Goal: Task Accomplishment & Management: Use online tool/utility

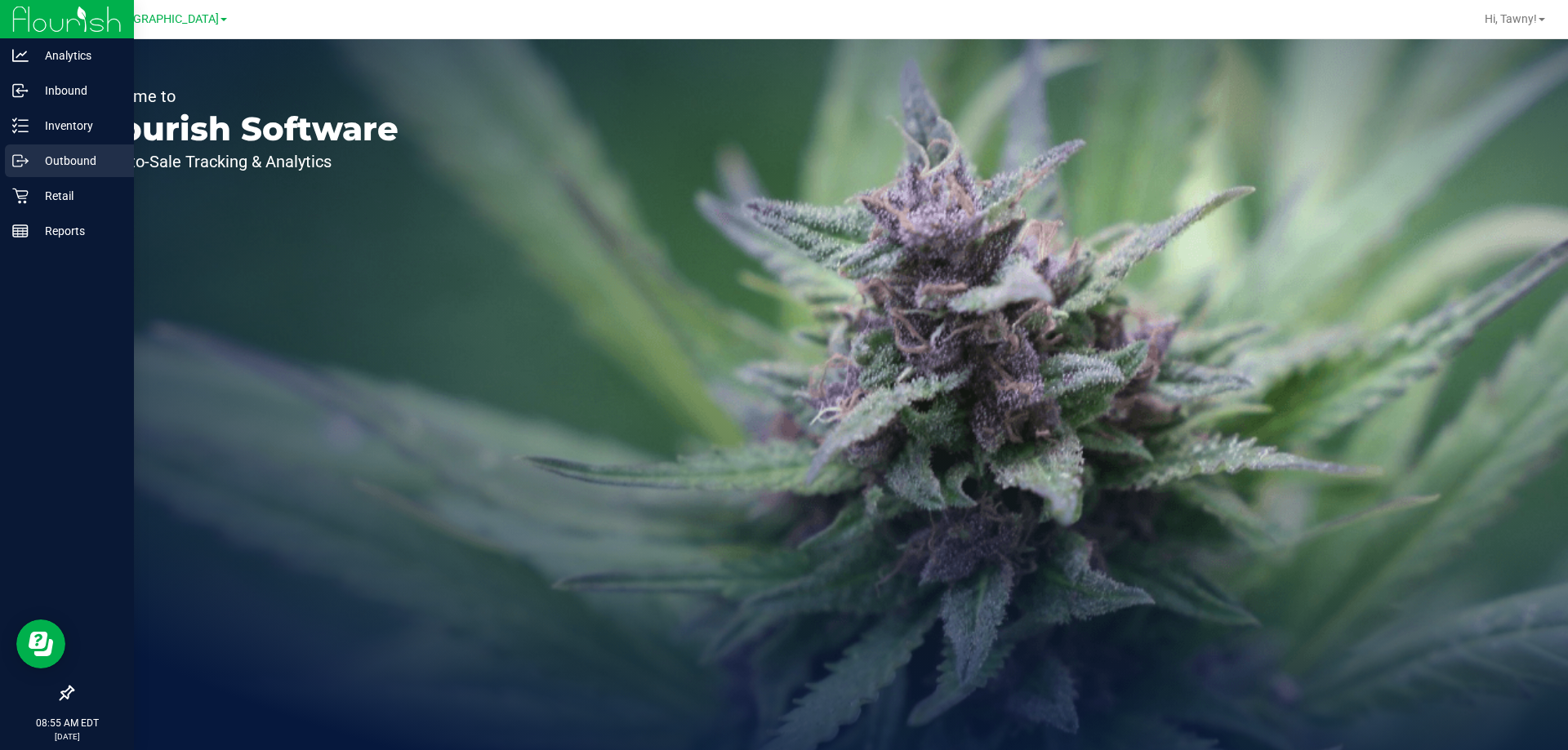
drag, startPoint x: 301, startPoint y: 314, endPoint x: 26, endPoint y: 177, distance: 307.2
click at [301, 315] on div "Welcome to Flourish Software Seed-to-Sale Tracking & Analytics" at bounding box center [243, 394] width 408 height 711
click at [19, 201] on icon at bounding box center [20, 196] width 16 height 16
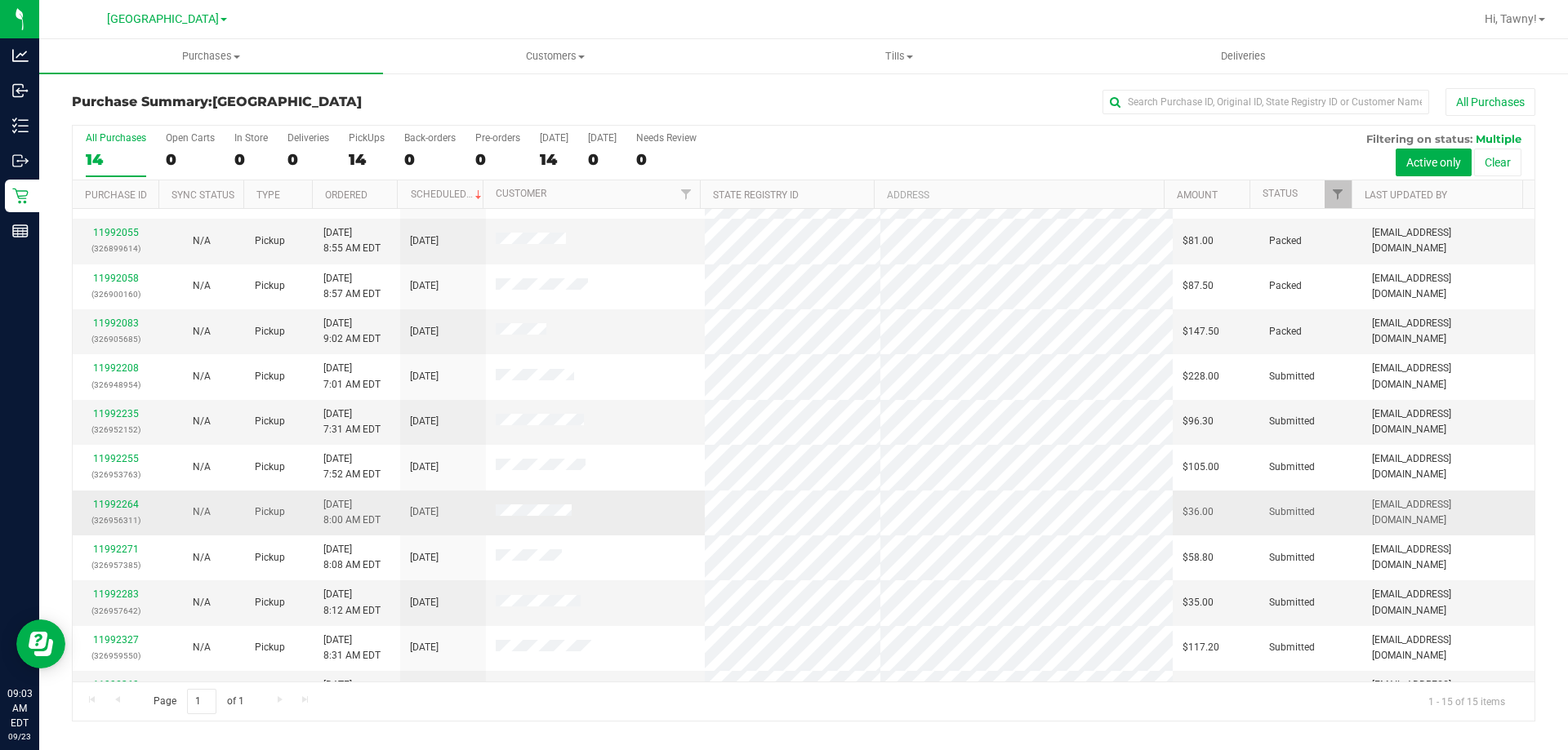
scroll to position [205, 0]
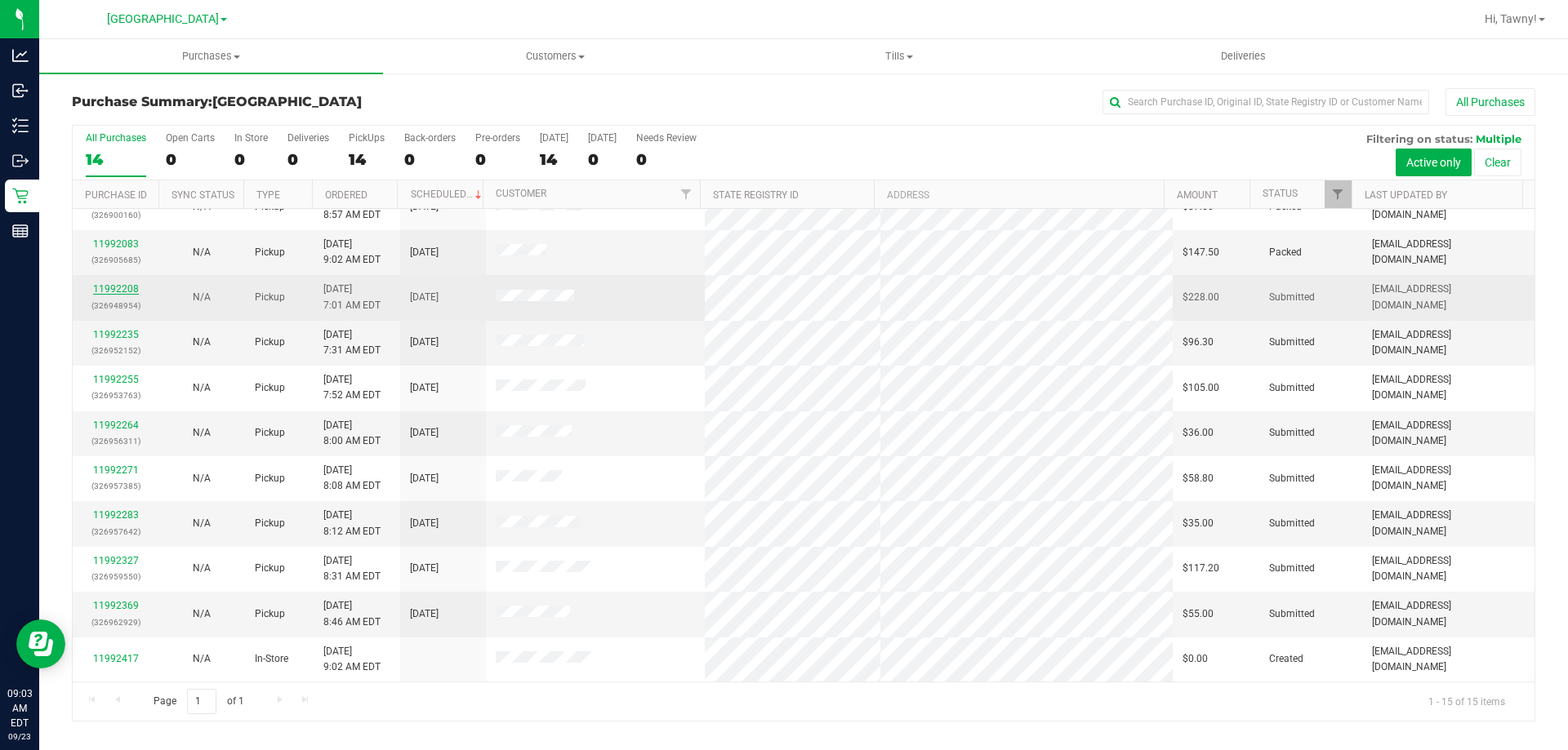
click at [123, 286] on link "11992208" at bounding box center [115, 288] width 45 height 12
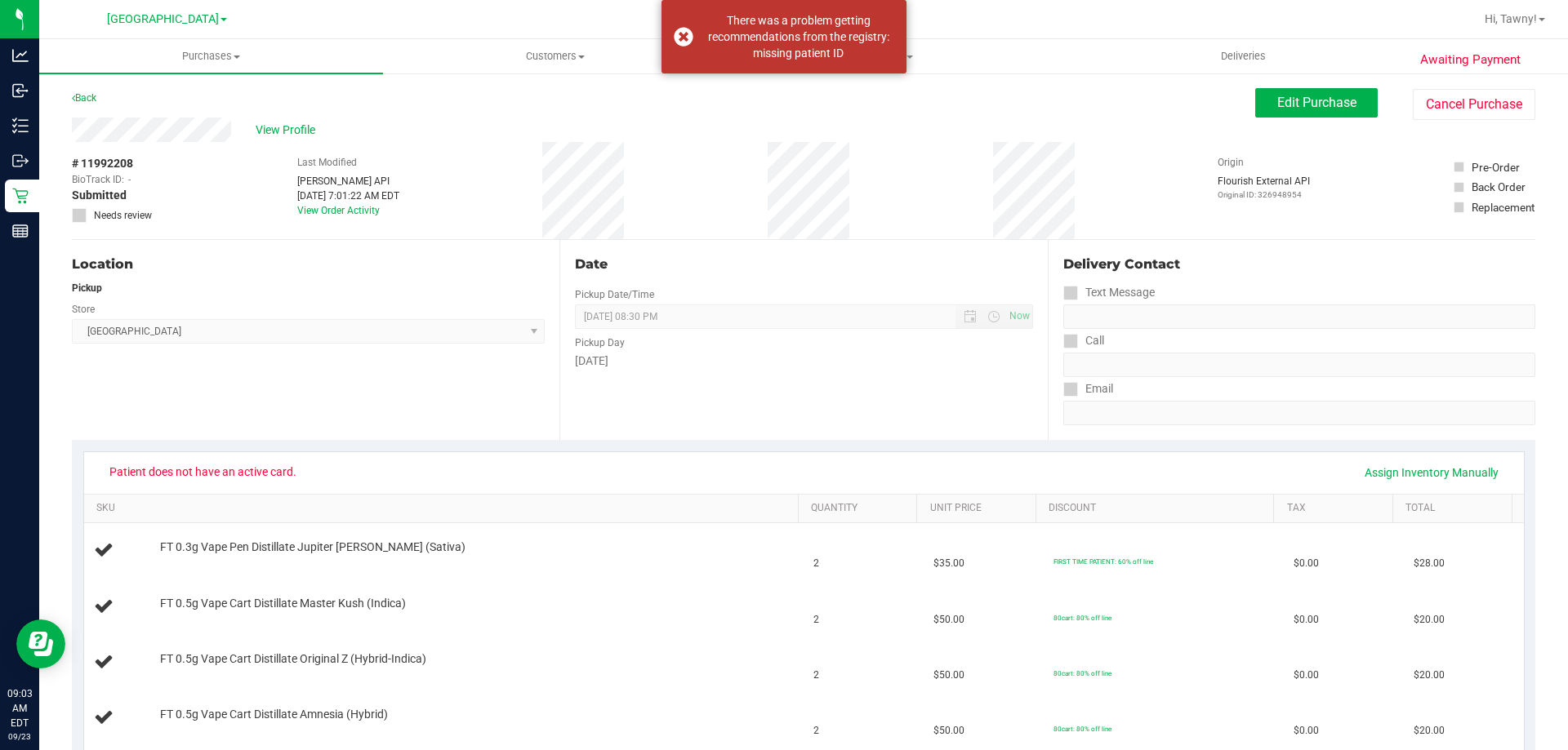
click at [1322, 118] on div "Edit Purchase Cancel Purchase" at bounding box center [1394, 104] width 280 height 32
click at [1323, 105] on span "Edit Purchase" at bounding box center [1316, 102] width 79 height 15
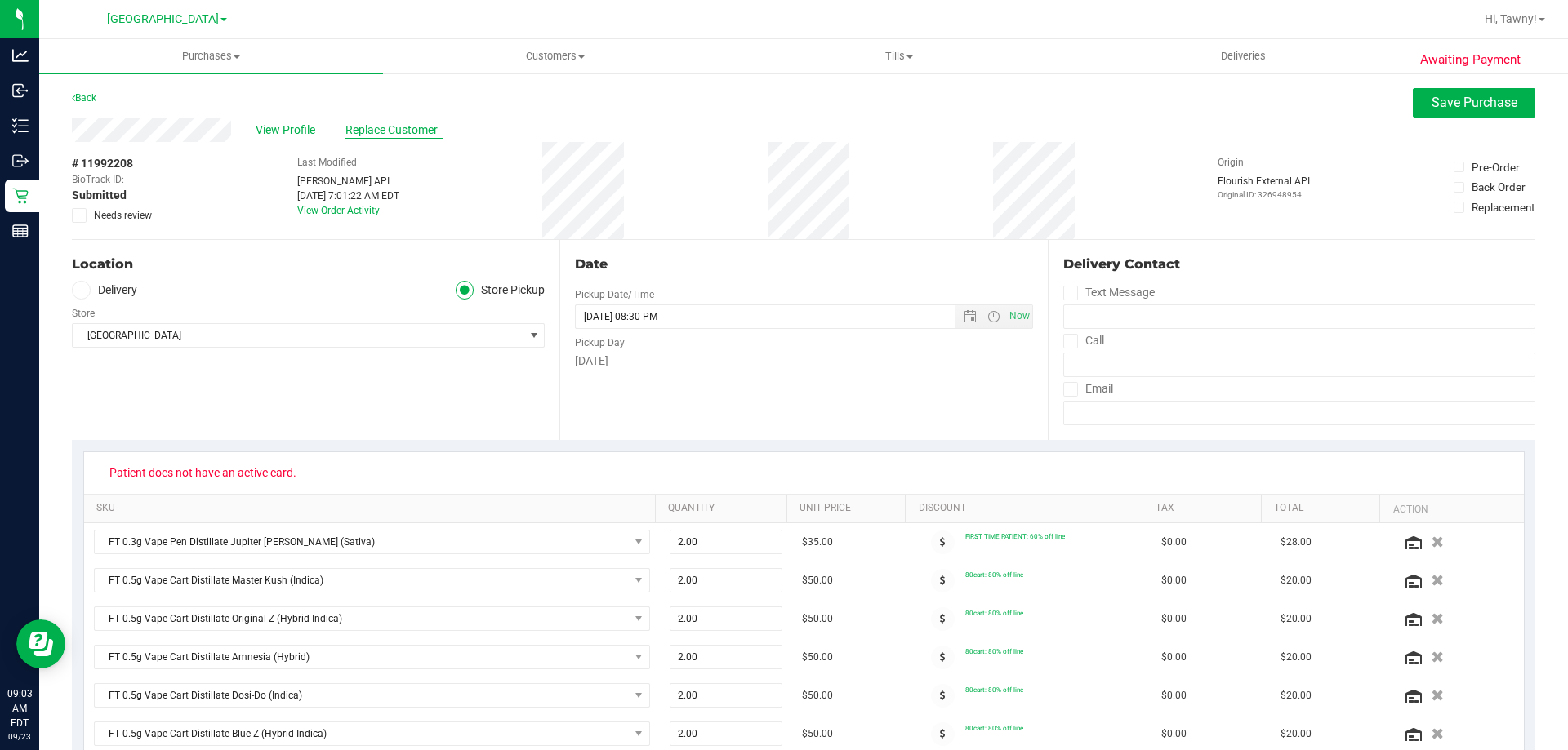
click at [399, 130] on span "Replace Customer" at bounding box center [394, 130] width 98 height 17
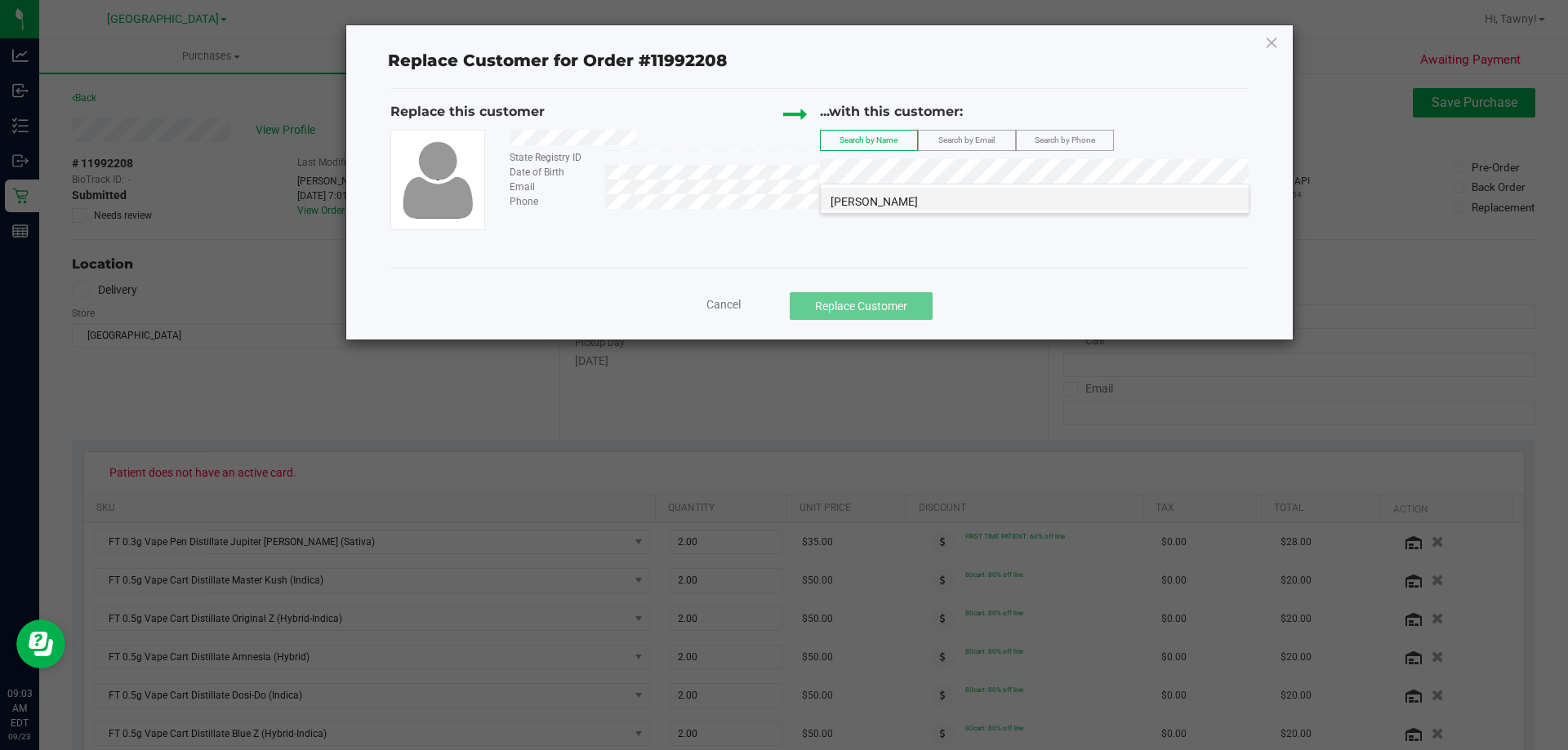
click at [918, 195] on span "[PERSON_NAME]" at bounding box center [874, 201] width 87 height 13
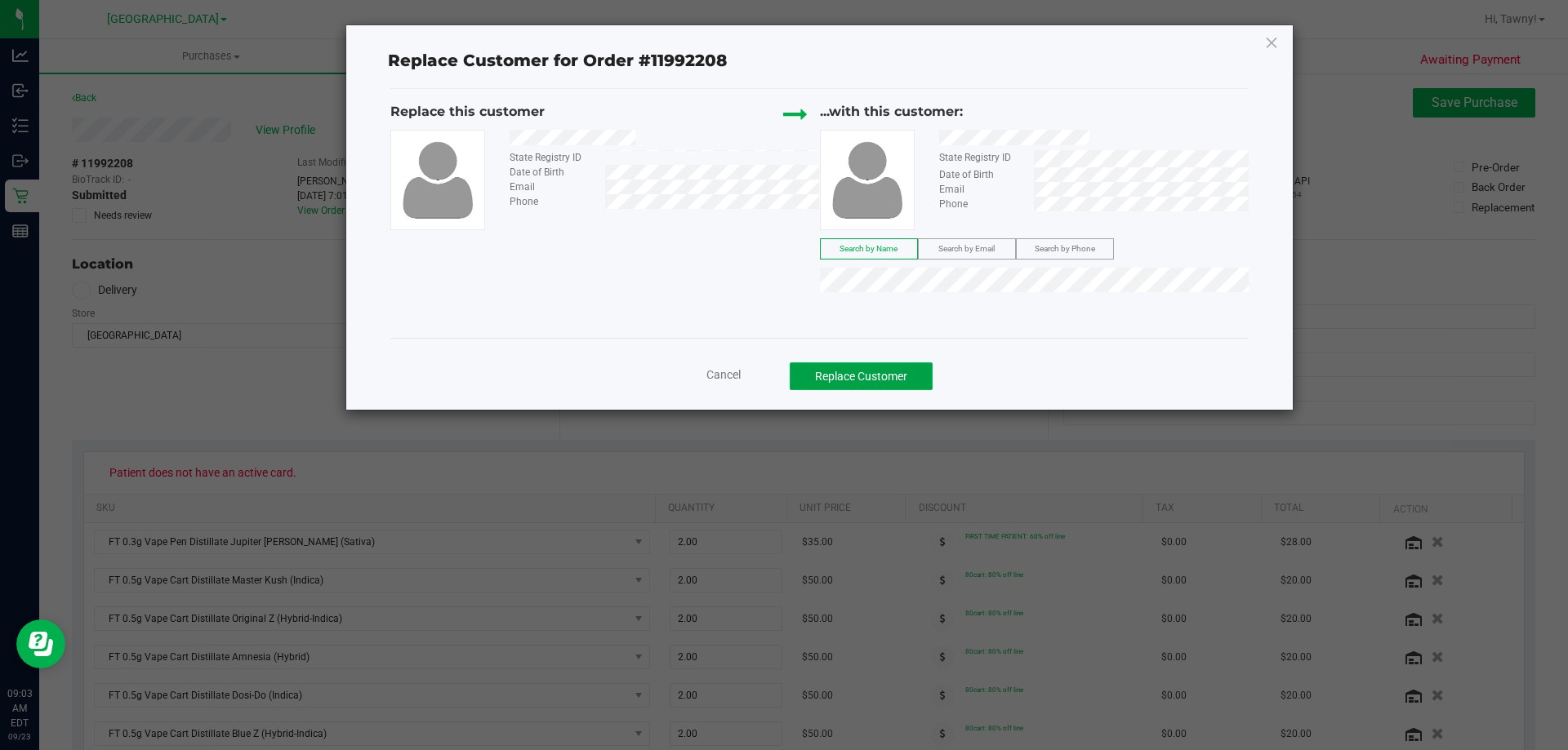
click at [885, 384] on button "Replace Customer" at bounding box center [860, 375] width 143 height 28
click at [884, 388] on button "Replace Customer" at bounding box center [860, 375] width 143 height 28
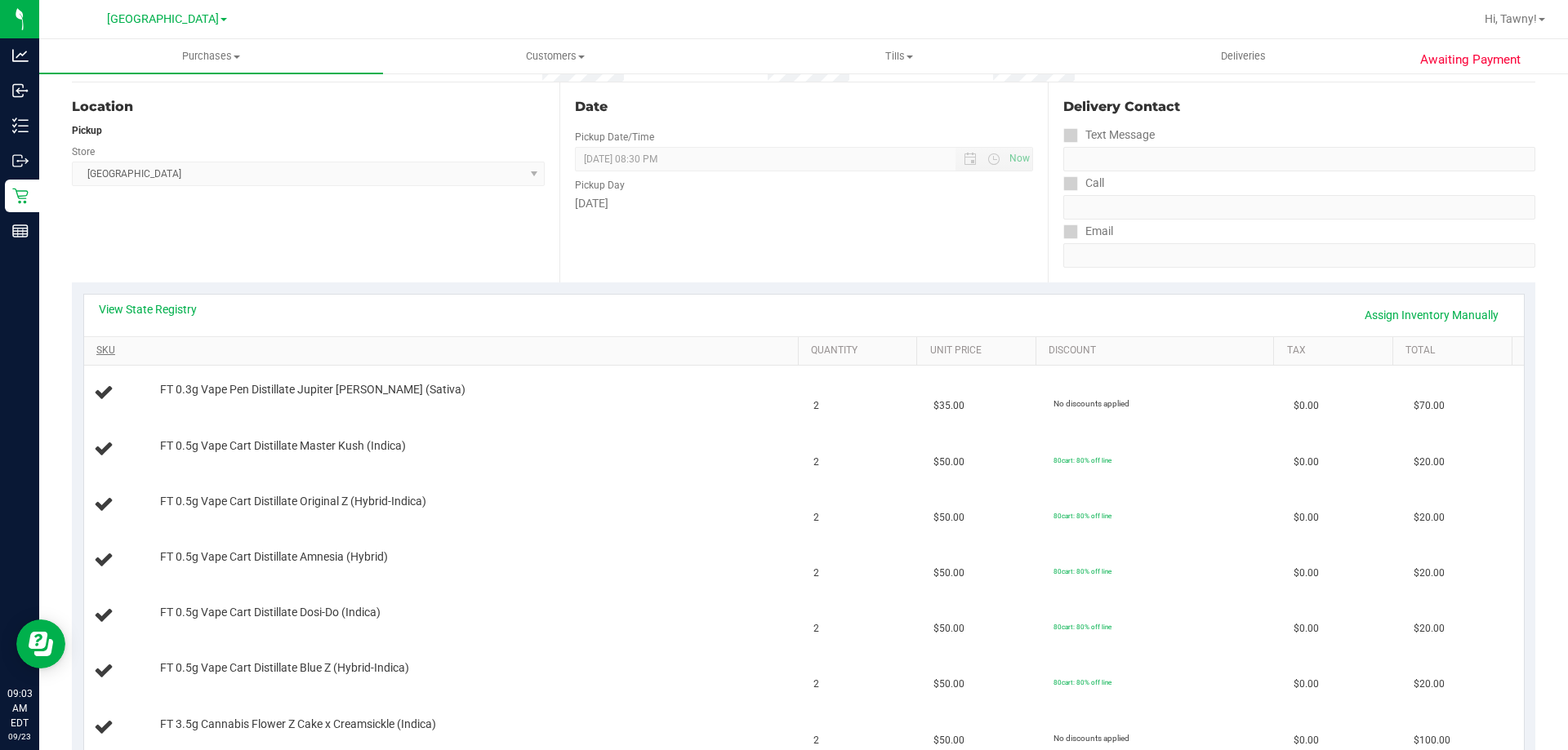
scroll to position [163, 0]
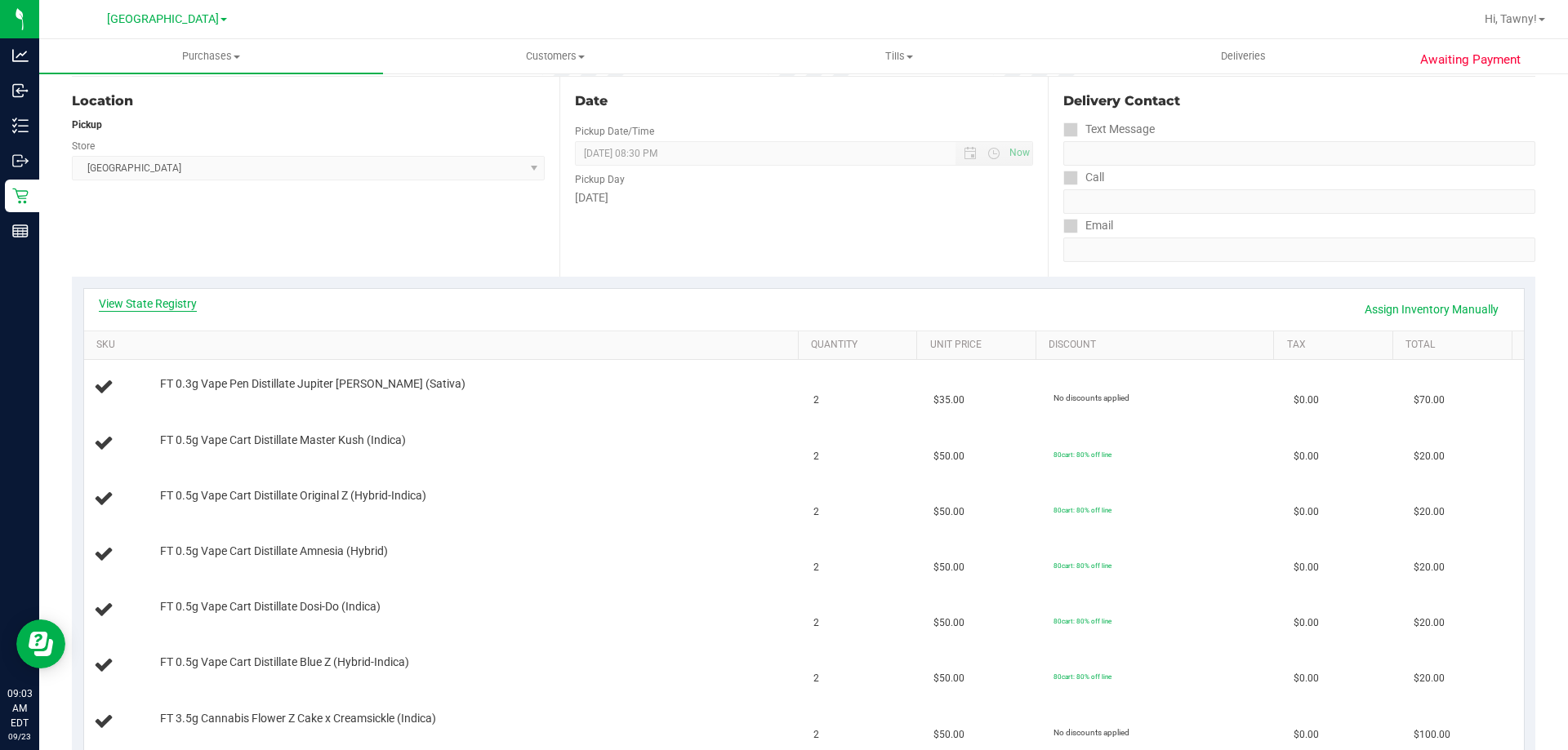
click at [188, 302] on link "View State Registry" at bounding box center [147, 304] width 98 height 16
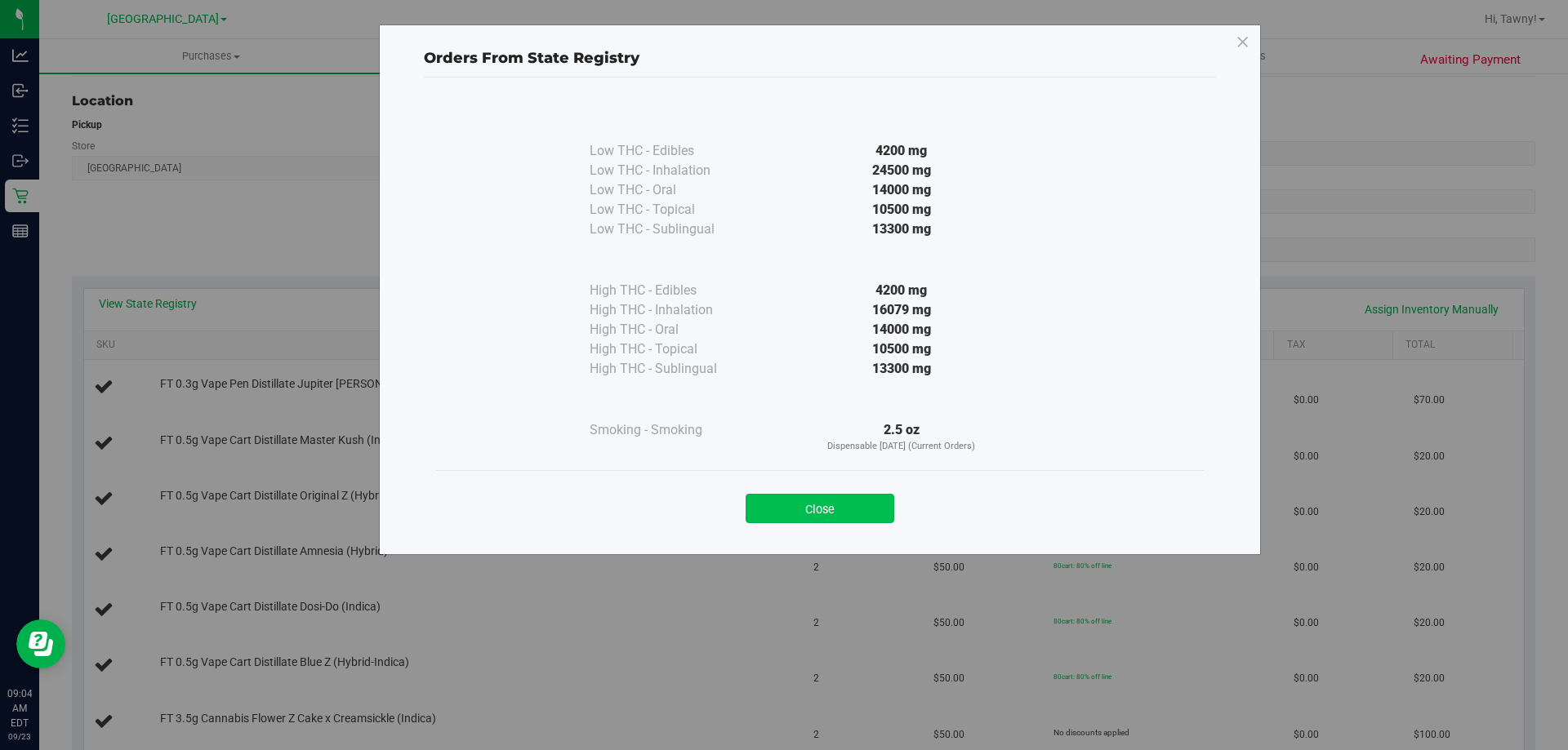
click at [861, 513] on button "Close" at bounding box center [820, 508] width 148 height 29
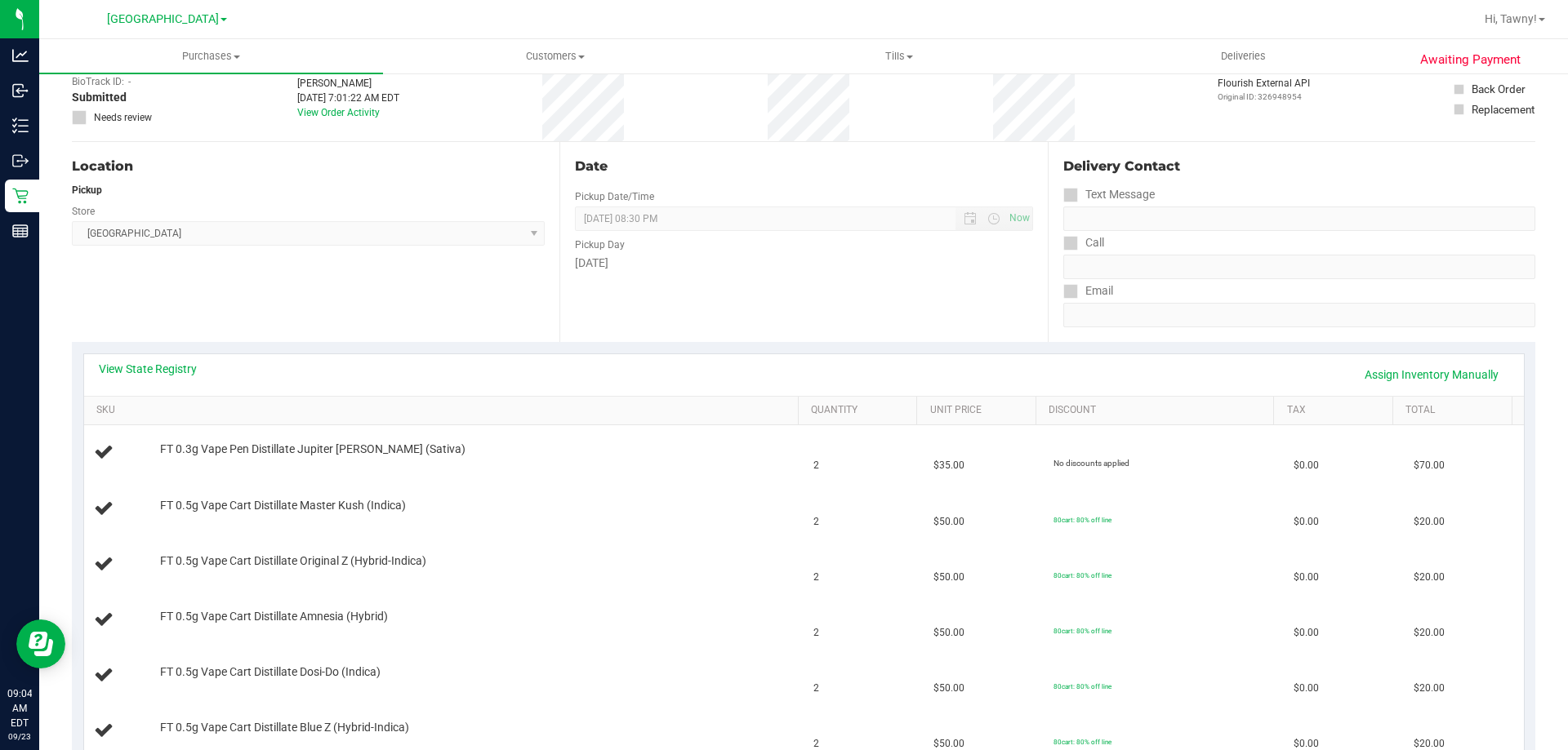
scroll to position [0, 0]
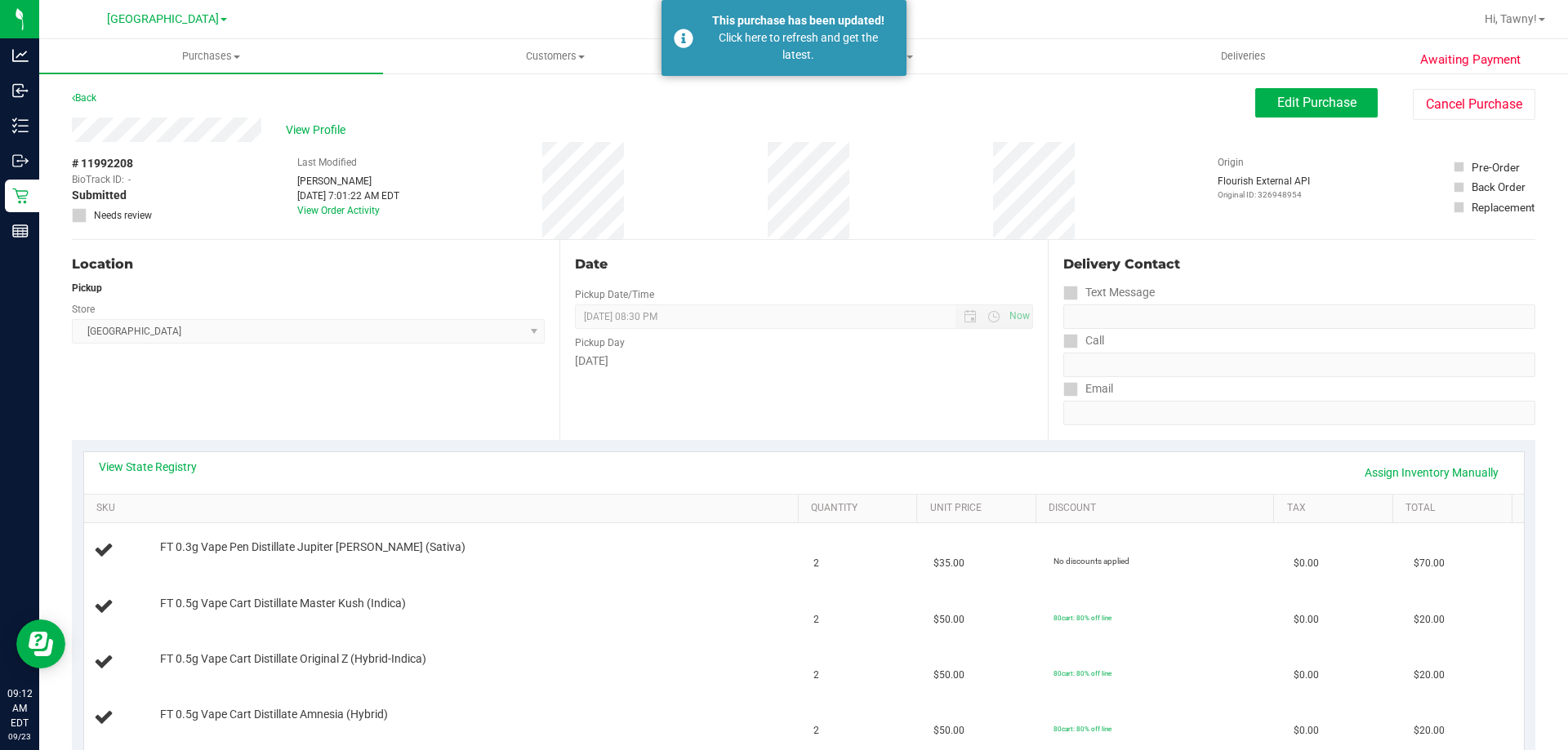
click at [451, 392] on div "Location Pickup Store [GEOGRAPHIC_DATA] WC Select Store [PERSON_NAME][GEOGRAPHI…" at bounding box center [315, 339] width 487 height 200
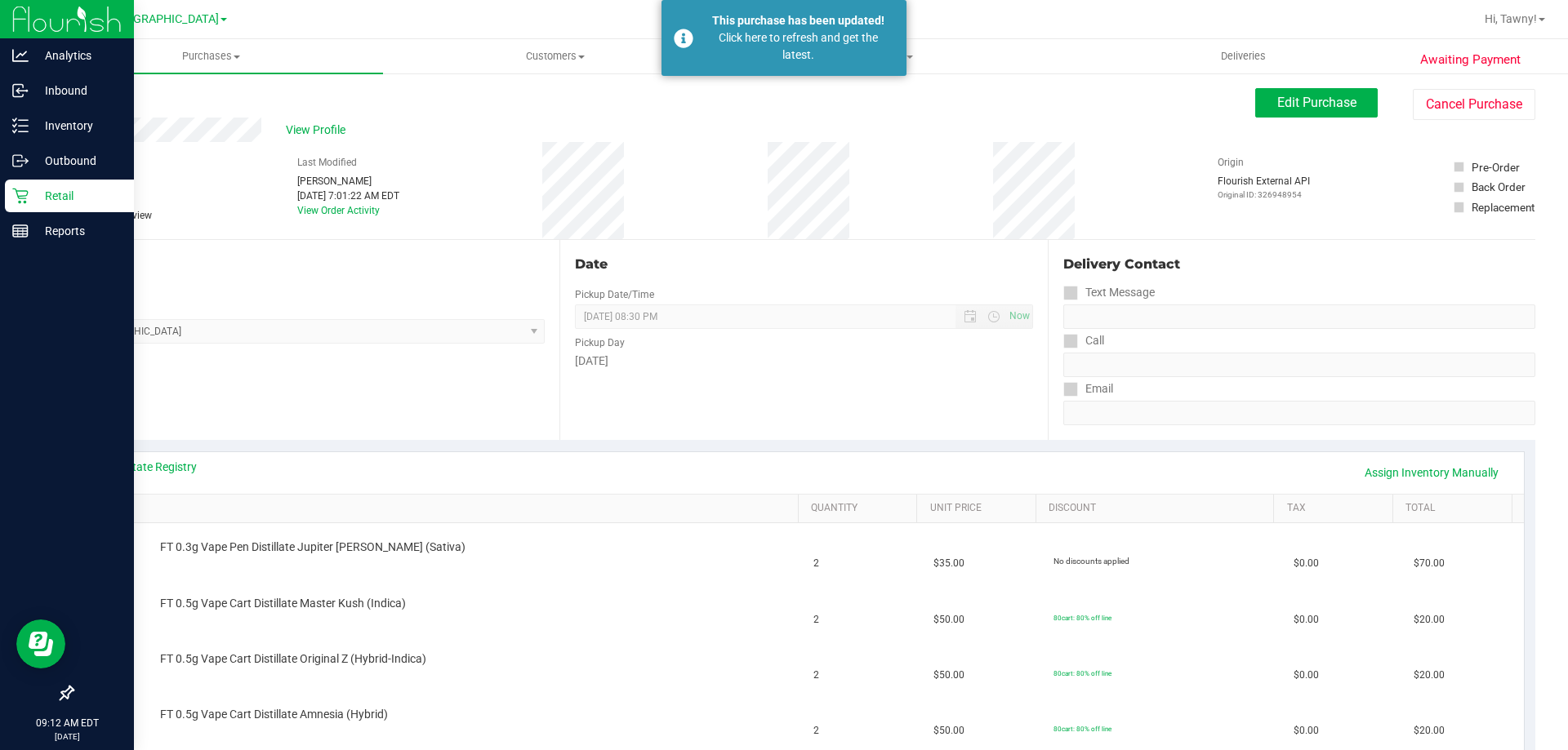
click at [52, 201] on p "Retail" at bounding box center [77, 196] width 98 height 20
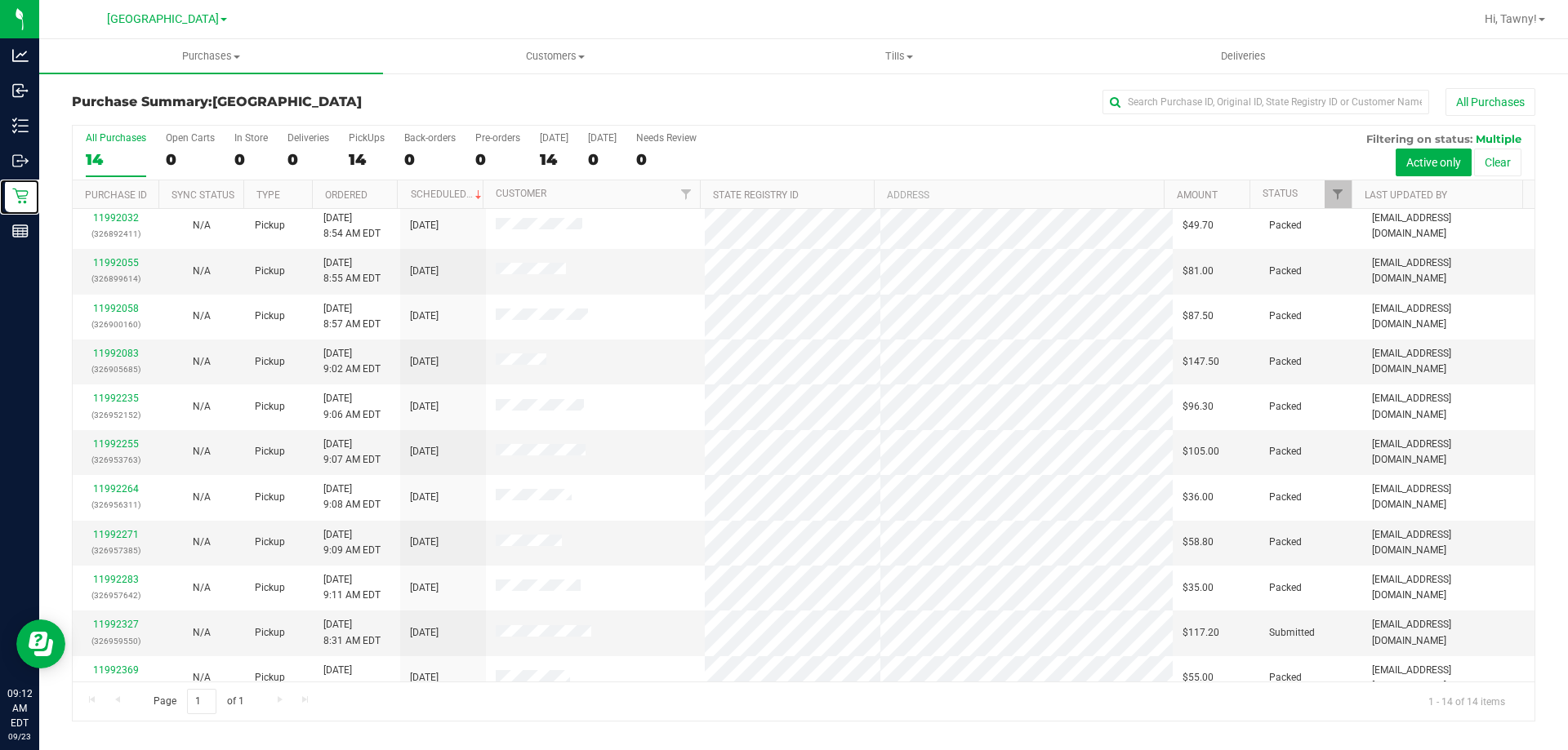
scroll to position [160, 0]
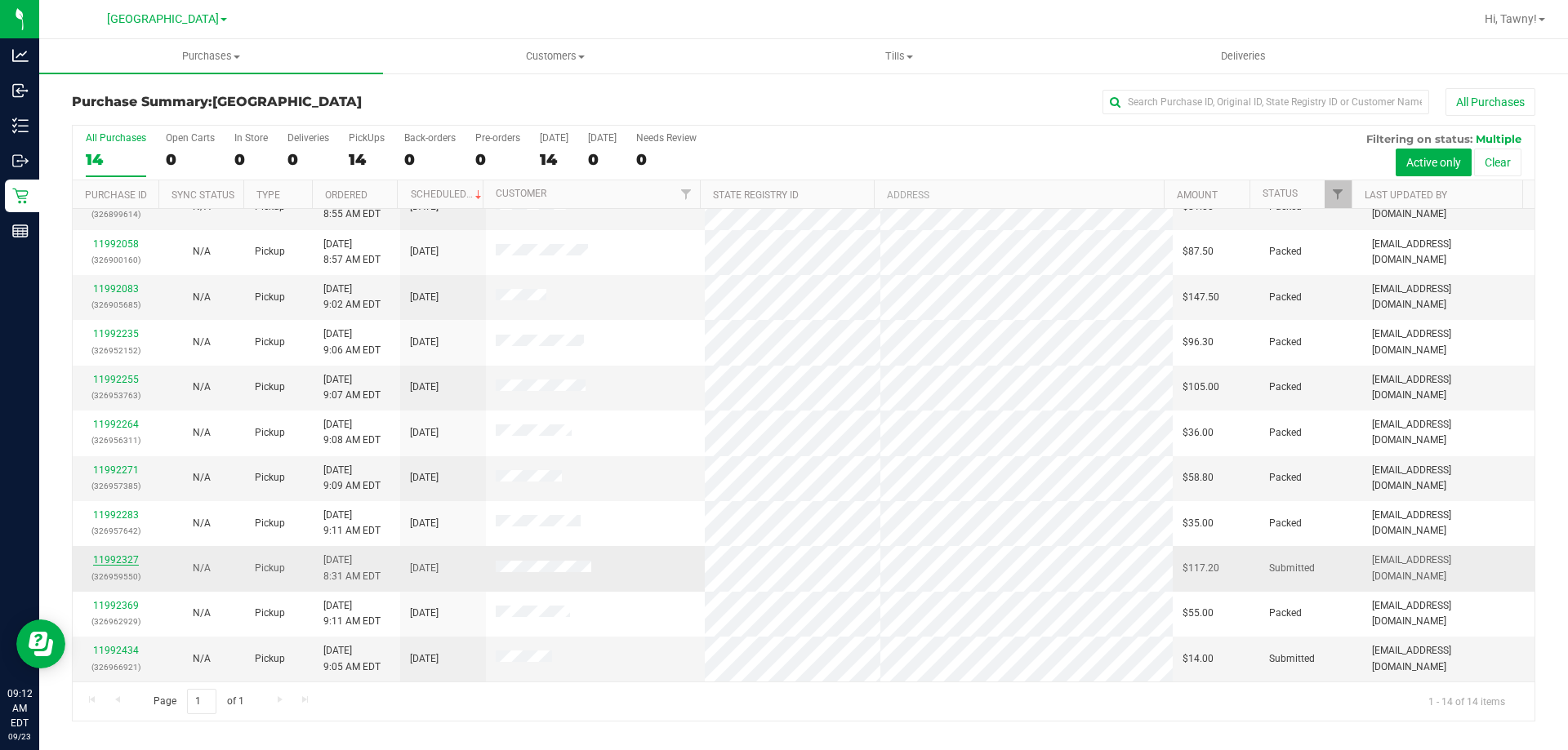
click at [125, 559] on link "11992327" at bounding box center [115, 559] width 45 height 12
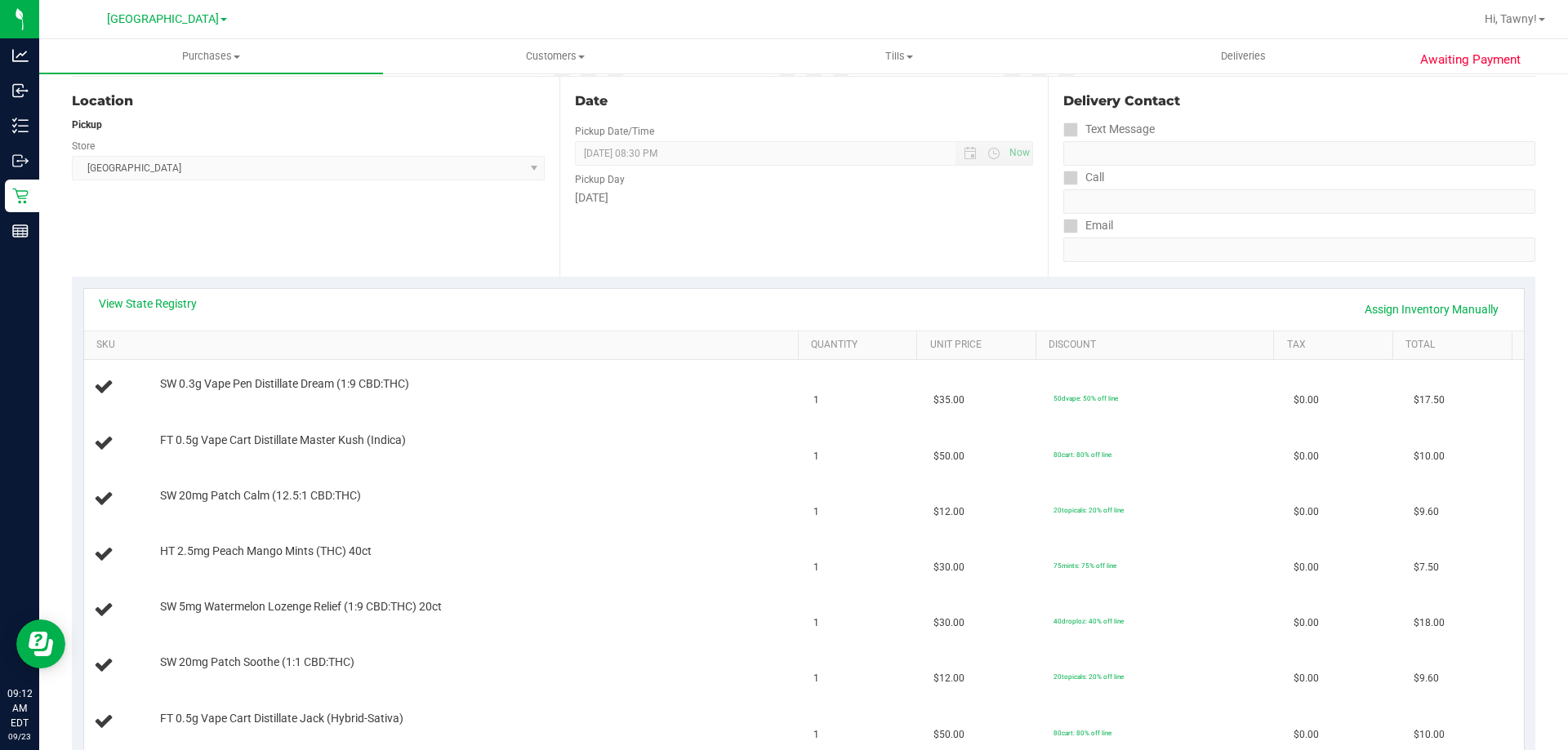
scroll to position [327, 0]
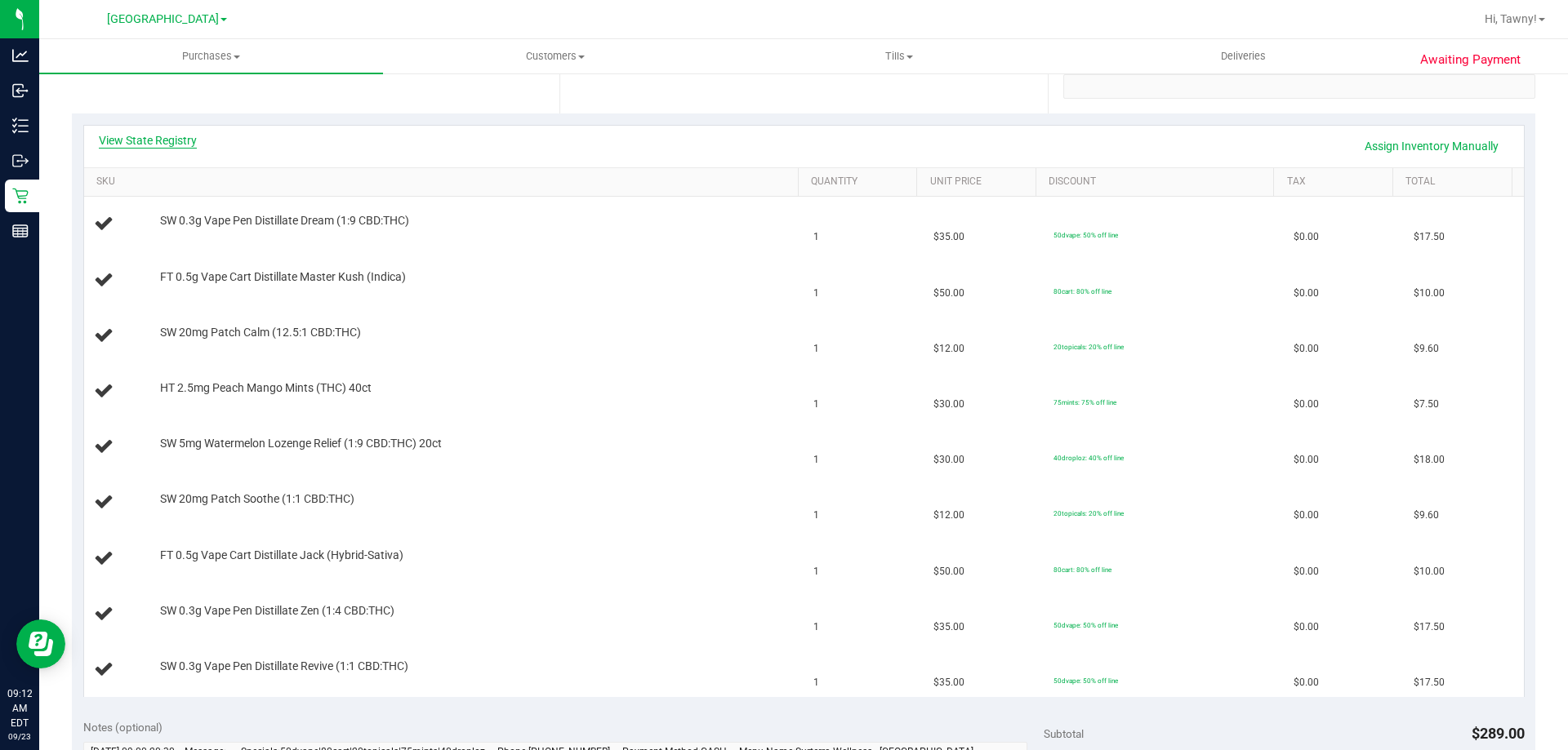
click at [162, 142] on link "View State Registry" at bounding box center [147, 140] width 98 height 16
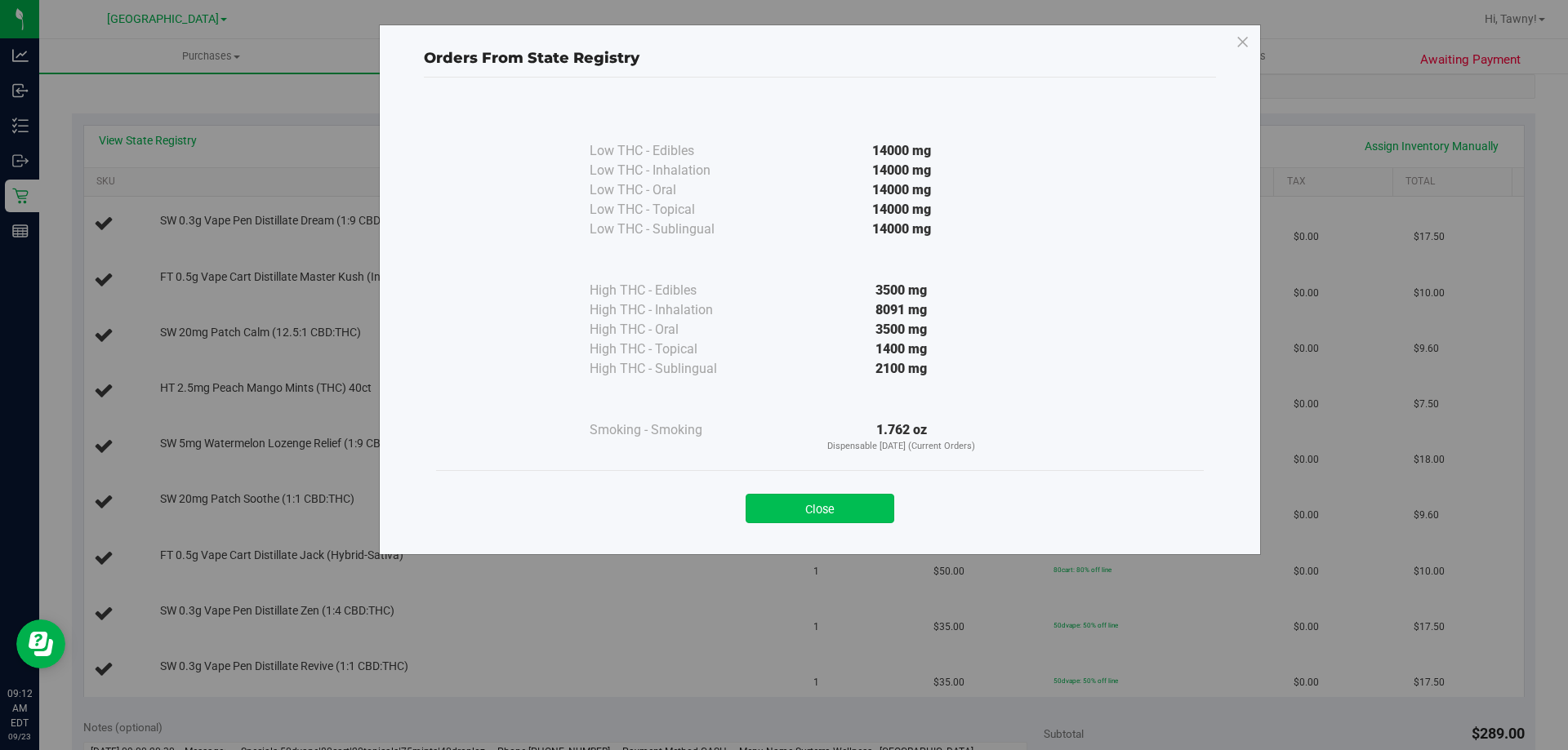
click at [831, 518] on button "Close" at bounding box center [820, 508] width 148 height 29
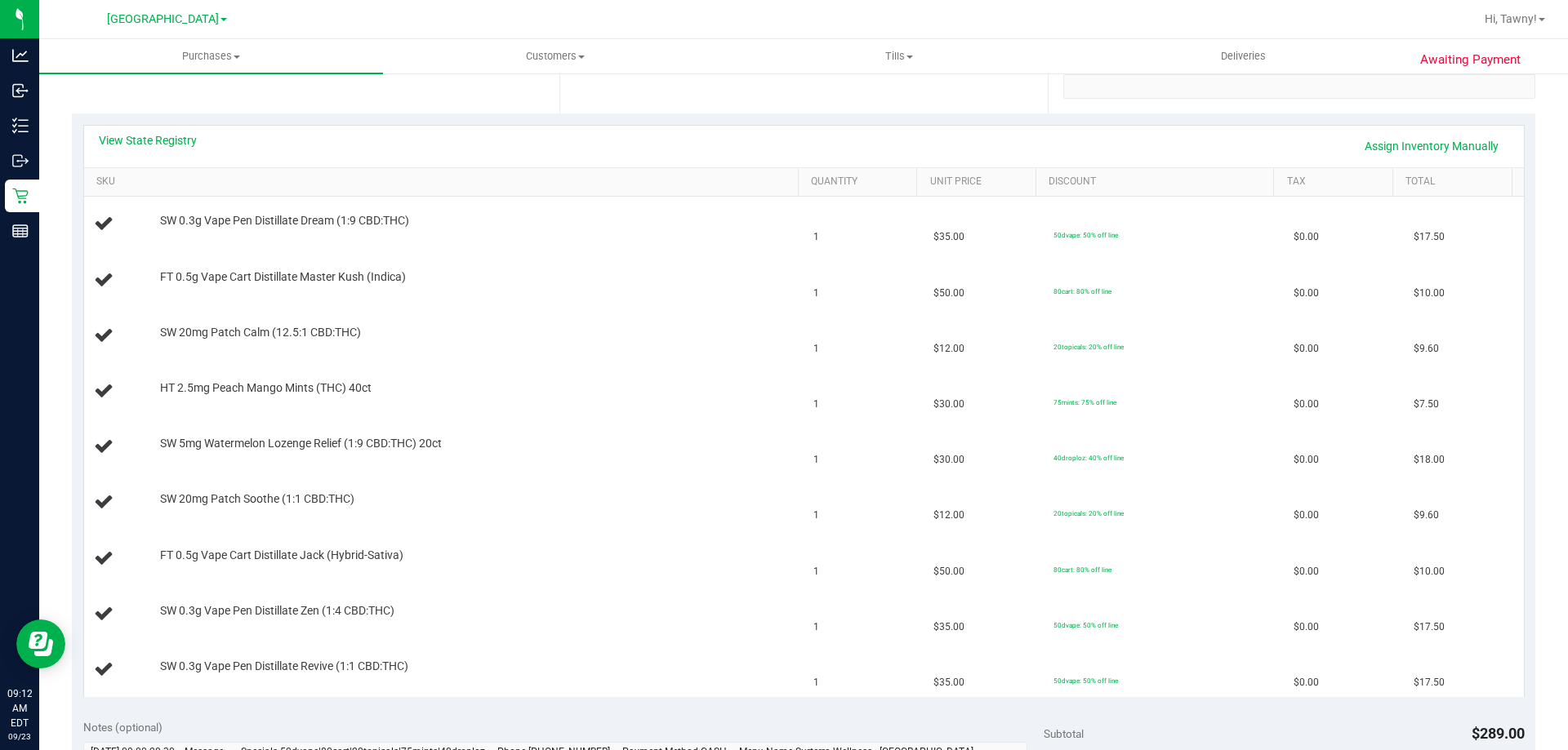
click at [145, 127] on div "View State Registry Assign Inventory Manually" at bounding box center [804, 146] width 1439 height 42
click at [146, 134] on link "View State Registry" at bounding box center [147, 140] width 98 height 16
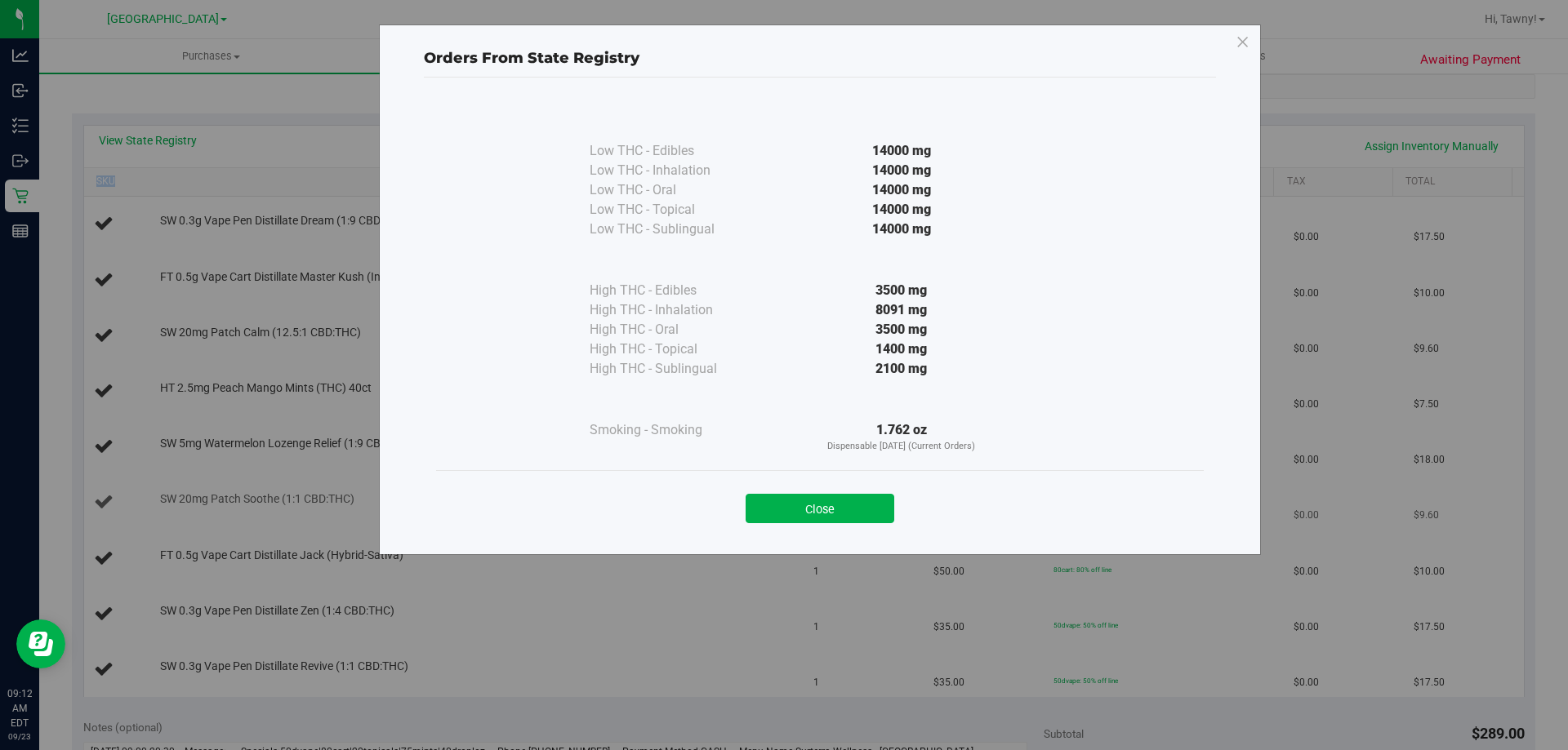
click at [851, 506] on button "Close" at bounding box center [820, 508] width 148 height 29
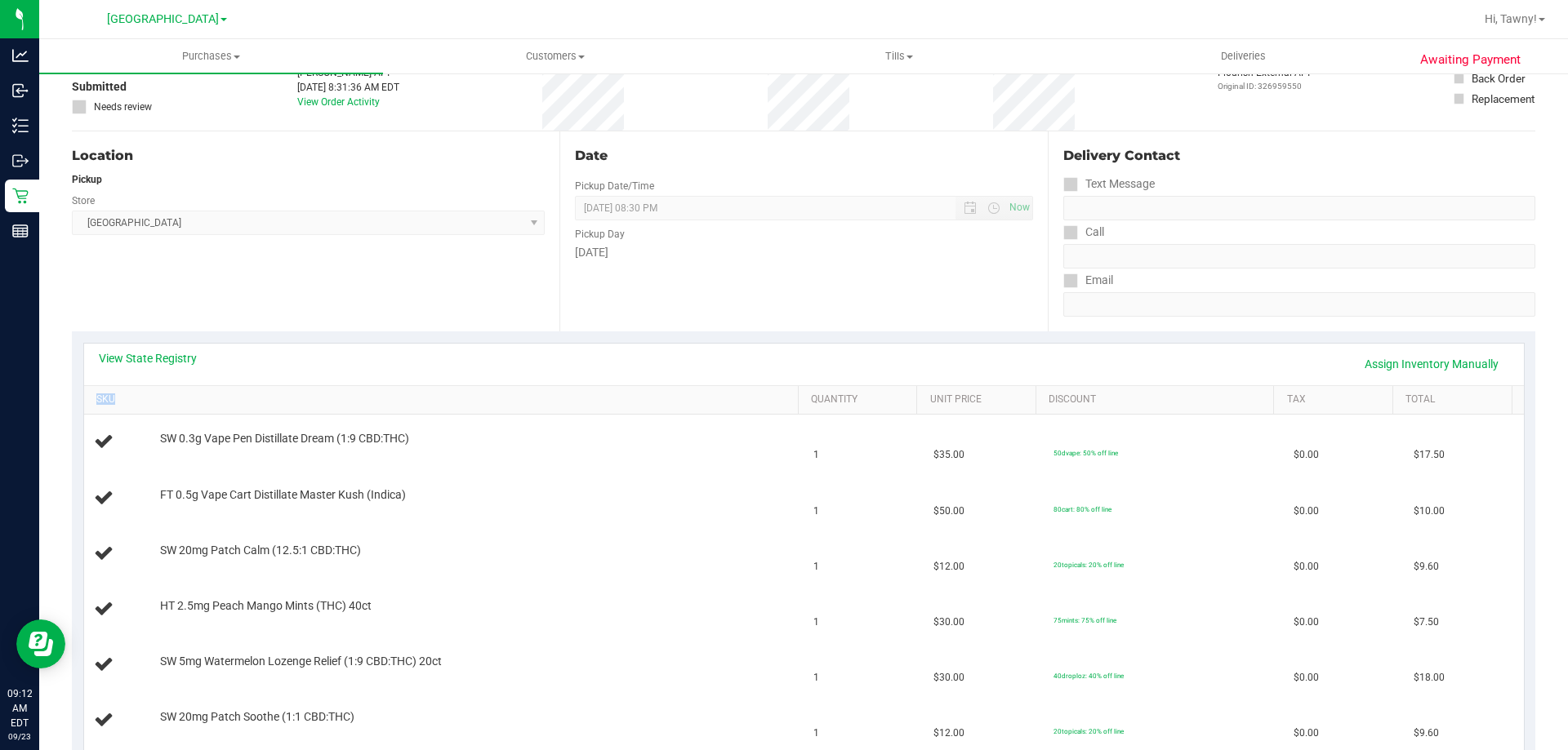
scroll to position [0, 0]
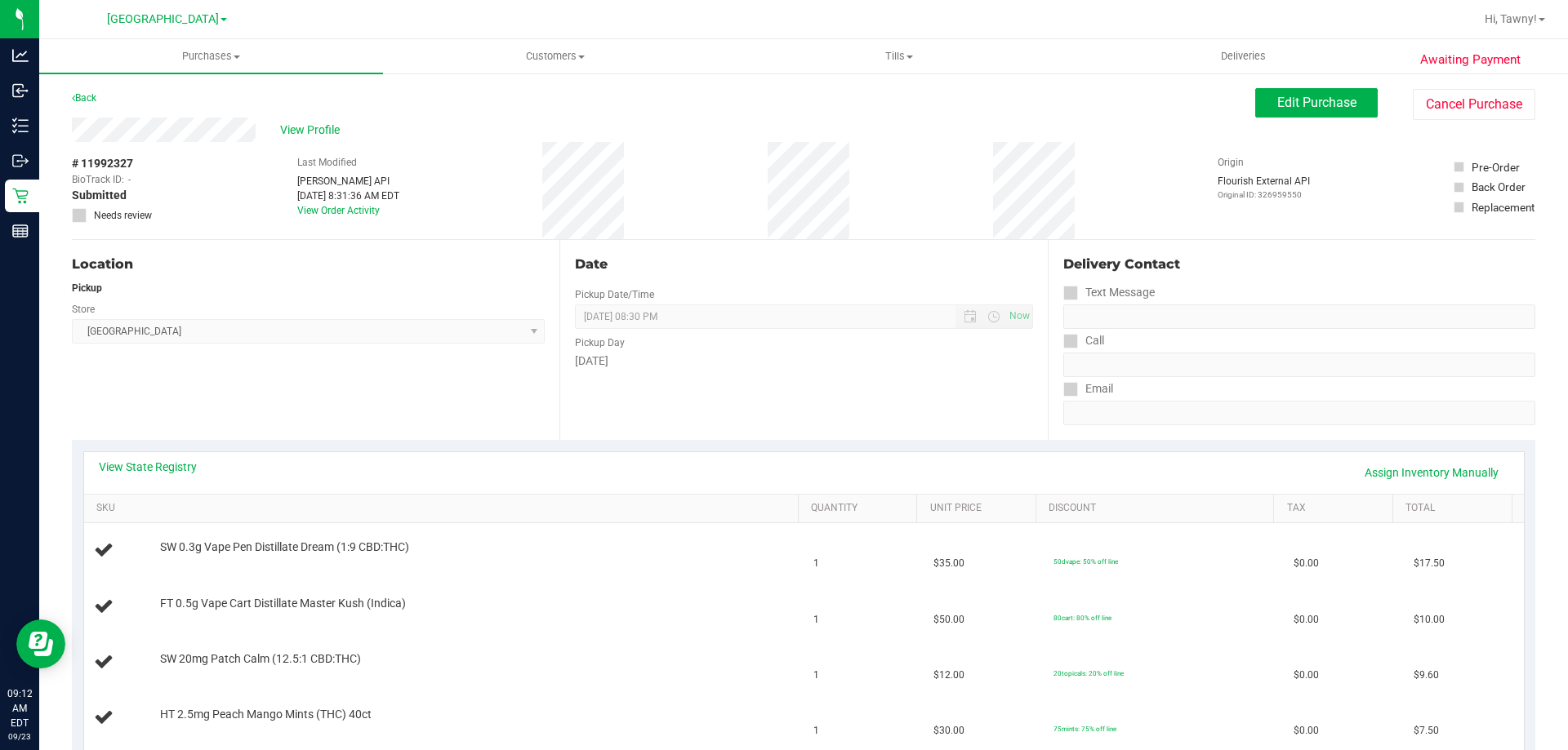
click at [405, 348] on div "Location Pickup Store [GEOGRAPHIC_DATA] WC Select Store [PERSON_NAME][GEOGRAPHI…" at bounding box center [315, 339] width 487 height 200
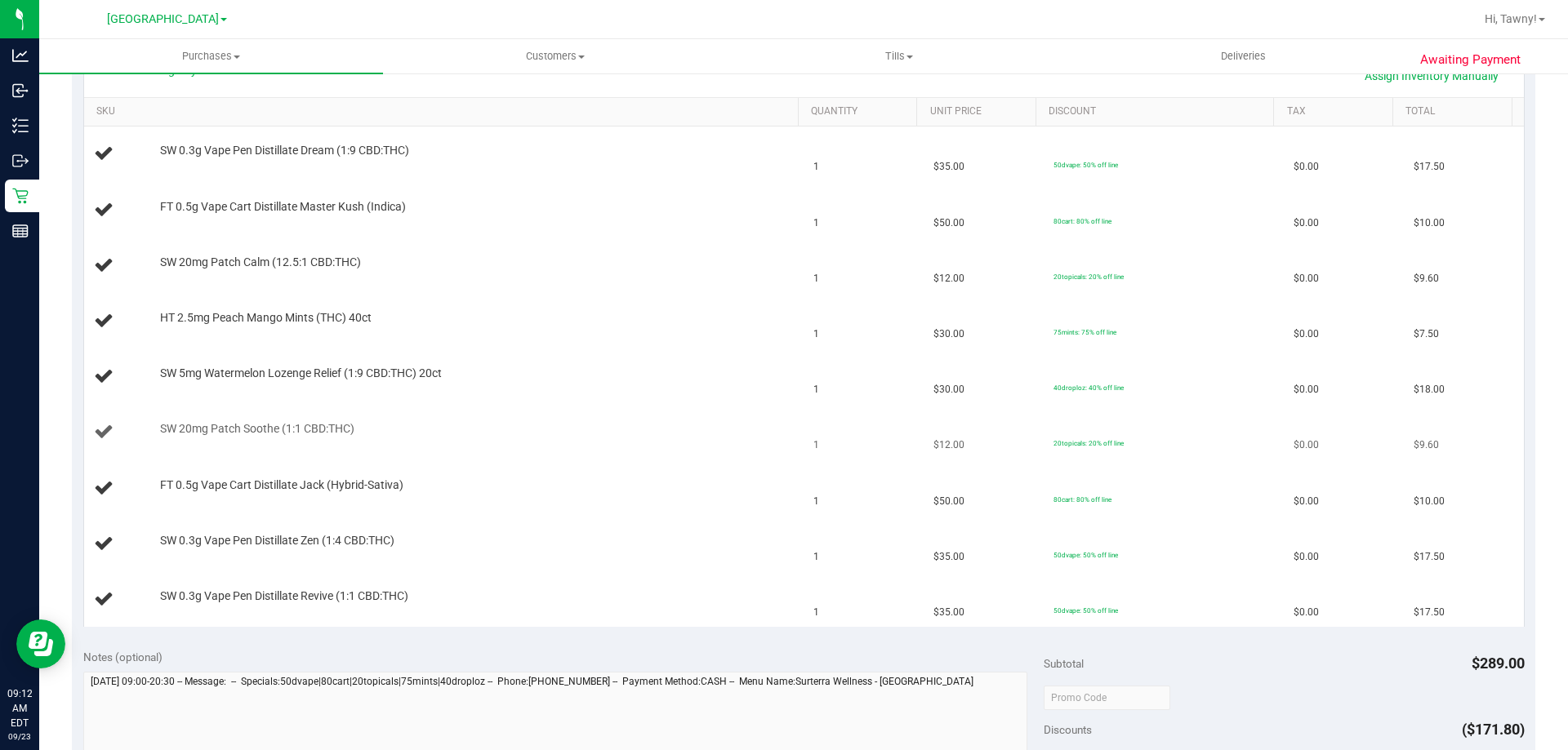
scroll to position [408, 0]
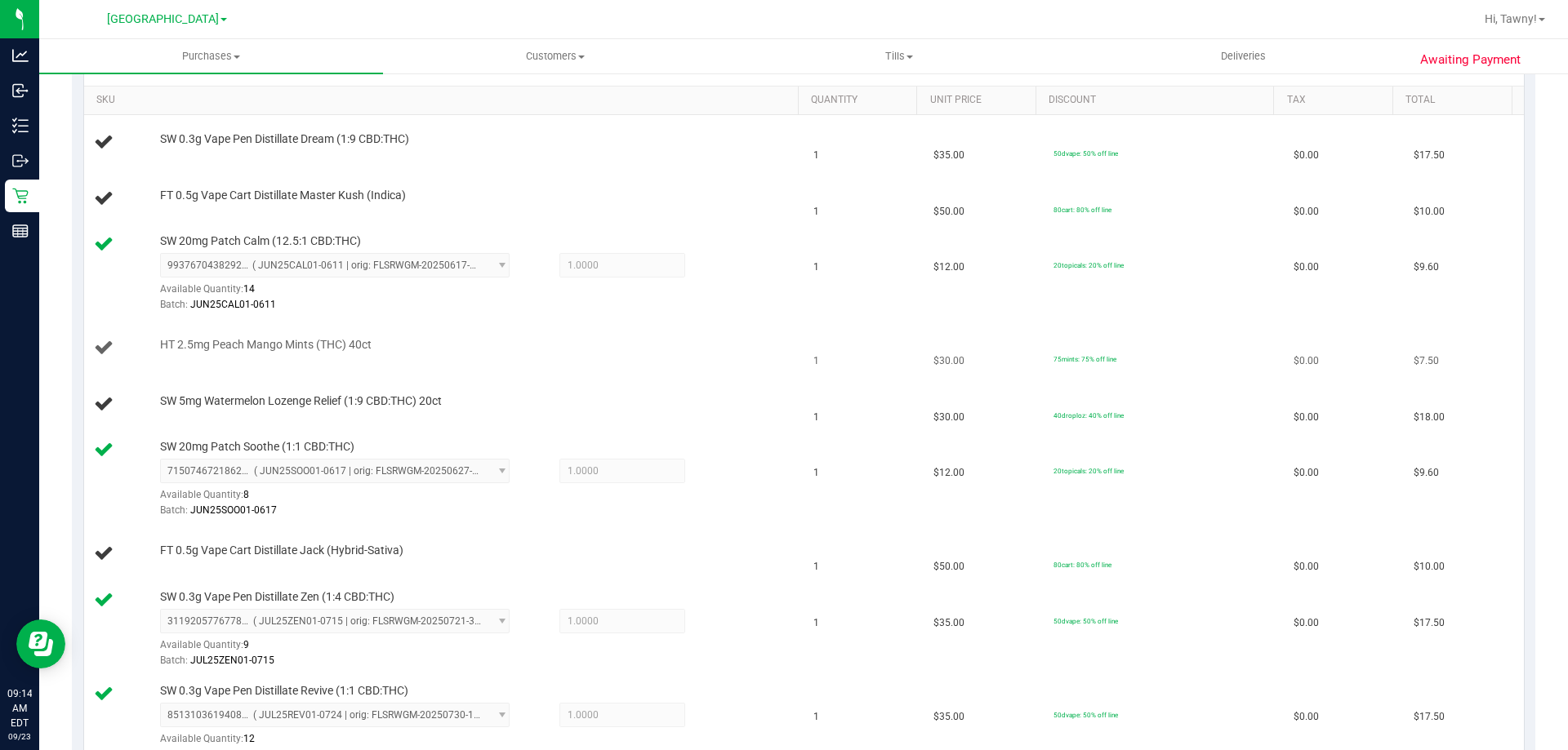
click at [469, 354] on div "HT 2.5mg Peach Mango Mints (THC) 40ct" at bounding box center [444, 348] width 701 height 22
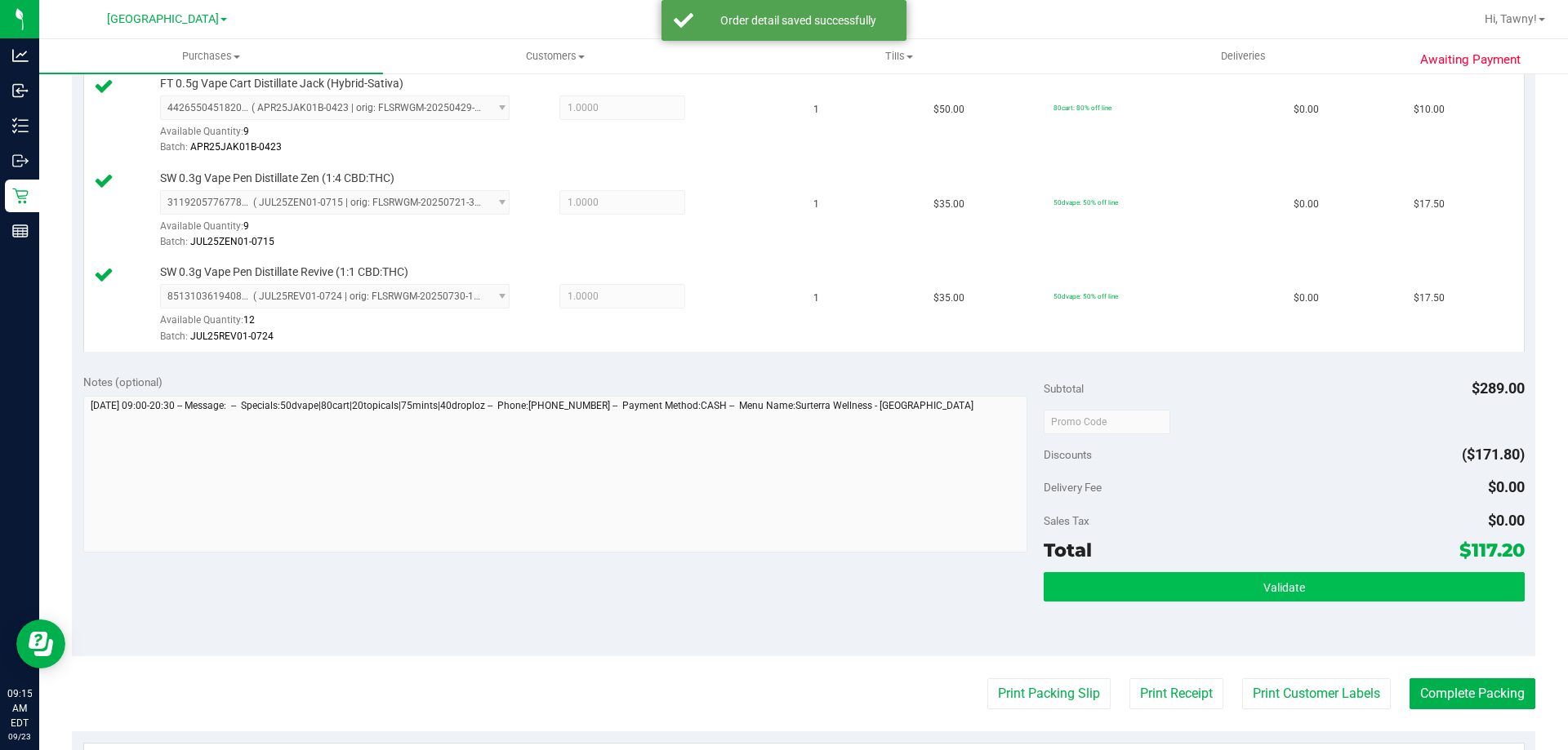
scroll to position [1142, 0]
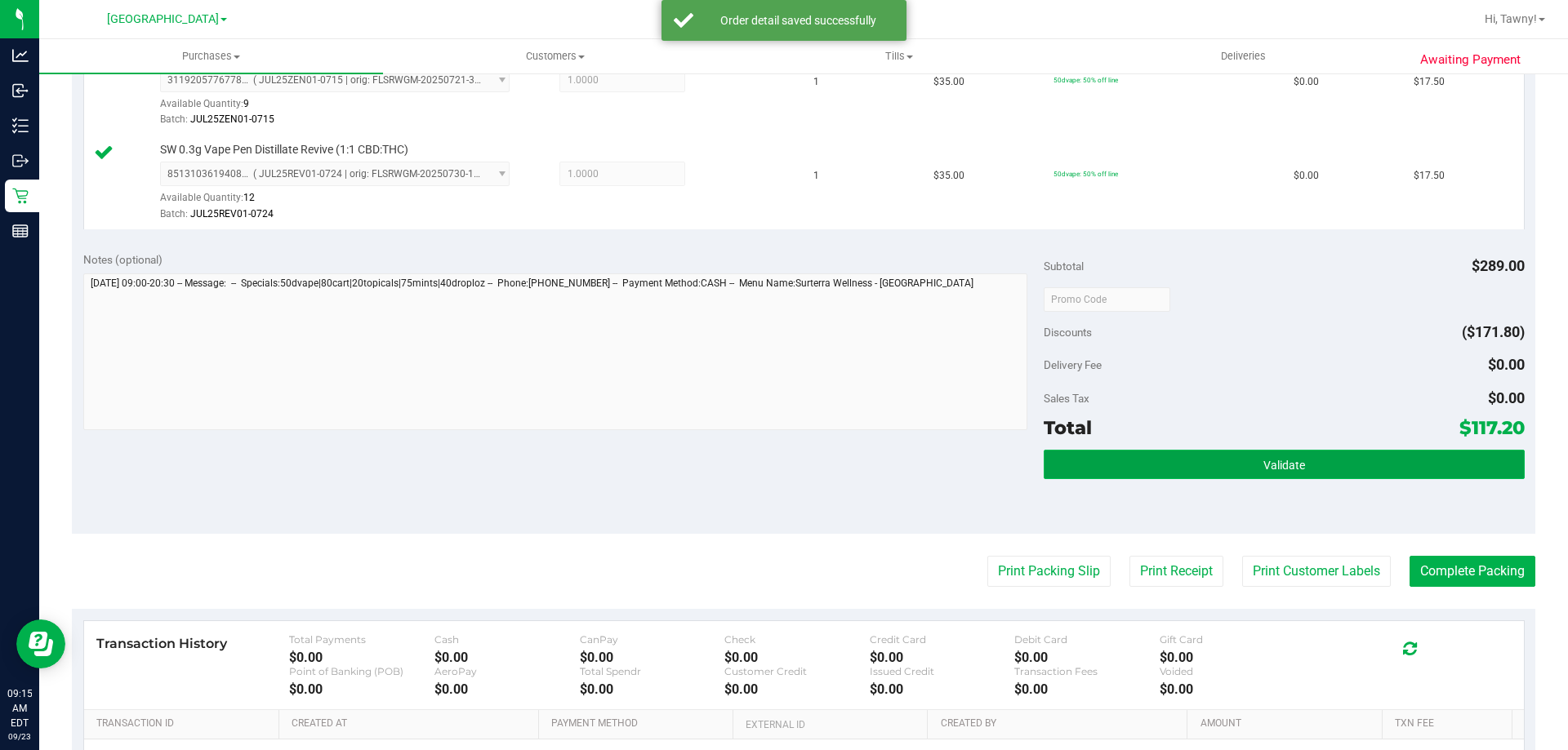
click at [1183, 458] on button "Validate" at bounding box center [1283, 464] width 480 height 29
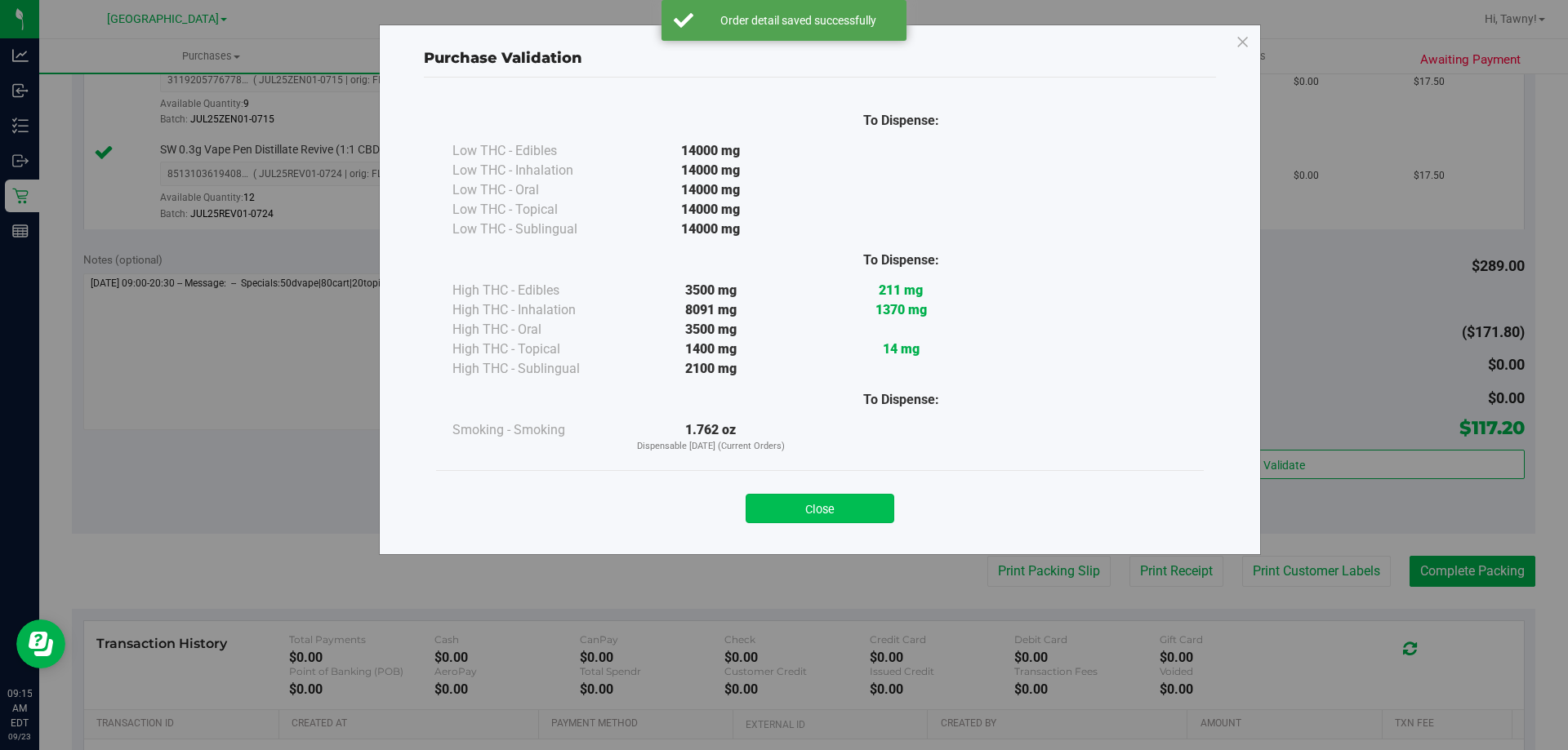
click at [871, 521] on button "Close" at bounding box center [820, 508] width 148 height 29
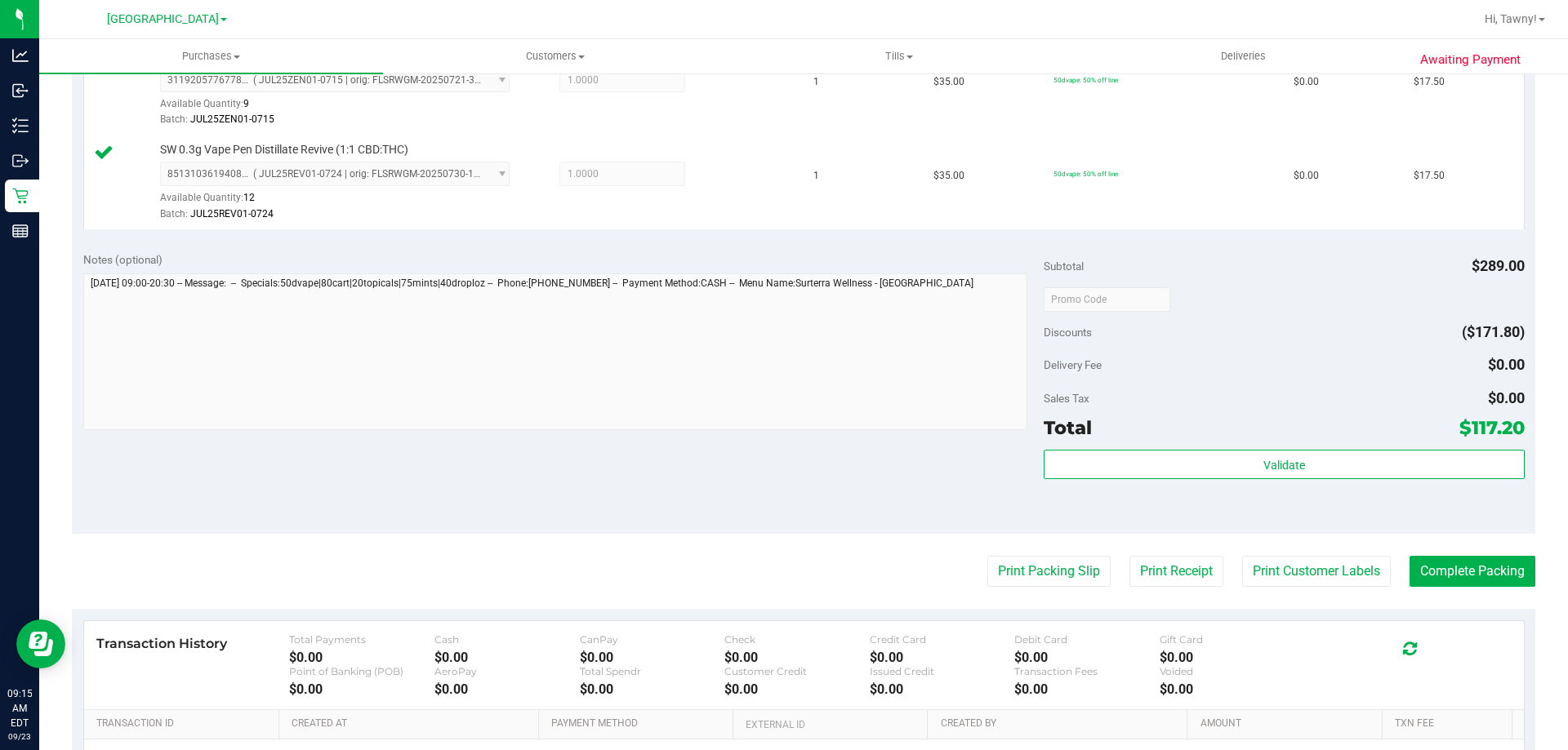
click at [1127, 446] on div "Subtotal $289.00 Discounts ($171.80) Delivery Fee $0.00 Sales Tax $0.00 Total $…" at bounding box center [1283, 387] width 480 height 272
click at [1124, 448] on div "Subtotal $289.00 Discounts ($171.80) Delivery Fee $0.00 Sales Tax $0.00 Total $…" at bounding box center [1283, 387] width 480 height 272
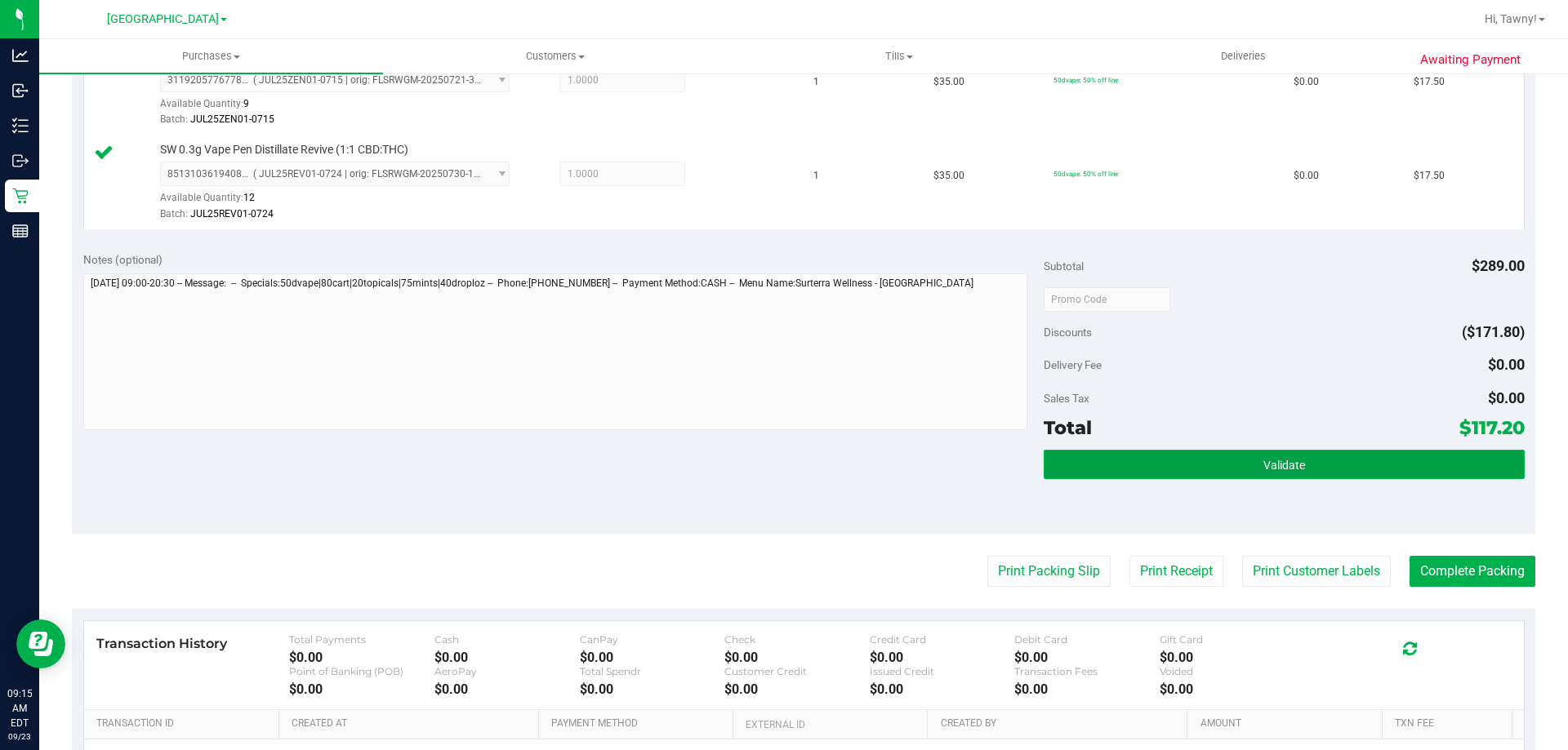
click at [1121, 458] on button "Validate" at bounding box center [1283, 464] width 480 height 29
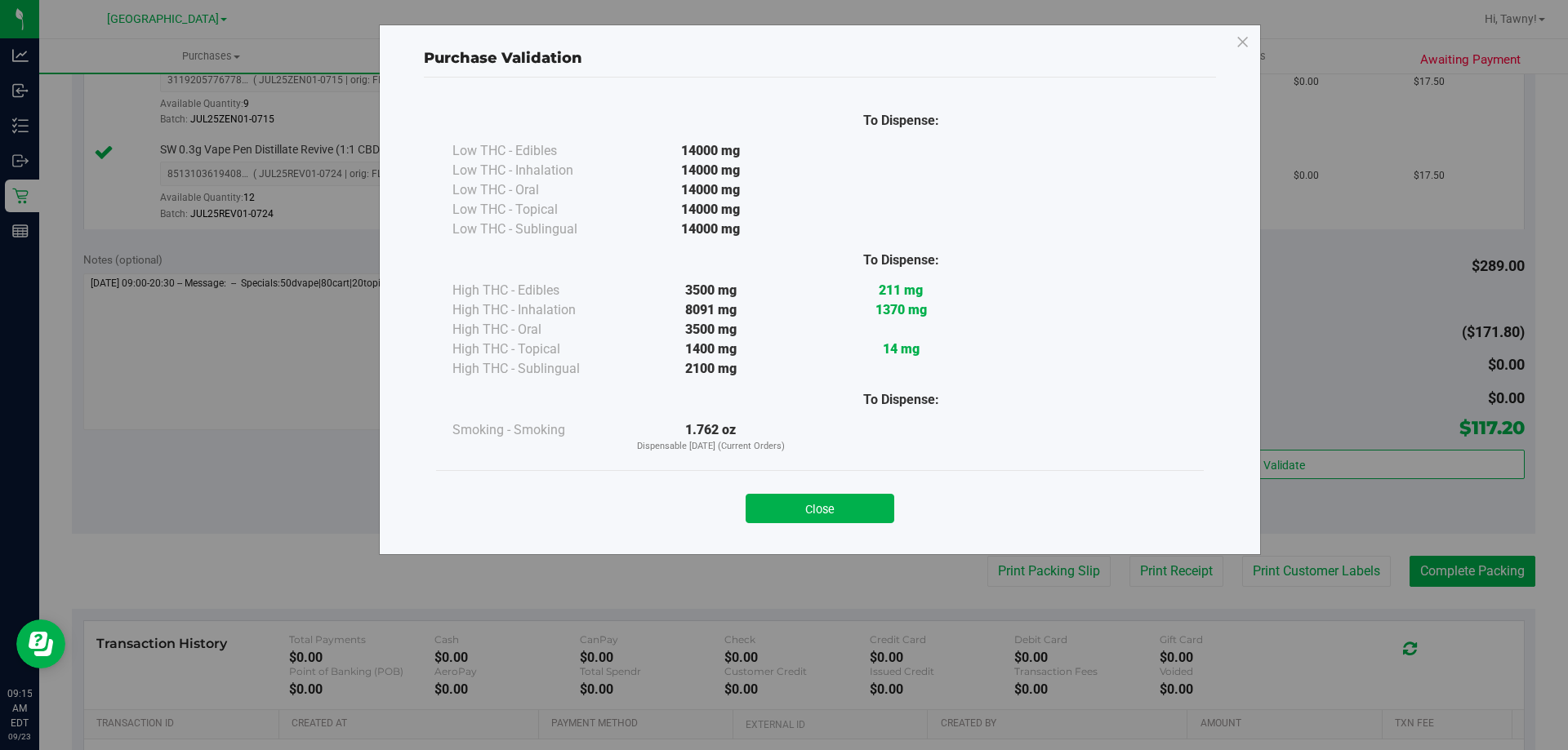
click at [874, 517] on button "Close" at bounding box center [820, 508] width 148 height 29
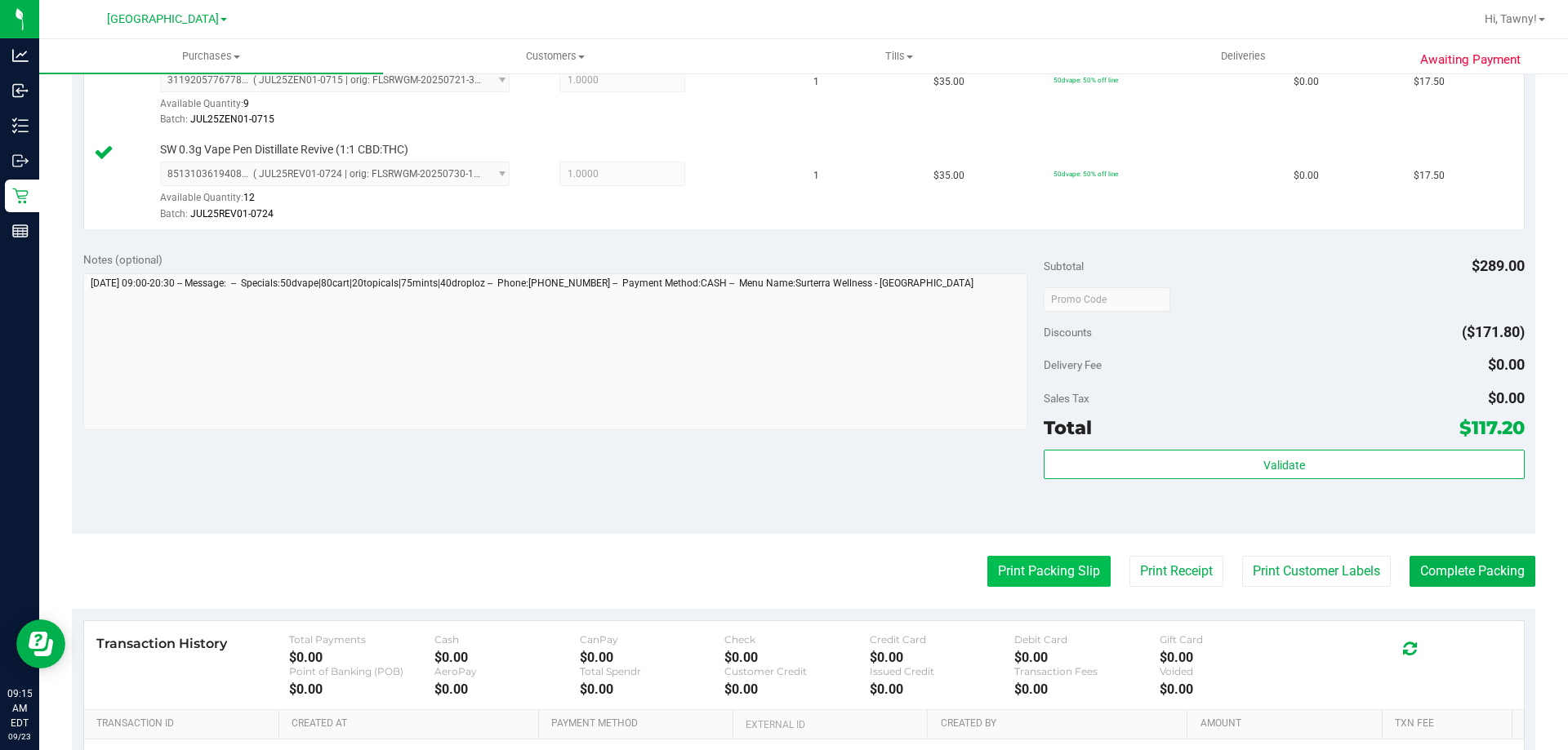
click at [1000, 565] on button "Print Packing Slip" at bounding box center [1049, 571] width 123 height 31
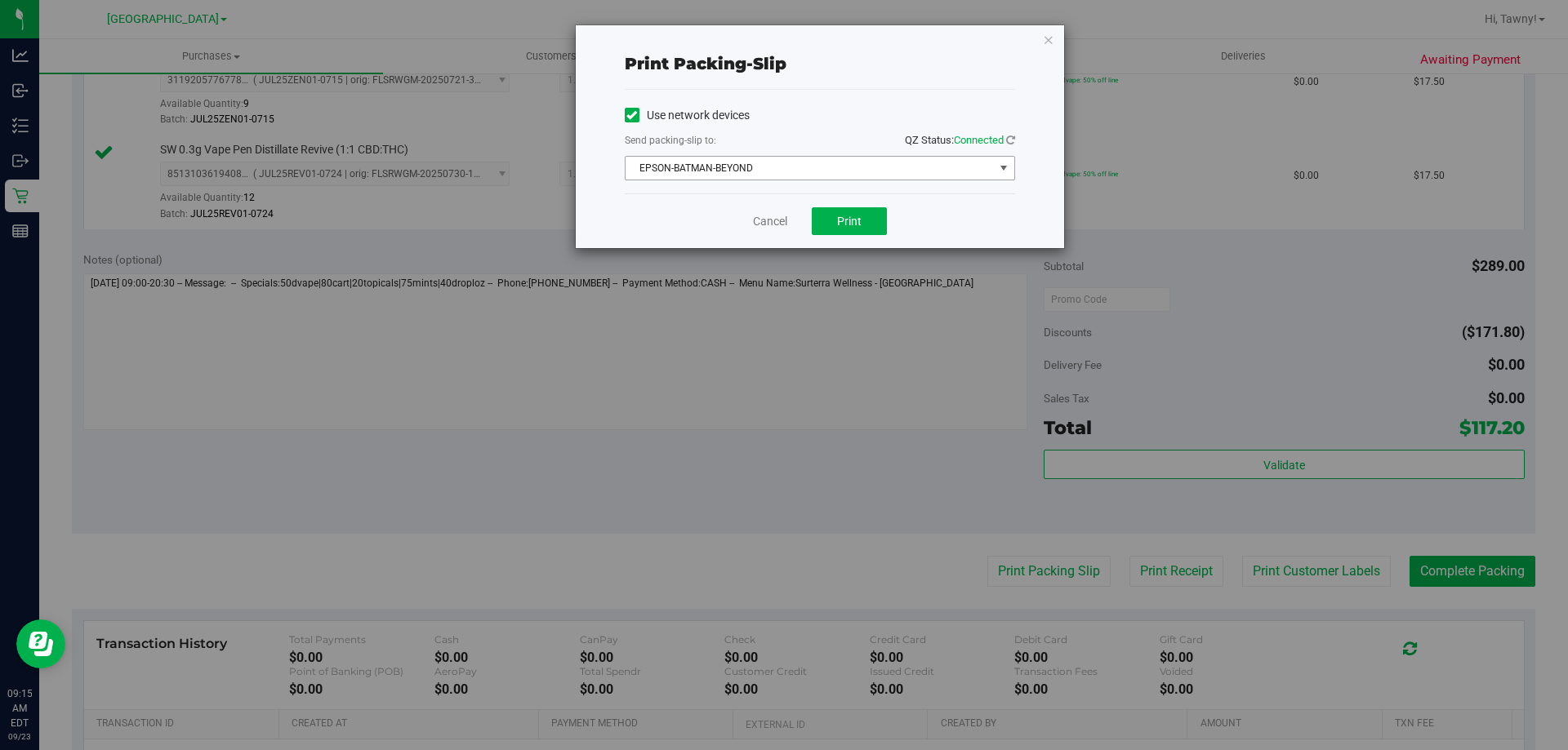
click at [769, 178] on span "EPSON-BATMAN-BEYOND" at bounding box center [809, 169] width 368 height 23
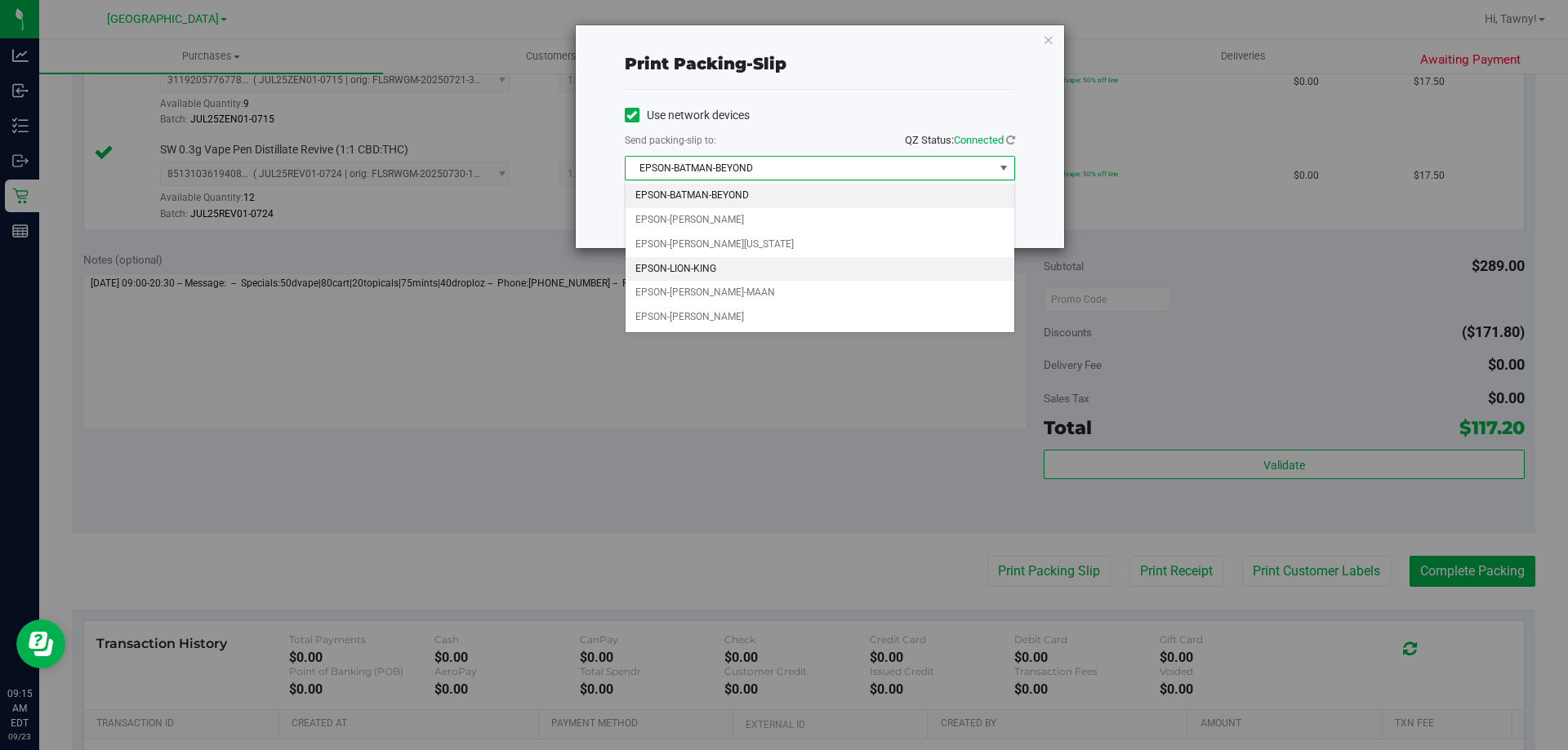
click at [755, 257] on li "EPSON-LION-KING" at bounding box center [820, 270] width 389 height 25
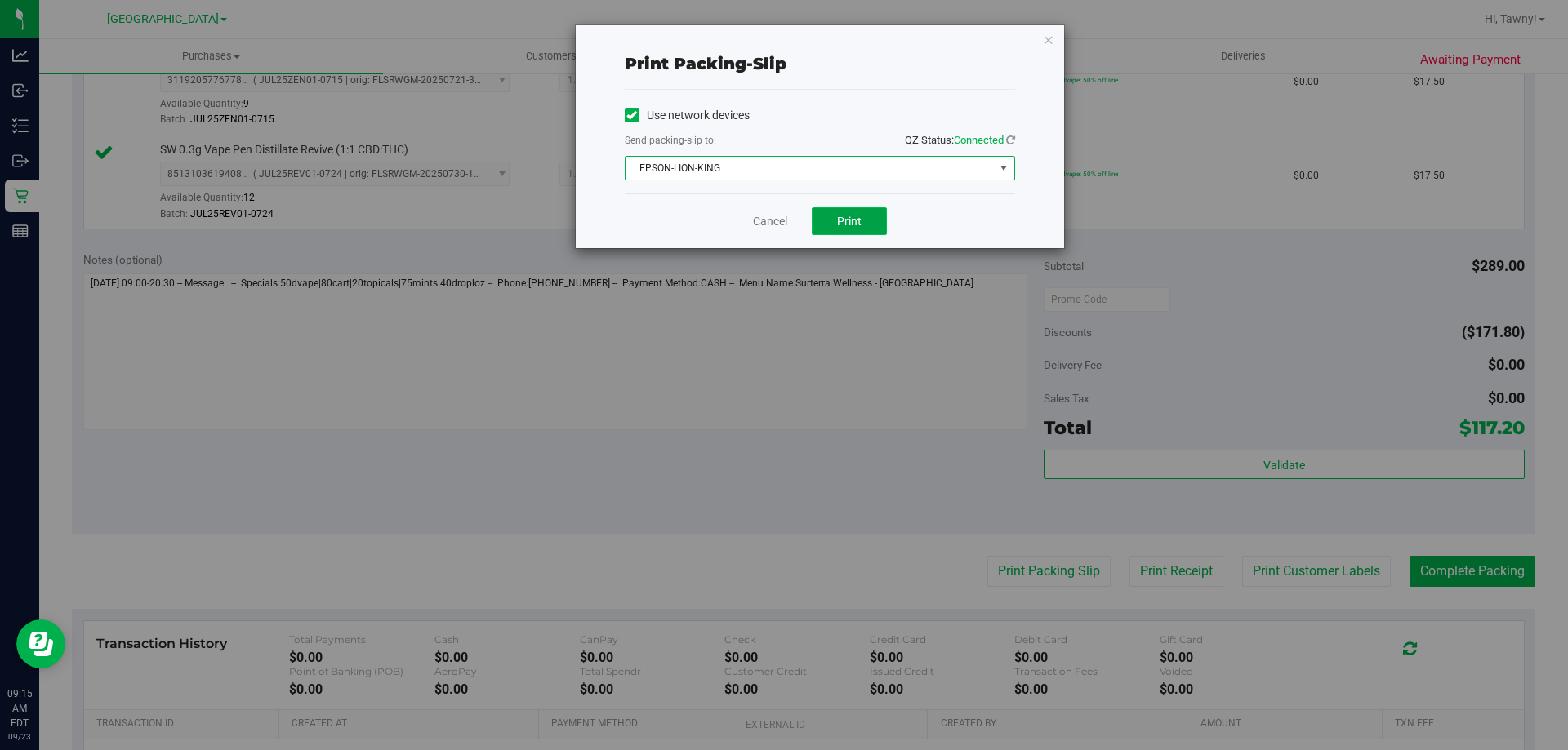
click at [848, 220] on span "Print" at bounding box center [850, 221] width 25 height 13
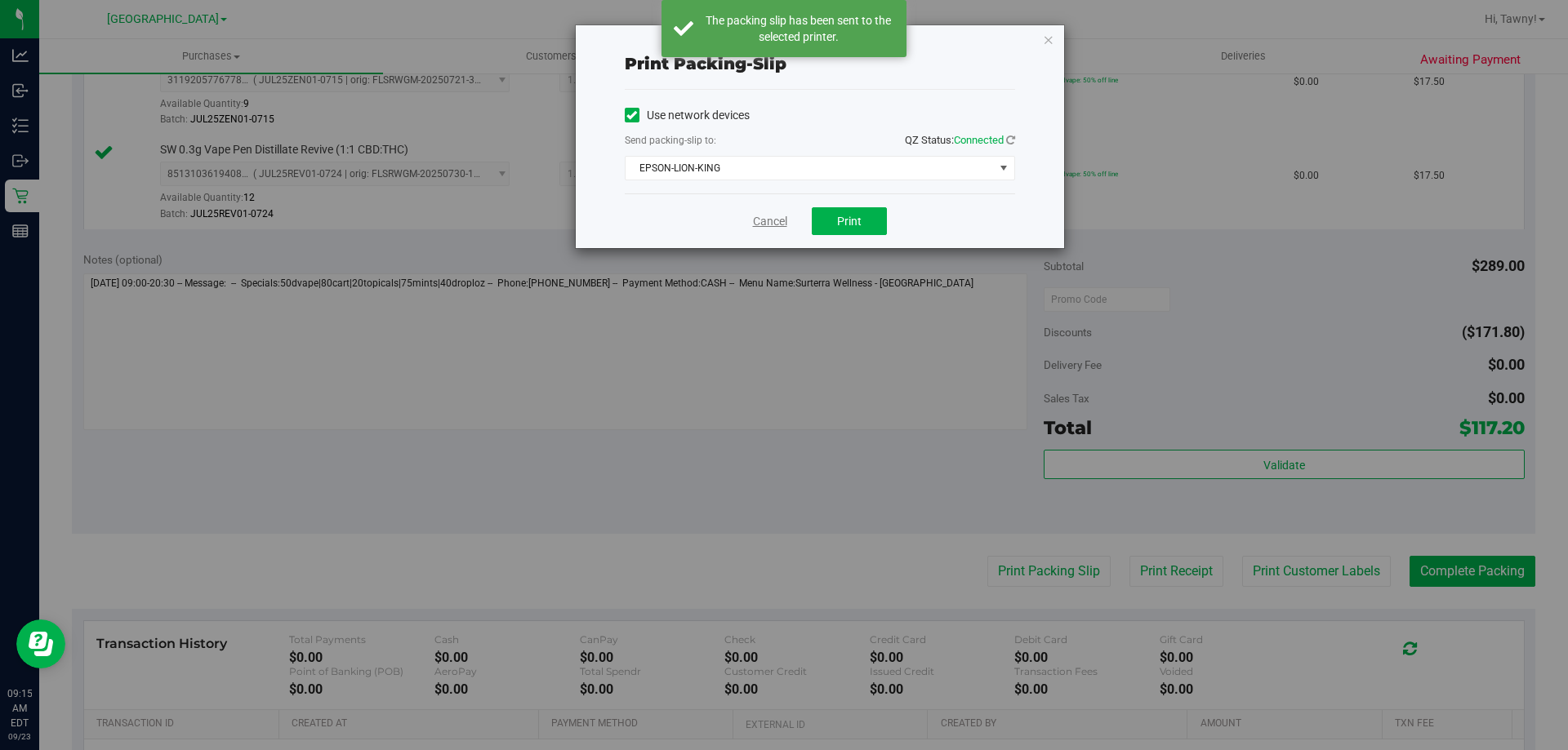
click at [765, 214] on link "Cancel" at bounding box center [770, 221] width 35 height 17
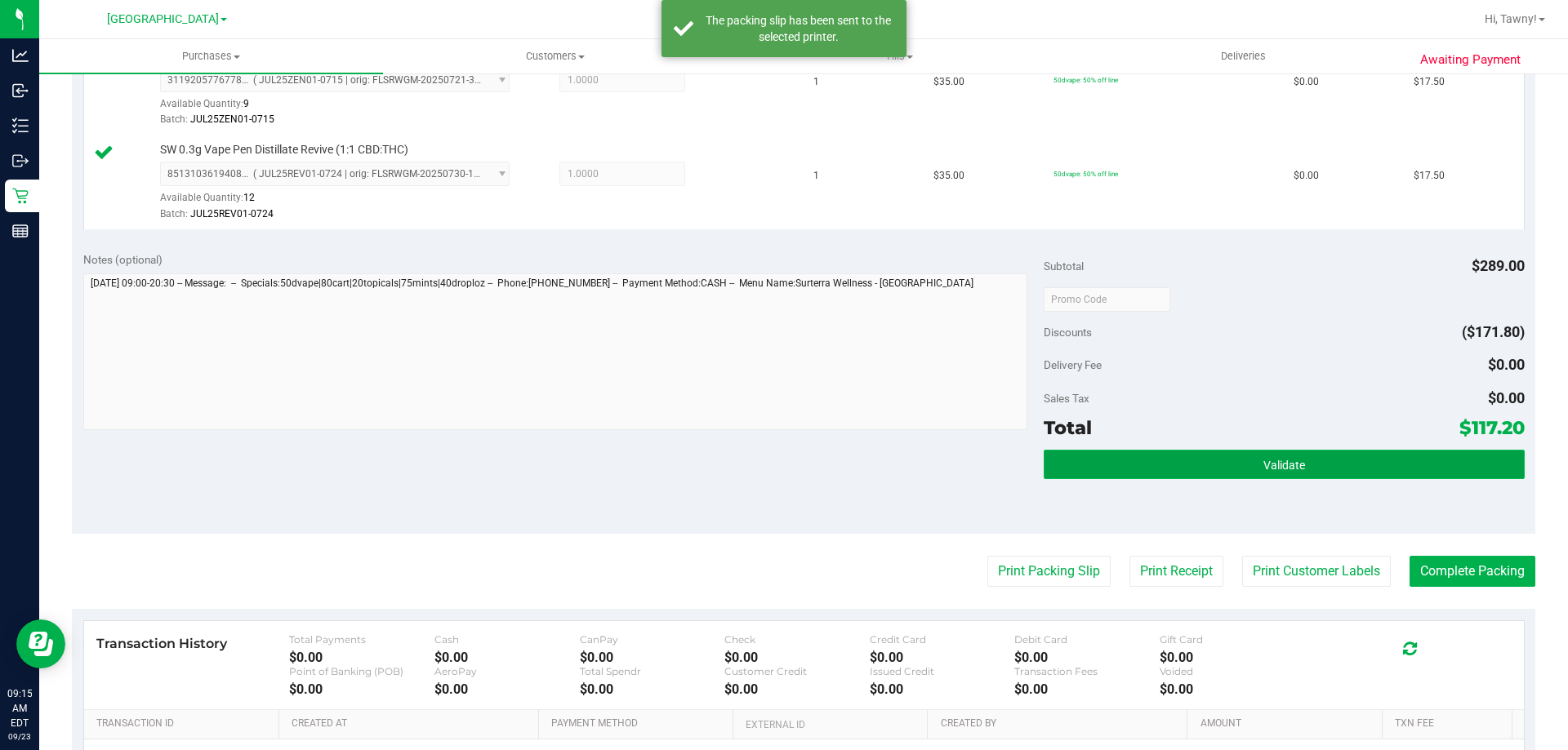
click at [1350, 466] on button "Validate" at bounding box center [1283, 464] width 480 height 29
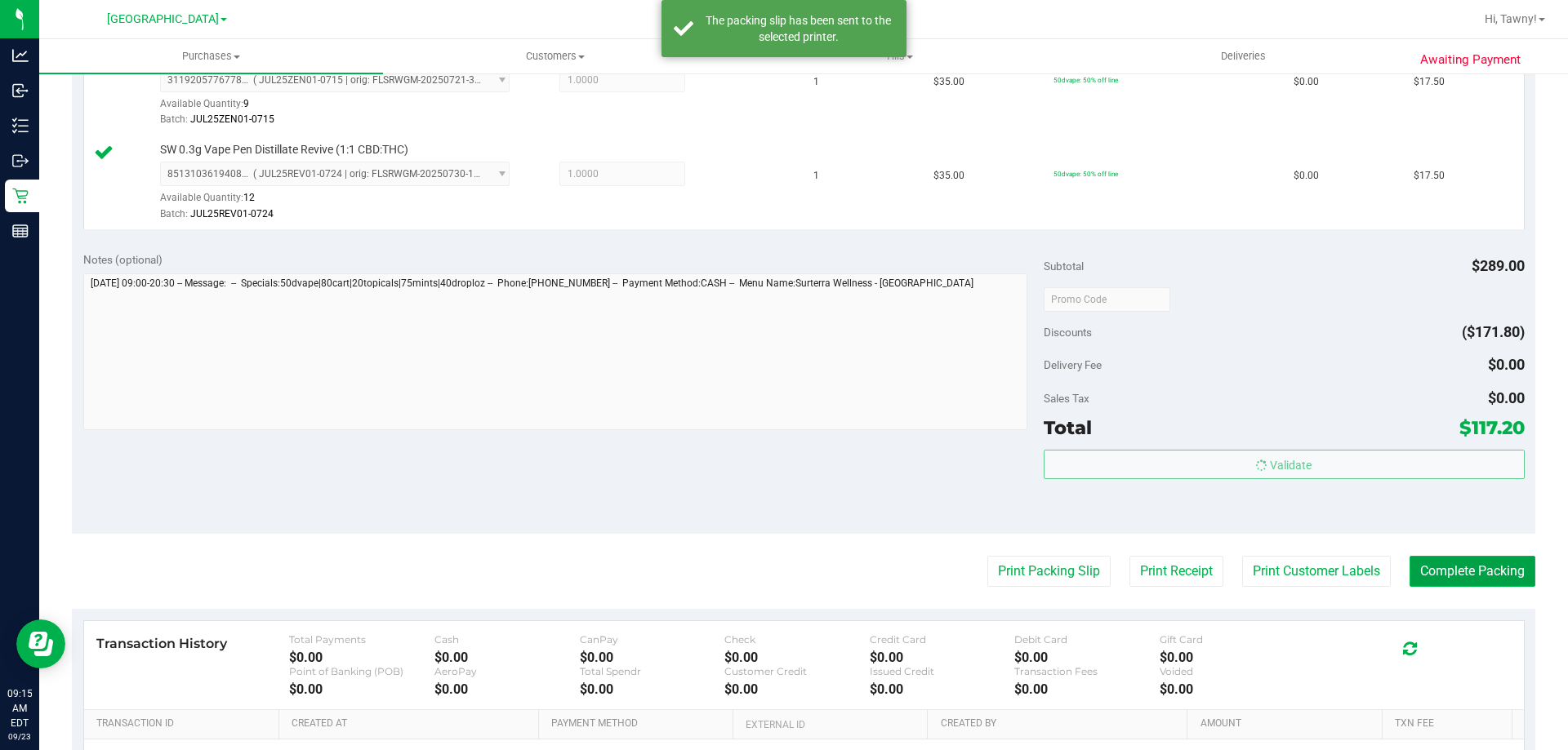
click at [1483, 569] on button "Complete Packing" at bounding box center [1472, 571] width 126 height 31
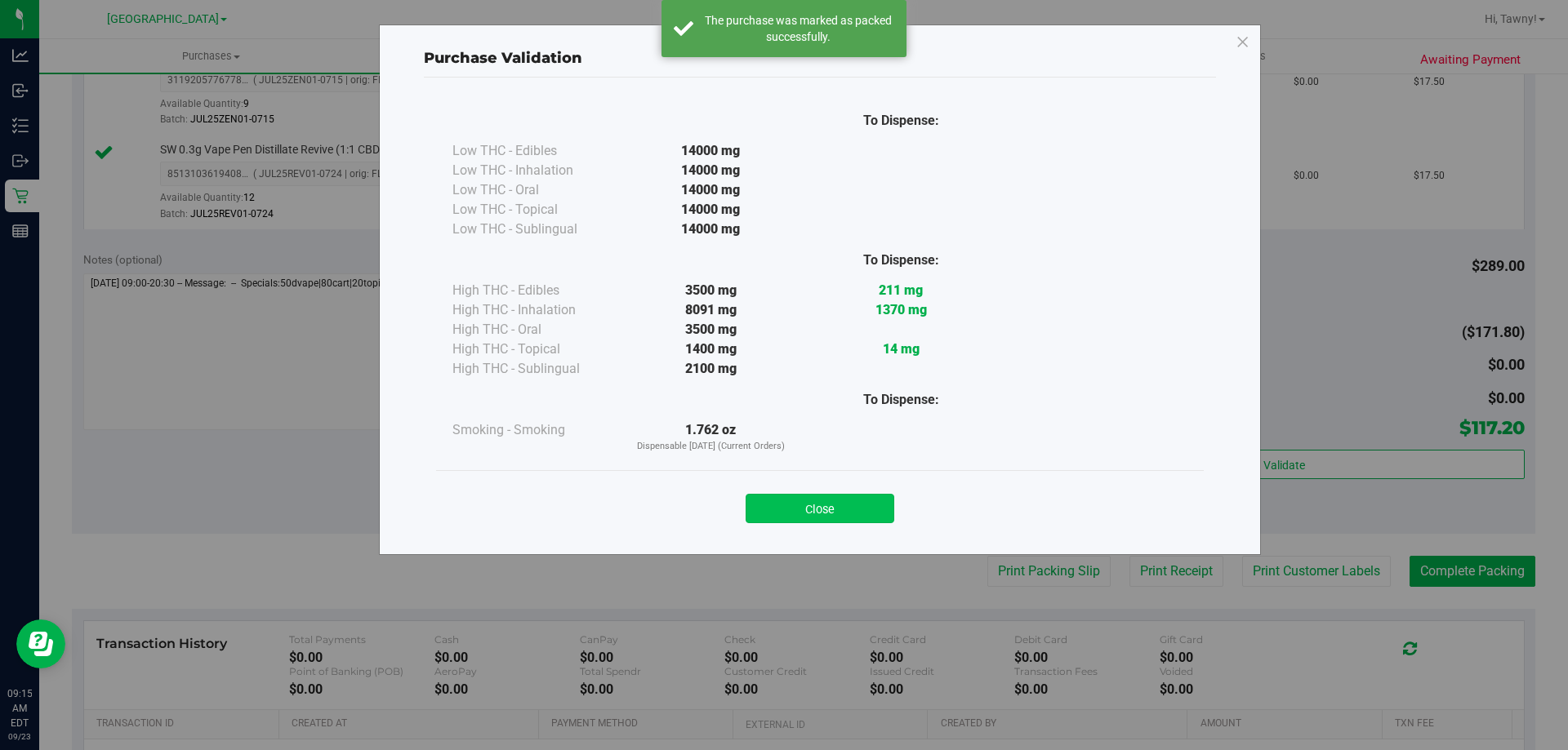
click at [819, 516] on button "Close" at bounding box center [820, 508] width 148 height 29
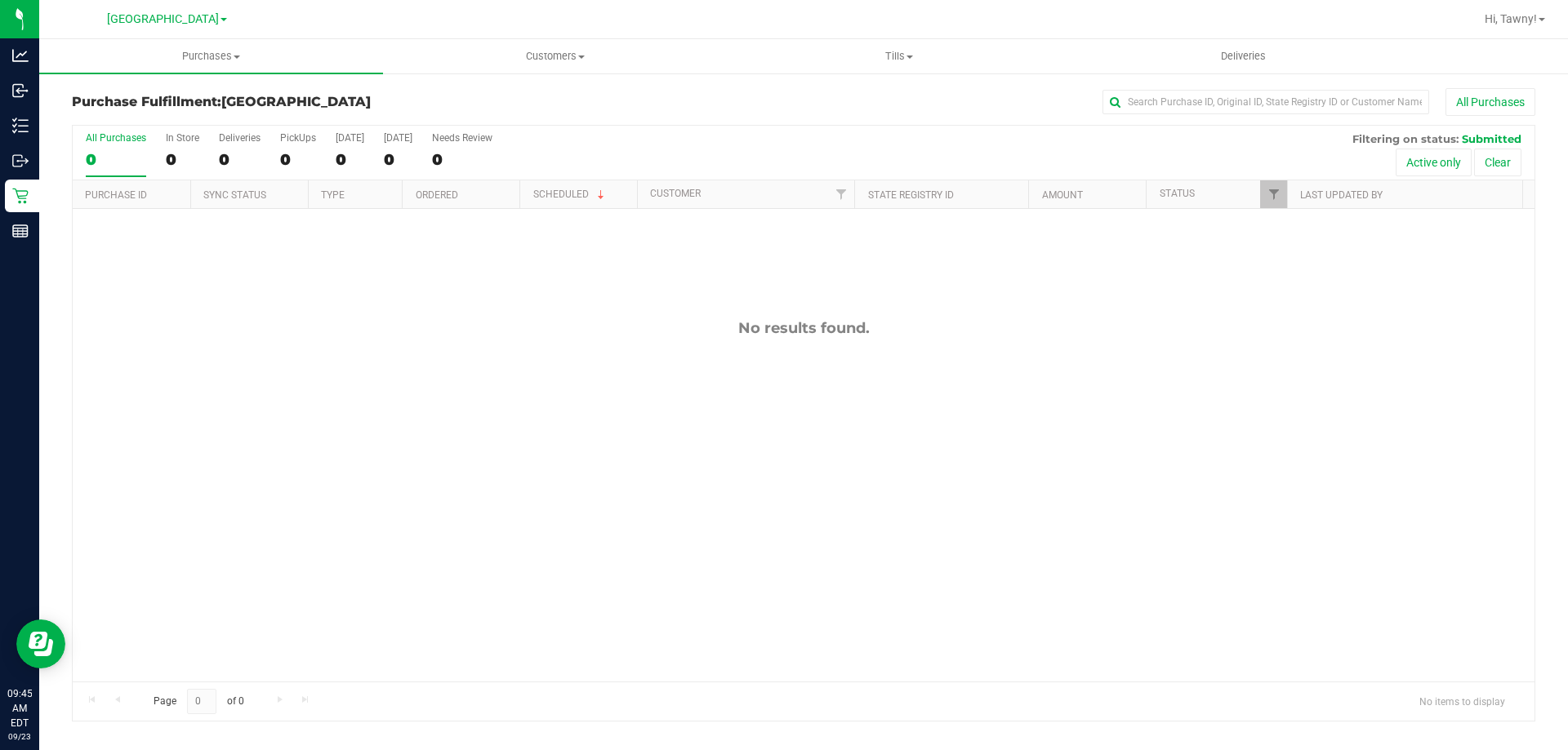
click at [553, 406] on div "No results found." at bounding box center [804, 500] width 1461 height 583
click at [546, 394] on div "No results found." at bounding box center [804, 500] width 1461 height 583
click at [492, 275] on div "No results found." at bounding box center [804, 500] width 1461 height 583
click at [389, 291] on div "No results found." at bounding box center [804, 500] width 1461 height 583
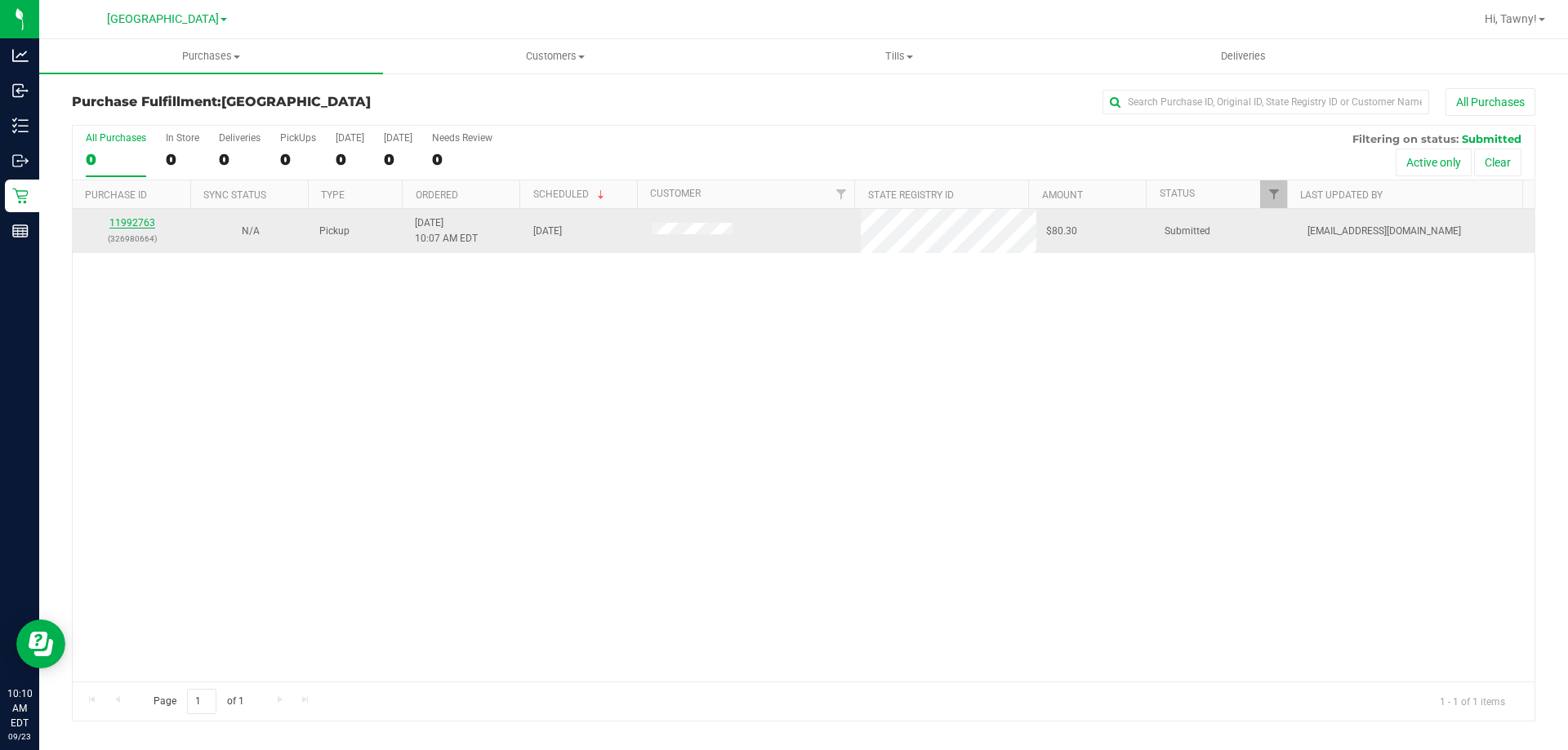
click at [145, 219] on link "11992763" at bounding box center [131, 223] width 45 height 12
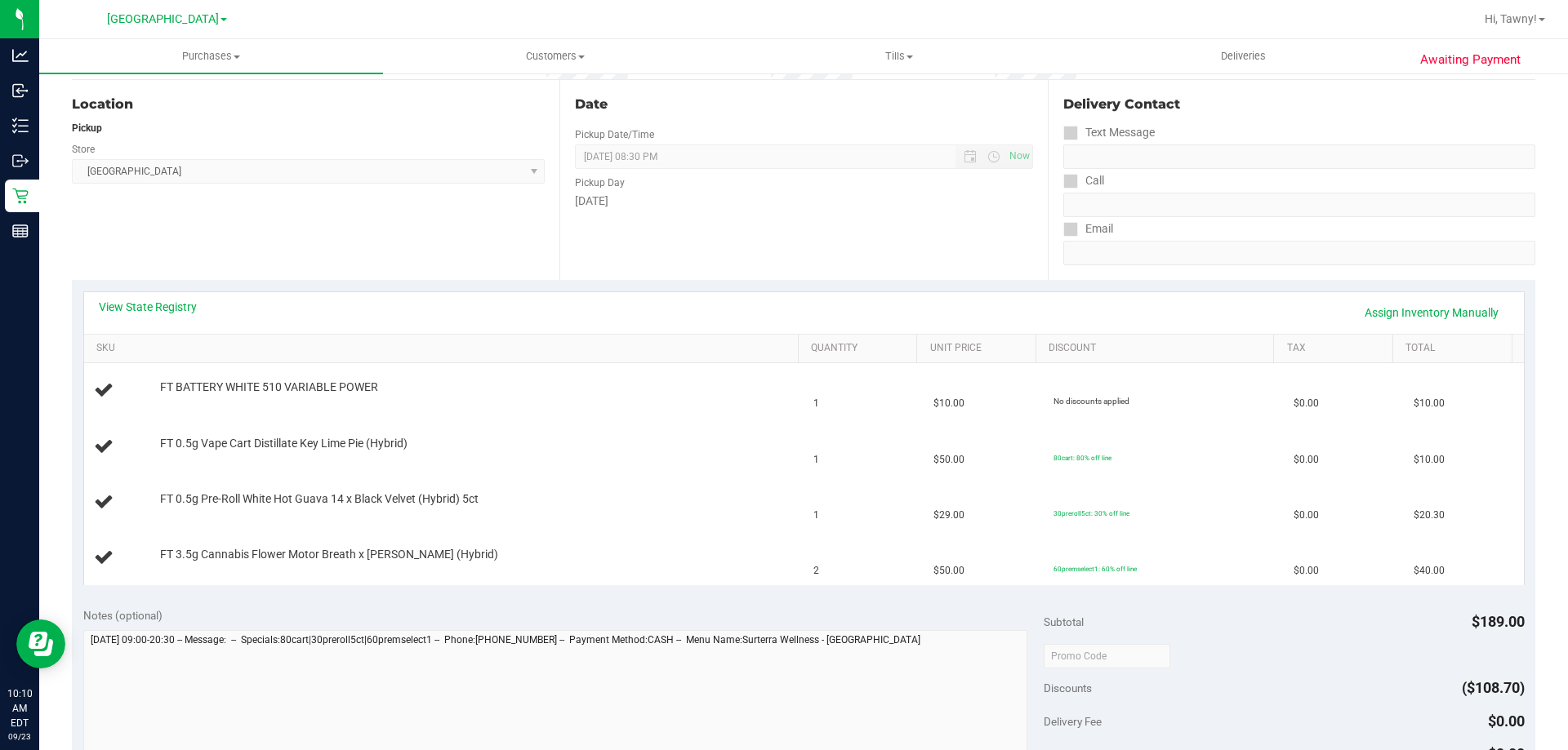
scroll to position [163, 0]
click at [149, 307] on link "View State Registry" at bounding box center [147, 304] width 98 height 16
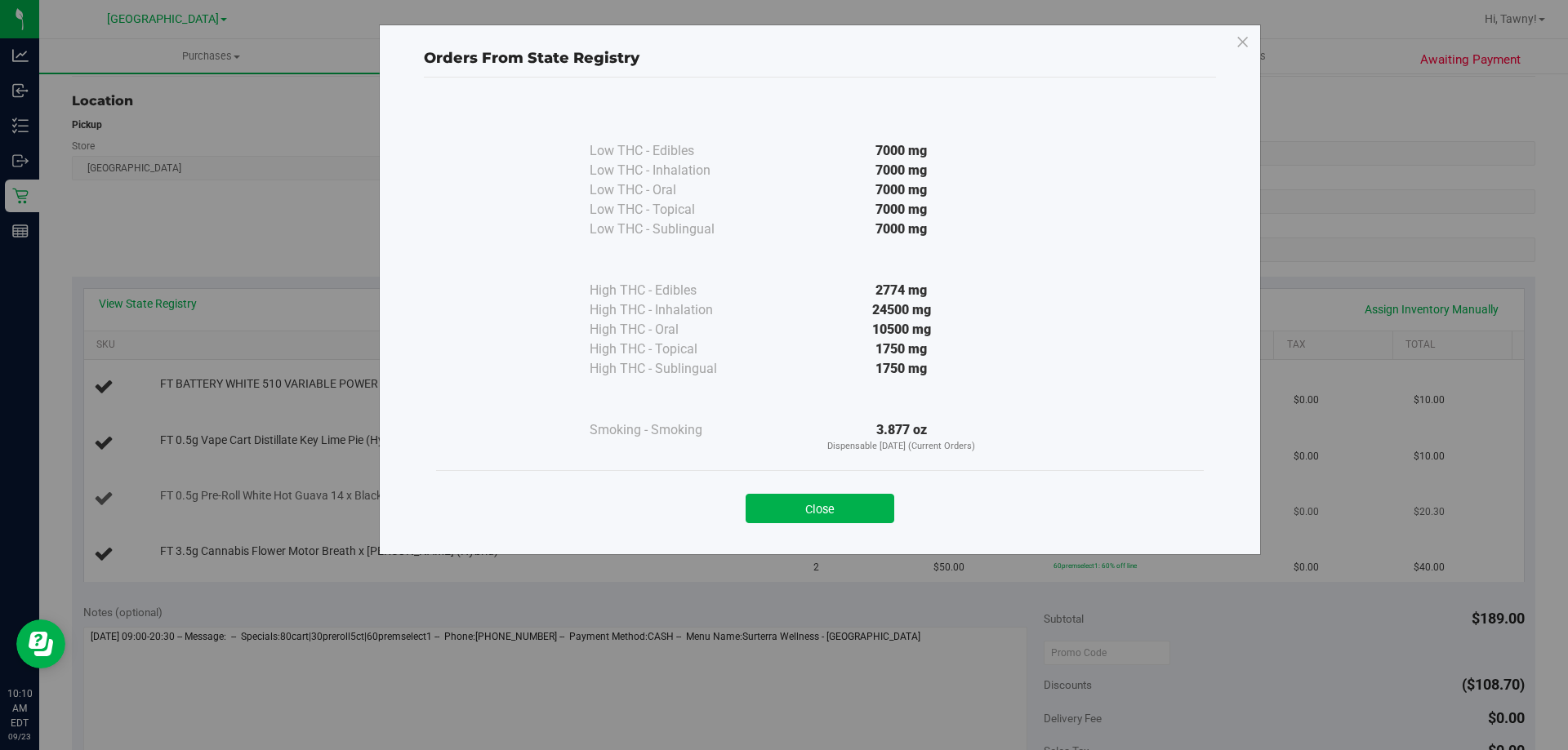
click at [829, 501] on button "Close" at bounding box center [820, 508] width 148 height 29
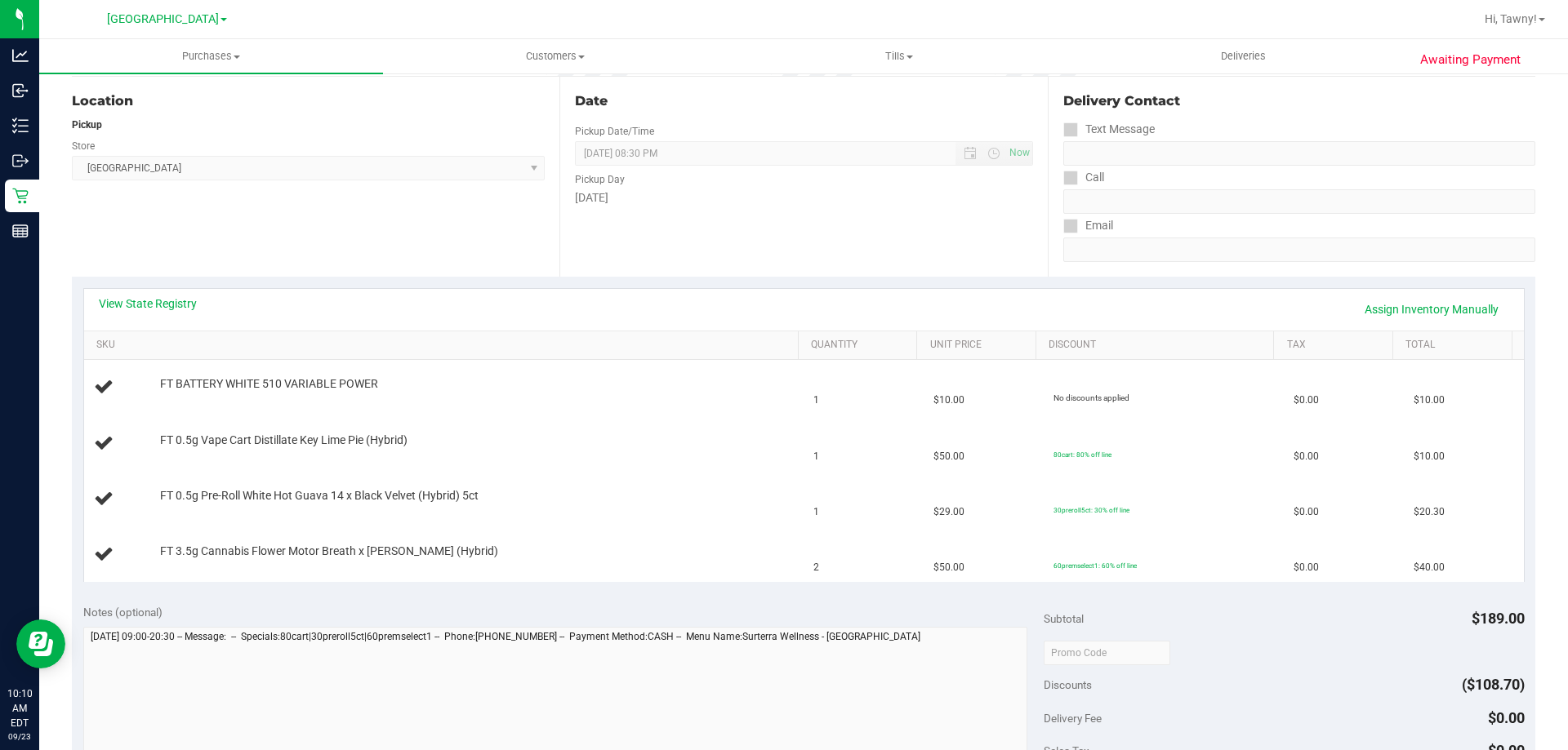
click at [404, 213] on div "Location Pickup Store [GEOGRAPHIC_DATA] WC Select Store [PERSON_NAME][GEOGRAPHI…" at bounding box center [315, 176] width 487 height 200
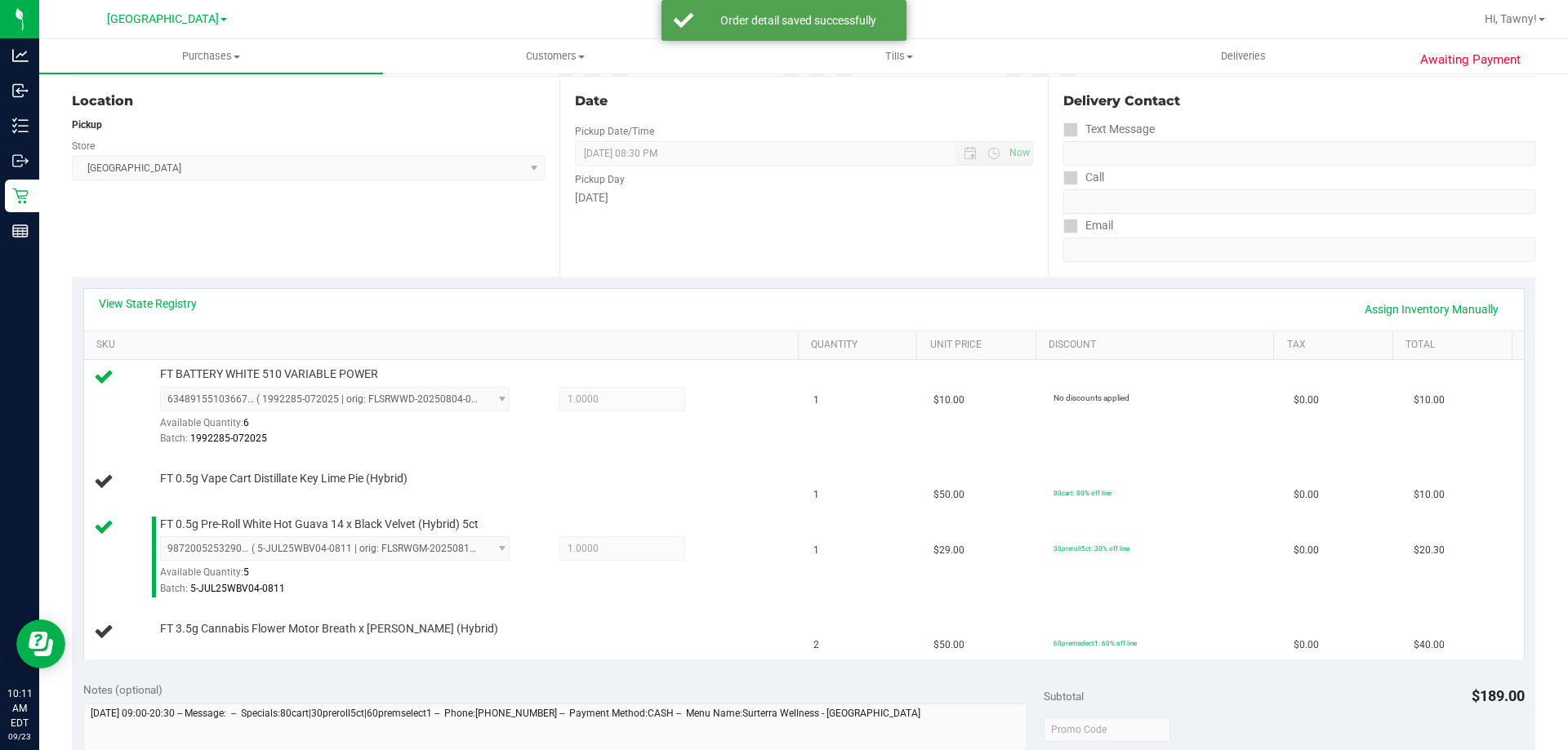
click at [388, 228] on div "Location Pickup Store [GEOGRAPHIC_DATA] WC Select Store [PERSON_NAME][GEOGRAPHI…" at bounding box center [315, 176] width 487 height 200
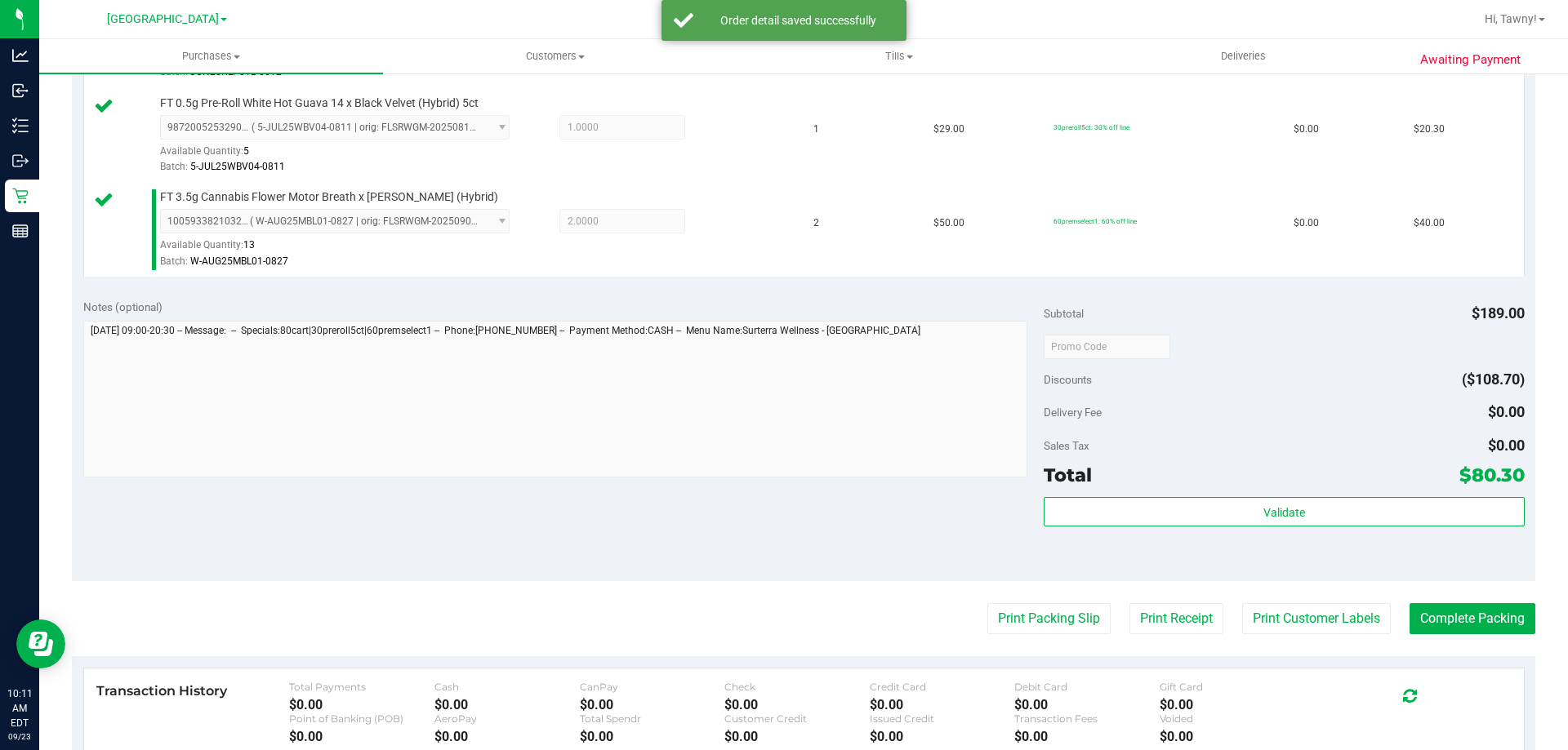
scroll to position [653, 0]
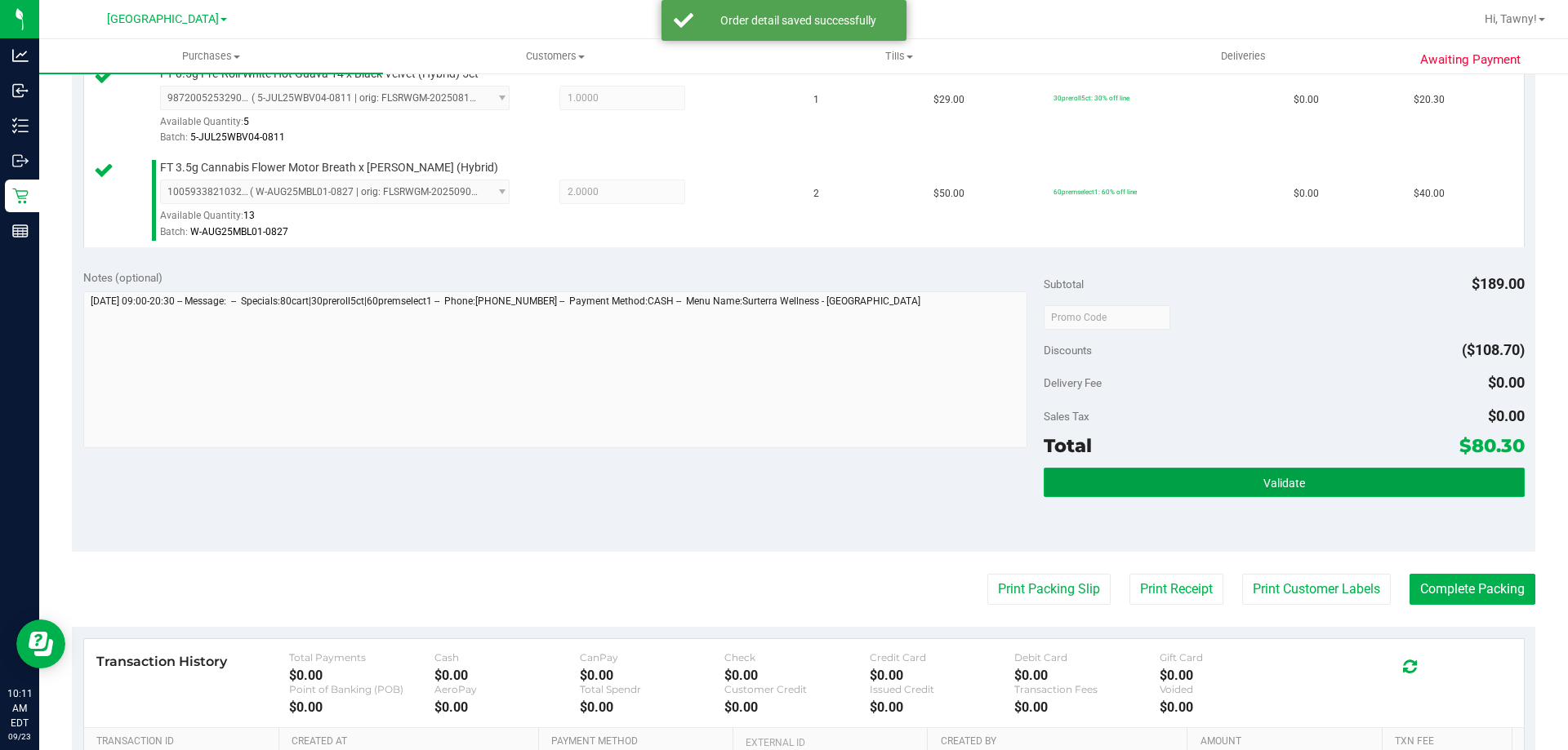
click at [1216, 484] on button "Validate" at bounding box center [1283, 482] width 480 height 29
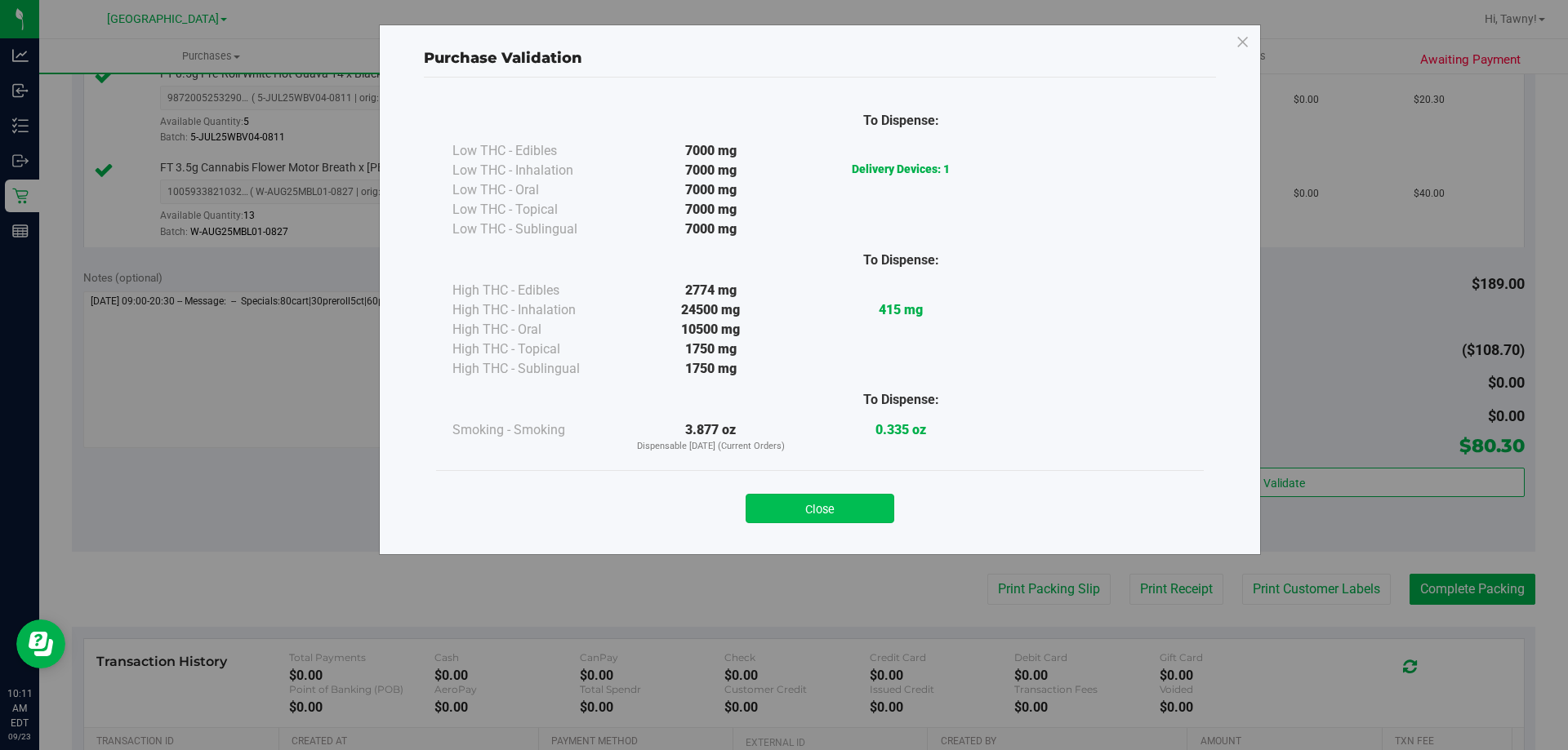
click at [797, 512] on button "Close" at bounding box center [820, 508] width 148 height 29
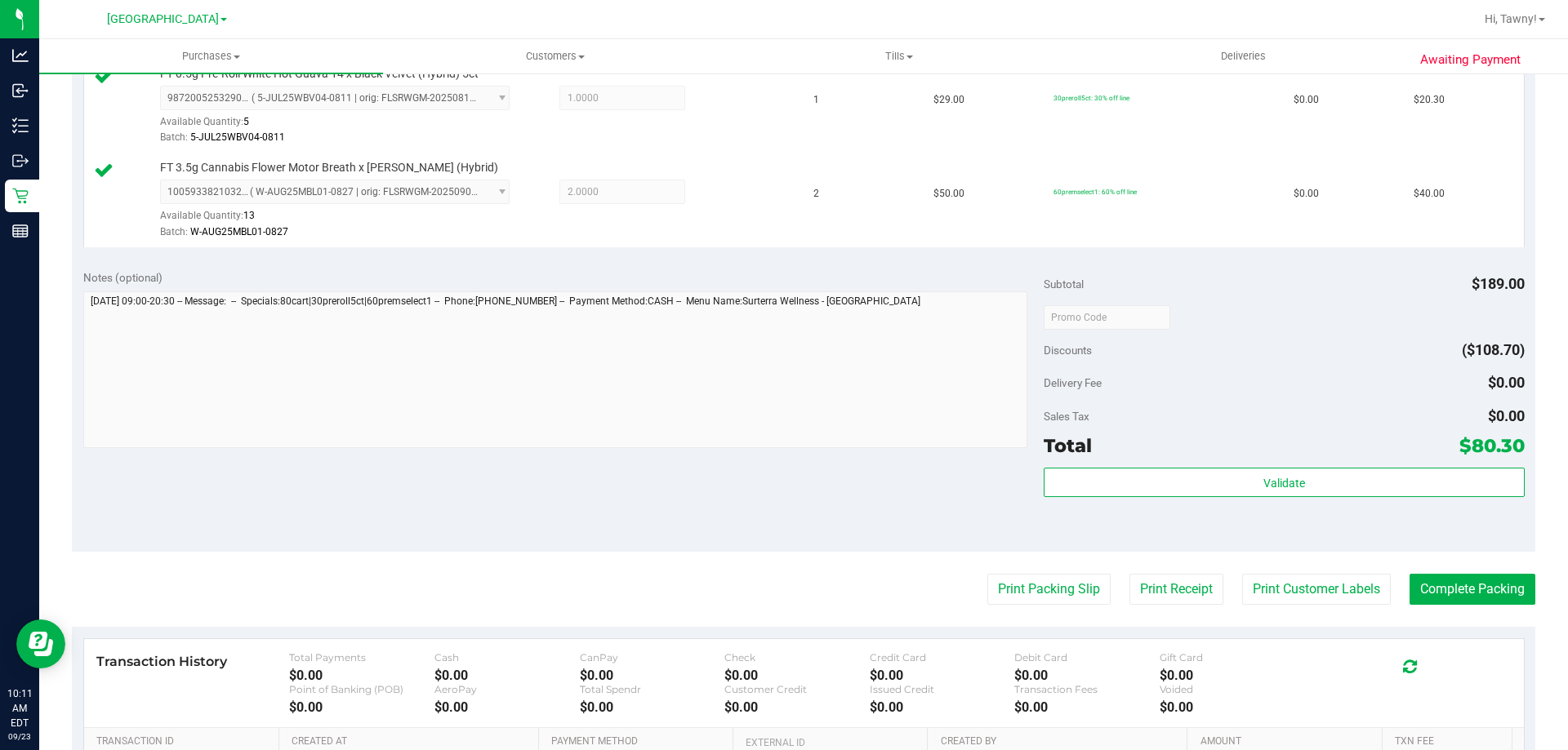
click at [1044, 611] on purchase-details "Back Edit Purchase Cancel Purchase View Profile # 11992763 BioTrack ID: - Submi…" at bounding box center [804, 184] width 1463 height 1497
click at [1016, 600] on button "Print Packing Slip" at bounding box center [1049, 588] width 123 height 31
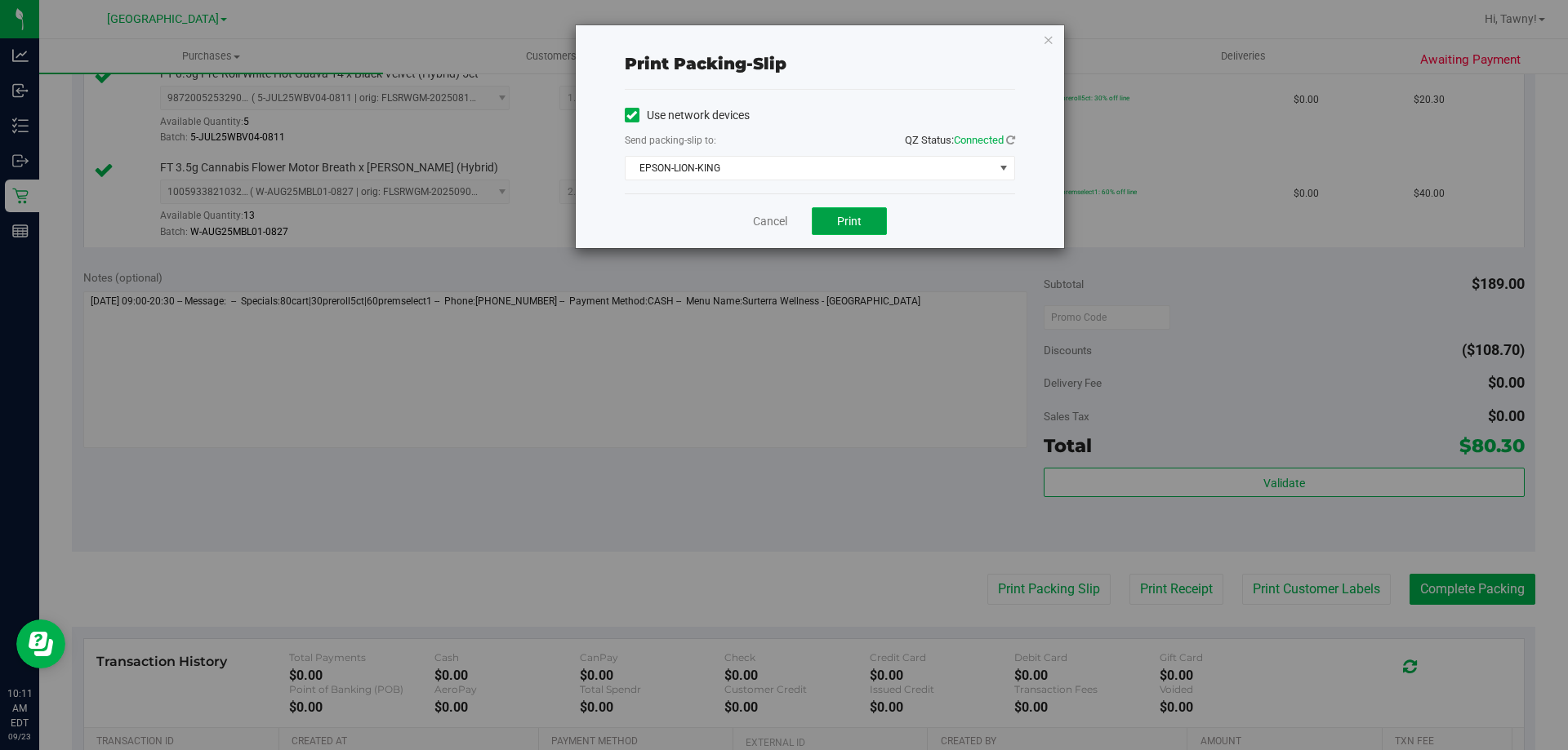
click at [836, 219] on button "Print" at bounding box center [849, 221] width 75 height 28
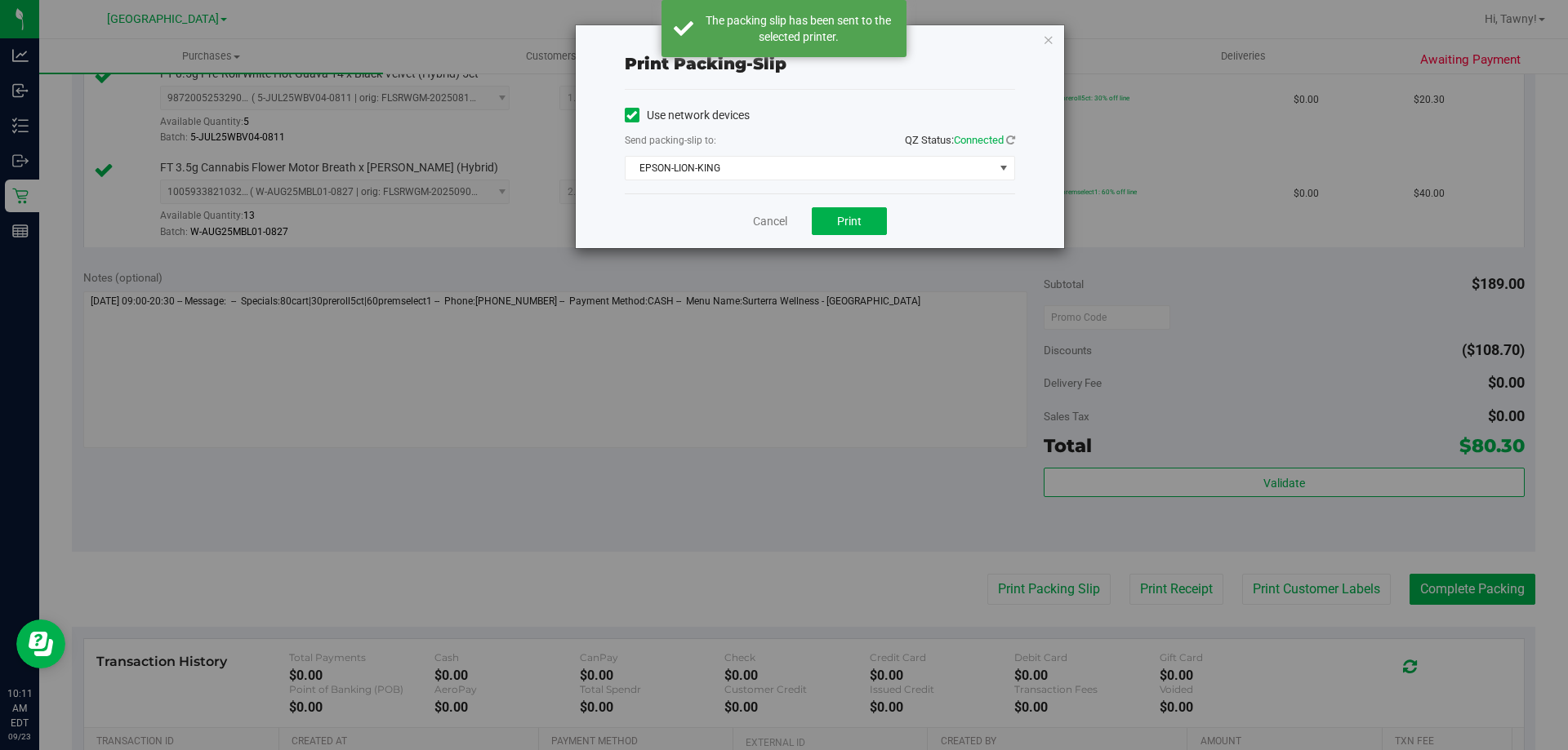
click at [1052, 41] on icon "button" at bounding box center [1048, 39] width 12 height 20
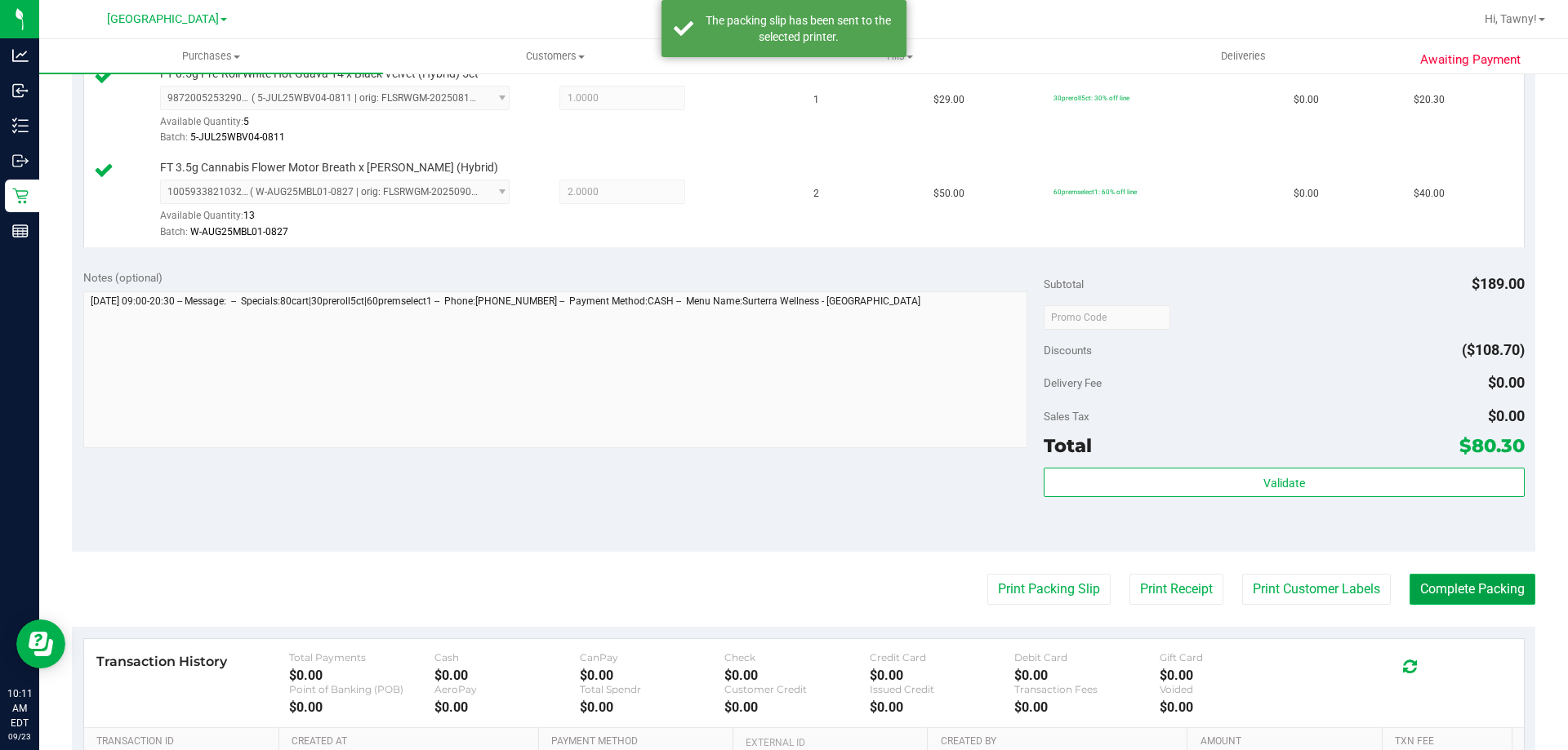
click at [1426, 595] on button "Complete Packing" at bounding box center [1472, 588] width 126 height 31
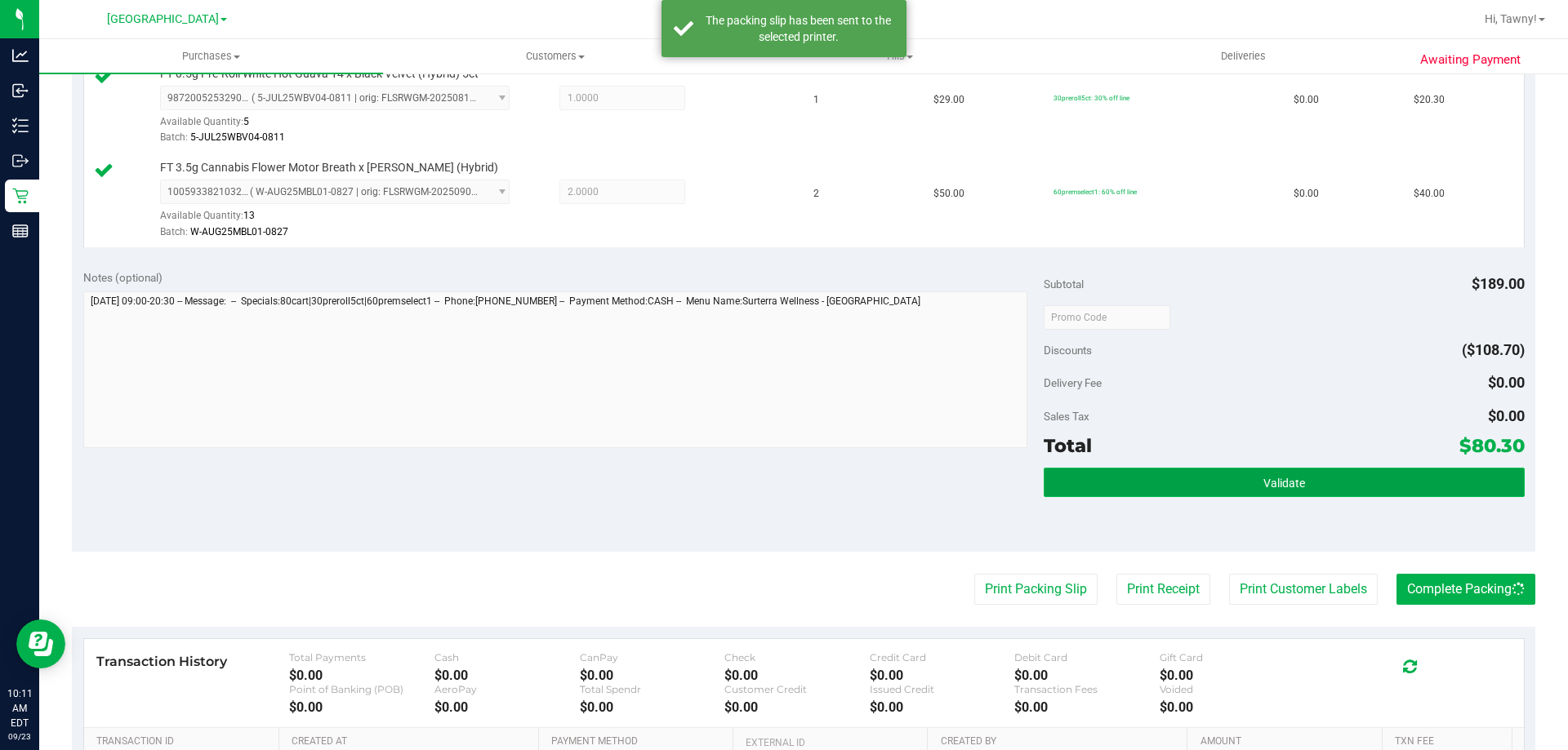
click at [1410, 490] on button "Validate" at bounding box center [1283, 482] width 480 height 29
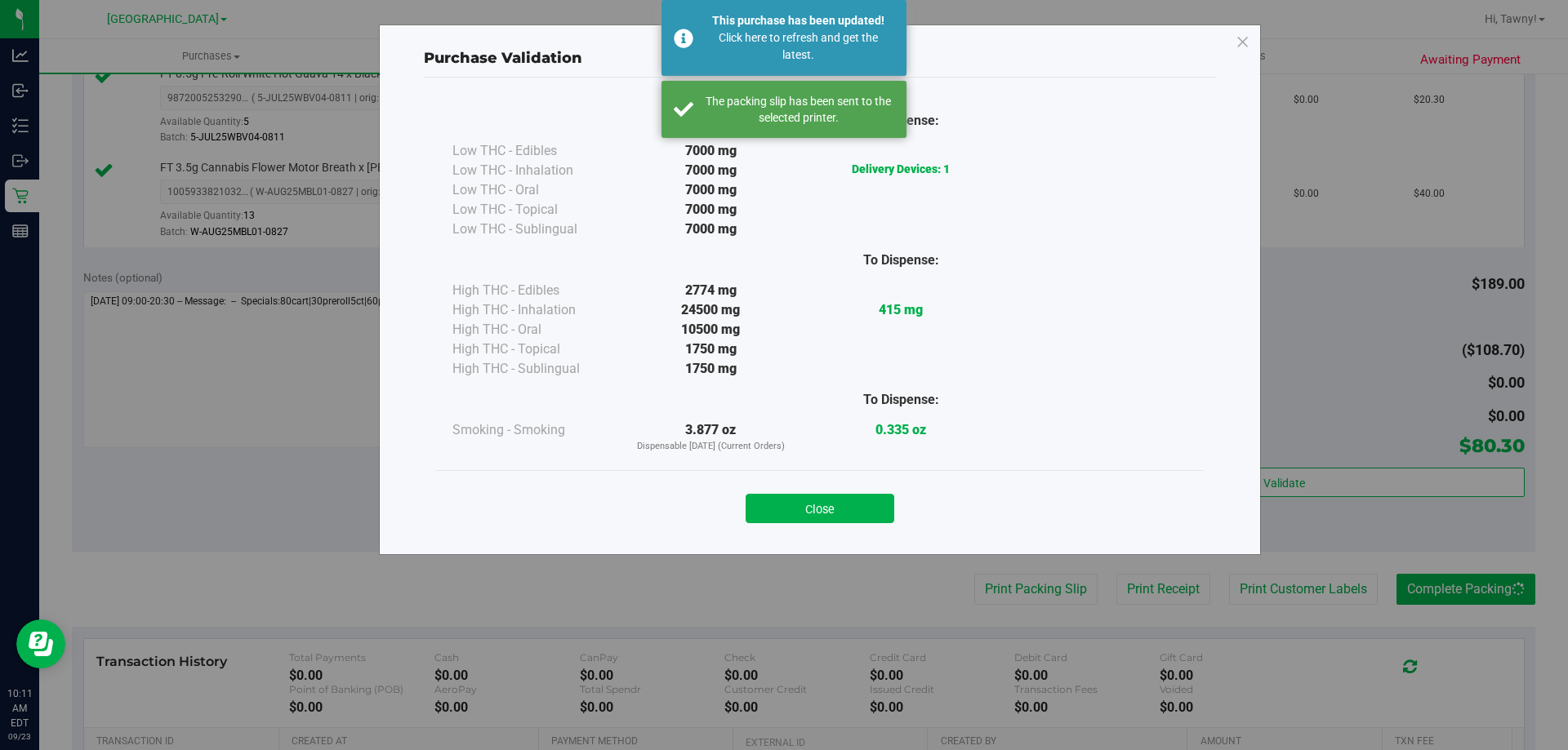
click at [804, 518] on button "Close" at bounding box center [820, 508] width 148 height 29
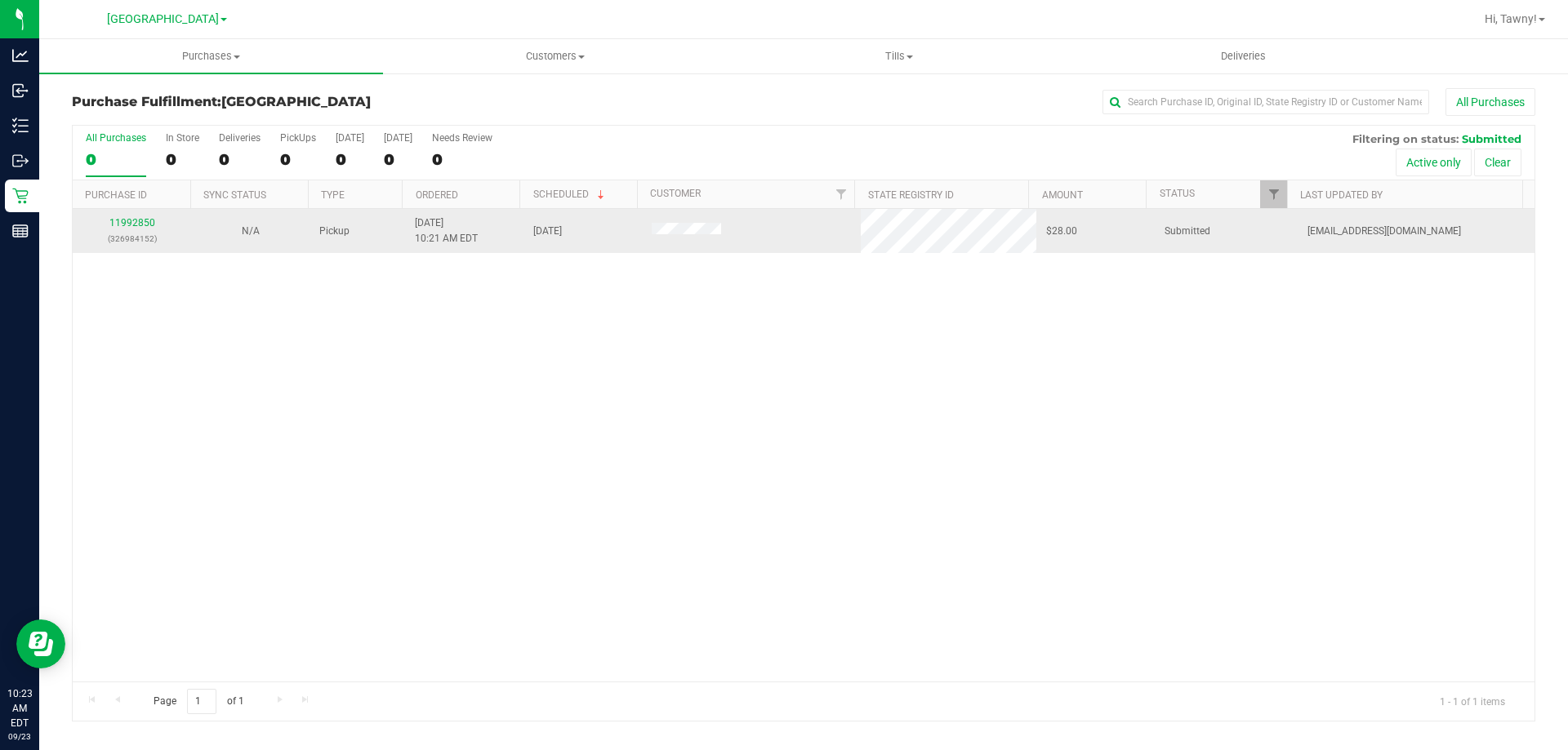
click at [147, 228] on div "11992850 (326984152)" at bounding box center [131, 231] width 99 height 31
click at [147, 228] on link "11992850" at bounding box center [131, 223] width 45 height 12
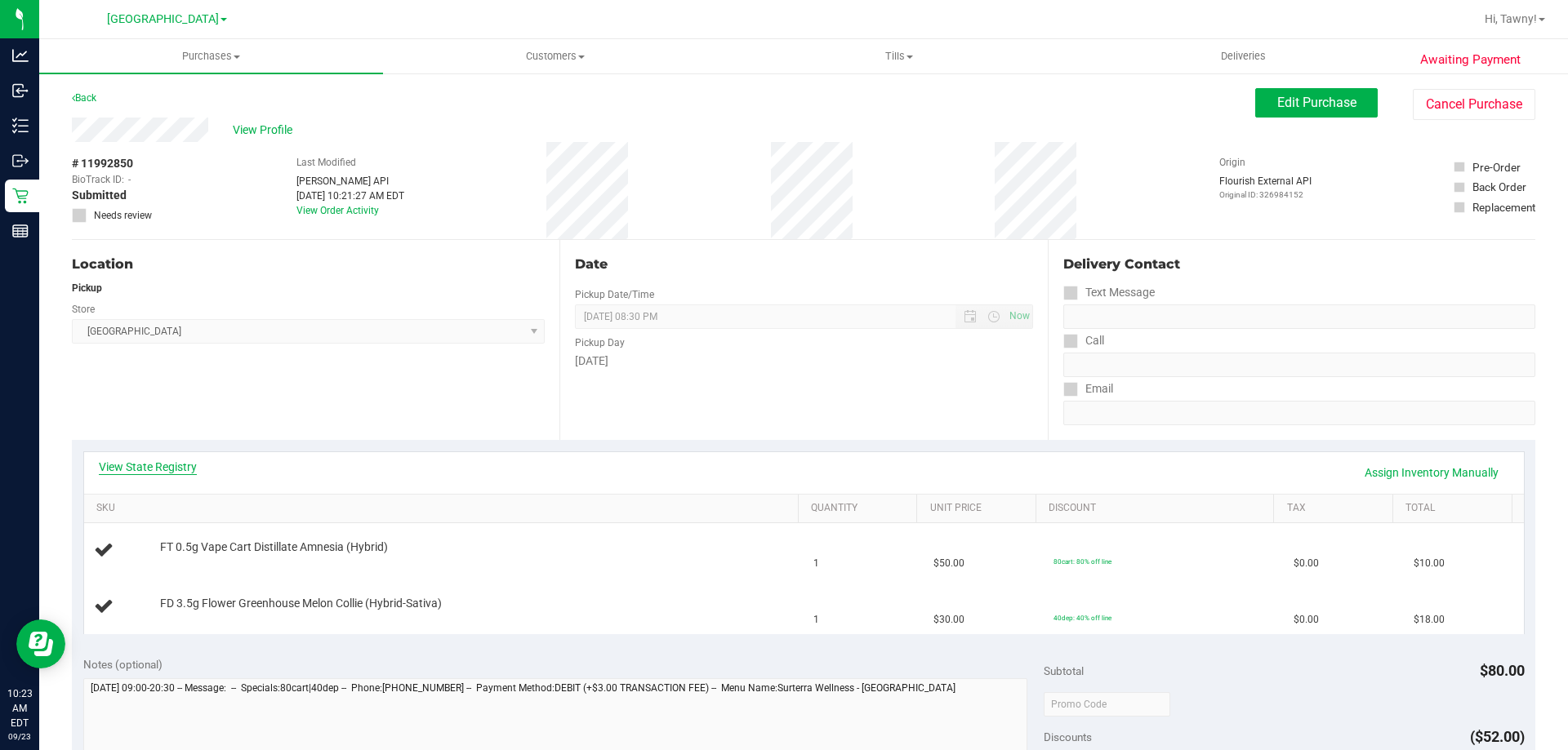
click at [159, 470] on link "View State Registry" at bounding box center [147, 467] width 98 height 16
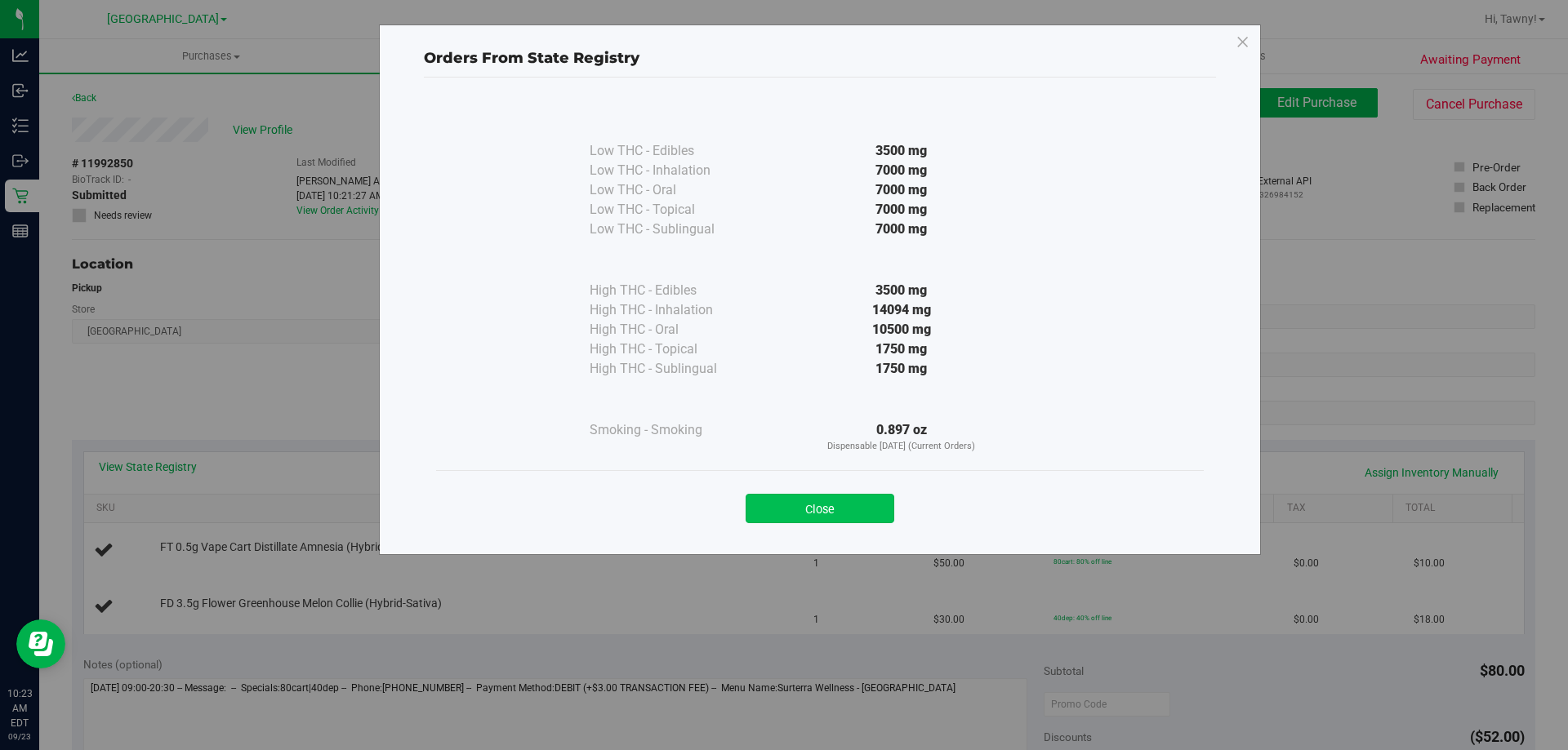
click at [858, 502] on button "Close" at bounding box center [820, 508] width 148 height 29
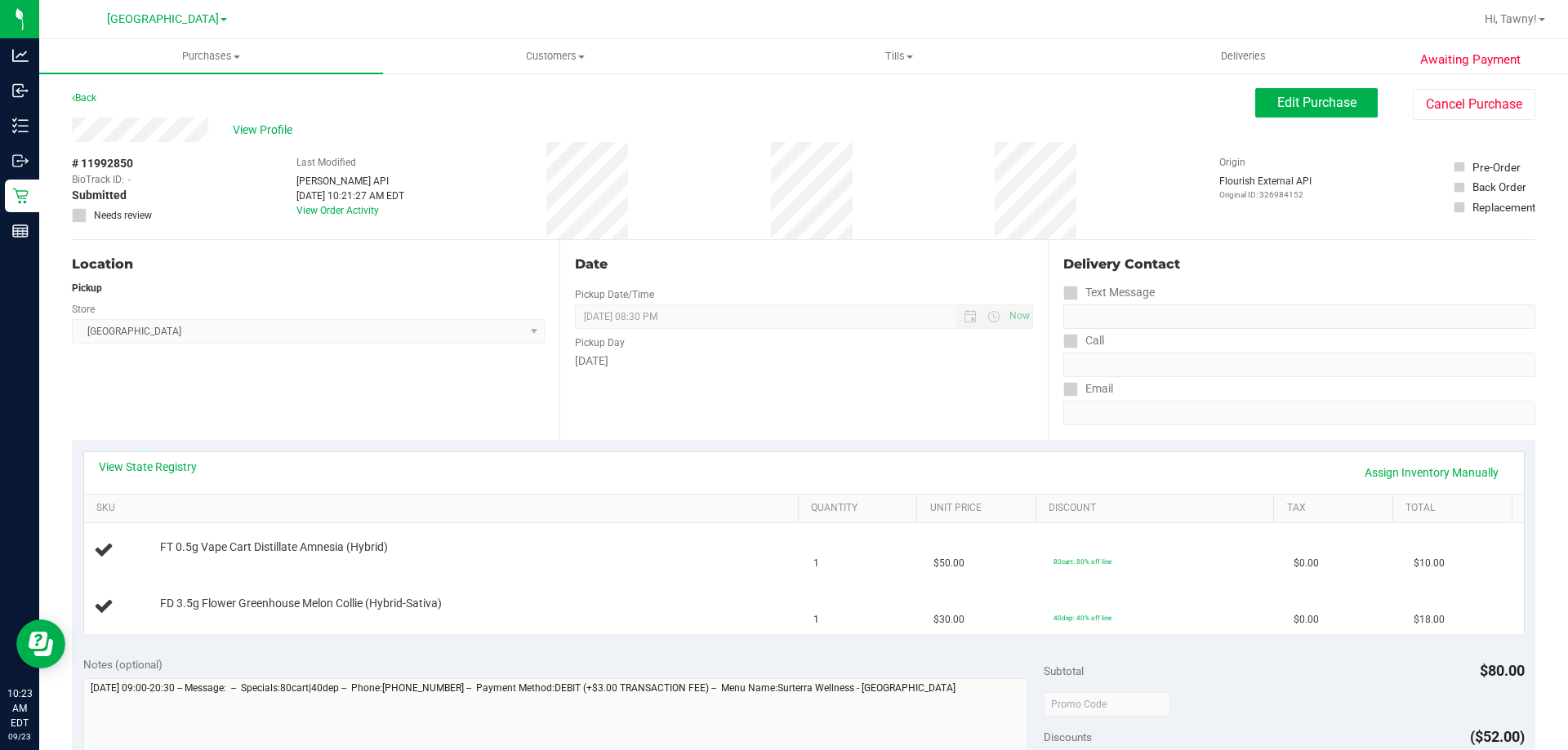
click at [705, 428] on div "Date Pickup Date/Time [DATE] Now [DATE] 08:30 PM Now Pickup Day [DATE]" at bounding box center [803, 339] width 487 height 200
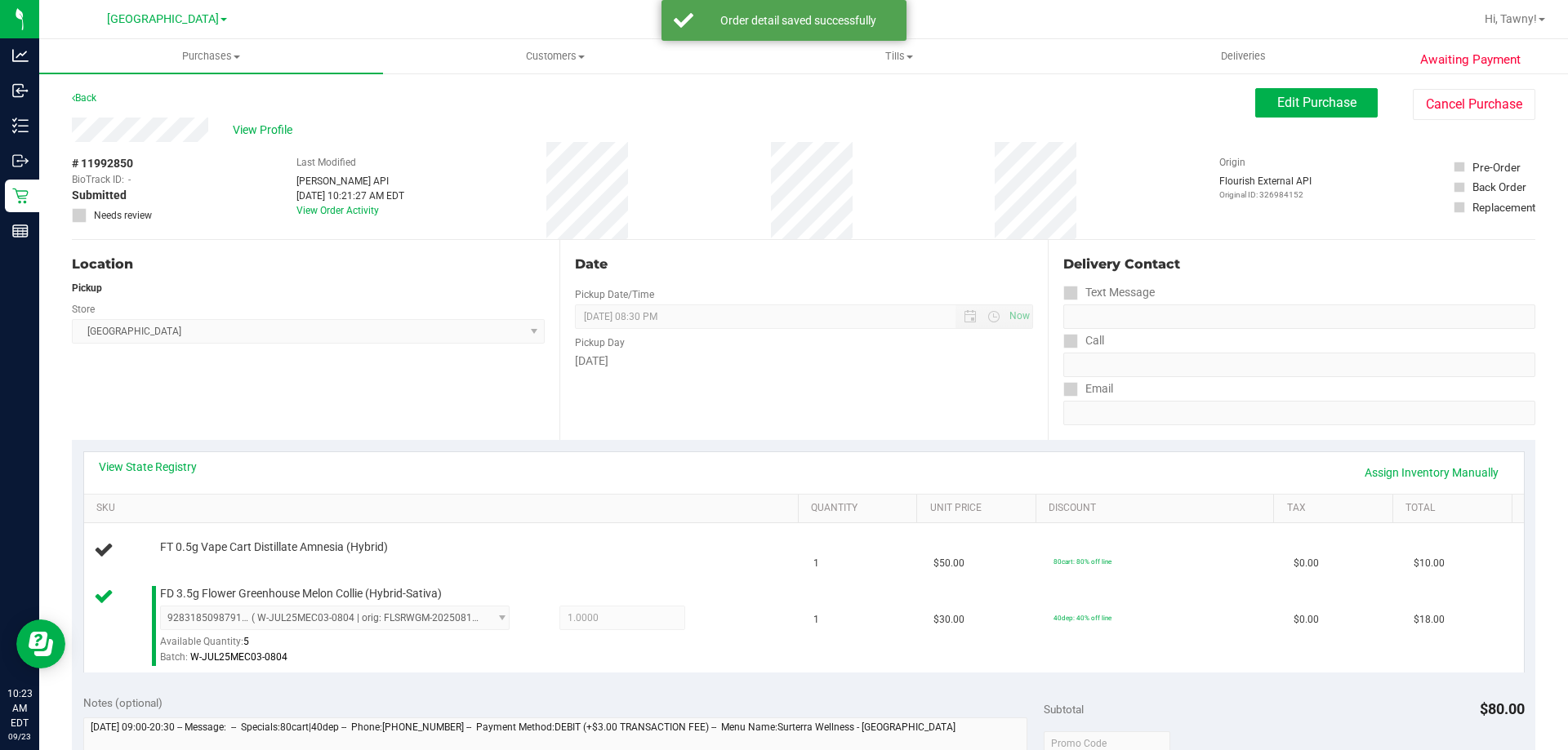
click at [328, 401] on div "Location Pickup Store [GEOGRAPHIC_DATA] WC Select Store [PERSON_NAME][GEOGRAPHI…" at bounding box center [315, 339] width 487 height 200
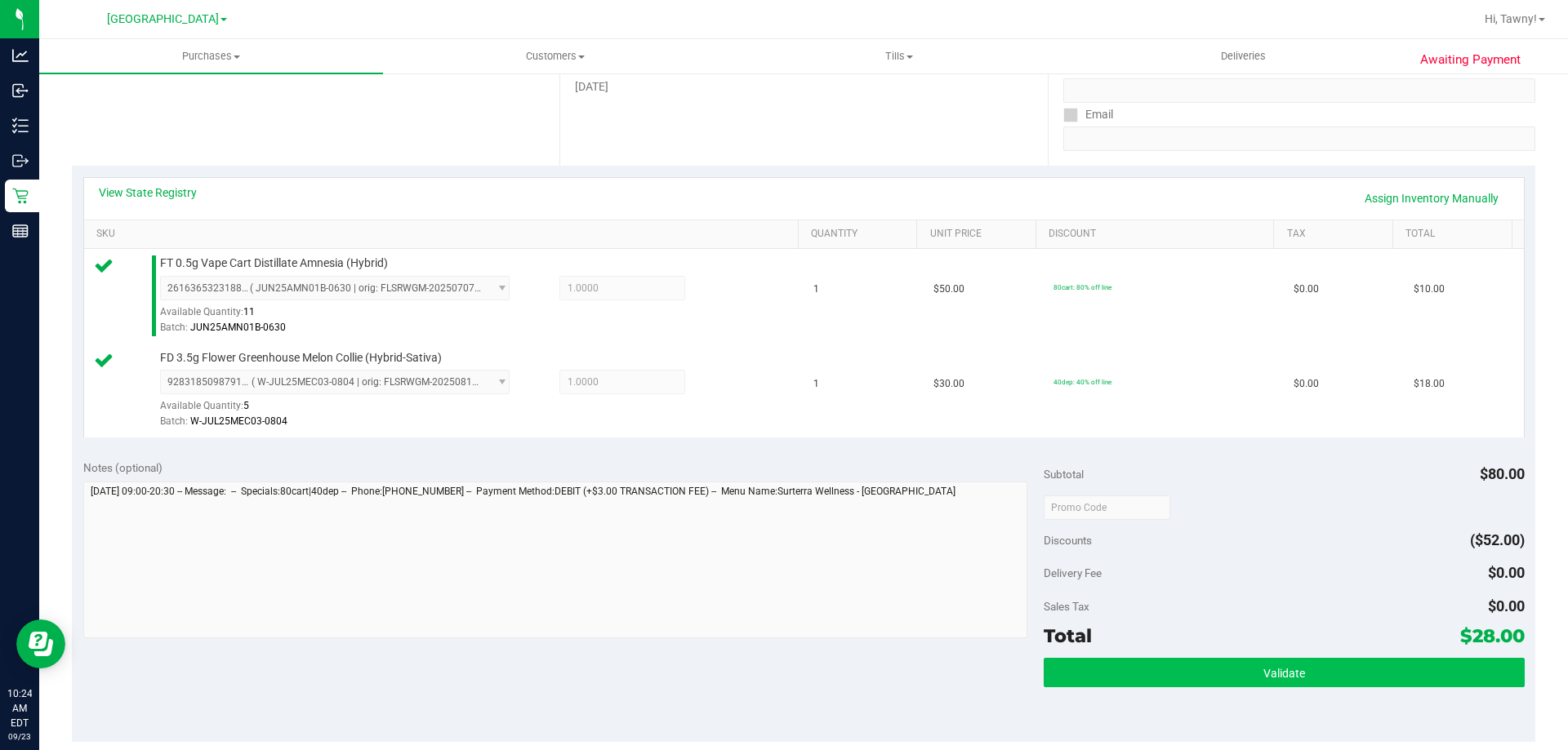
scroll to position [327, 0]
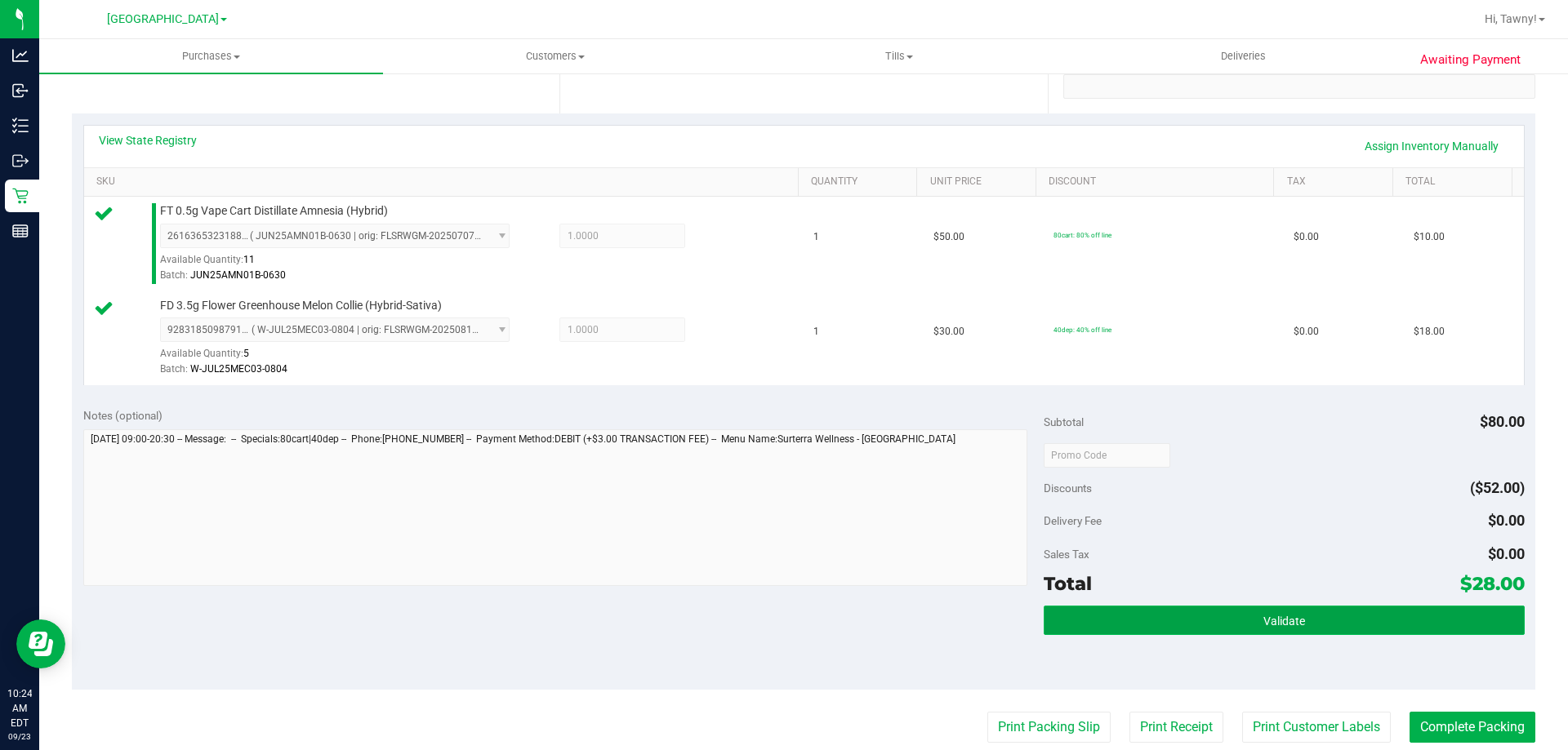
click at [1305, 629] on button "Validate" at bounding box center [1283, 620] width 480 height 29
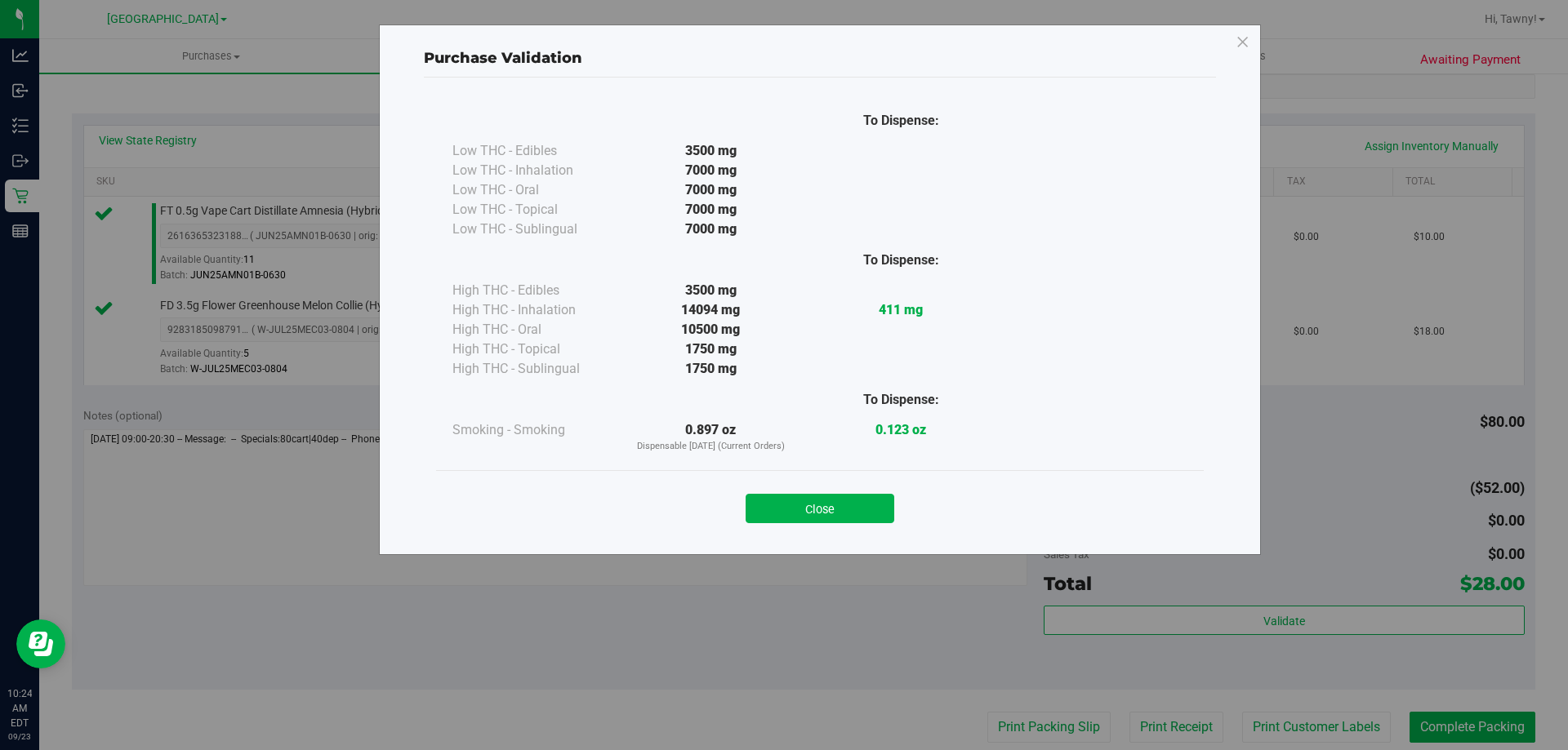
click at [827, 500] on button "Close" at bounding box center [820, 508] width 148 height 29
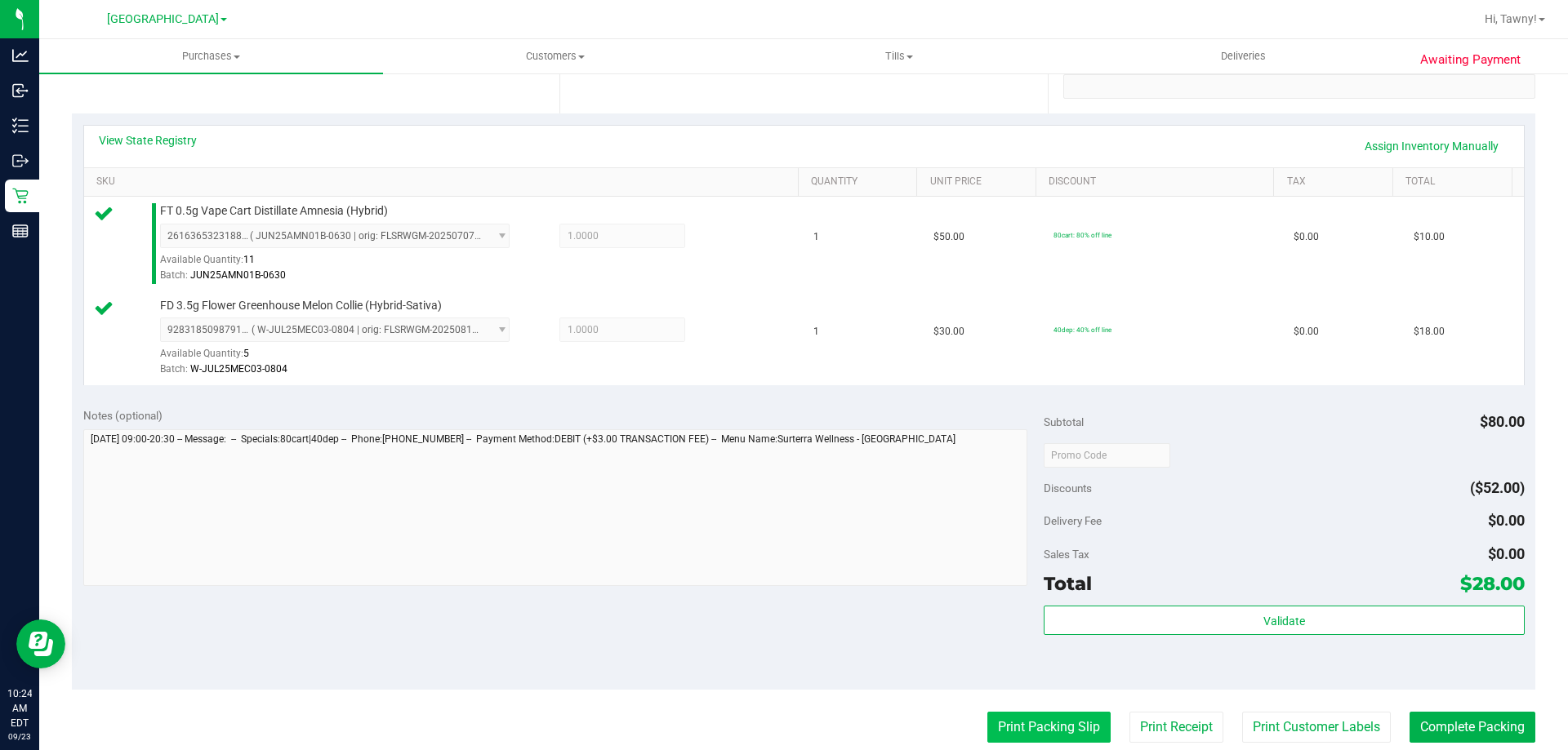
click at [1025, 724] on button "Print Packing Slip" at bounding box center [1049, 727] width 123 height 31
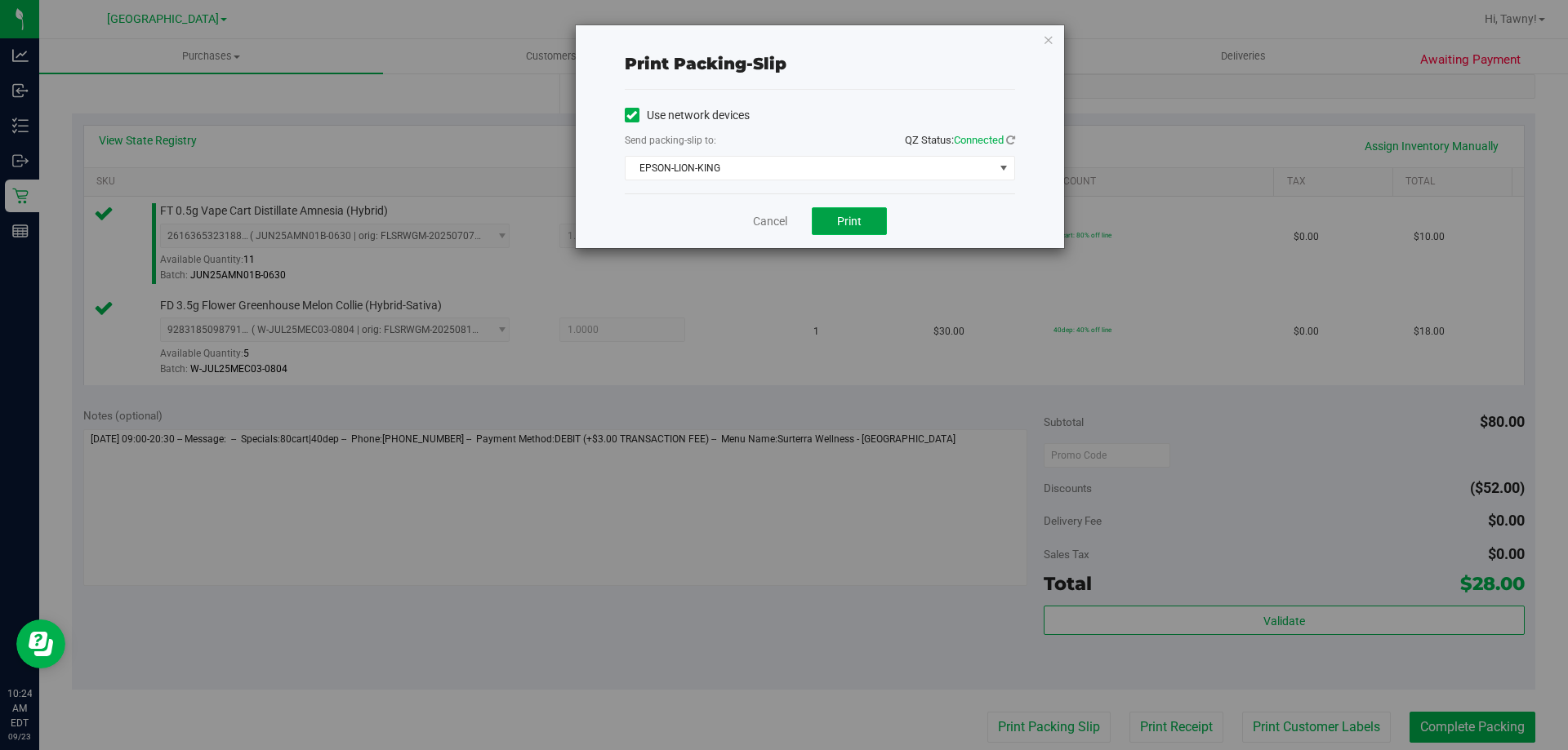
click at [844, 221] on span "Print" at bounding box center [850, 221] width 25 height 13
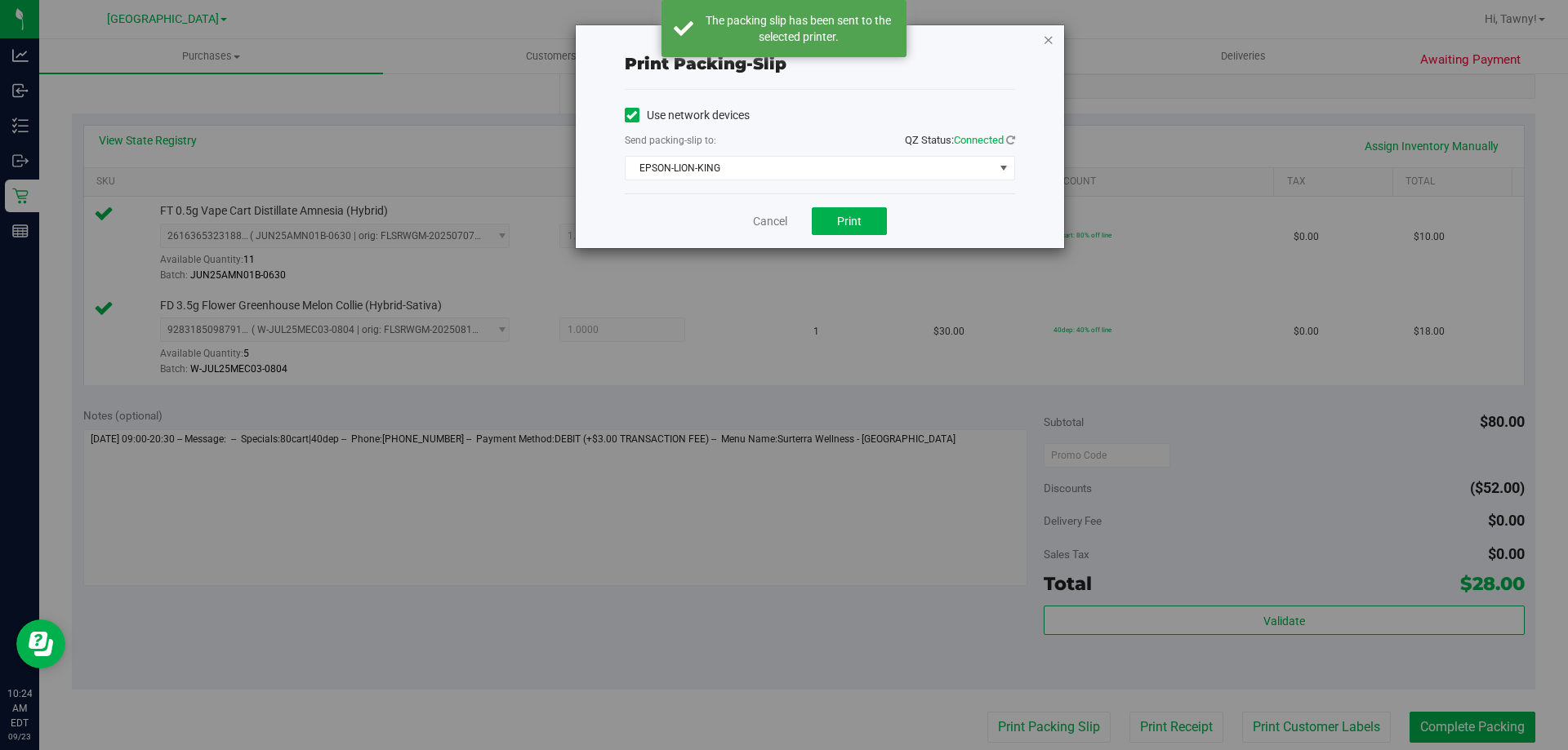
click at [1043, 40] on icon "button" at bounding box center [1048, 39] width 12 height 20
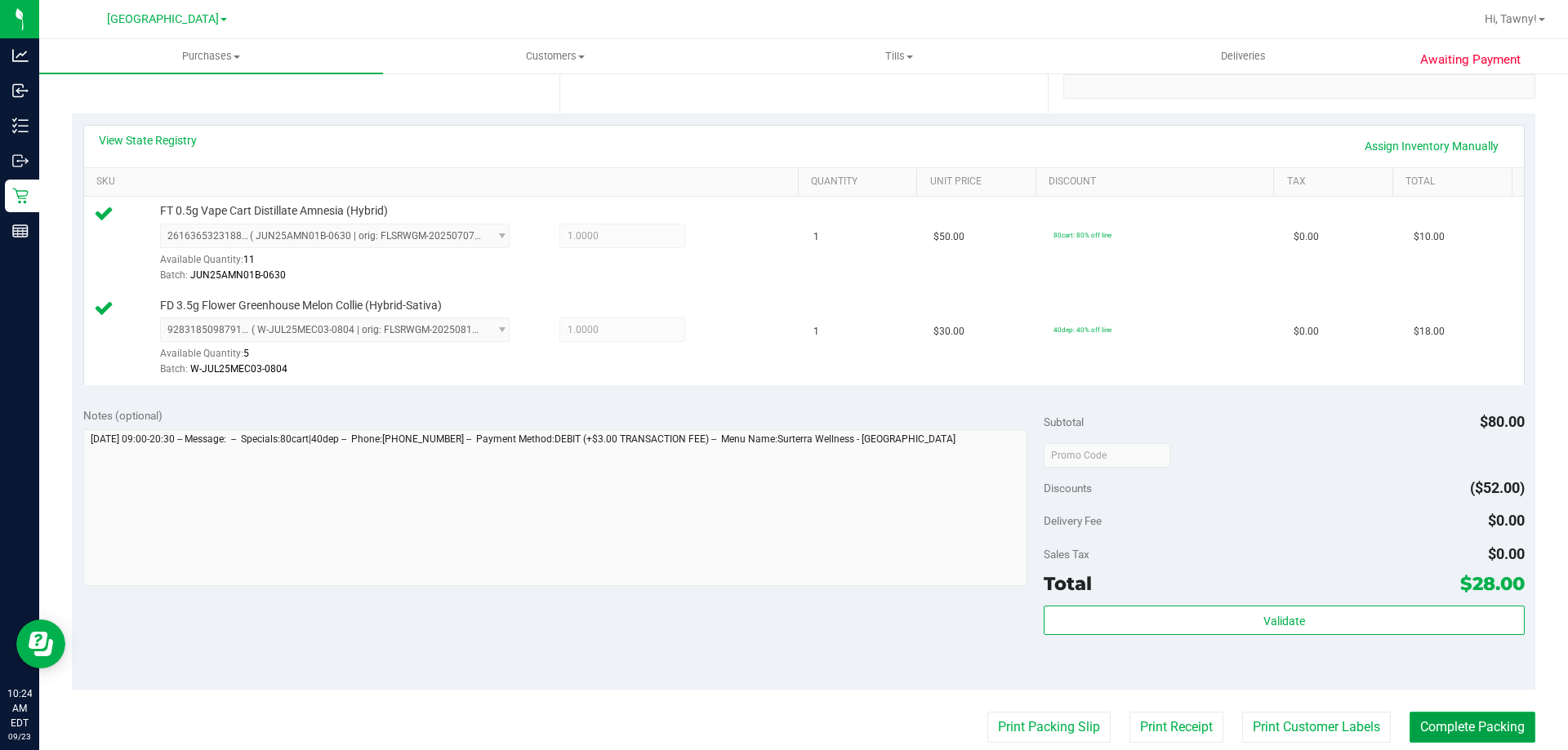
click at [1466, 732] on button "Complete Packing" at bounding box center [1472, 727] width 126 height 31
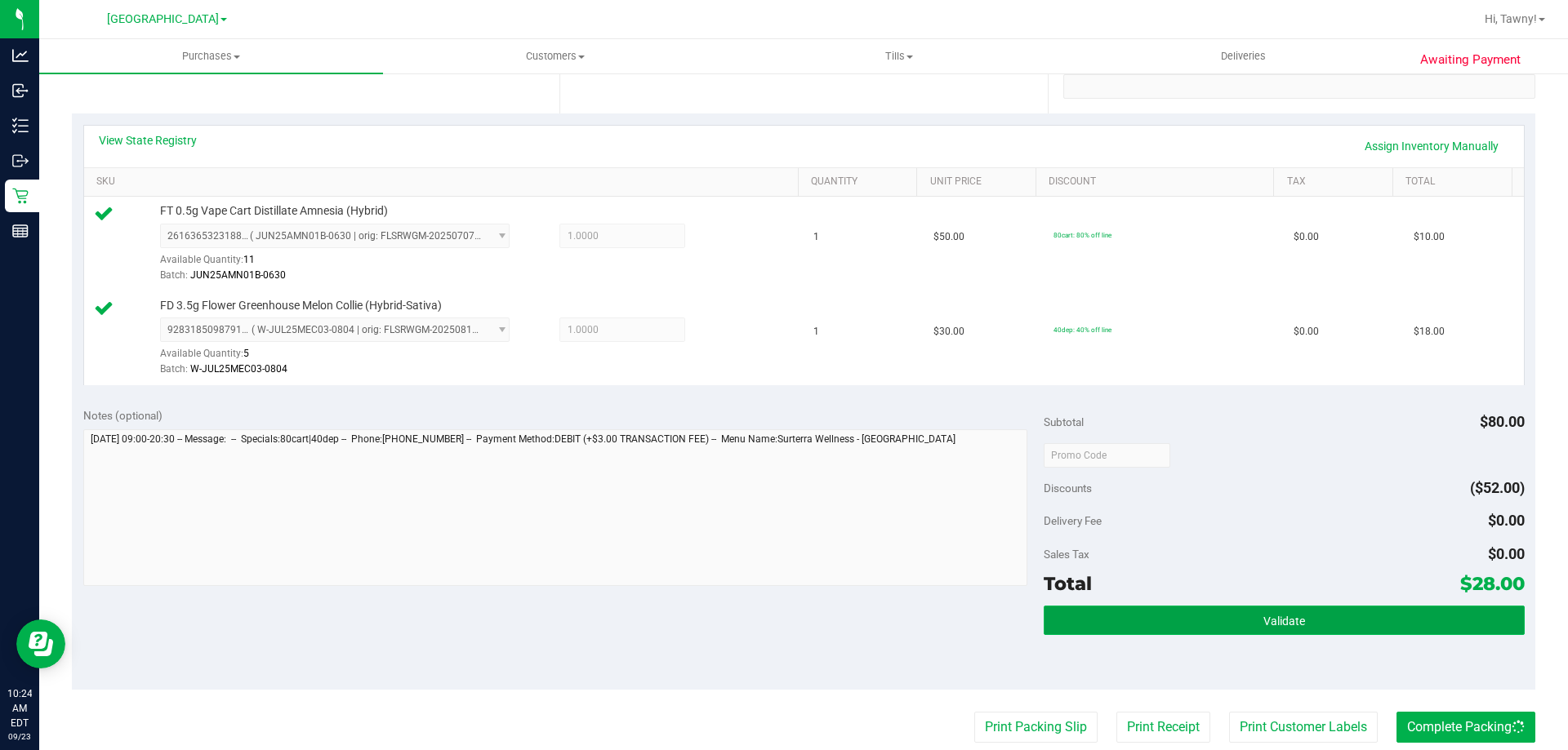
click at [1432, 623] on button "Validate" at bounding box center [1283, 620] width 480 height 29
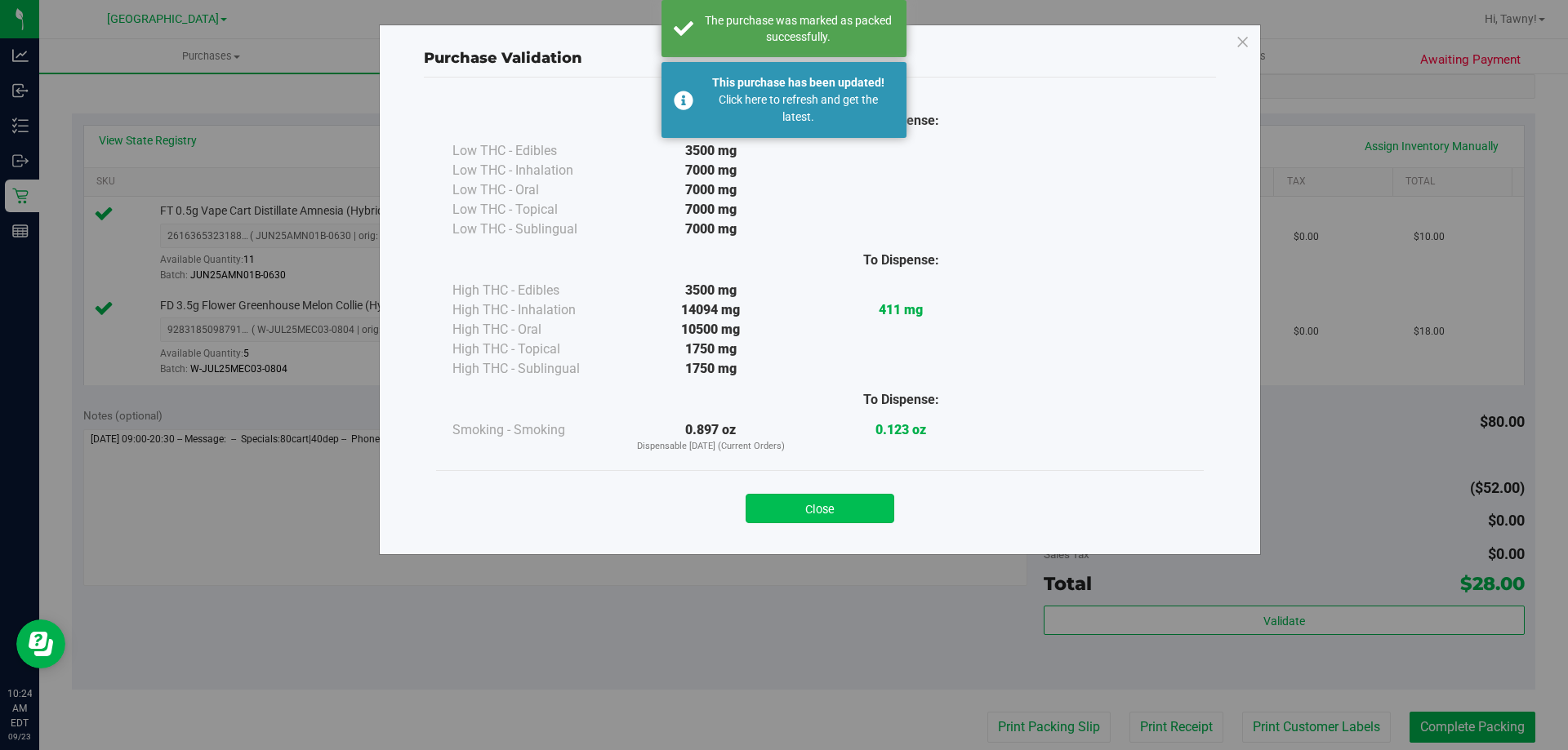
click at [797, 502] on button "Close" at bounding box center [820, 508] width 148 height 29
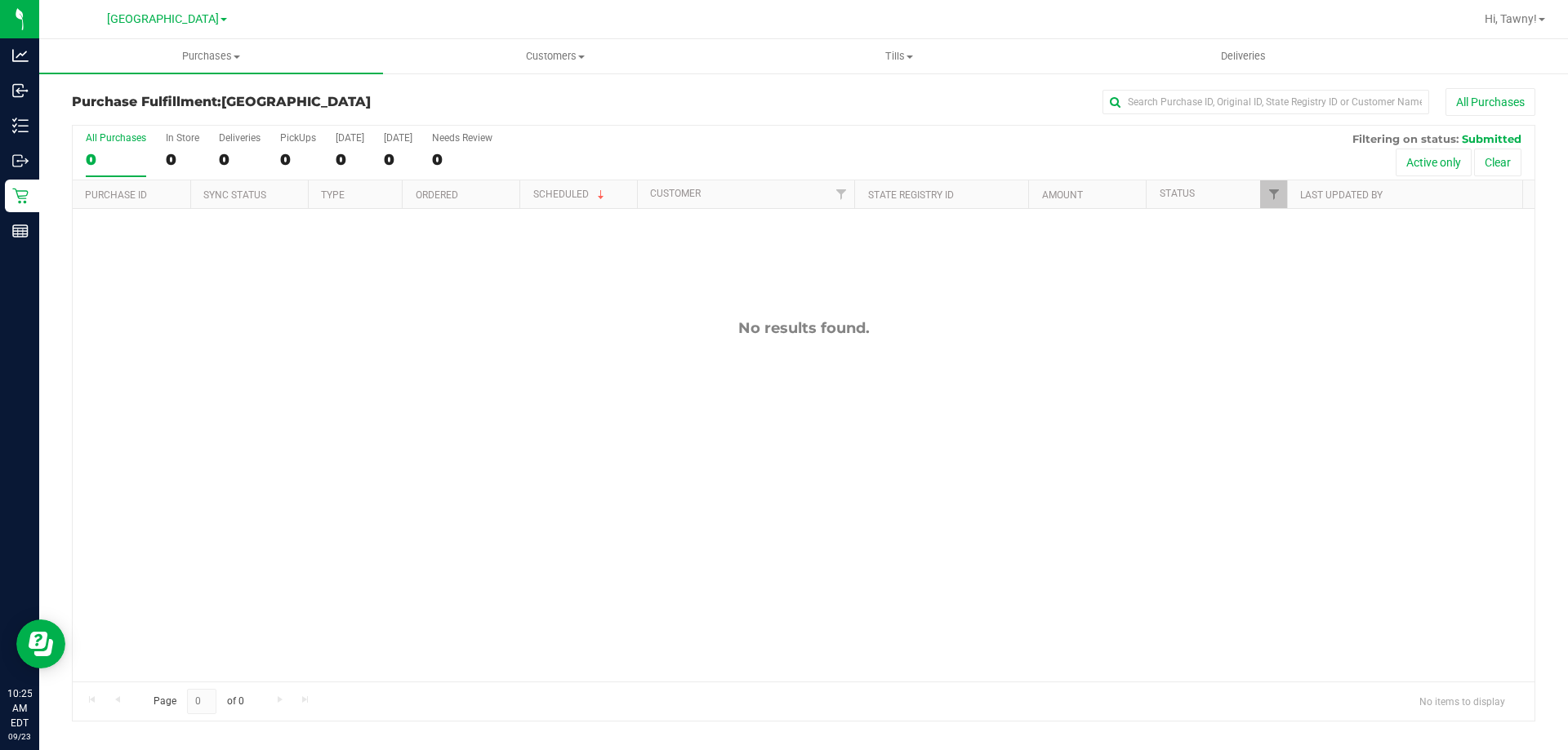
click at [381, 379] on div "No results found." at bounding box center [804, 500] width 1461 height 583
click at [218, 272] on div "No results found." at bounding box center [804, 500] width 1461 height 583
click at [374, 532] on div "No results found." at bounding box center [804, 500] width 1461 height 583
click at [462, 419] on div "No results found." at bounding box center [804, 500] width 1461 height 583
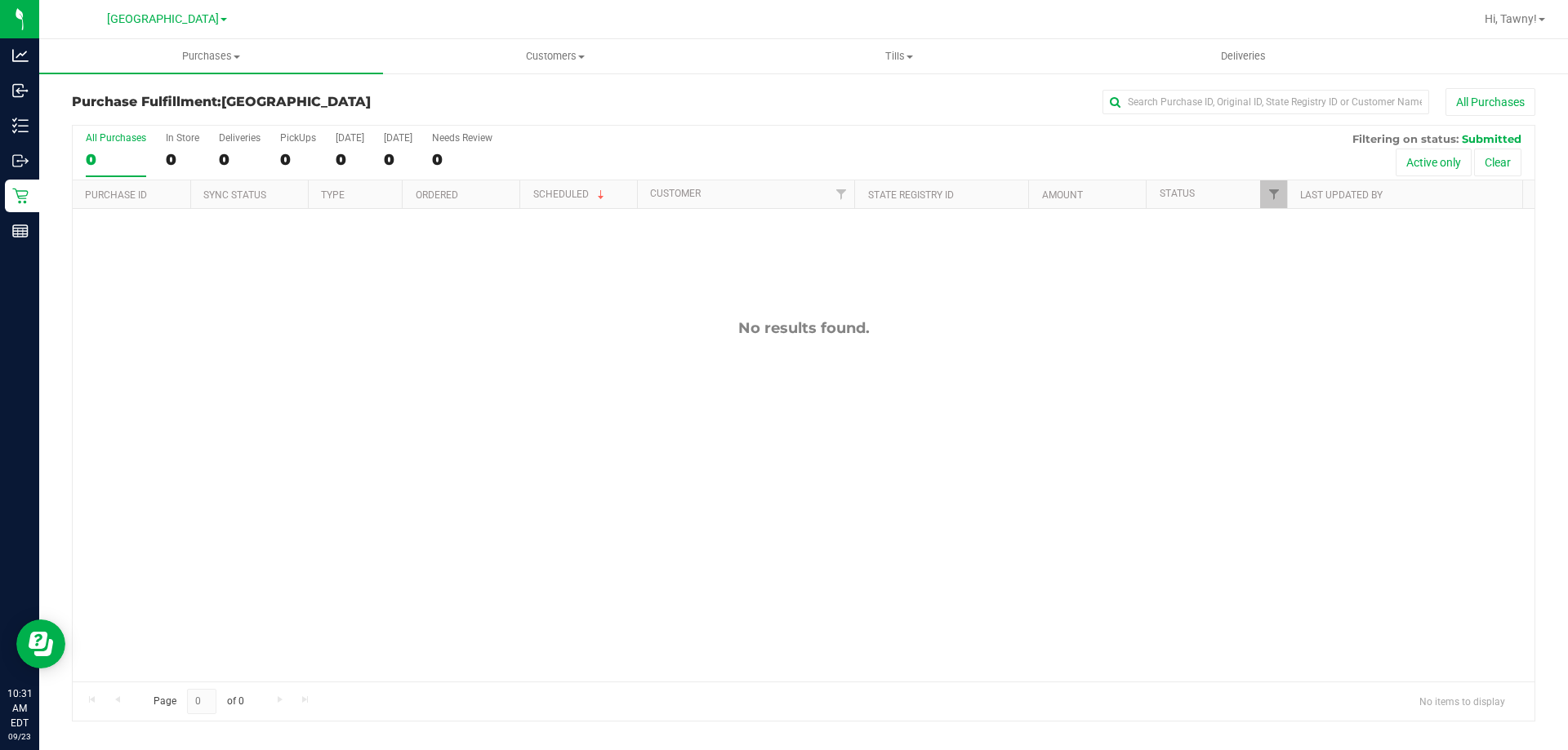
click at [430, 366] on div "No results found." at bounding box center [804, 500] width 1461 height 583
click at [321, 352] on div "No results found." at bounding box center [804, 500] width 1461 height 583
click at [347, 305] on div "No results found." at bounding box center [804, 500] width 1461 height 583
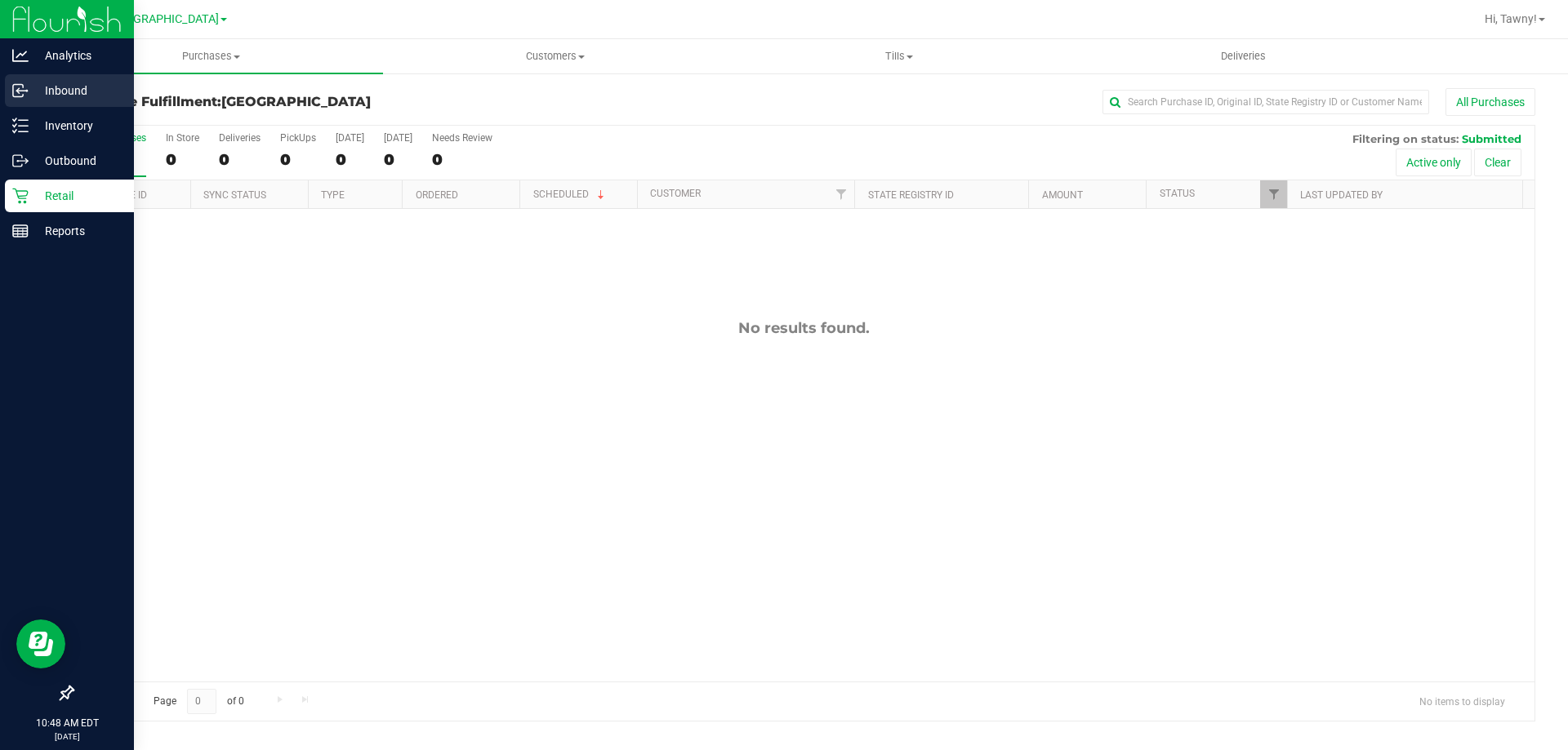
click at [69, 107] on link "Inbound" at bounding box center [67, 92] width 134 height 36
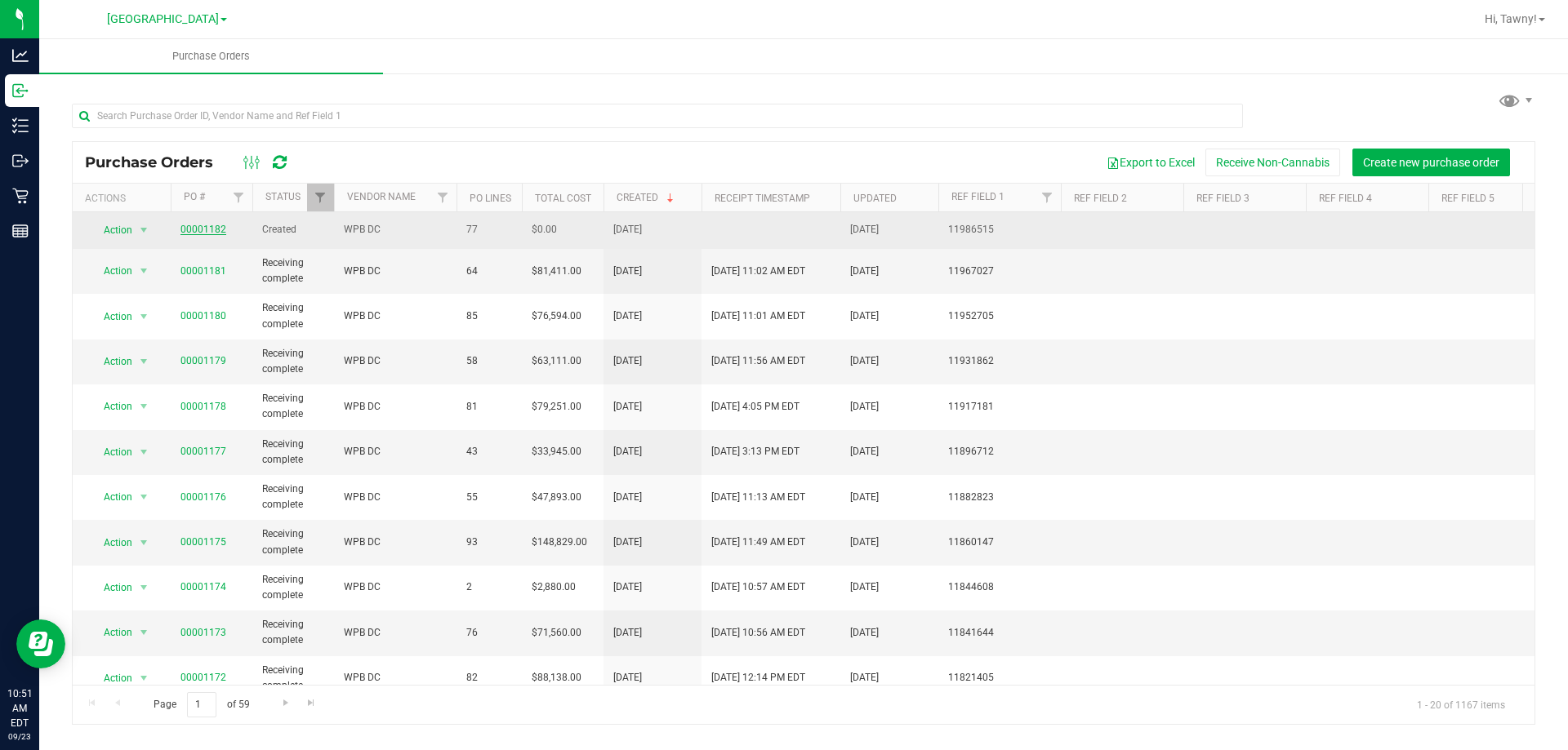
click at [192, 229] on link "00001182" at bounding box center [202, 229] width 45 height 12
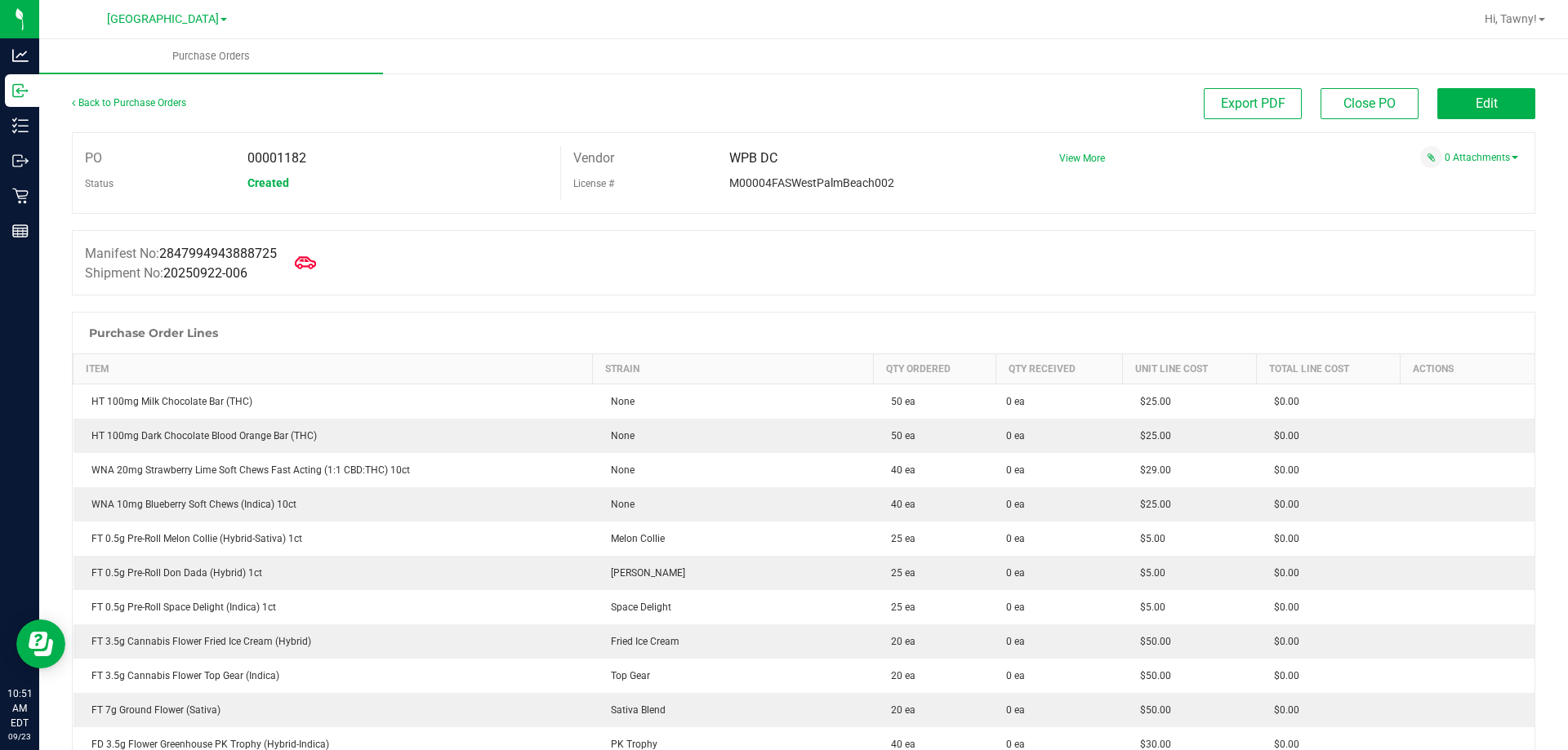
click at [316, 262] on icon at bounding box center [305, 263] width 21 height 21
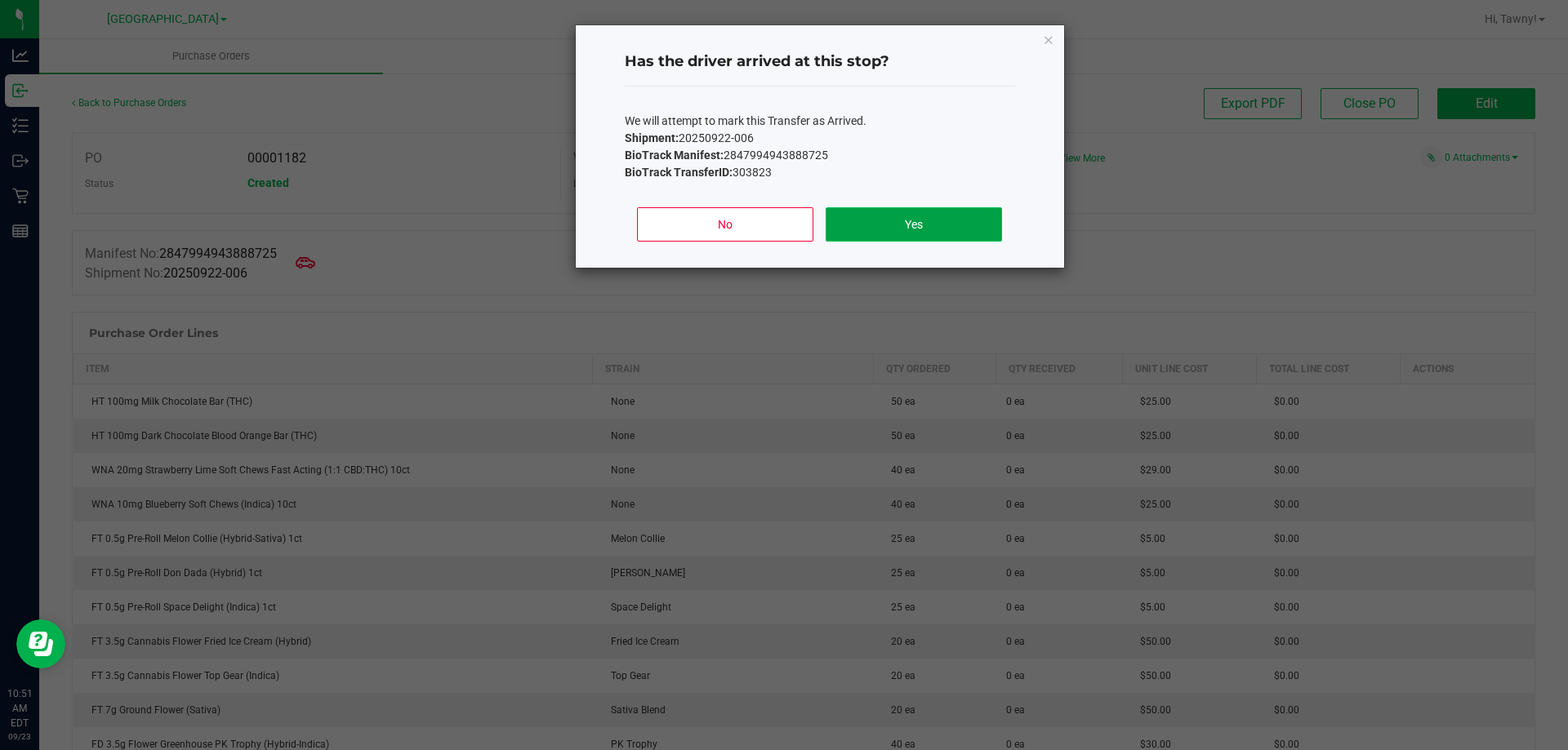
click at [896, 239] on button "Yes" at bounding box center [914, 225] width 176 height 35
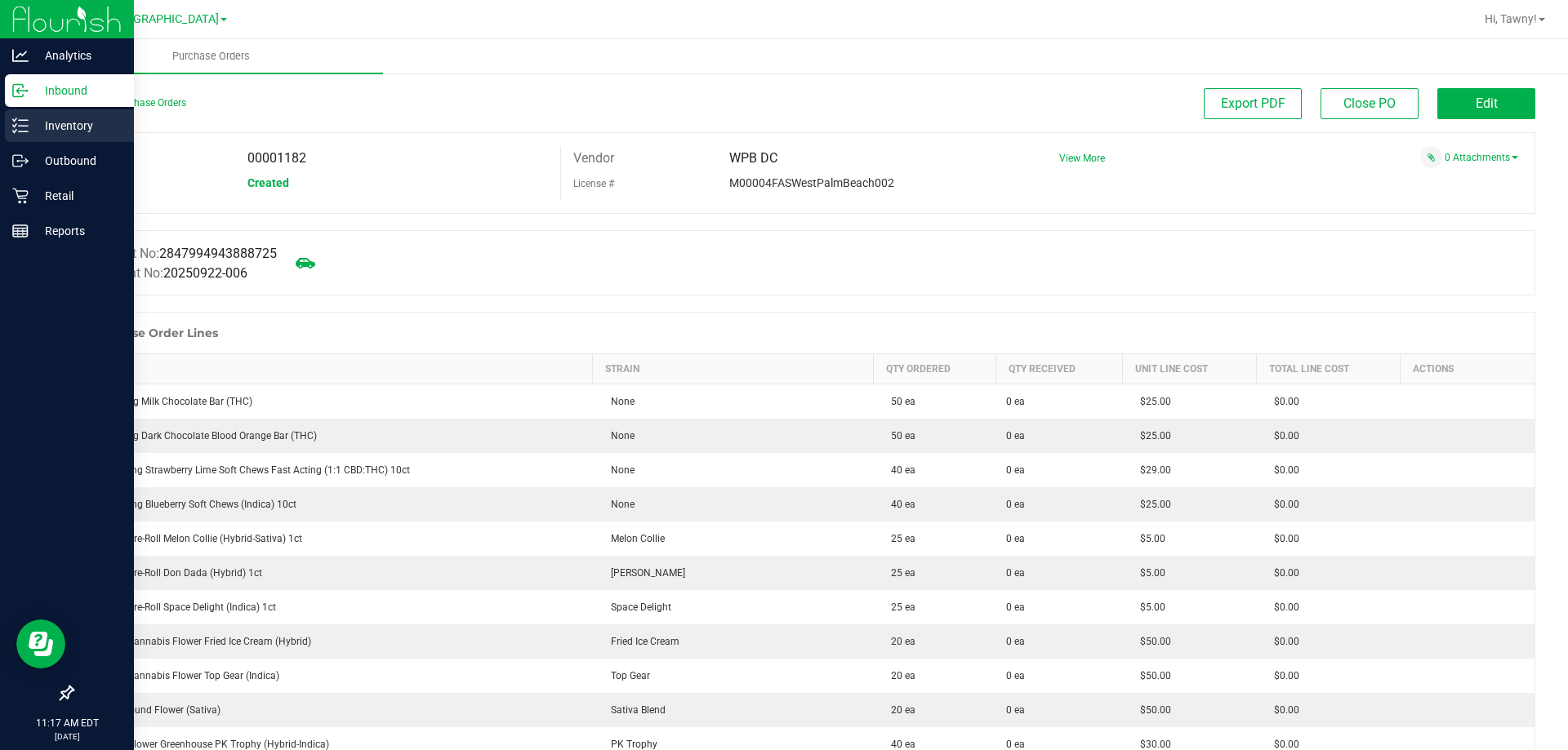
click at [33, 129] on p "Inventory" at bounding box center [77, 126] width 98 height 20
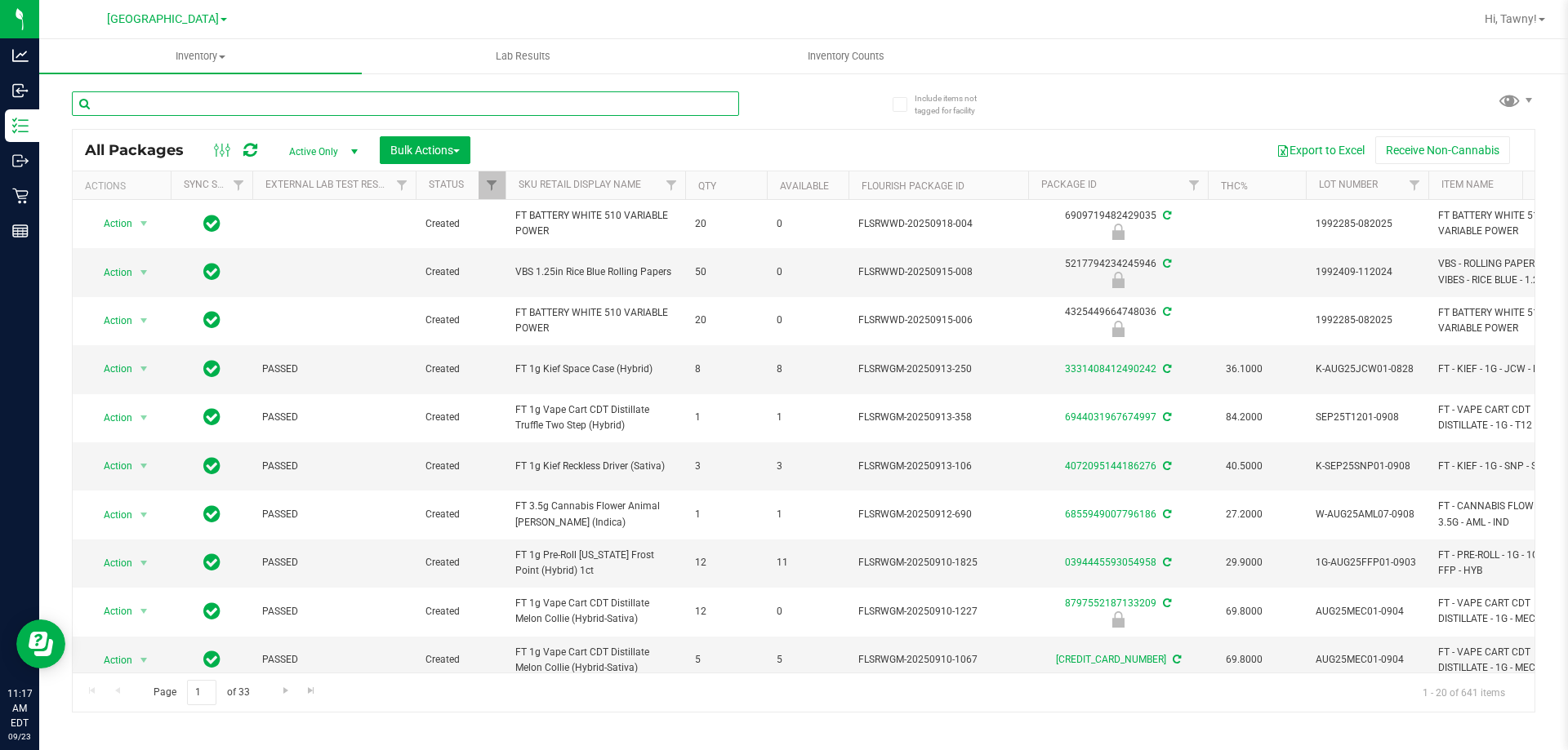
click at [299, 102] on input "text" at bounding box center [405, 104] width 667 height 25
type input "6413024391204670"
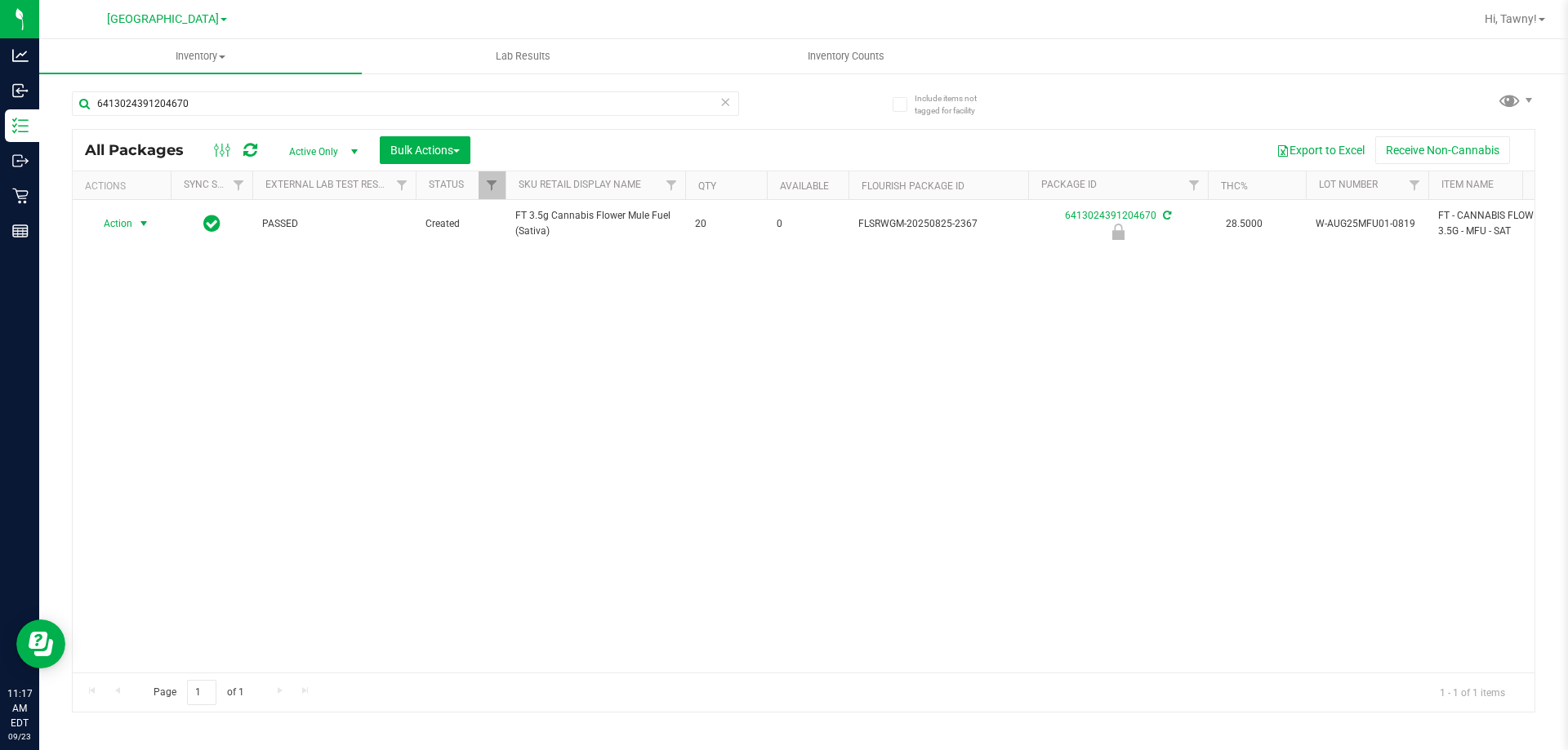
click at [131, 222] on span "Action" at bounding box center [111, 224] width 44 height 23
click at [129, 406] on li "Unlock package" at bounding box center [142, 418] width 105 height 25
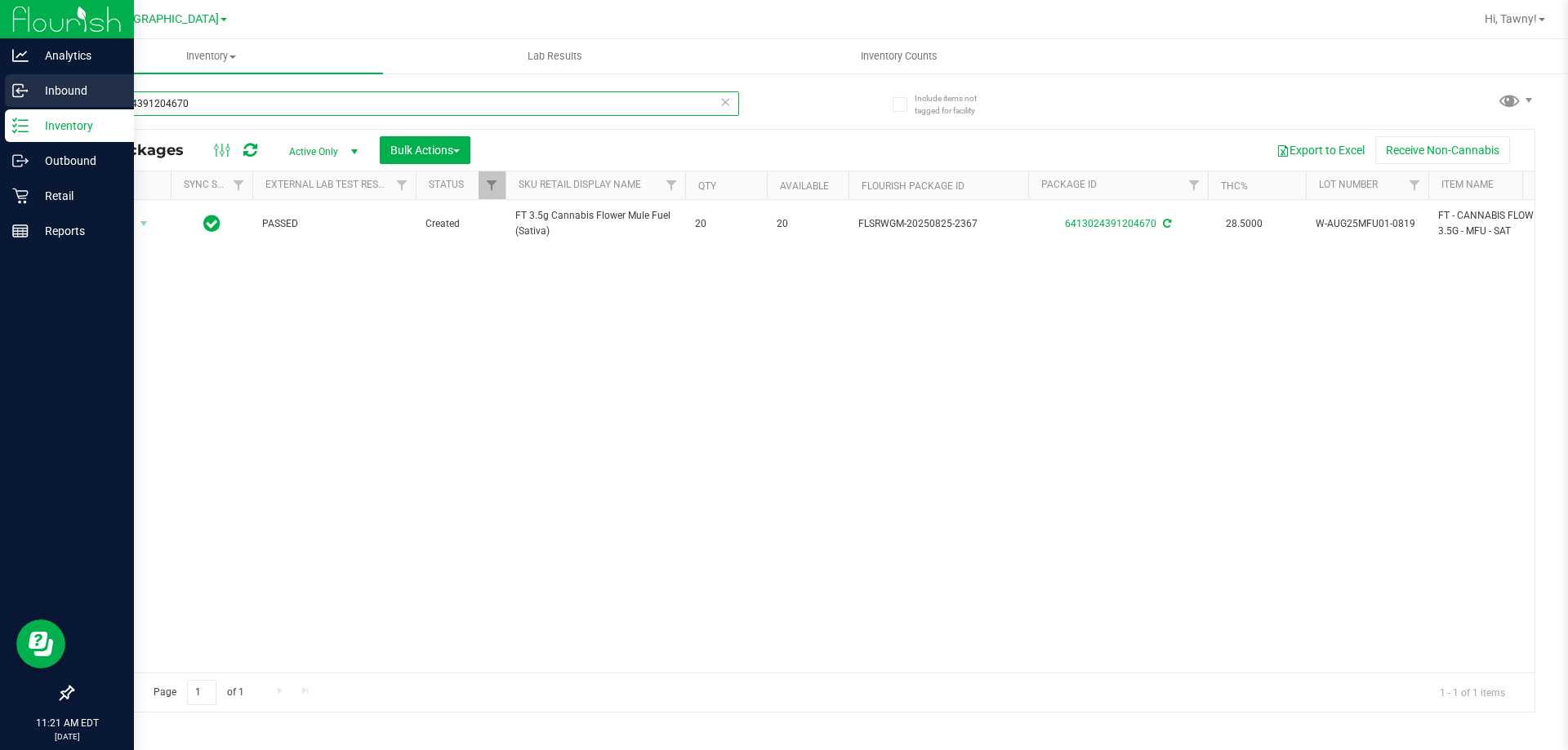
drag, startPoint x: 195, startPoint y: 110, endPoint x: 0, endPoint y: 107, distance: 195.0
click at [0, 107] on div "Analytics Inbound Inventory Outbound Retail Reports 11:21 AM EDT [DATE] 09/23 […" at bounding box center [784, 375] width 1568 height 750
type input "6742026627913163"
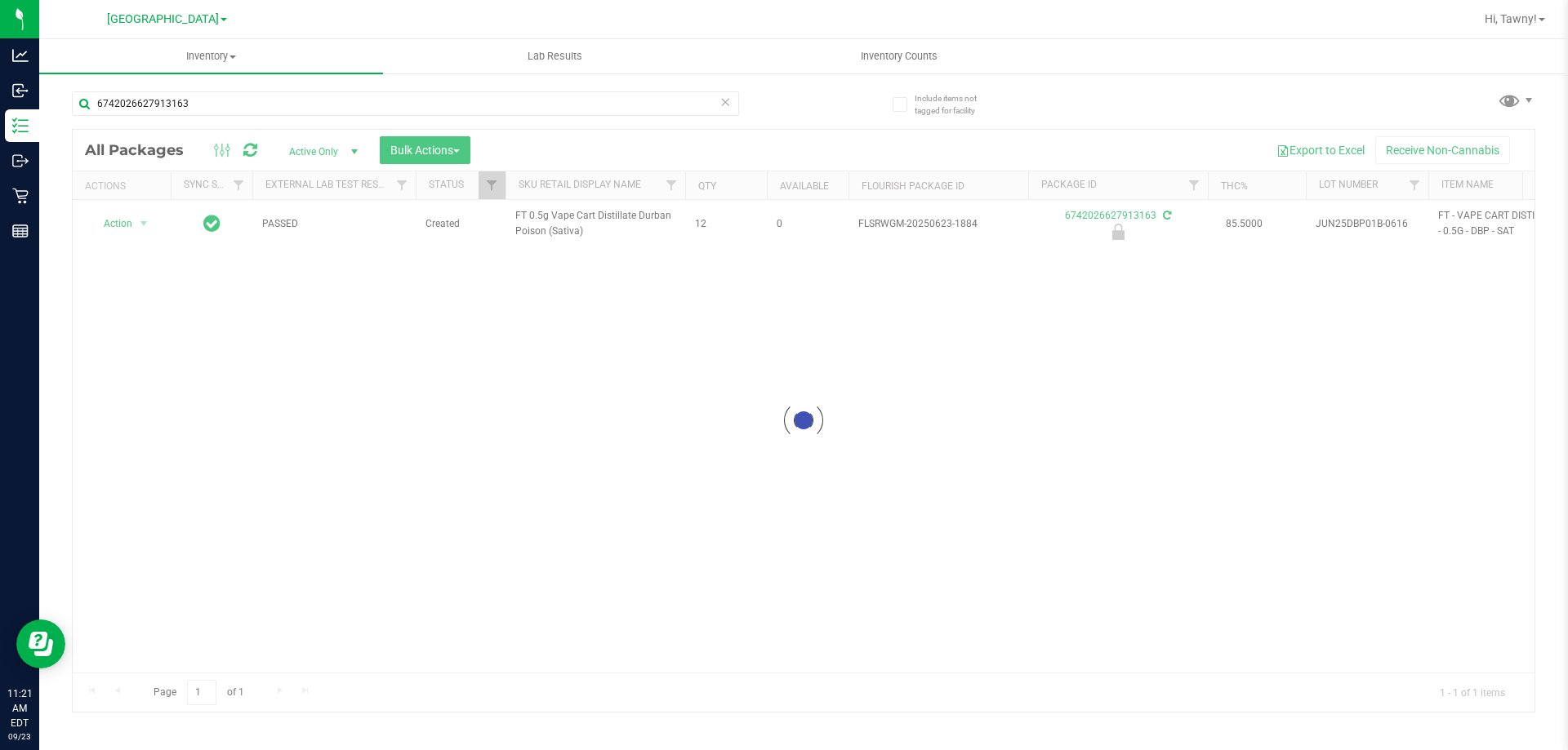
click at [122, 224] on div at bounding box center [804, 421] width 1461 height 582
click at [123, 227] on span "Action" at bounding box center [111, 224] width 44 height 23
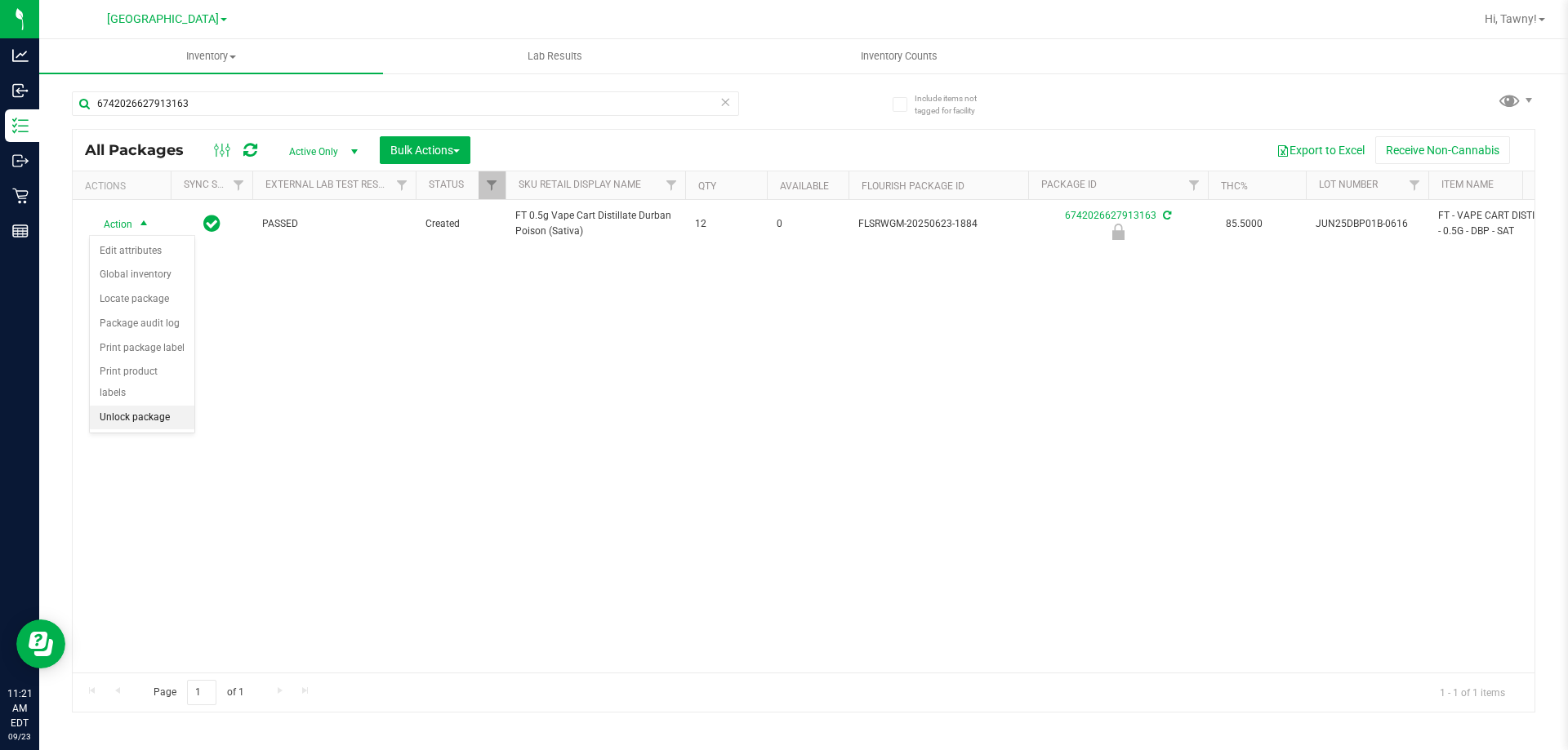
click at [174, 406] on li "Unlock package" at bounding box center [142, 418] width 105 height 25
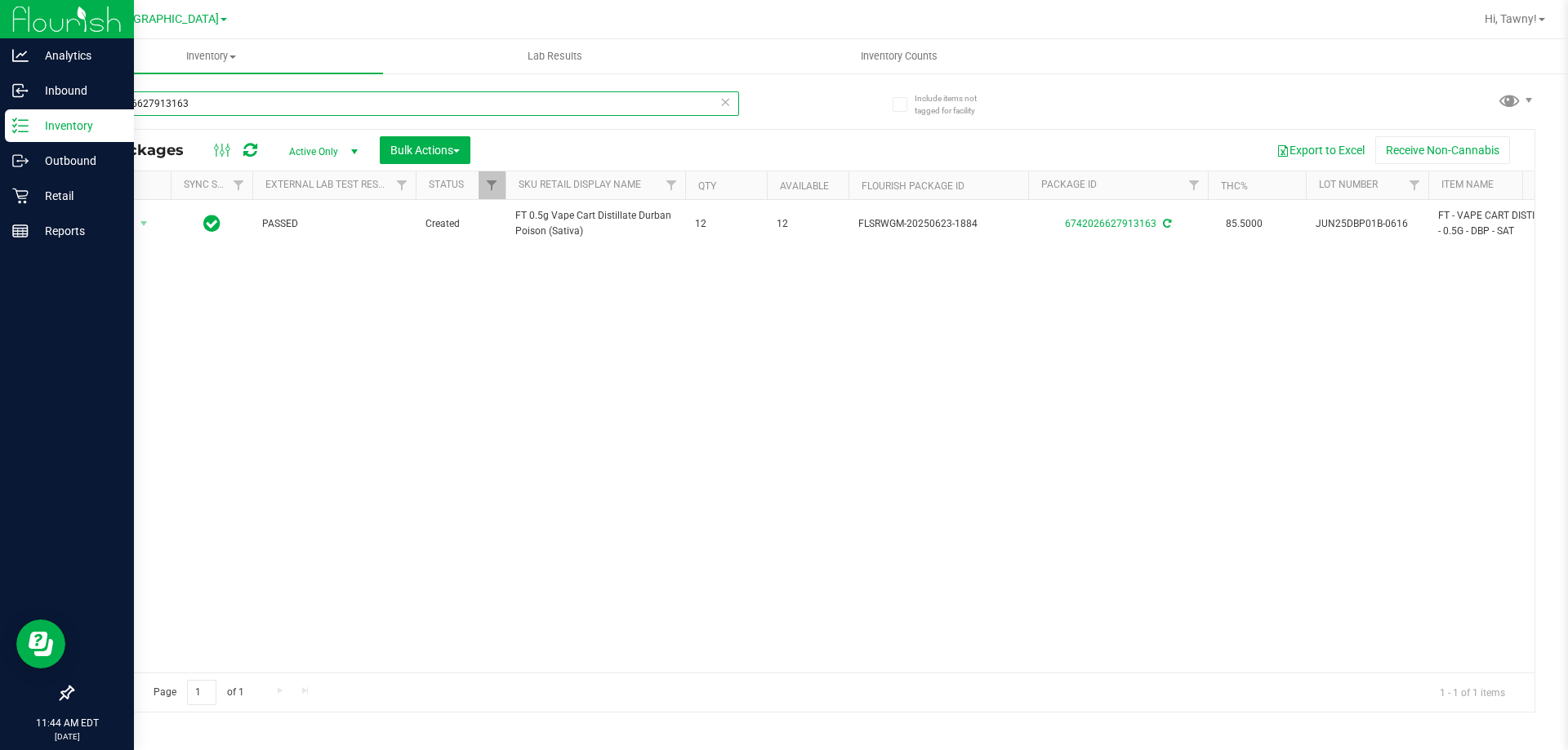
drag, startPoint x: 267, startPoint y: 101, endPoint x: 0, endPoint y: 7, distance: 283.1
click at [0, 7] on div "Analytics Inbound Inventory Outbound Retail Reports 11:44 AM EDT [DATE] 09/23 […" at bounding box center [784, 375] width 1568 height 750
type input "1902741801567399"
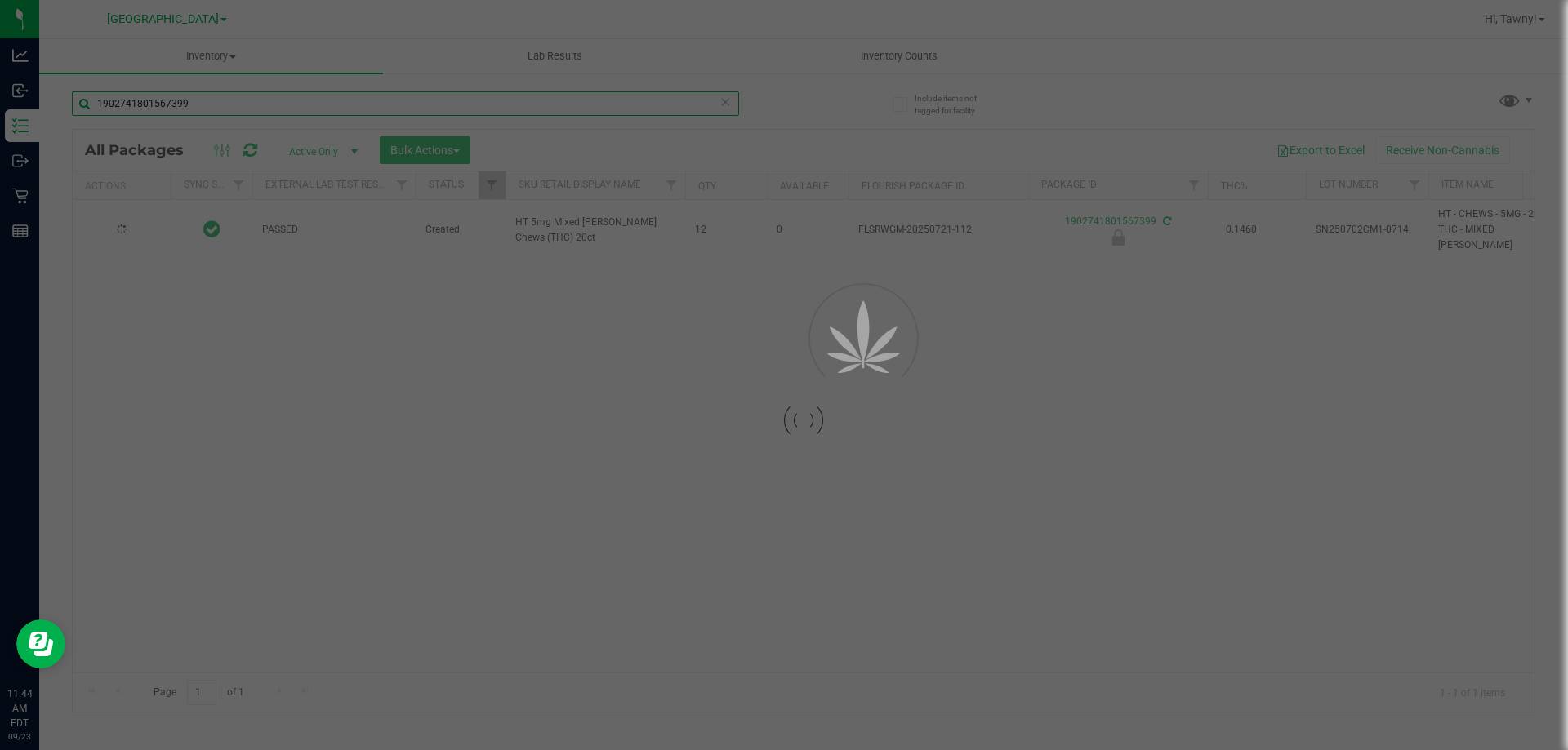
type input "[DATE]"
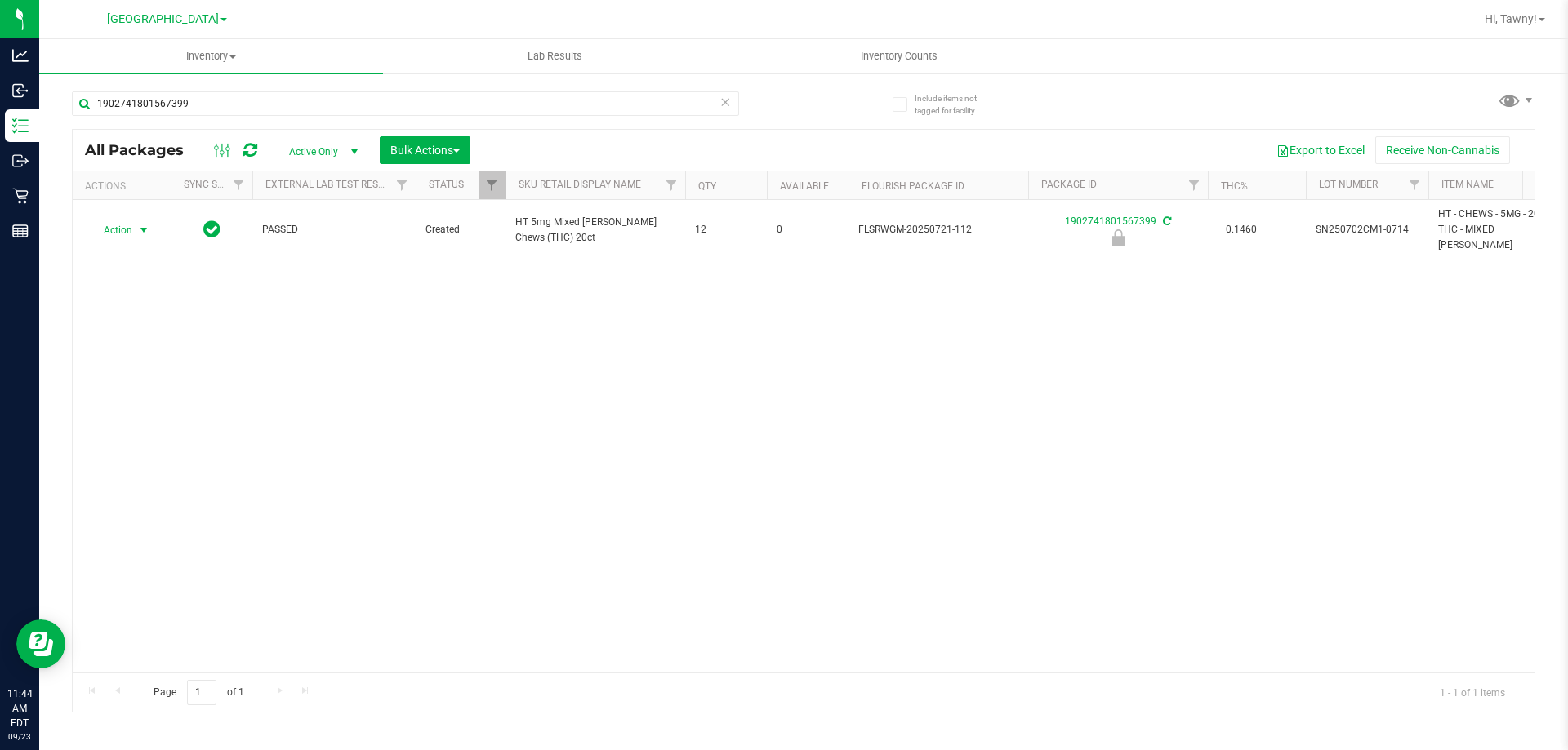
click at [124, 220] on span "Action" at bounding box center [111, 230] width 44 height 23
click at [117, 406] on li "Unlock package" at bounding box center [142, 418] width 105 height 25
click at [509, 383] on div "Action Action Adjust qty Create package Edit attributes Global inventory Locate…" at bounding box center [804, 436] width 1461 height 472
click at [384, 312] on div "Action Action Adjust qty Create package Edit attributes Global inventory Locate…" at bounding box center [804, 436] width 1461 height 472
click at [566, 320] on div "Action Action Adjust qty Create package Edit attributes Global inventory Locate…" at bounding box center [804, 436] width 1461 height 472
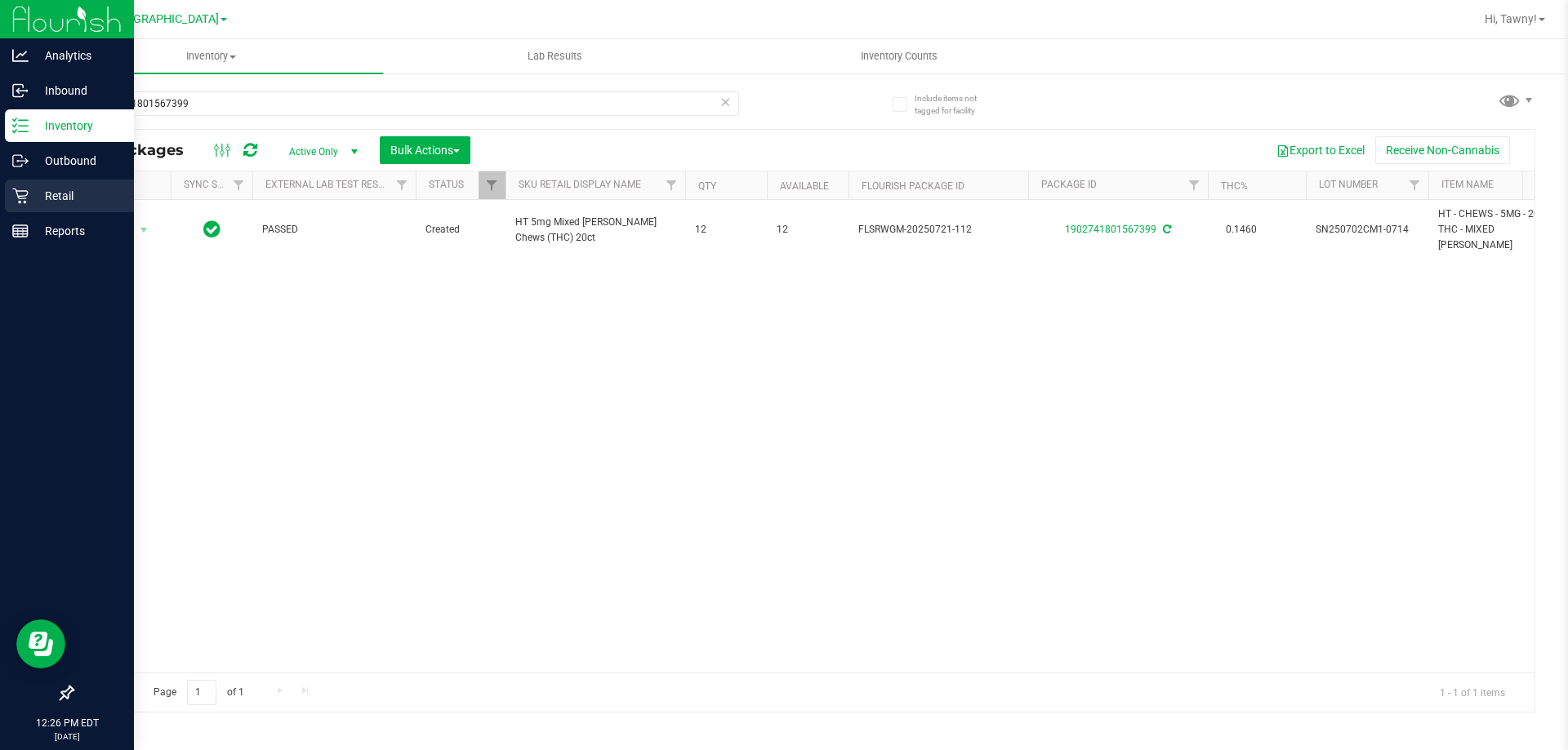
click at [31, 188] on p "Retail" at bounding box center [77, 196] width 98 height 20
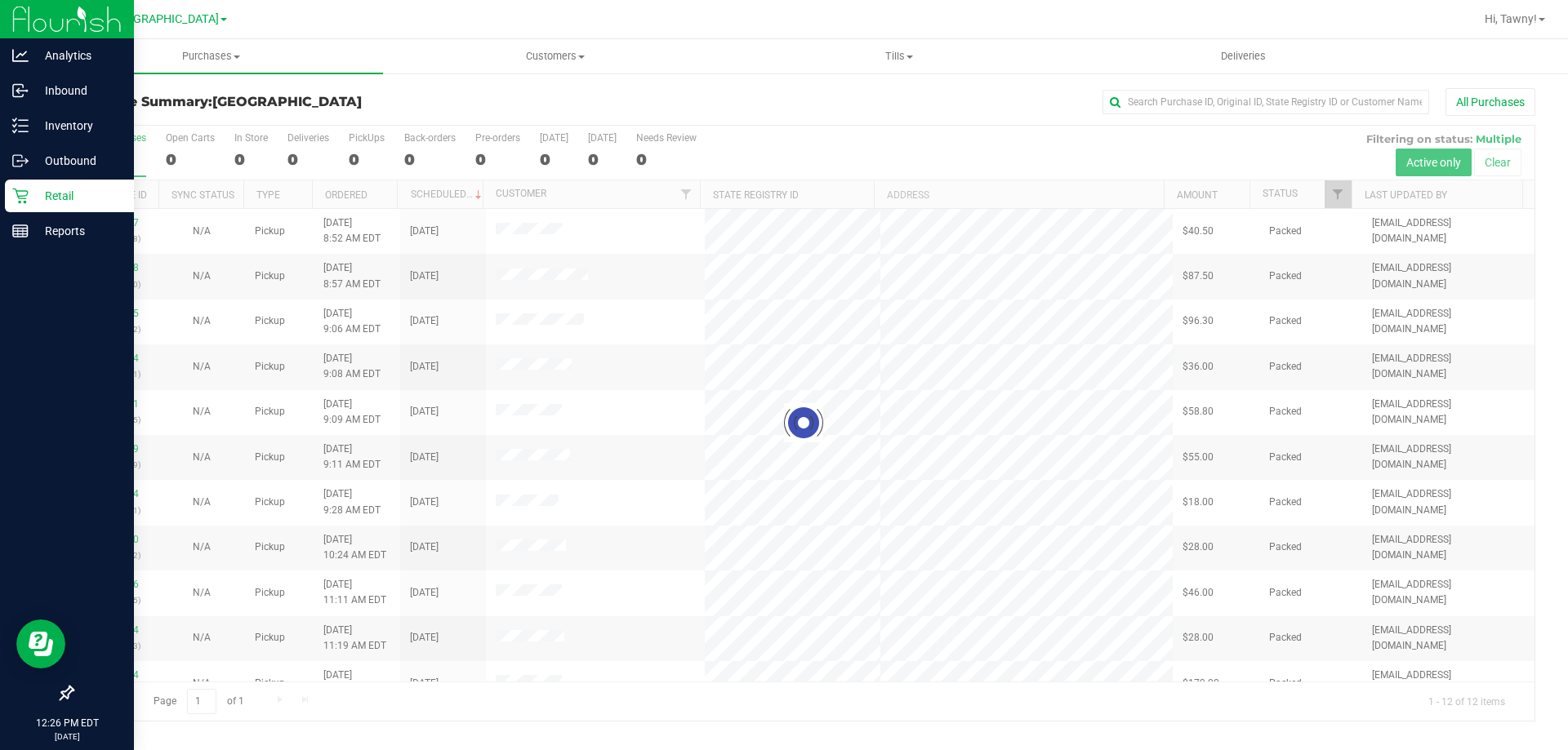
click at [242, 149] on div at bounding box center [804, 423] width 1461 height 595
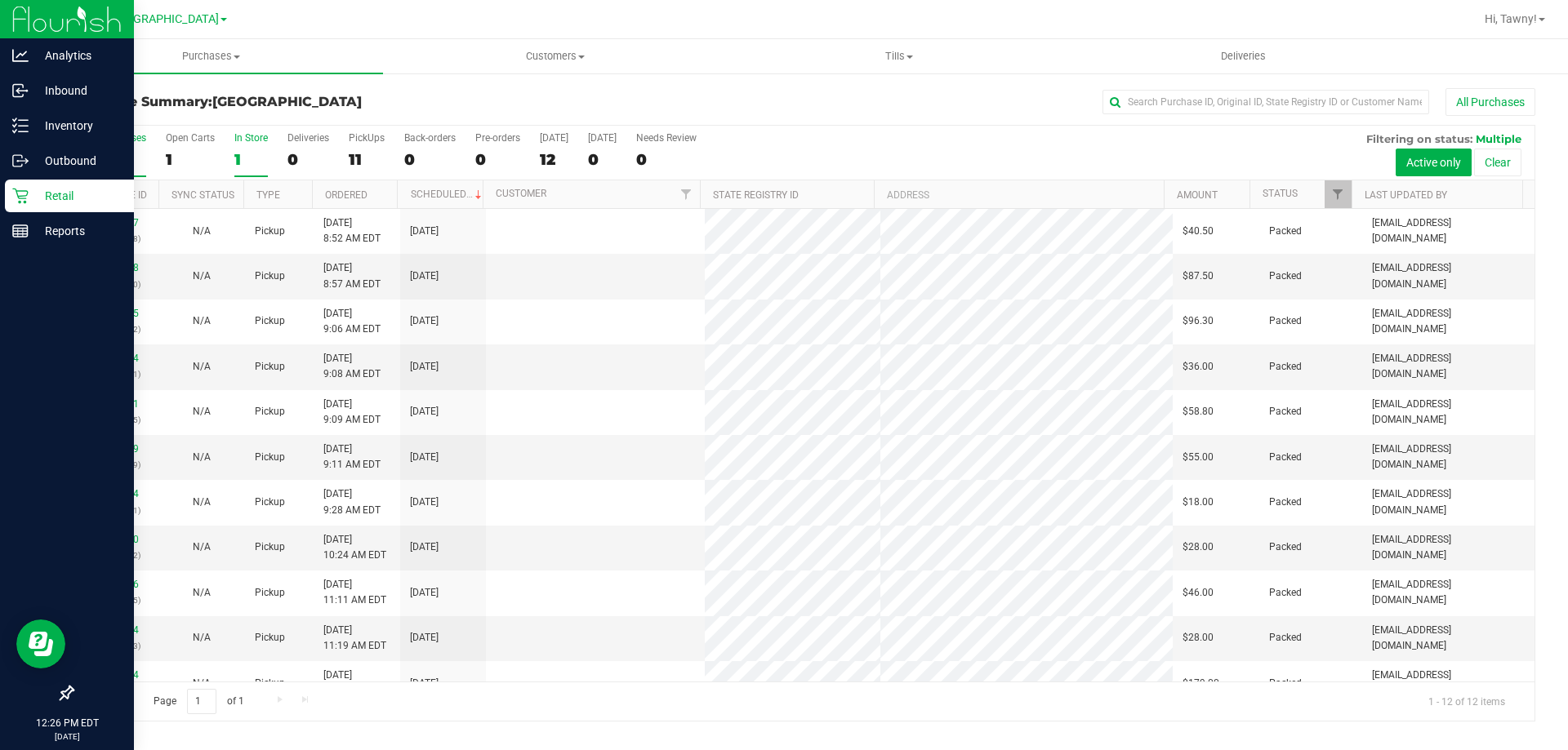
click at [242, 150] on div "1" at bounding box center [251, 159] width 34 height 19
click at [0, 0] on input "In Store 1" at bounding box center [0, 0] width 0 height 0
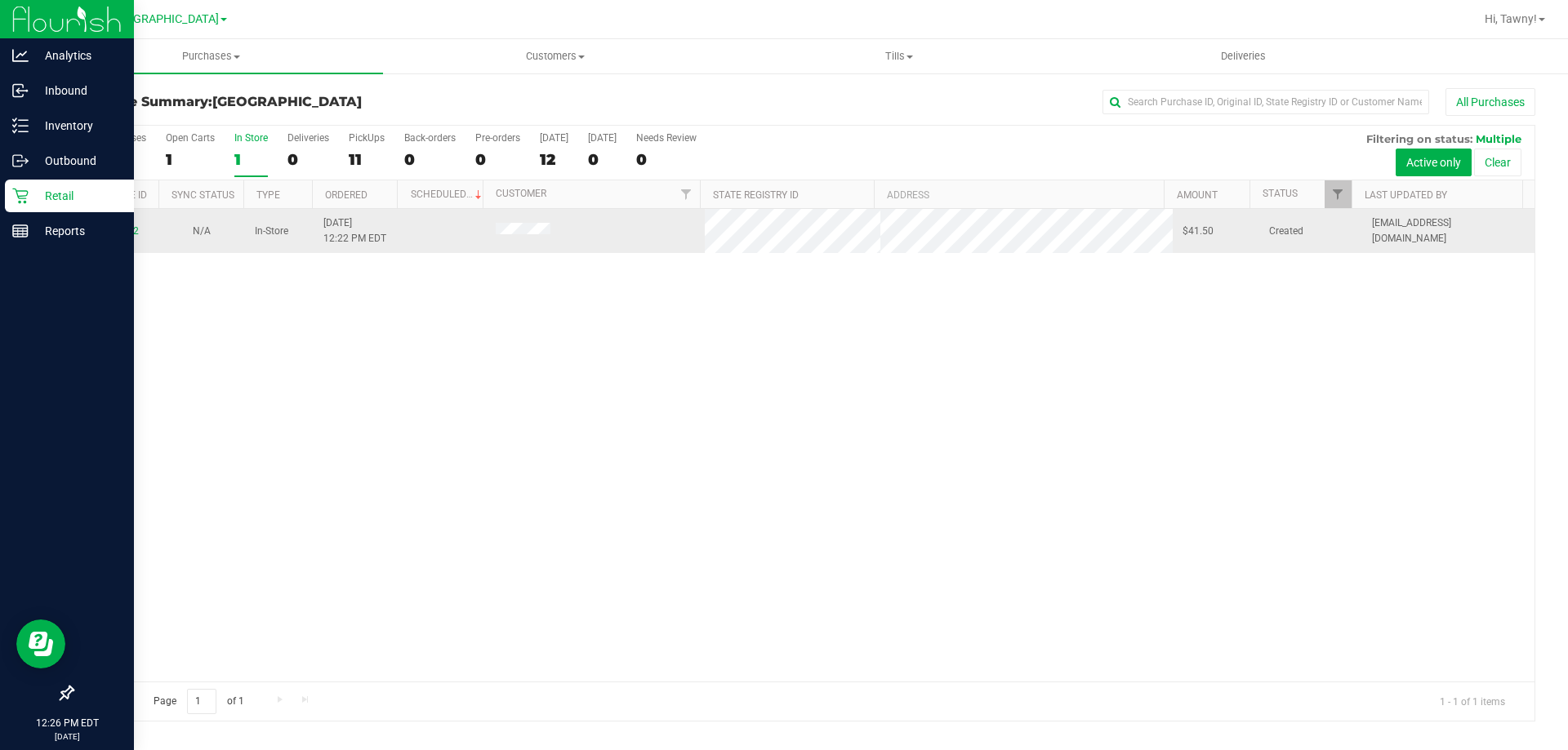
click at [124, 218] on td "11993662" at bounding box center [115, 231] width 86 height 44
click at [124, 230] on link "11993662" at bounding box center [115, 231] width 45 height 12
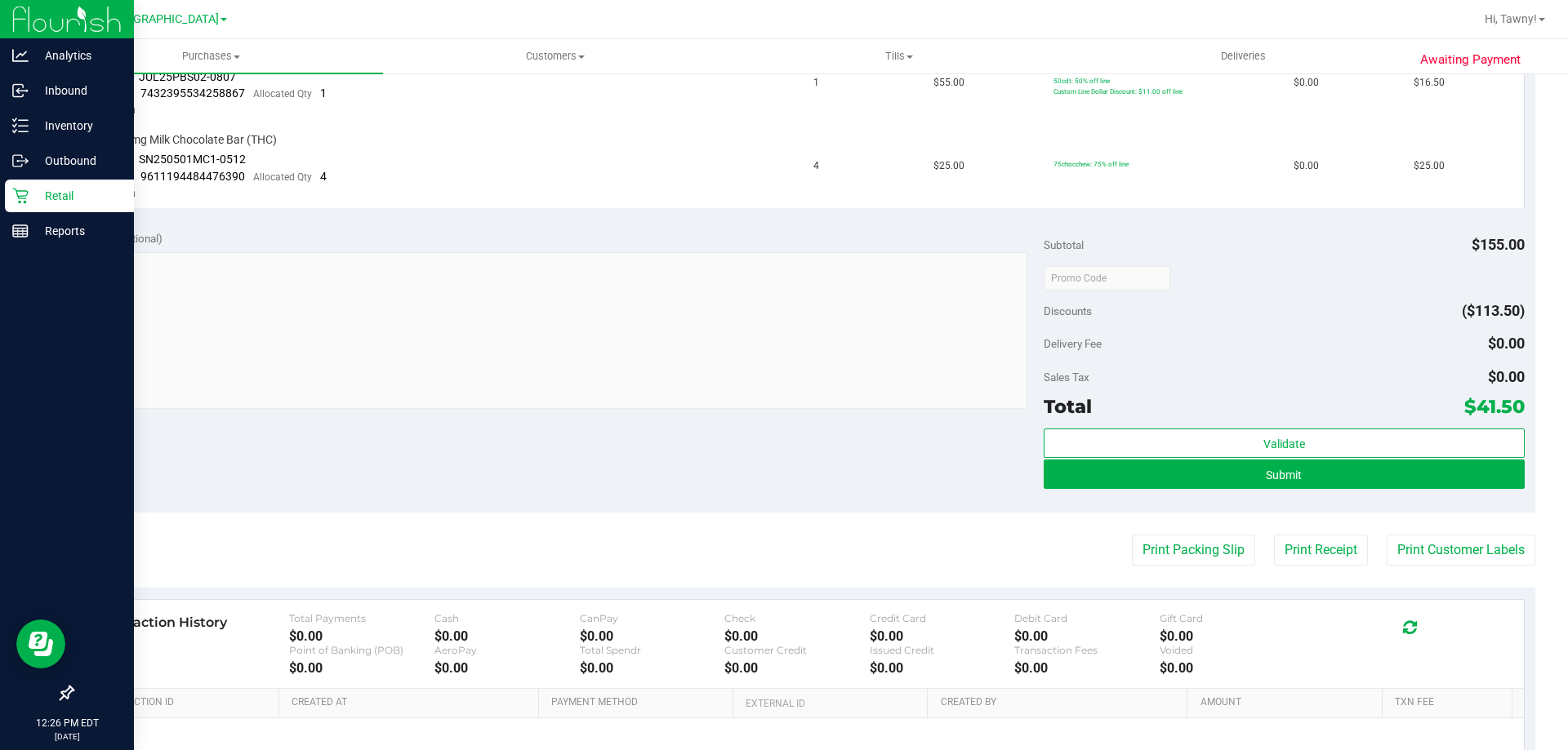
scroll to position [572, 0]
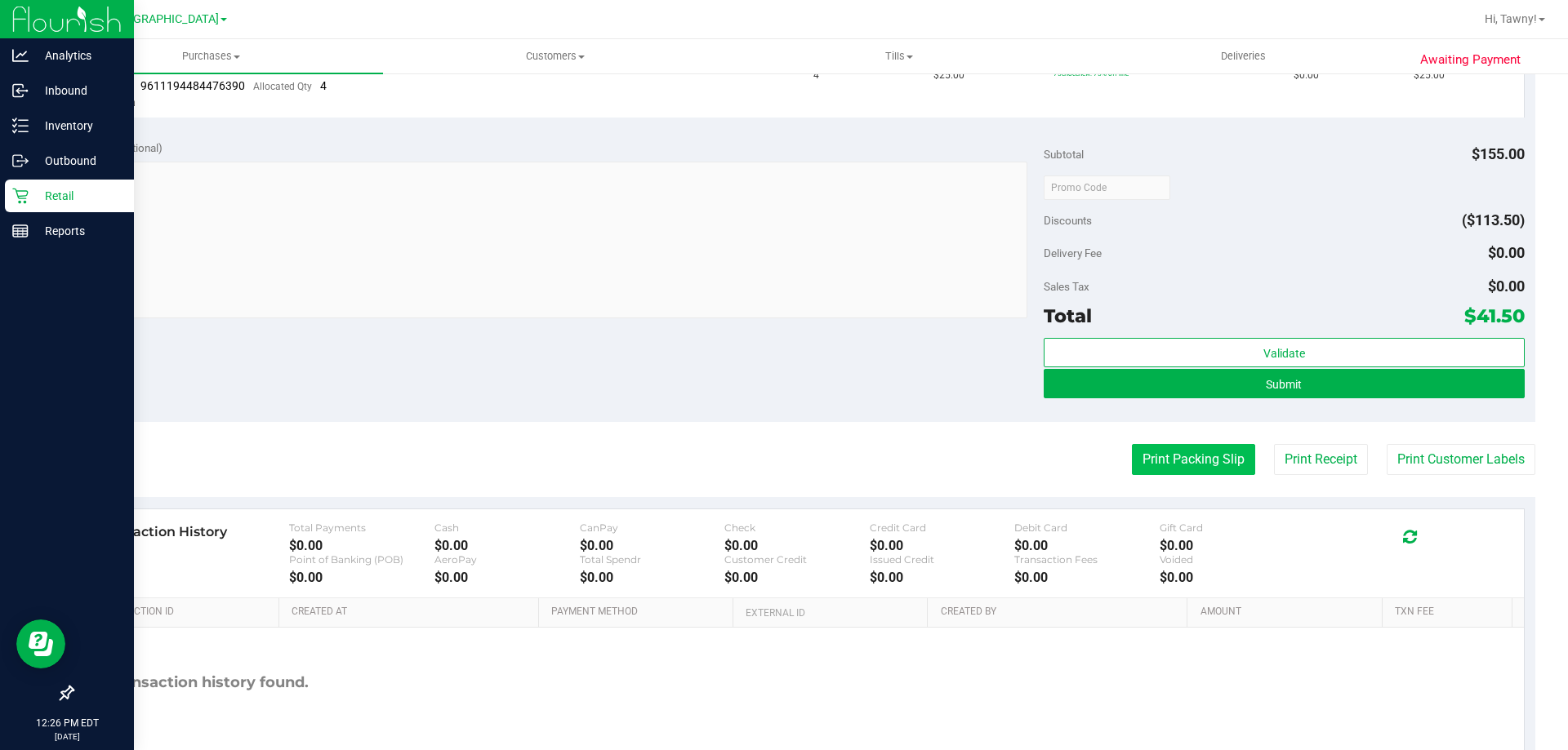
click at [1200, 454] on button "Print Packing Slip" at bounding box center [1193, 459] width 123 height 31
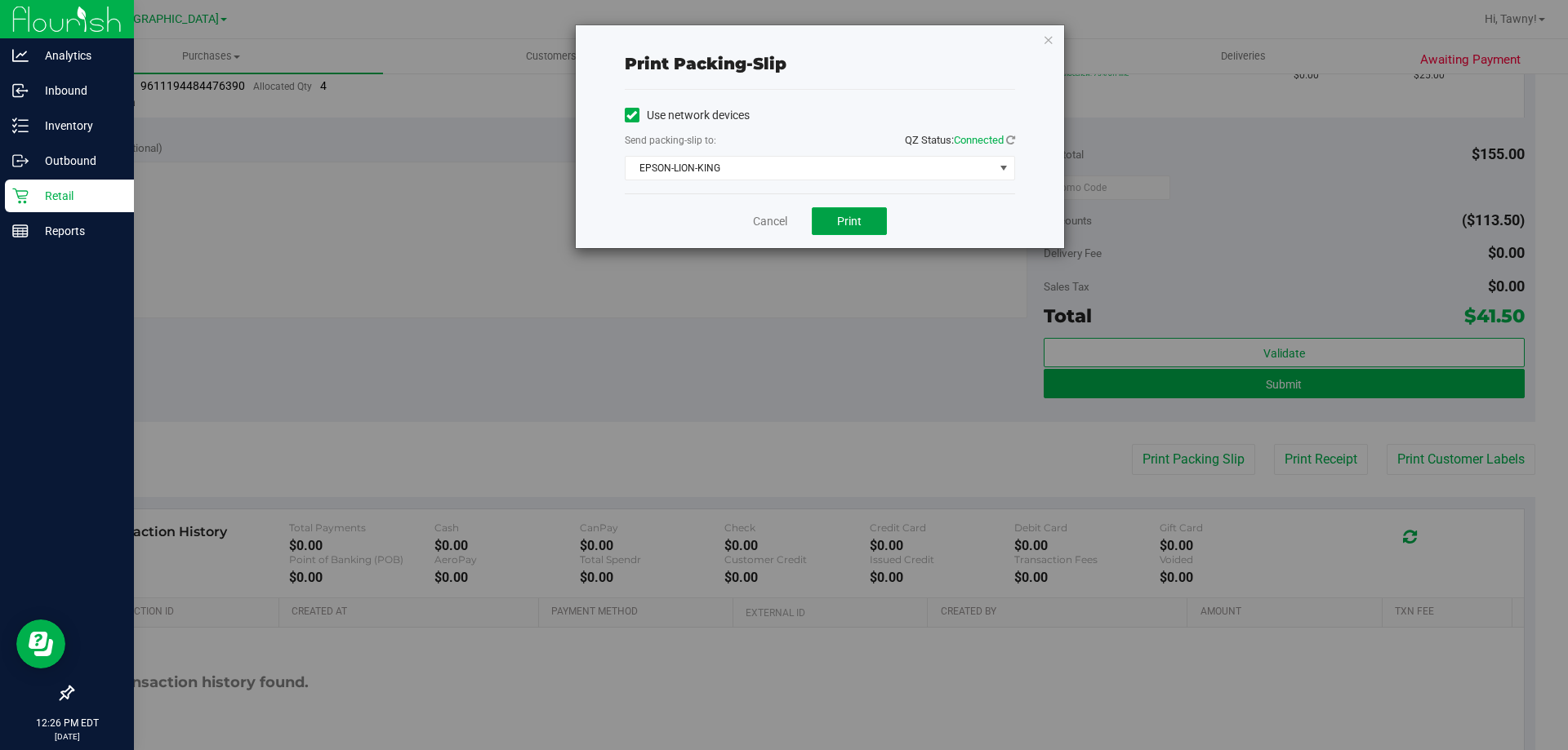
click at [848, 218] on span "Print" at bounding box center [850, 221] width 25 height 13
click at [761, 222] on link "Cancel" at bounding box center [770, 221] width 35 height 17
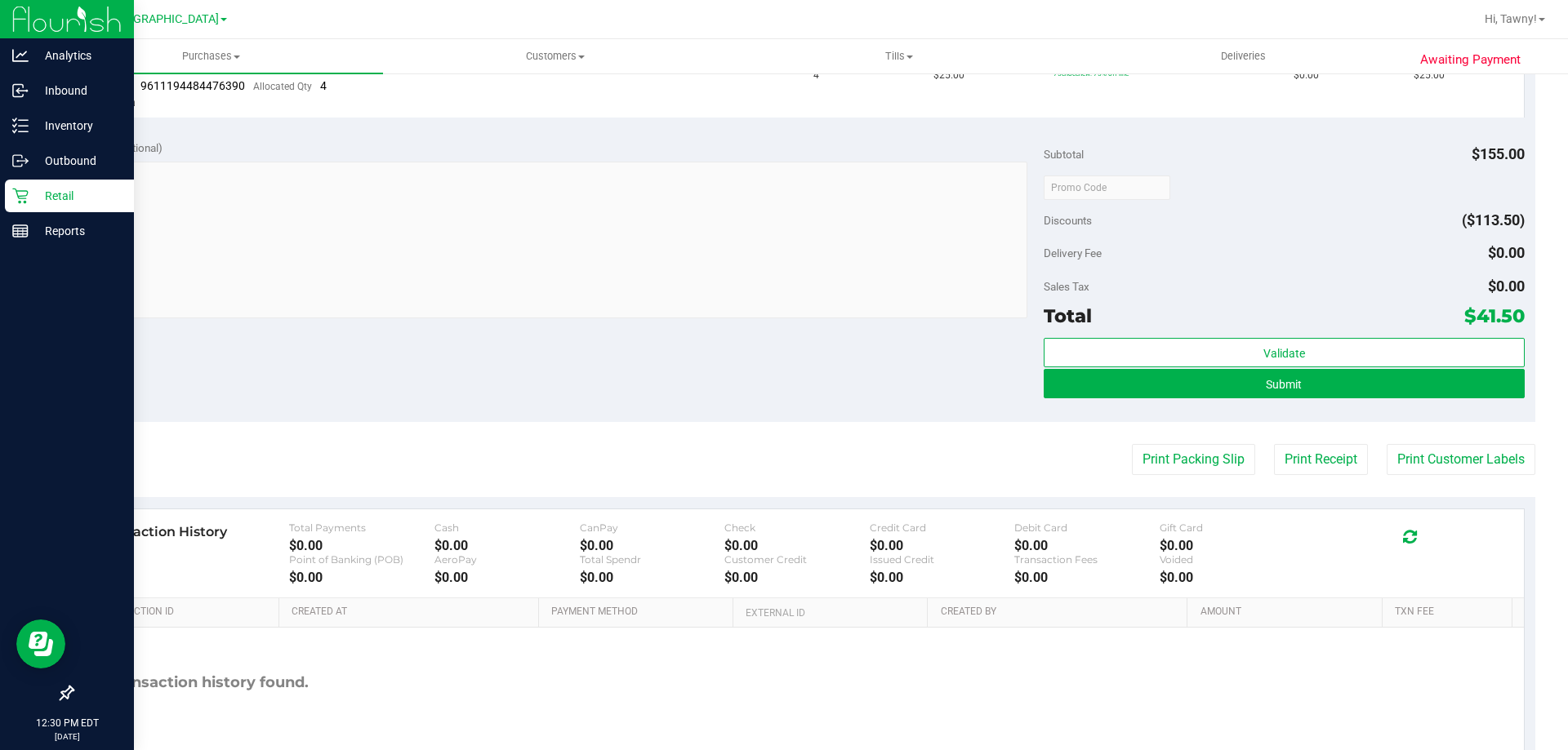
click at [22, 201] on icon at bounding box center [20, 196] width 16 height 16
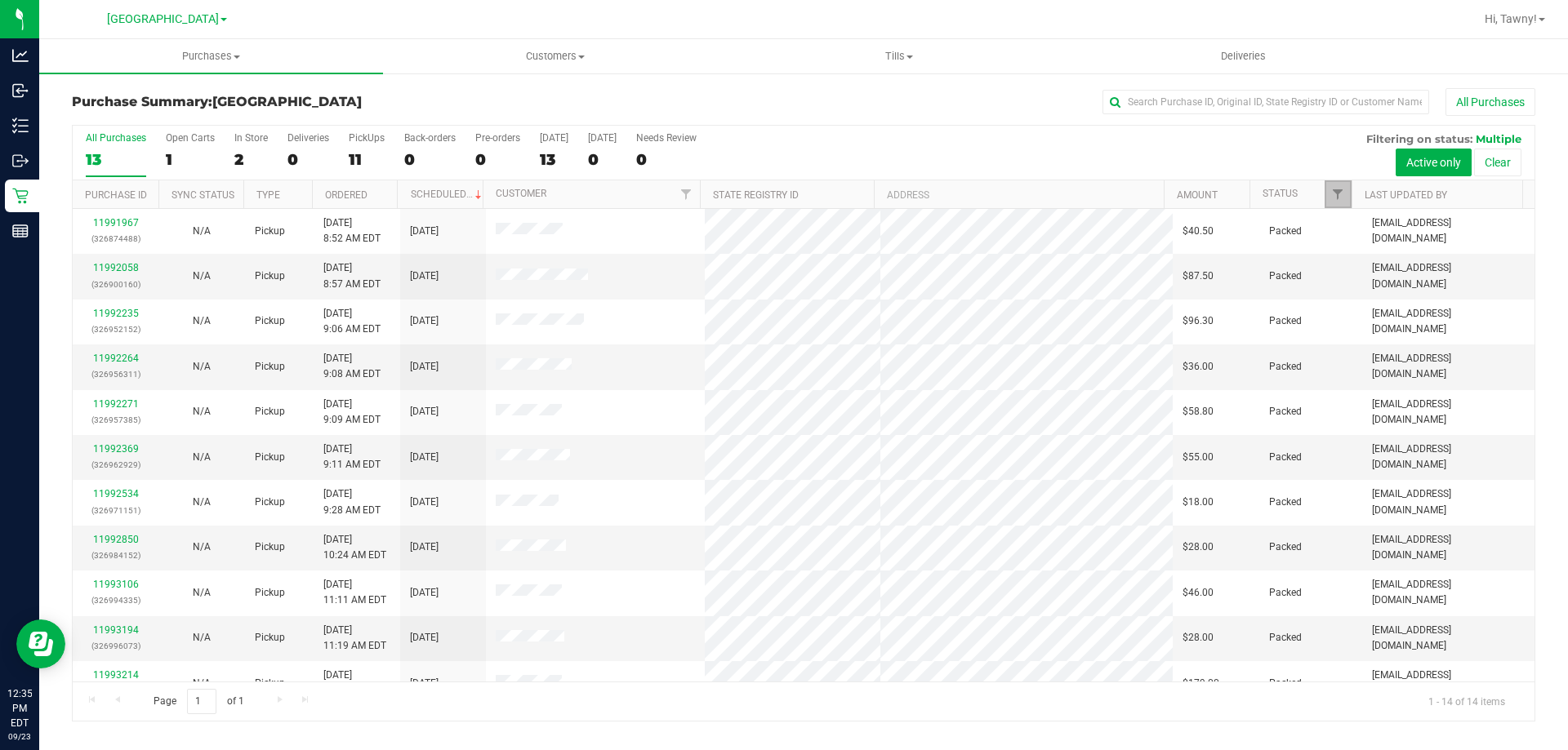
click at [1327, 186] on link "Filter" at bounding box center [1338, 193] width 27 height 28
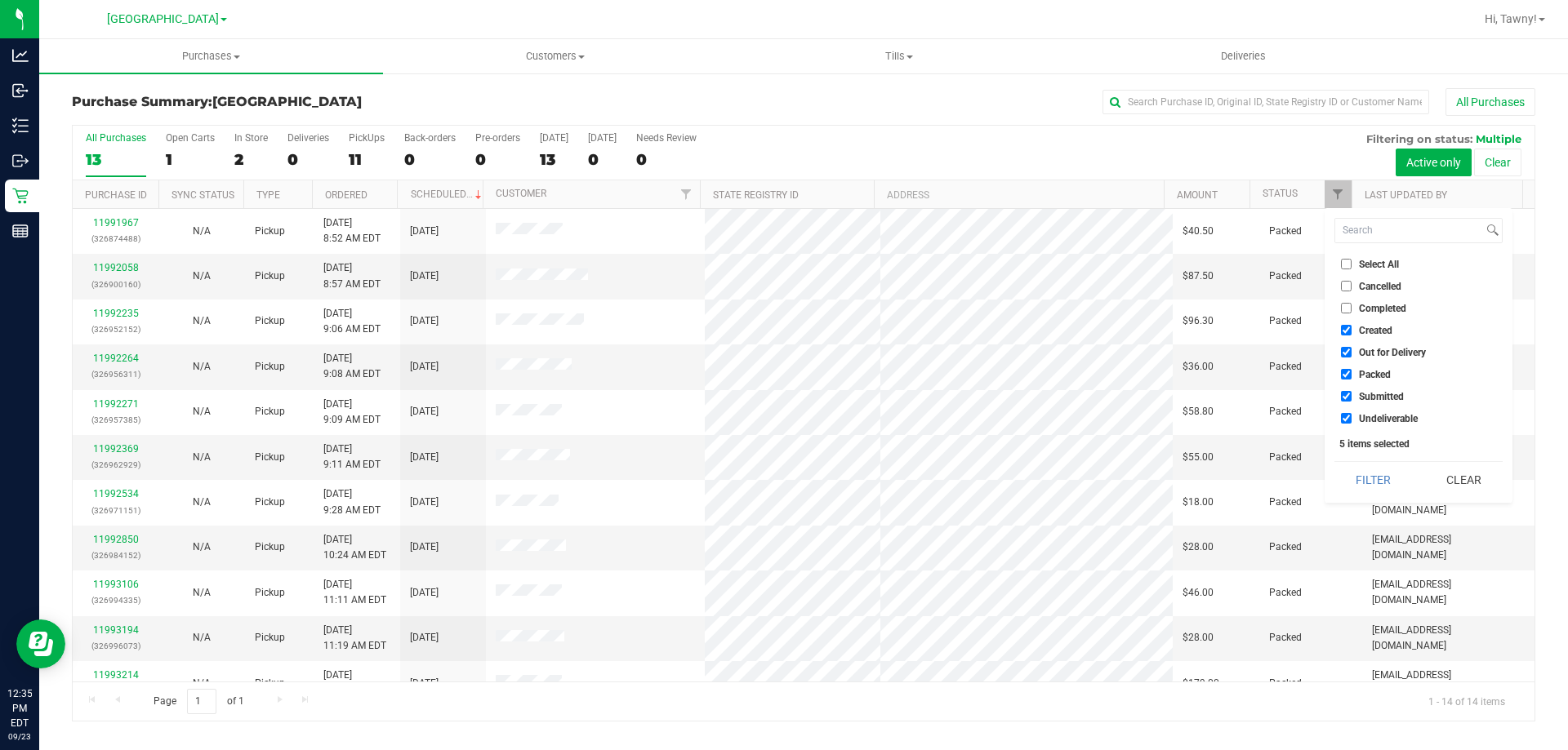
click at [1364, 328] on span "Created" at bounding box center [1375, 330] width 34 height 10
click at [1351, 328] on input "Created" at bounding box center [1346, 330] width 11 height 11
checkbox input "false"
click at [1366, 367] on li "Packed" at bounding box center [1418, 374] width 168 height 17
click at [1382, 350] on span "Out for Delivery" at bounding box center [1391, 352] width 67 height 10
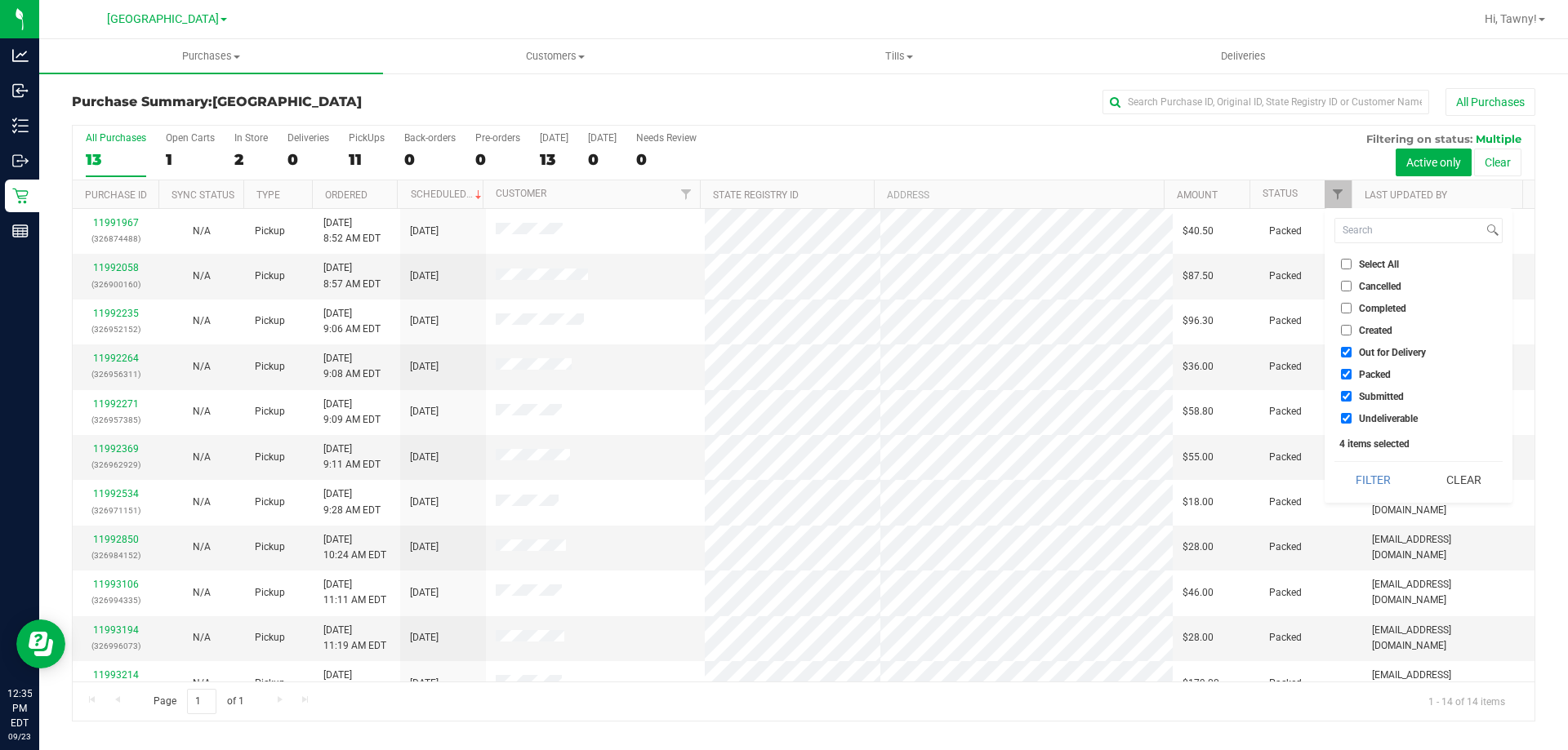
click at [1351, 350] on input "Out for Delivery" at bounding box center [1346, 352] width 11 height 11
checkbox input "false"
click at [1381, 370] on span "Packed" at bounding box center [1374, 375] width 32 height 10
click at [1351, 369] on input "Packed" at bounding box center [1346, 375] width 11 height 11
checkbox input "false"
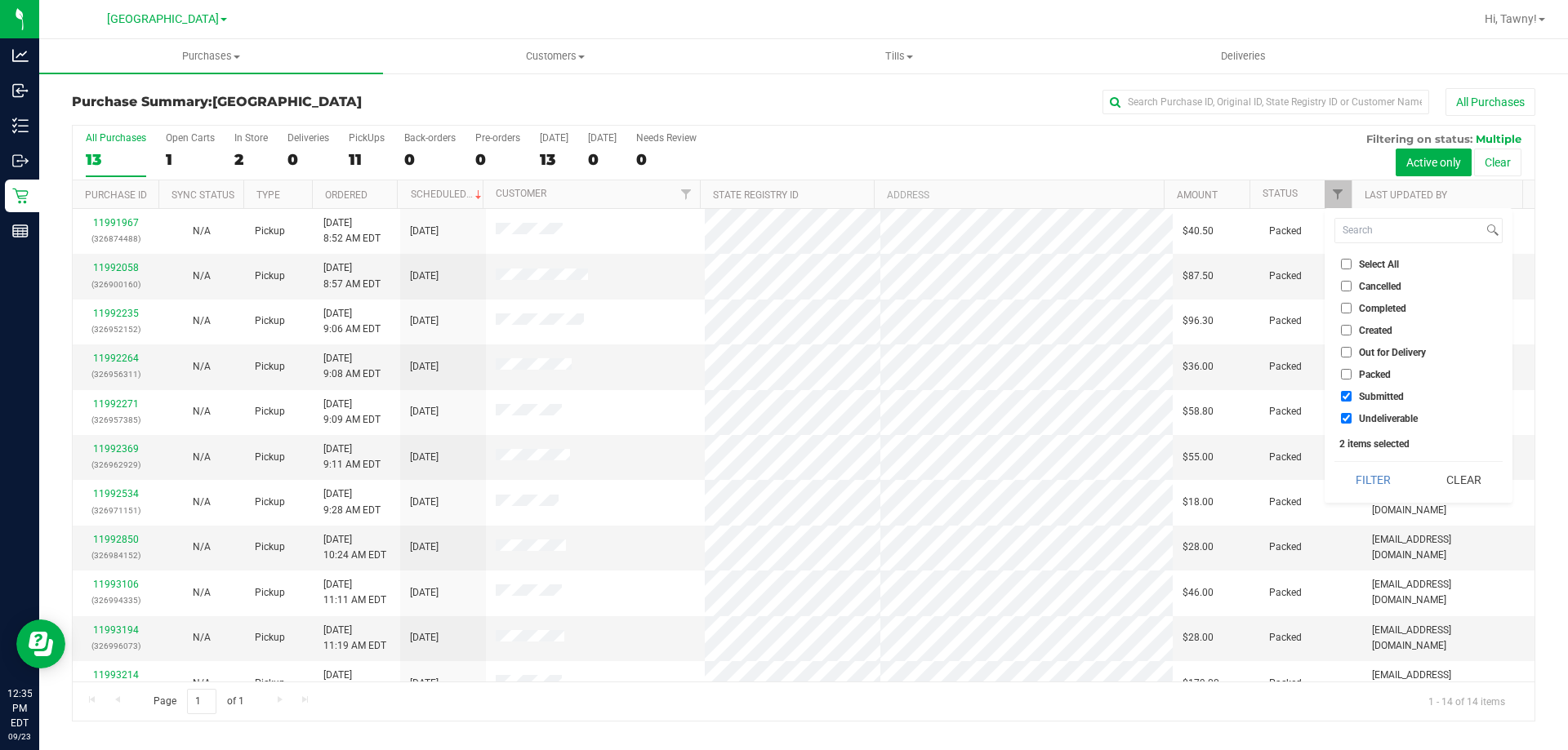
click at [1380, 417] on span "Undeliverable" at bounding box center [1388, 418] width 59 height 10
click at [1351, 417] on input "Undeliverable" at bounding box center [1346, 418] width 11 height 11
checkbox input "false"
click at [1380, 472] on button "Filter" at bounding box center [1374, 479] width 78 height 36
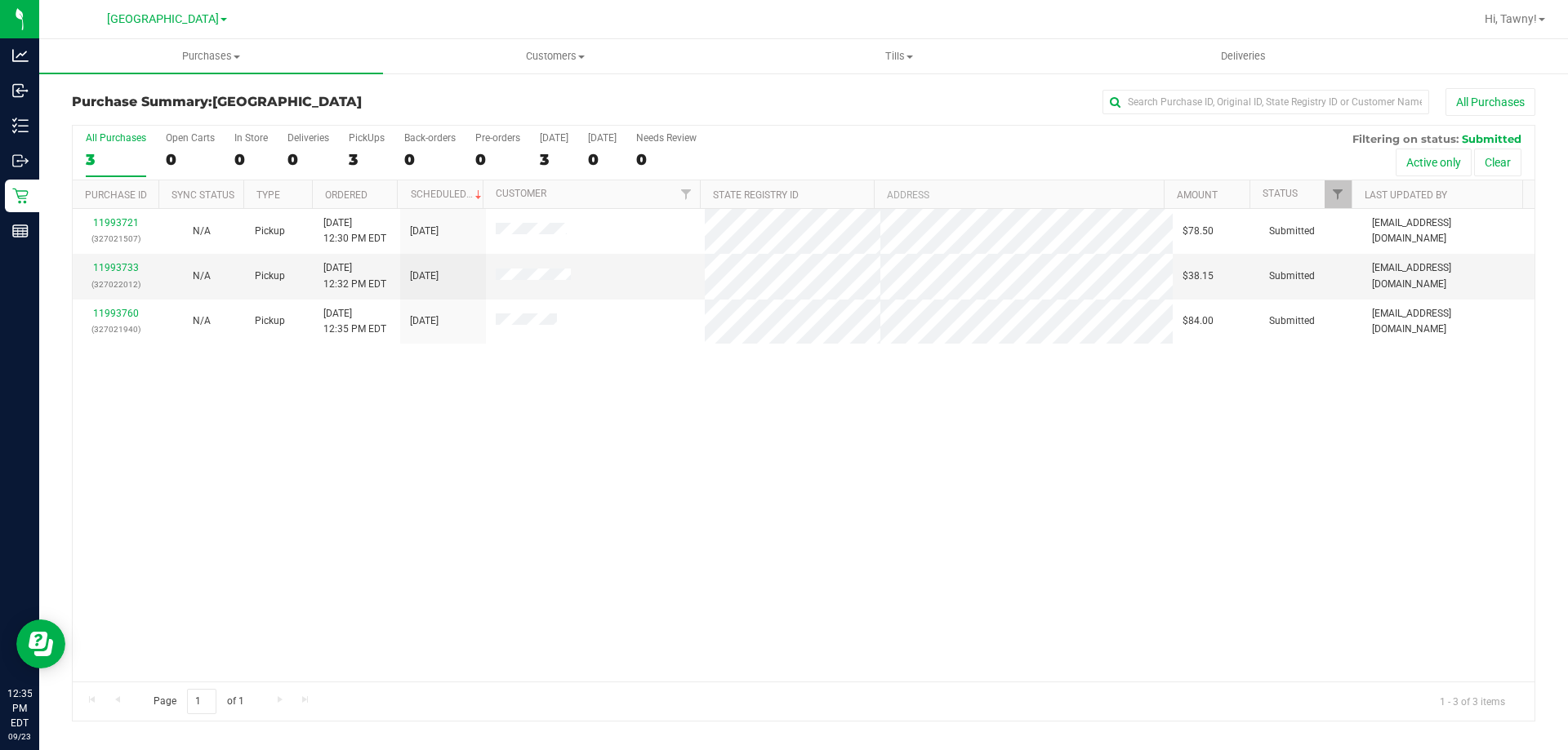
click at [547, 422] on div "11993721 (327021507) N/A Pickup [DATE] 12:30 PM EDT 9/23/2025 $78.50 Submitted …" at bounding box center [804, 445] width 1461 height 472
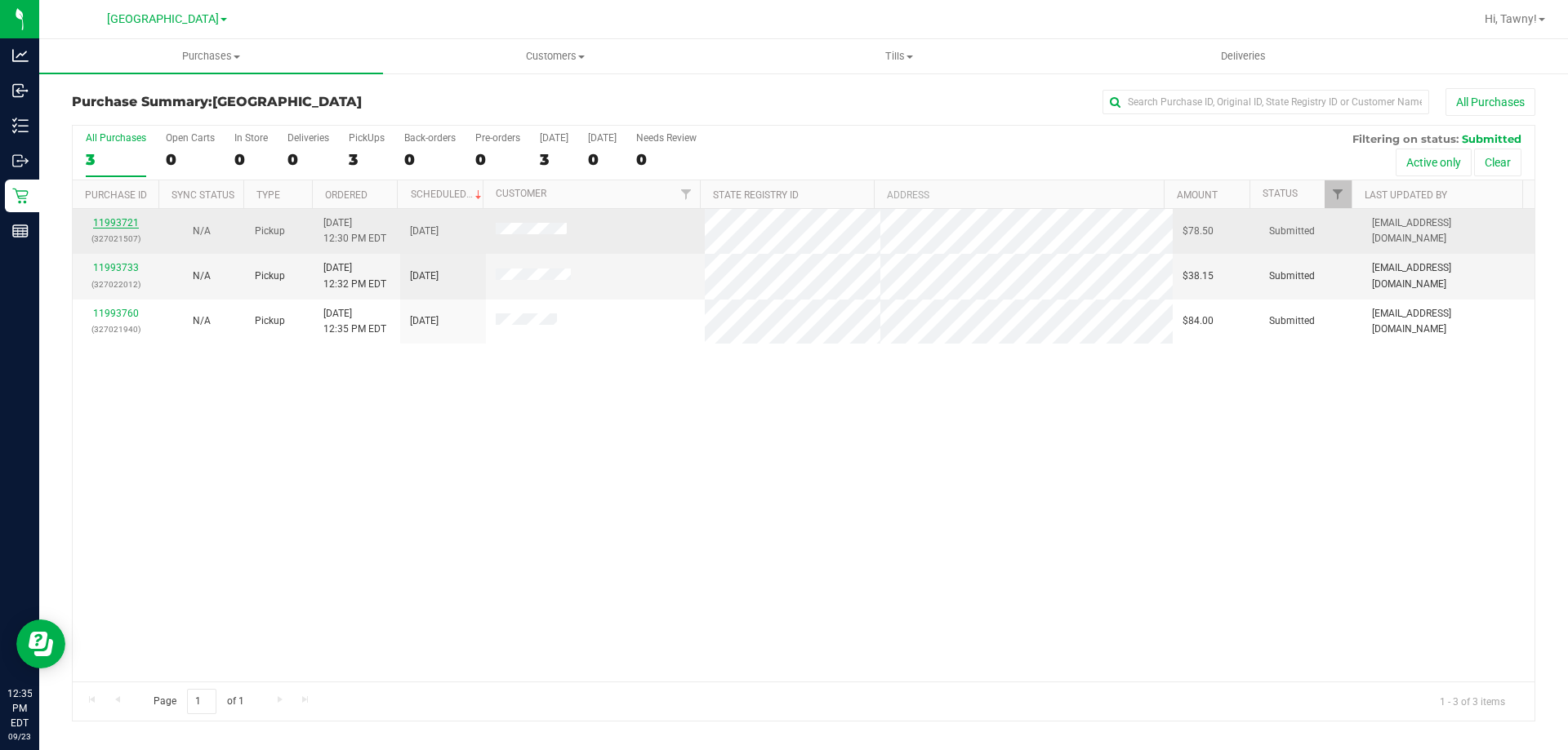
click at [118, 220] on link "11993721" at bounding box center [115, 223] width 45 height 12
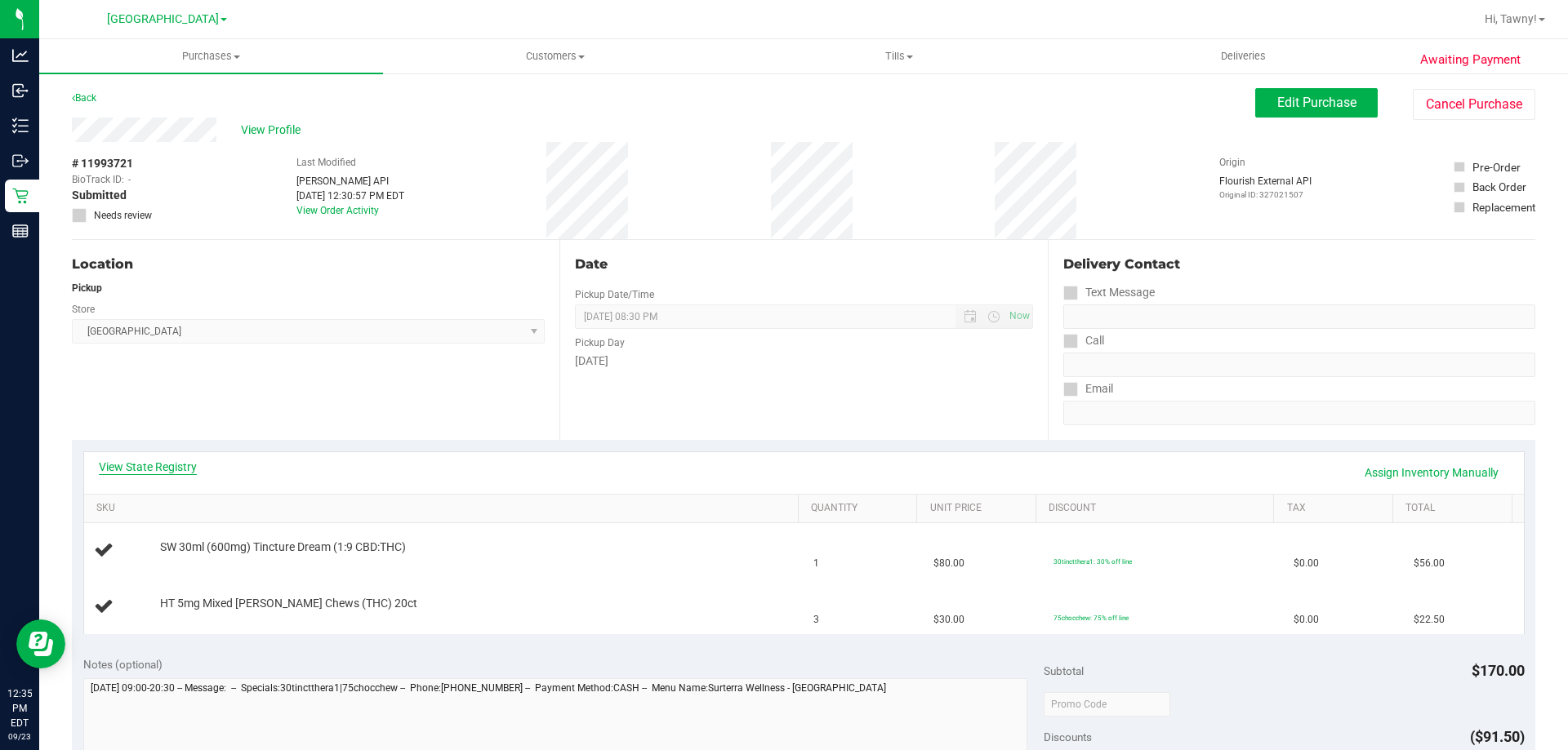
click at [132, 465] on link "View State Registry" at bounding box center [147, 467] width 98 height 16
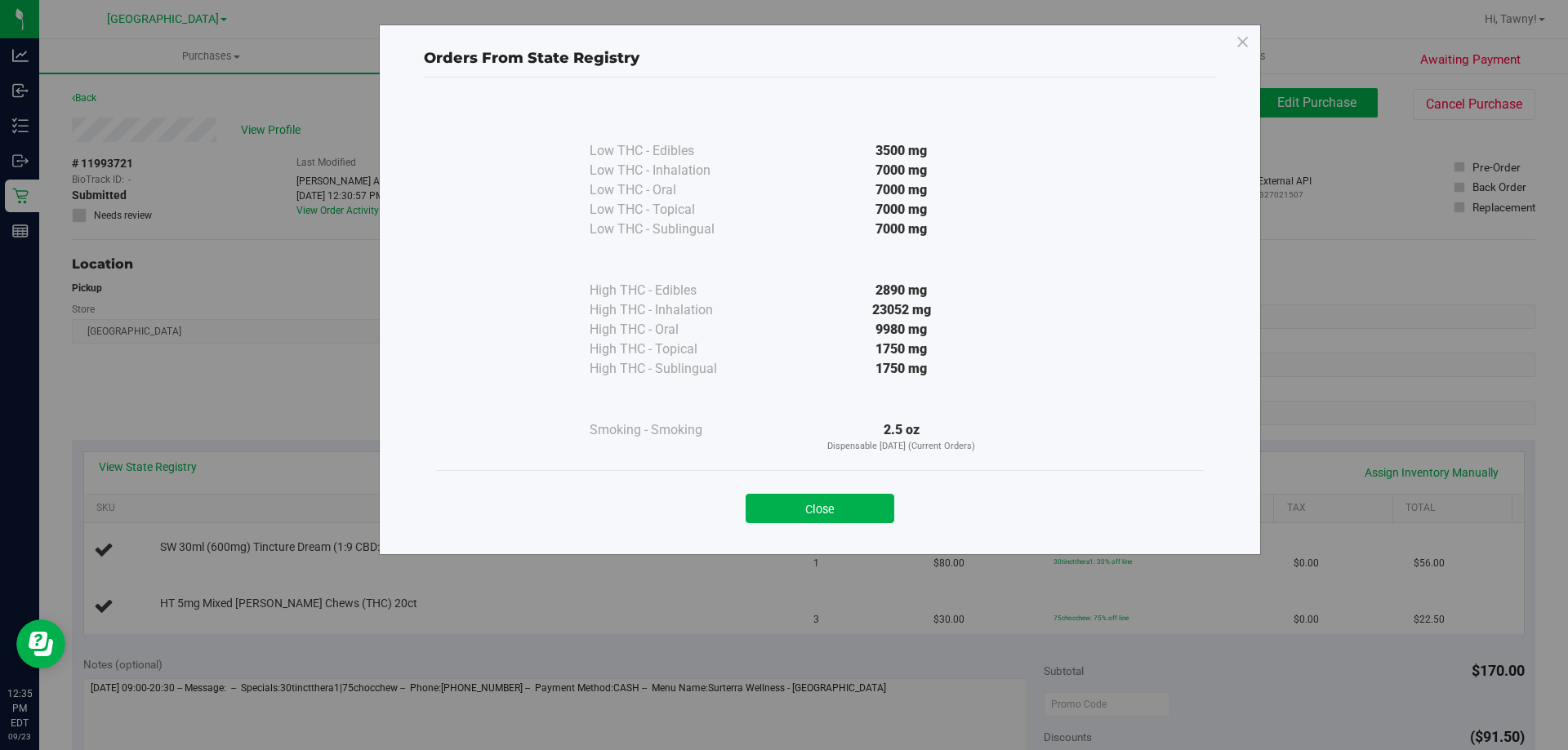
drag, startPoint x: 827, startPoint y: 499, endPoint x: 769, endPoint y: 472, distance: 64.0
click at [825, 499] on button "Close" at bounding box center [820, 508] width 148 height 29
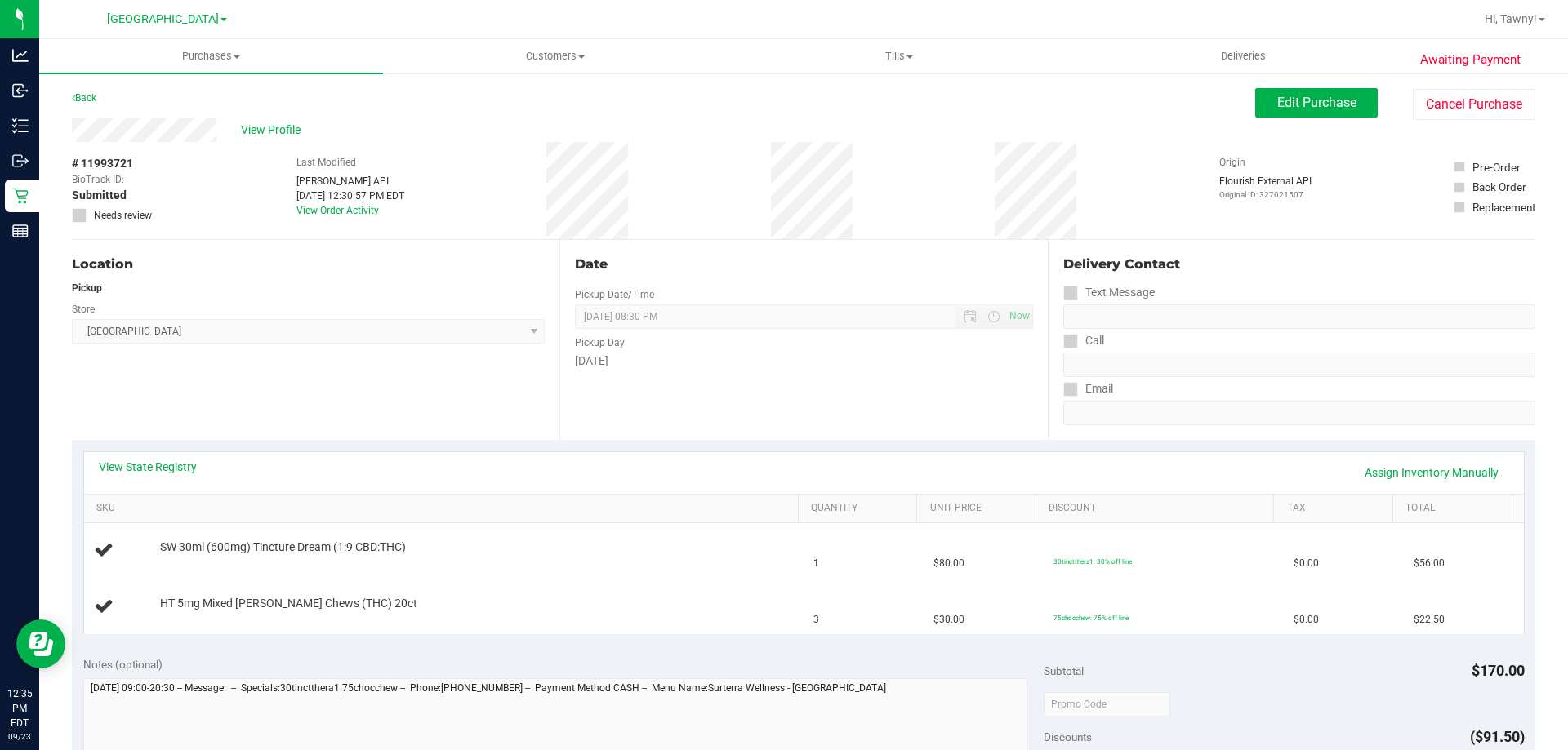
click at [783, 413] on div "Date Pickup Date/Time [DATE] Now [DATE] 08:30 PM Now Pickup Day [DATE]" at bounding box center [803, 339] width 487 height 200
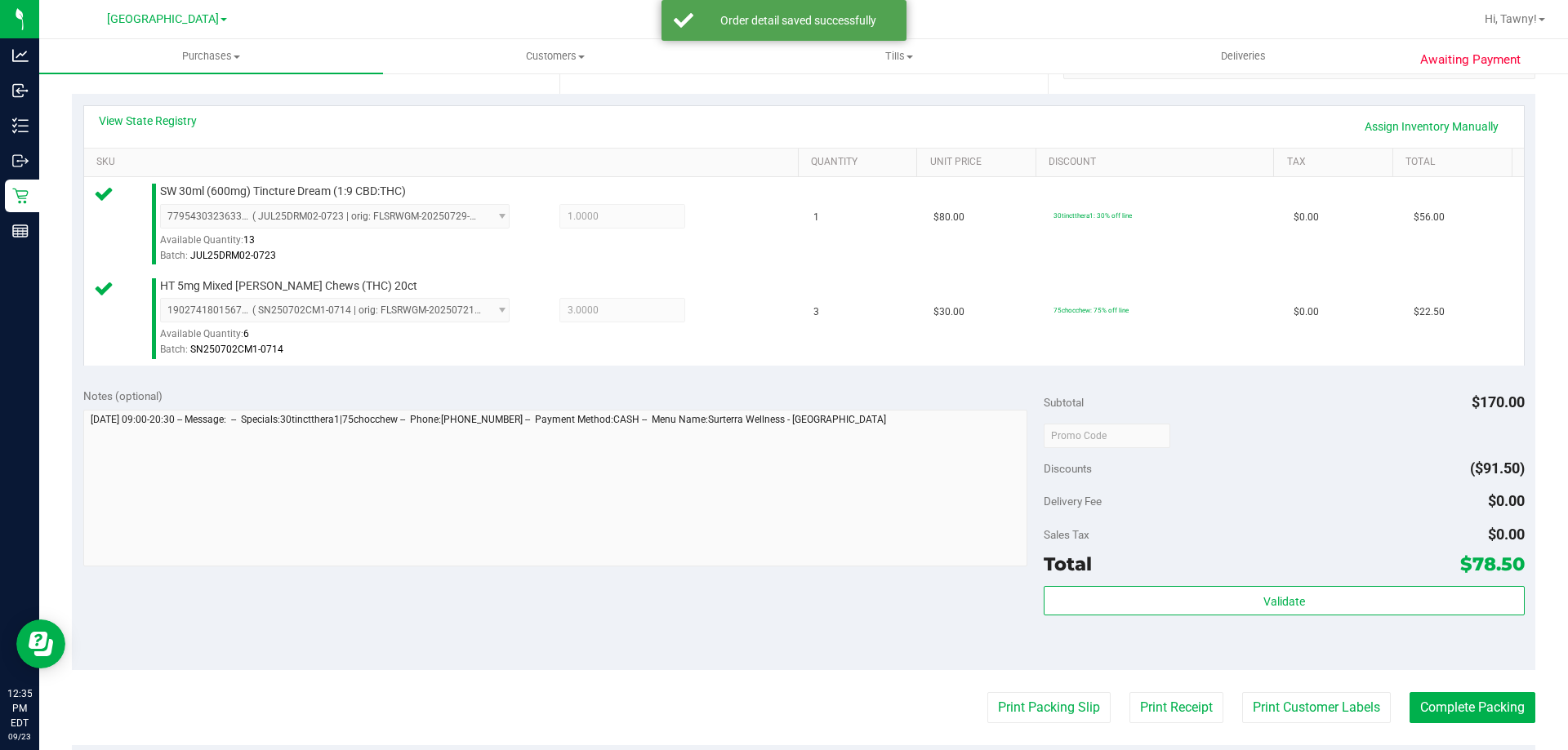
scroll to position [490, 0]
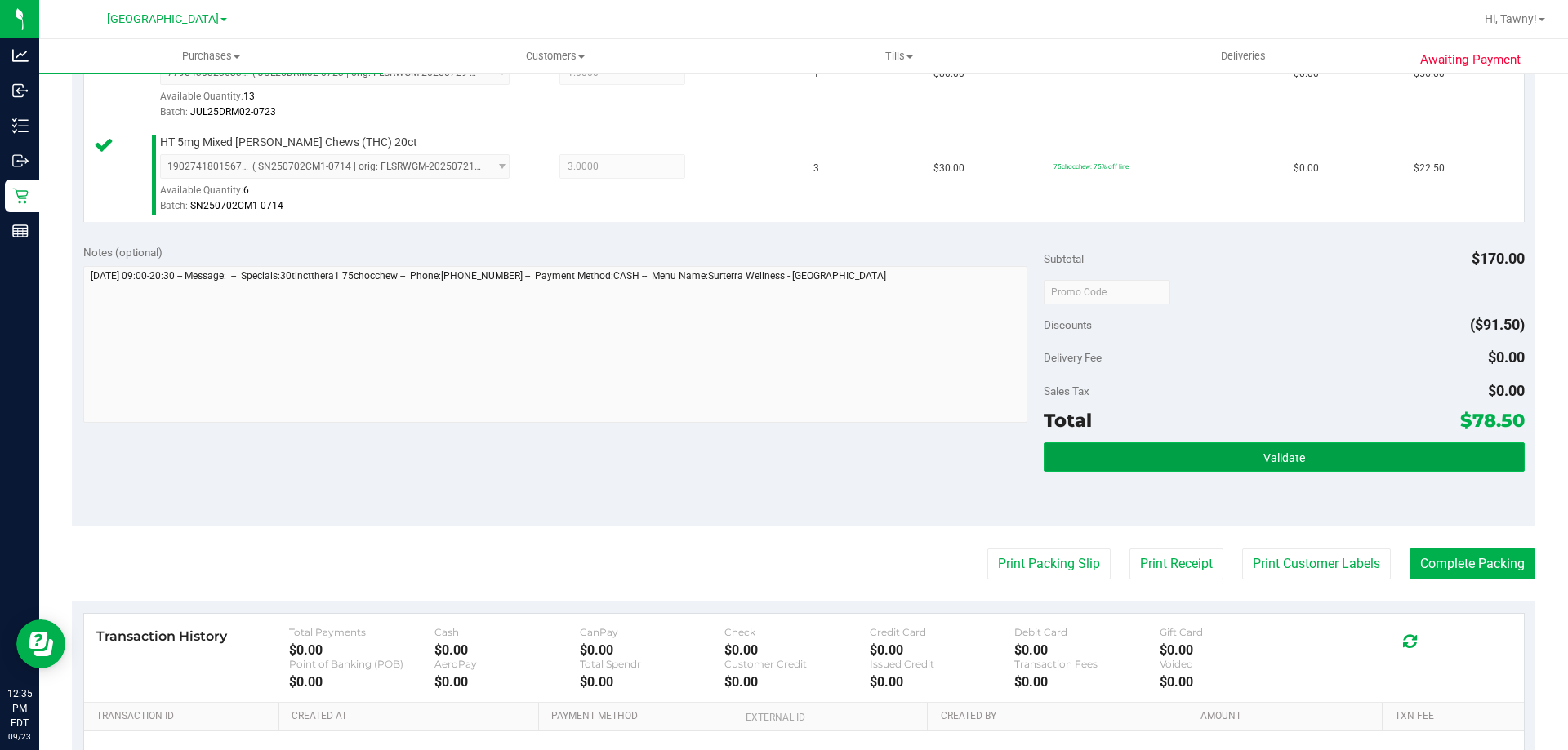
click at [1178, 455] on button "Validate" at bounding box center [1283, 456] width 480 height 29
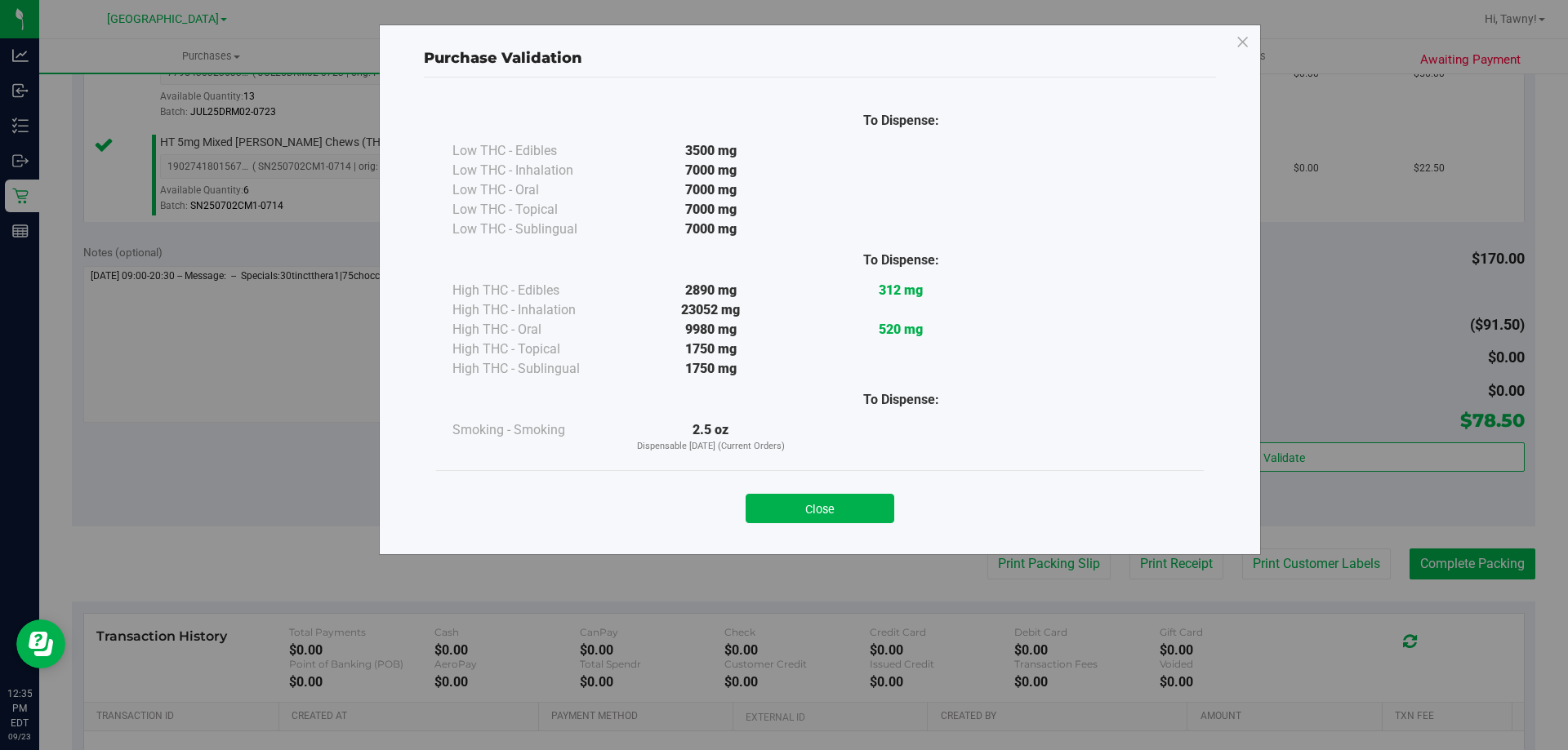
drag, startPoint x: 859, startPoint y: 502, endPoint x: 939, endPoint y: 549, distance: 92.8
click at [858, 502] on button "Close" at bounding box center [820, 508] width 148 height 29
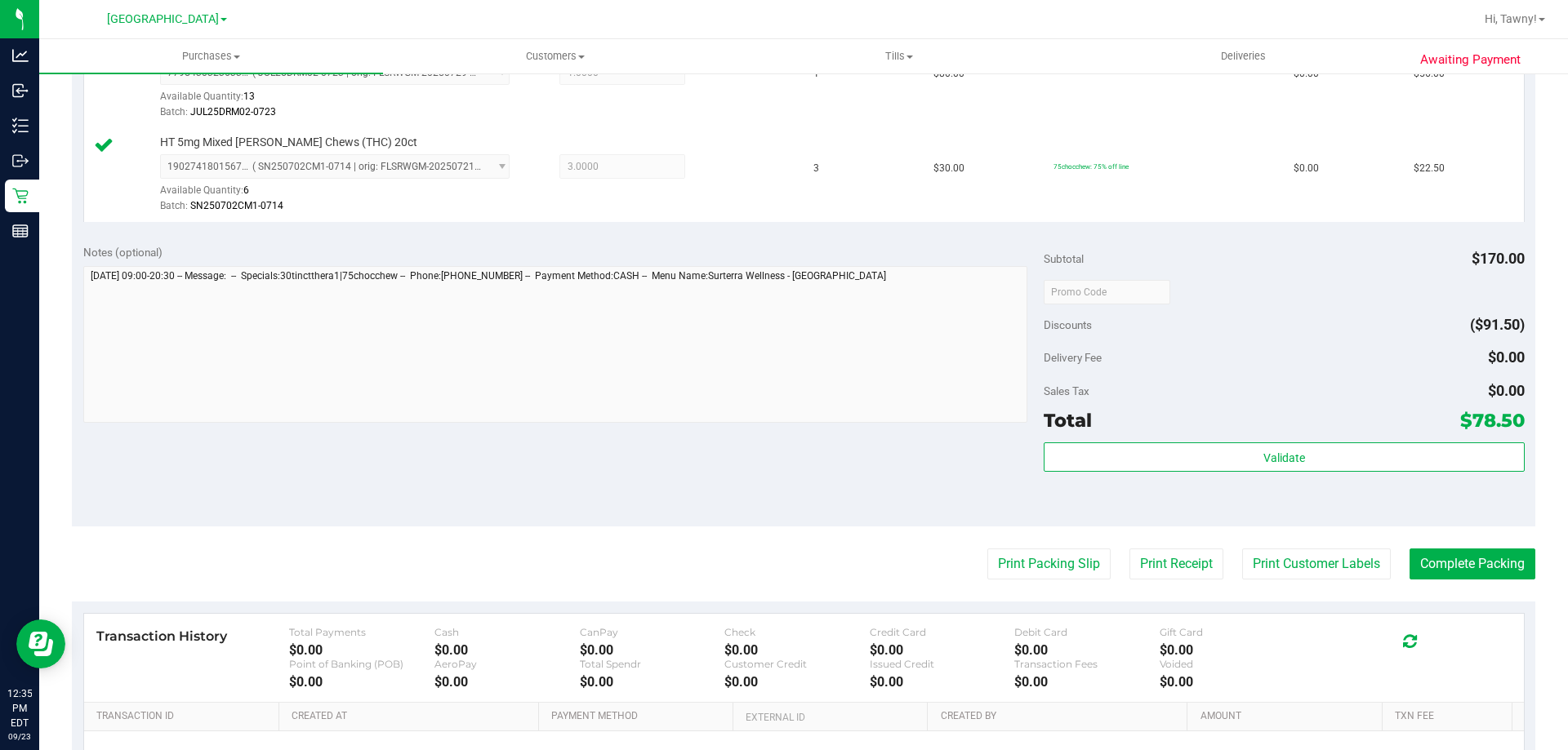
click at [954, 560] on div "Print Packing Slip Print Receipt Print Customer Labels Complete Packing" at bounding box center [804, 564] width 1463 height 31
click at [994, 560] on button "Print Packing Slip" at bounding box center [1049, 564] width 123 height 31
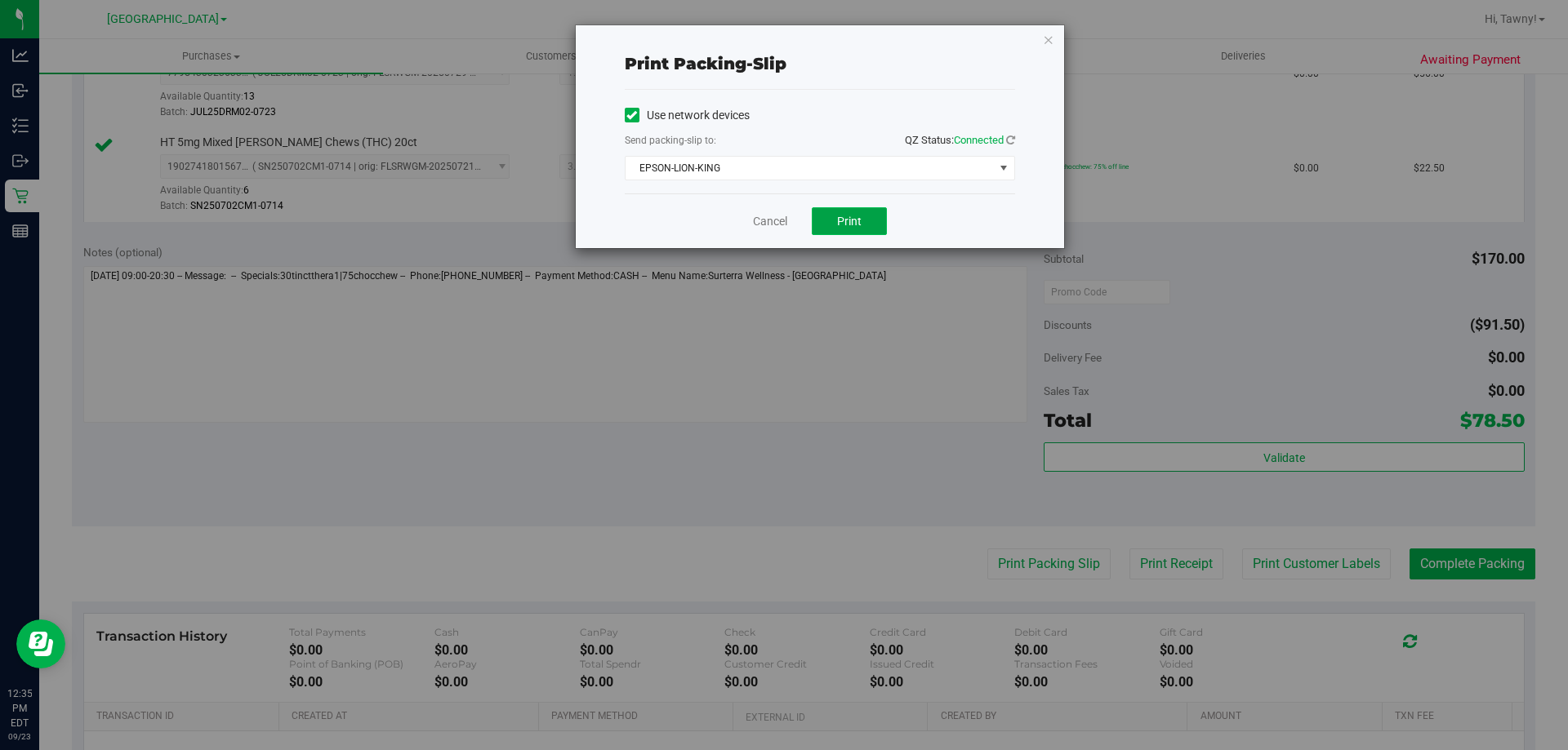
click at [829, 217] on button "Print" at bounding box center [849, 221] width 75 height 28
click at [761, 220] on link "Cancel" at bounding box center [770, 221] width 35 height 17
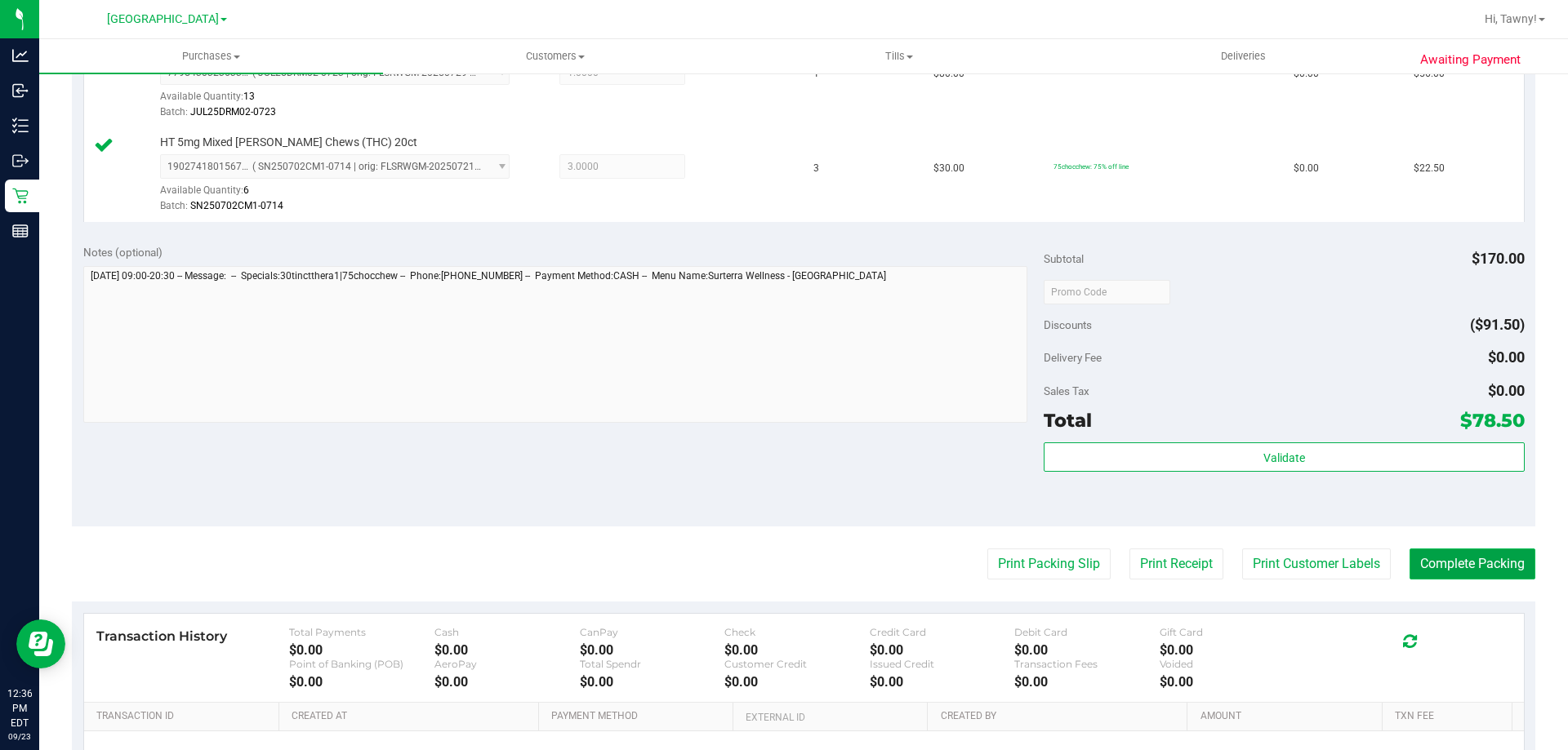
click at [1457, 575] on button "Complete Packing" at bounding box center [1472, 564] width 126 height 31
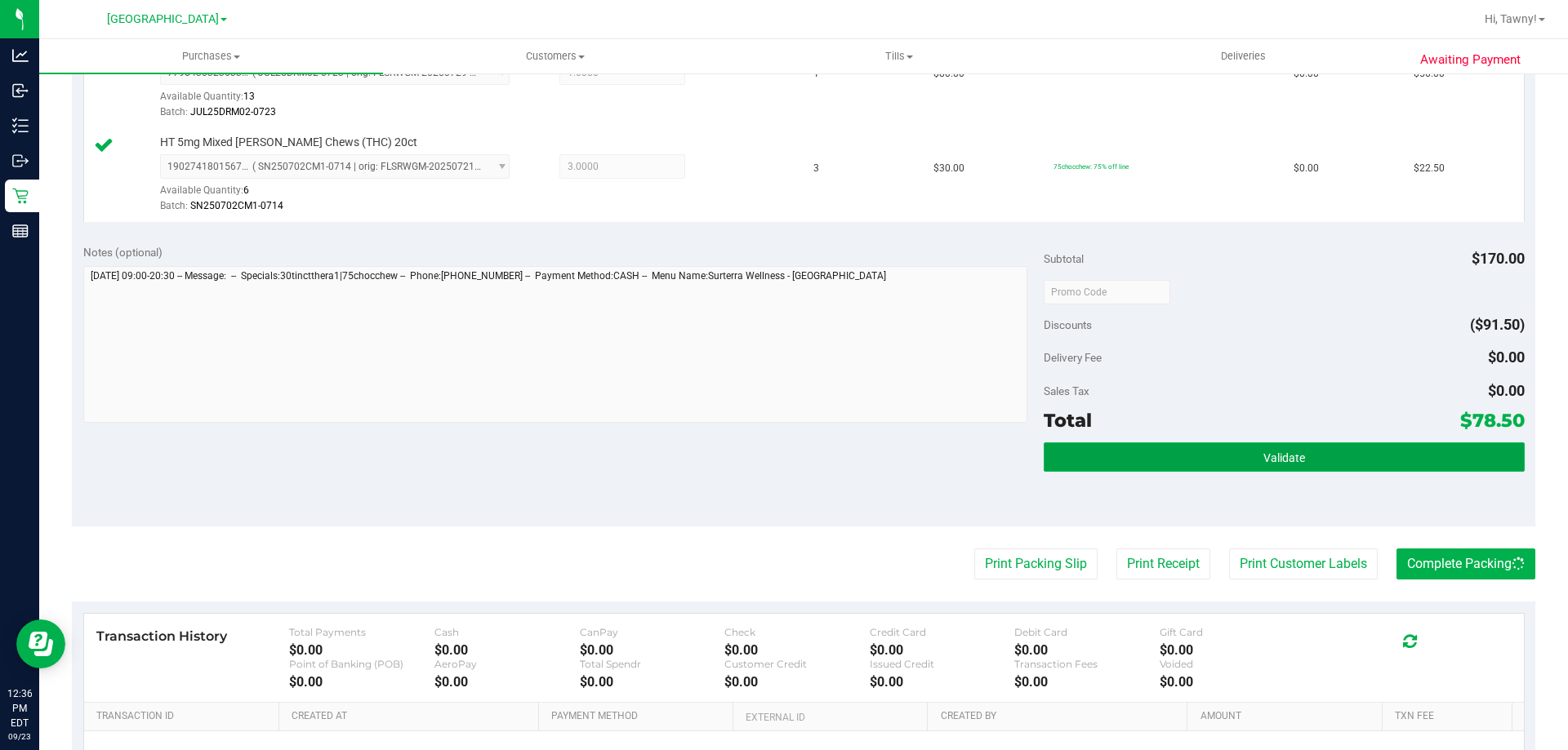
click at [1375, 458] on button "Validate" at bounding box center [1283, 456] width 480 height 29
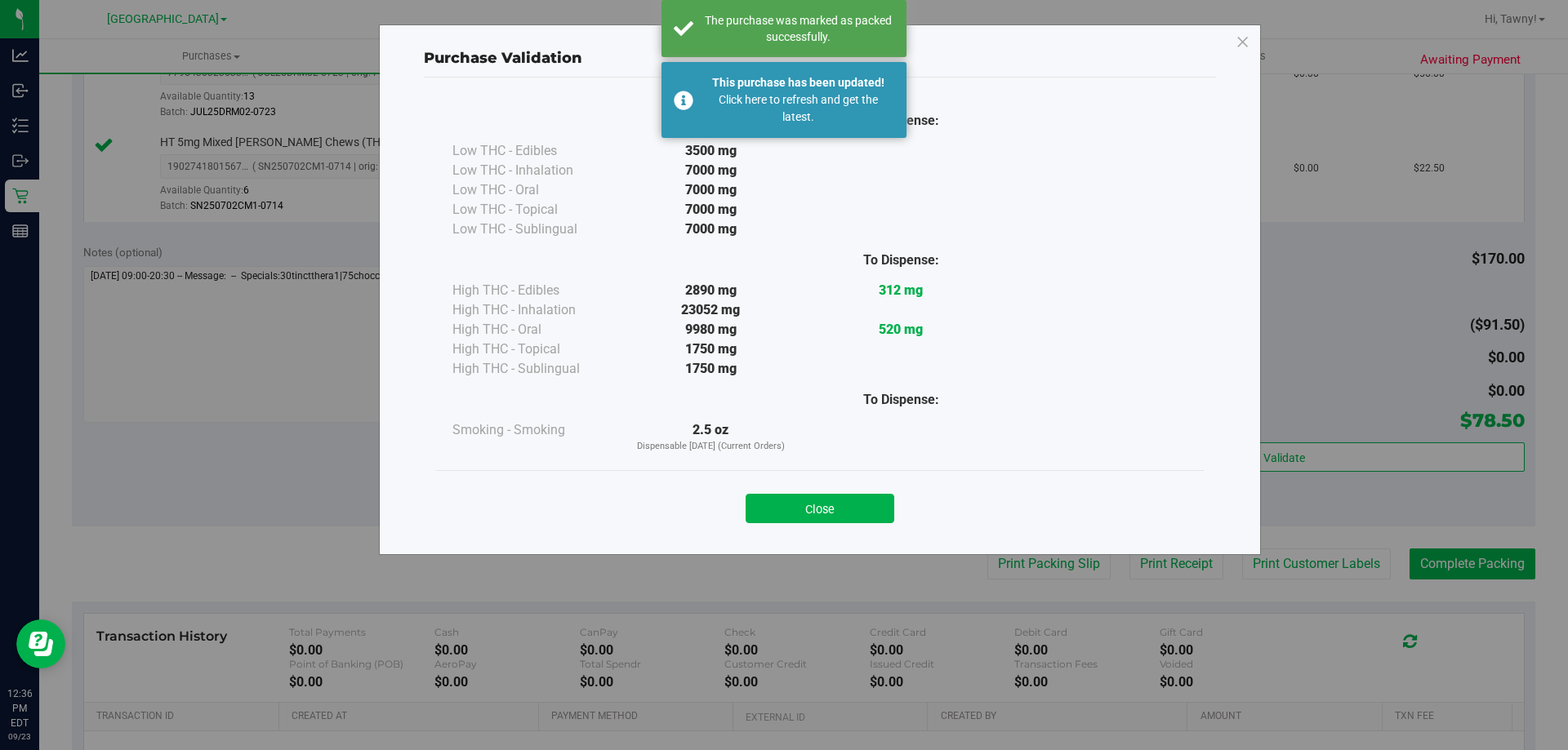
click at [799, 505] on button "Close" at bounding box center [820, 508] width 148 height 29
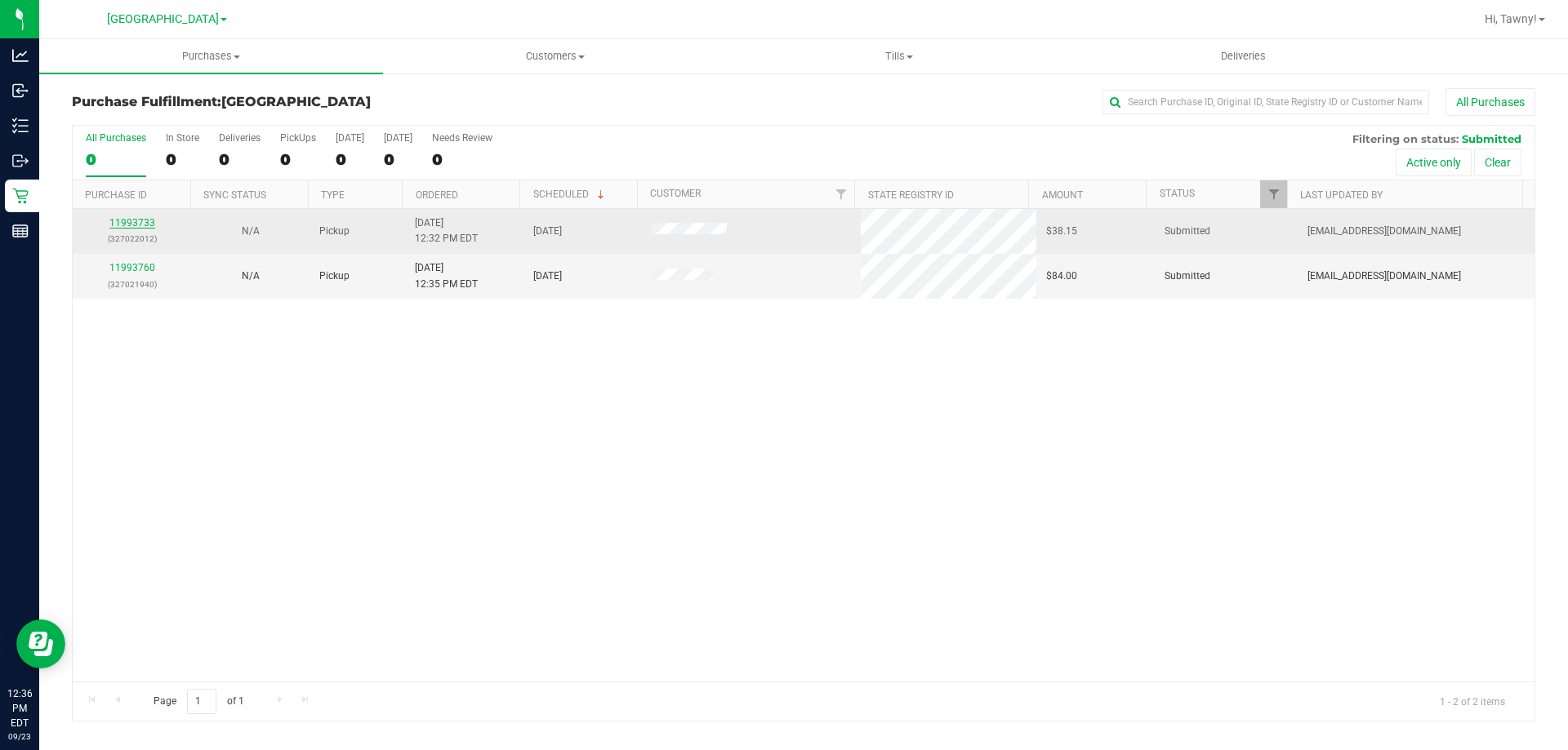
click at [145, 225] on link "11993733" at bounding box center [131, 223] width 45 height 12
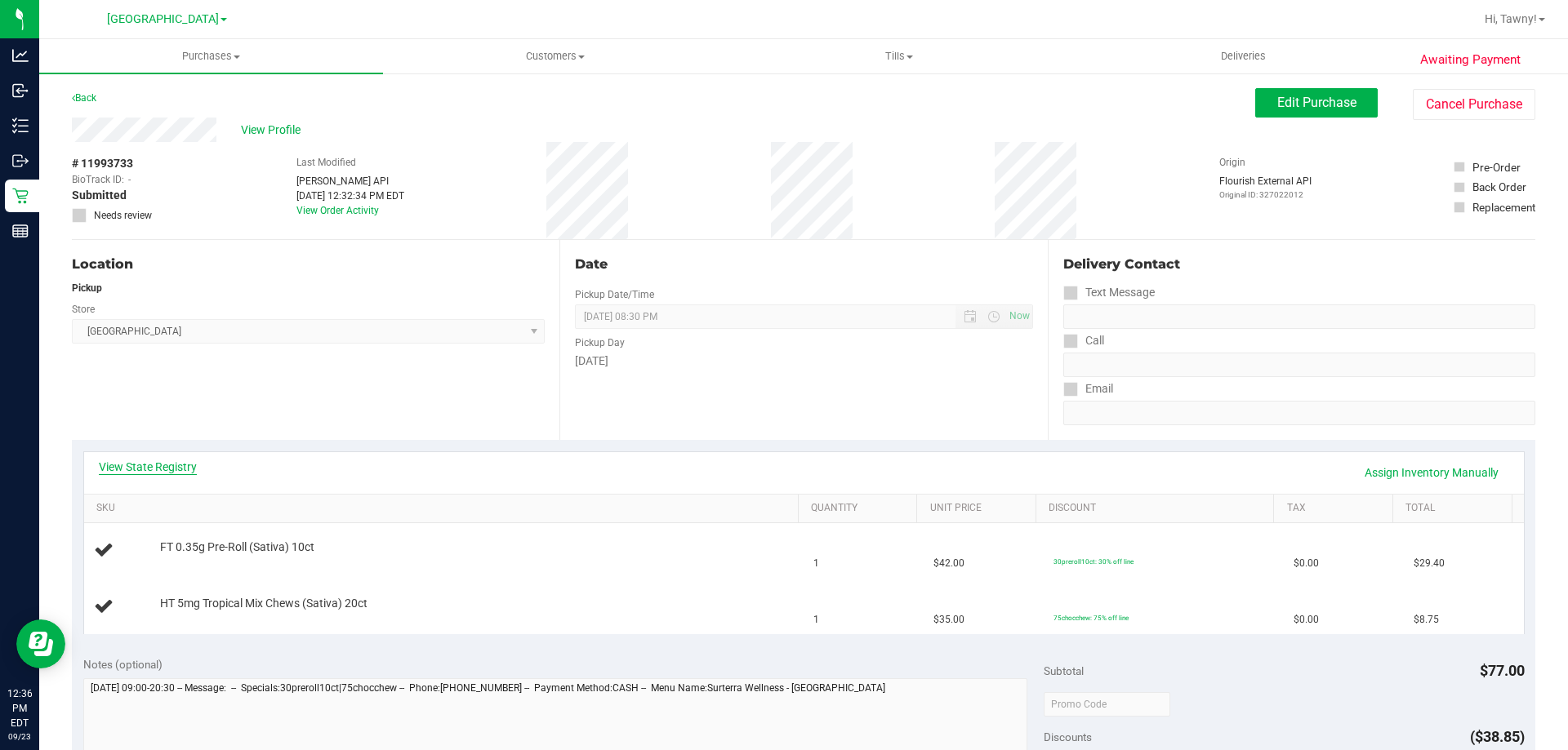
click at [159, 472] on link "View State Registry" at bounding box center [147, 467] width 98 height 16
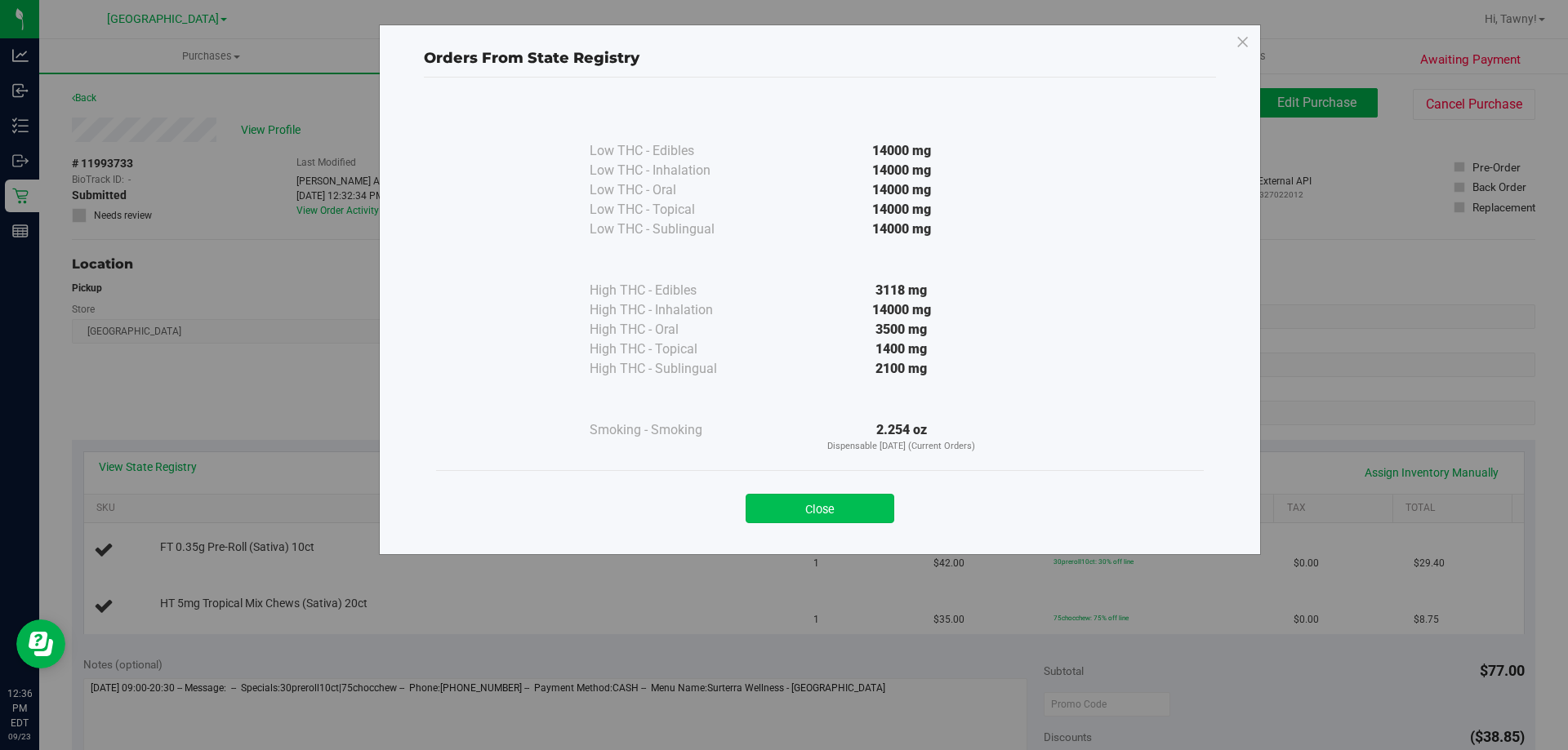
click at [838, 509] on button "Close" at bounding box center [820, 508] width 148 height 29
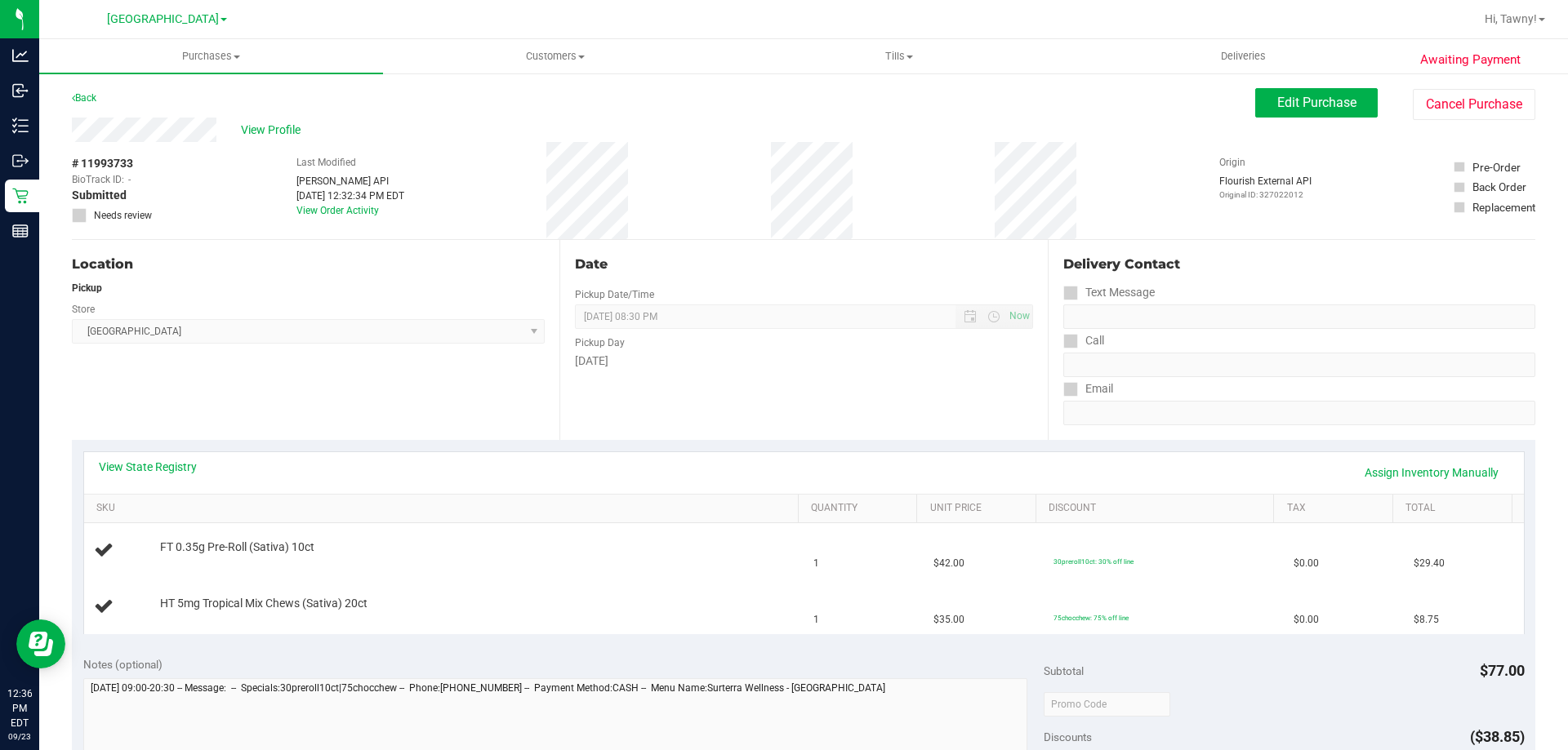
click at [737, 423] on div "Date Pickup Date/Time [DATE] Now [DATE] 08:30 PM Now Pickup Day [DATE]" at bounding box center [803, 339] width 487 height 200
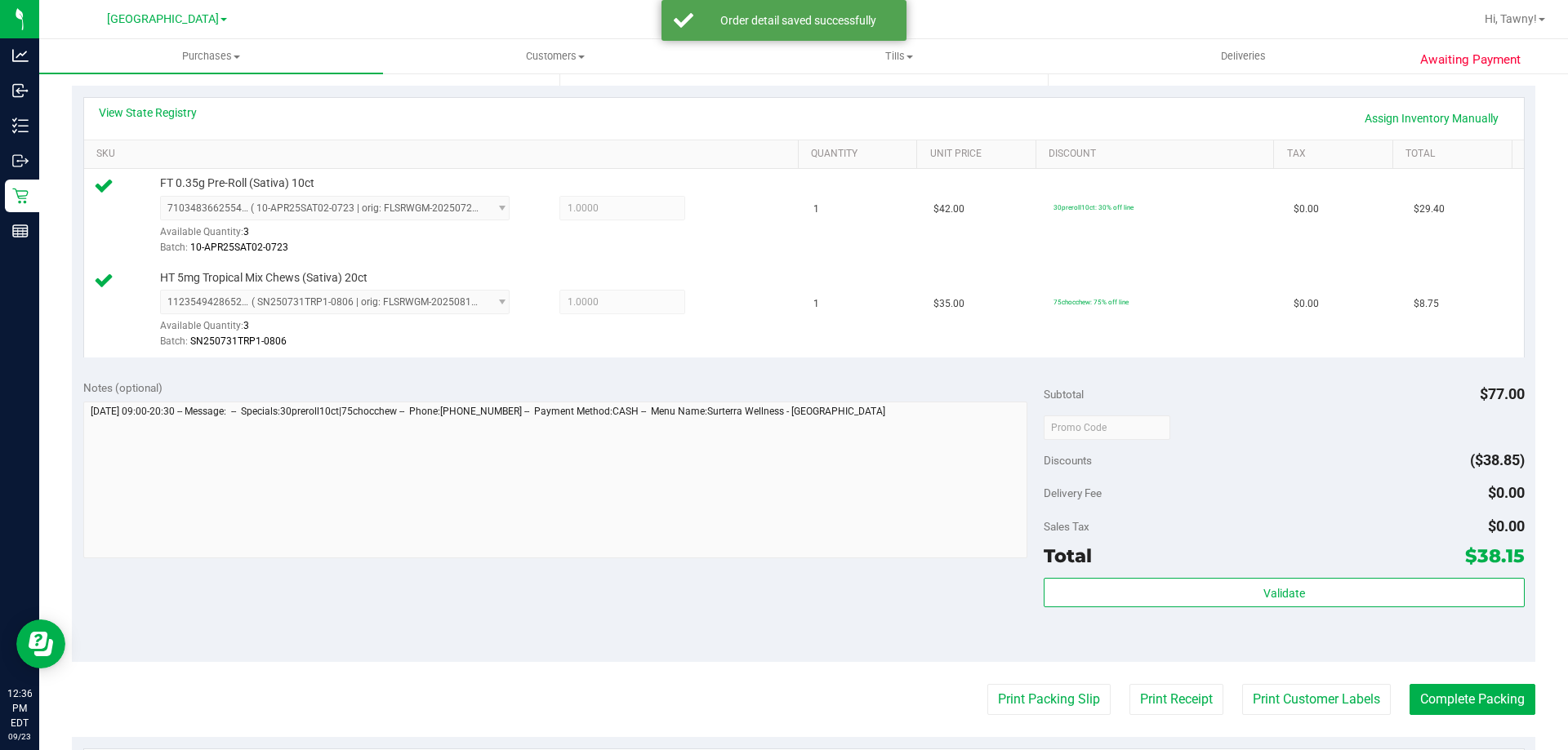
scroll to position [490, 0]
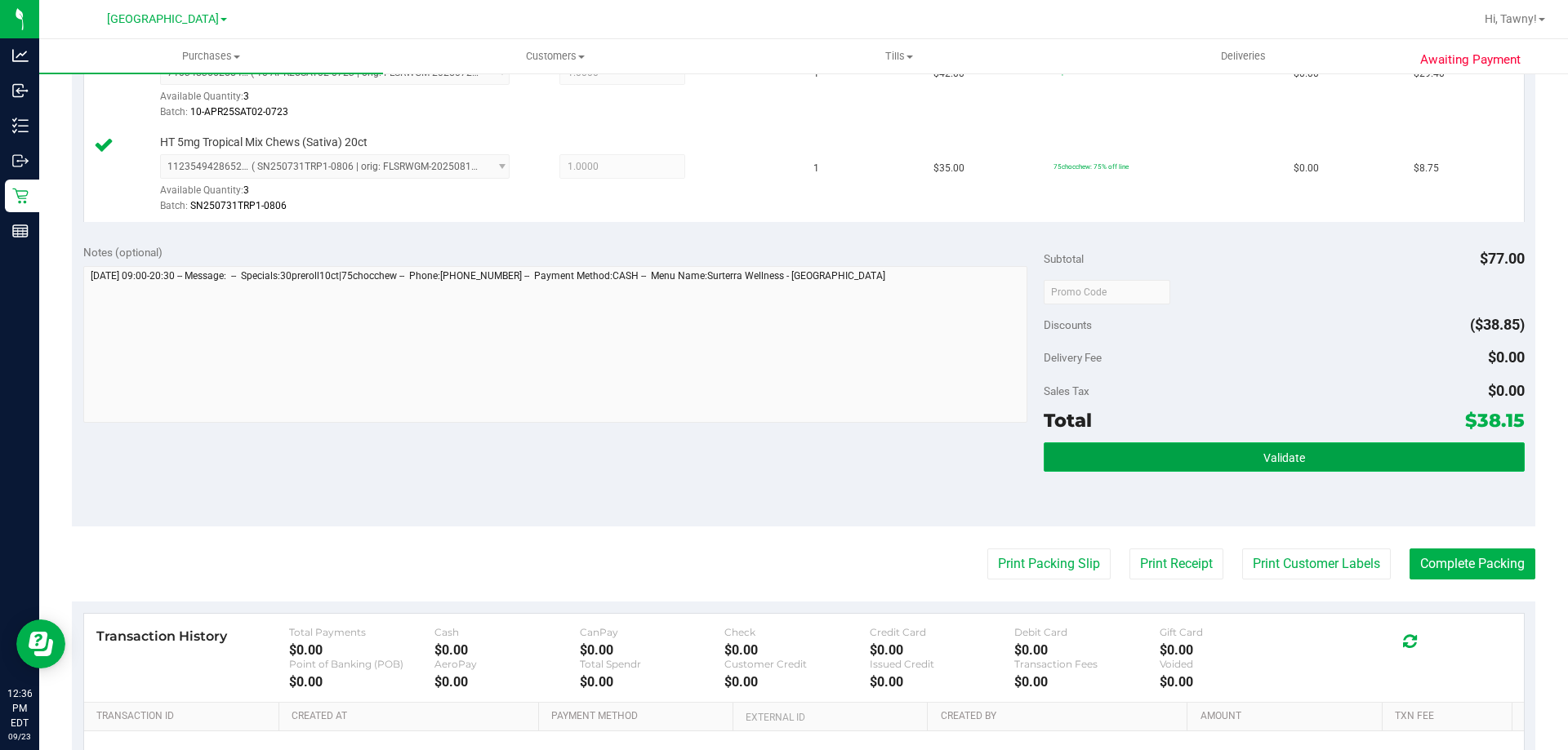
click at [1128, 445] on button "Validate" at bounding box center [1283, 456] width 480 height 29
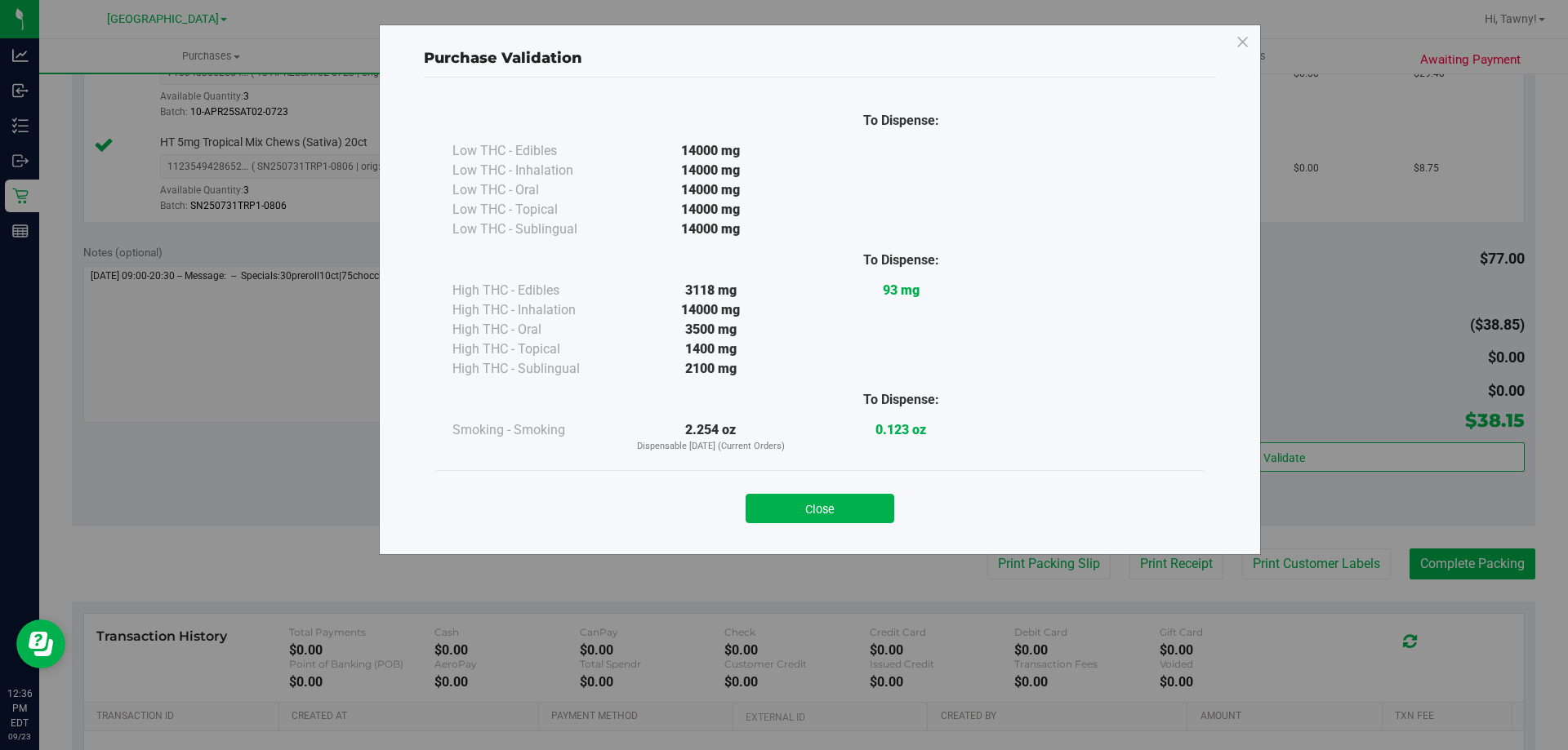
click at [830, 510] on button "Close" at bounding box center [820, 508] width 148 height 29
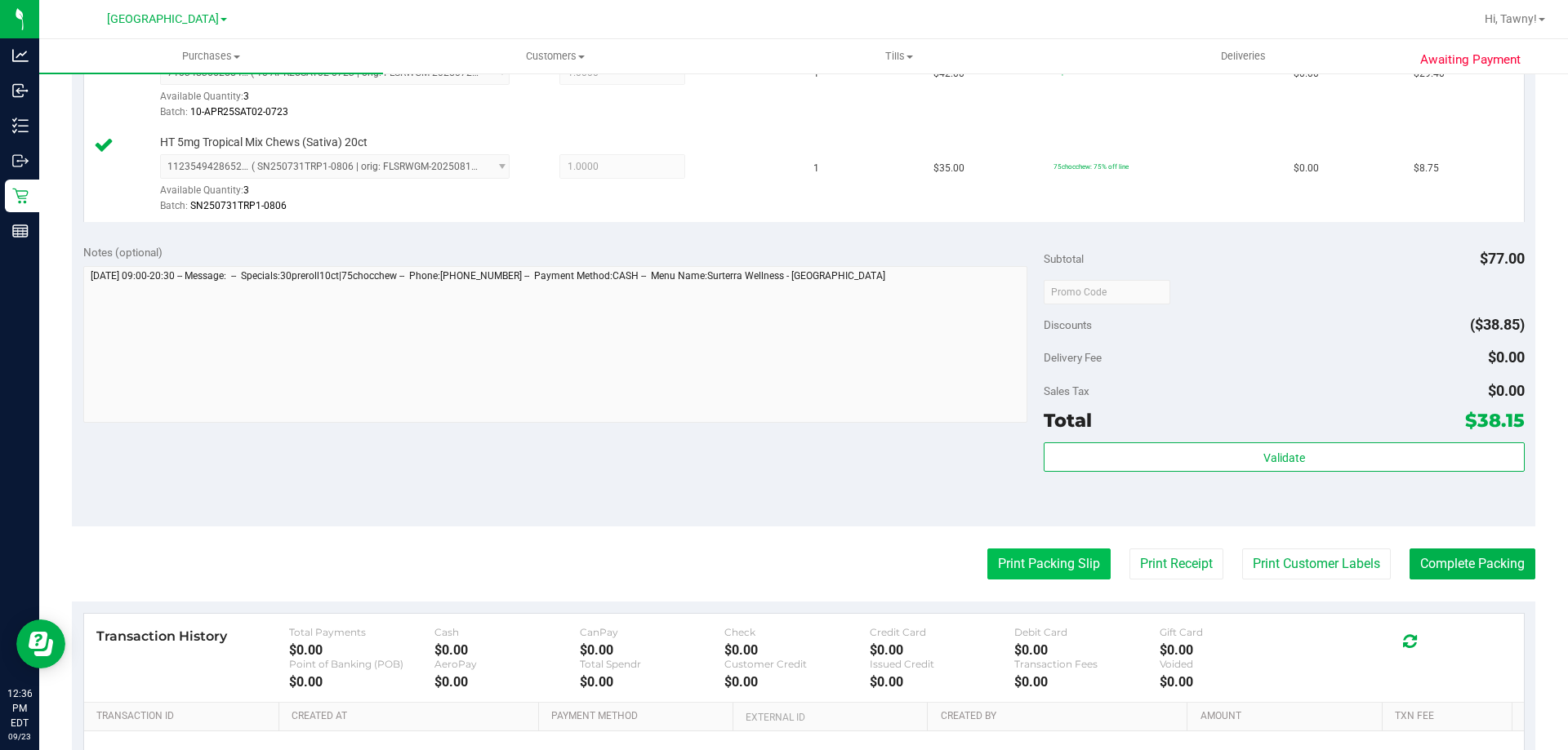
click at [1045, 567] on button "Print Packing Slip" at bounding box center [1049, 564] width 123 height 31
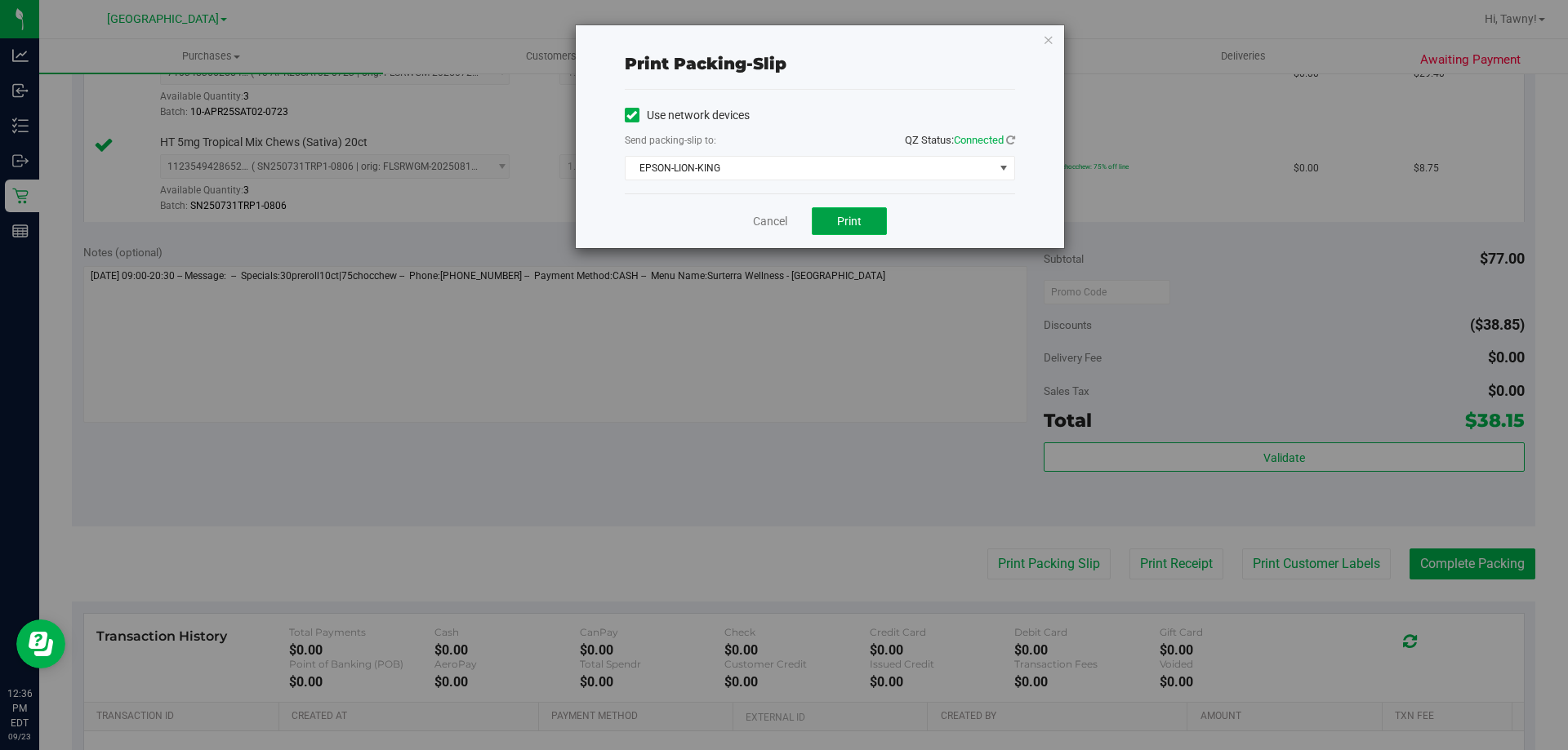
click at [873, 208] on button "Print" at bounding box center [849, 221] width 75 height 28
click at [793, 225] on div "Cancel Print" at bounding box center [820, 221] width 391 height 55
click at [784, 225] on link "Cancel" at bounding box center [770, 221] width 35 height 17
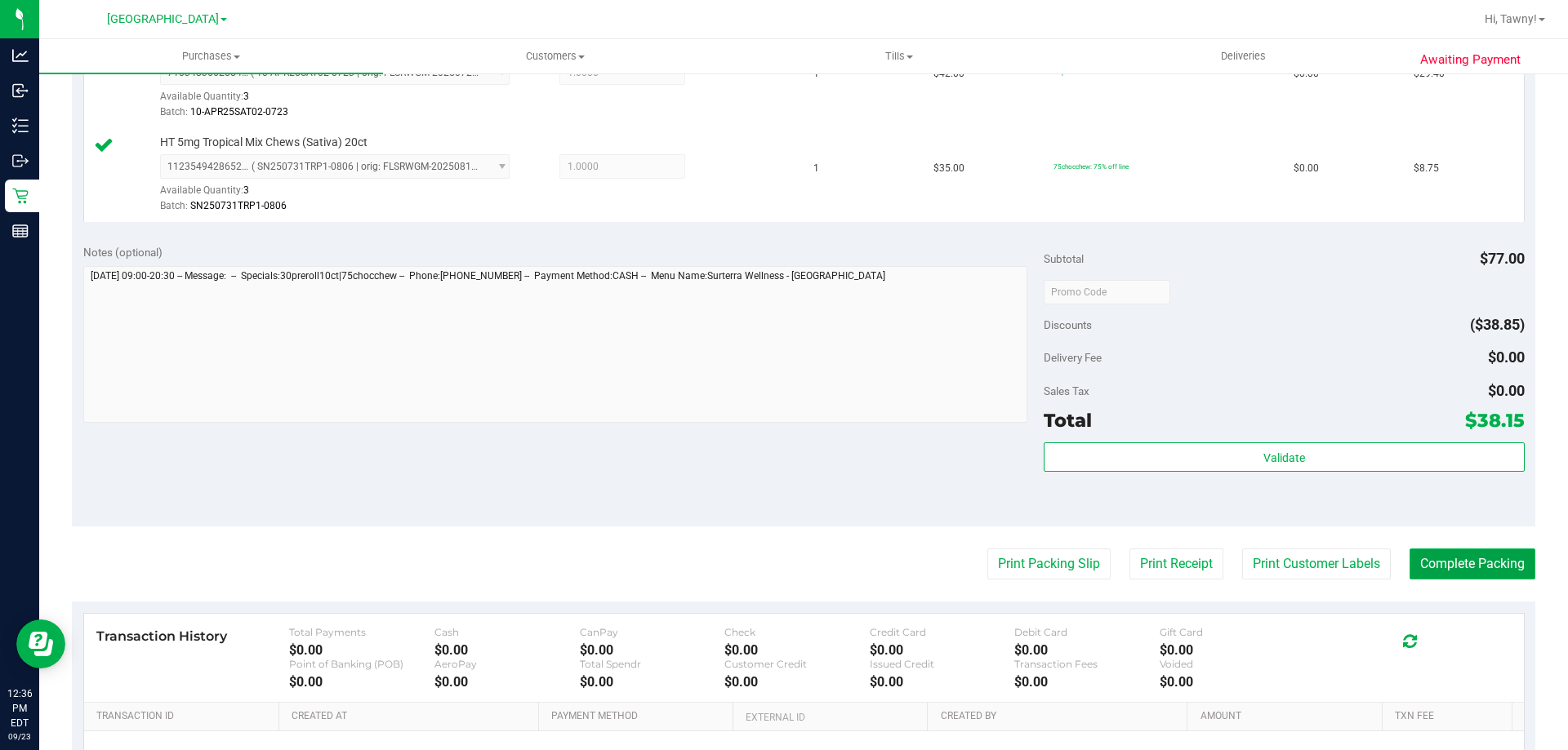
click at [1422, 560] on button "Complete Packing" at bounding box center [1472, 564] width 126 height 31
click at [1353, 440] on div "Subtotal $77.00 Discounts ($38.85) Delivery Fee $0.00 Sales Tax $0.00 Total $38…" at bounding box center [1283, 380] width 480 height 272
click at [1231, 428] on div "Total $38.15" at bounding box center [1283, 420] width 480 height 29
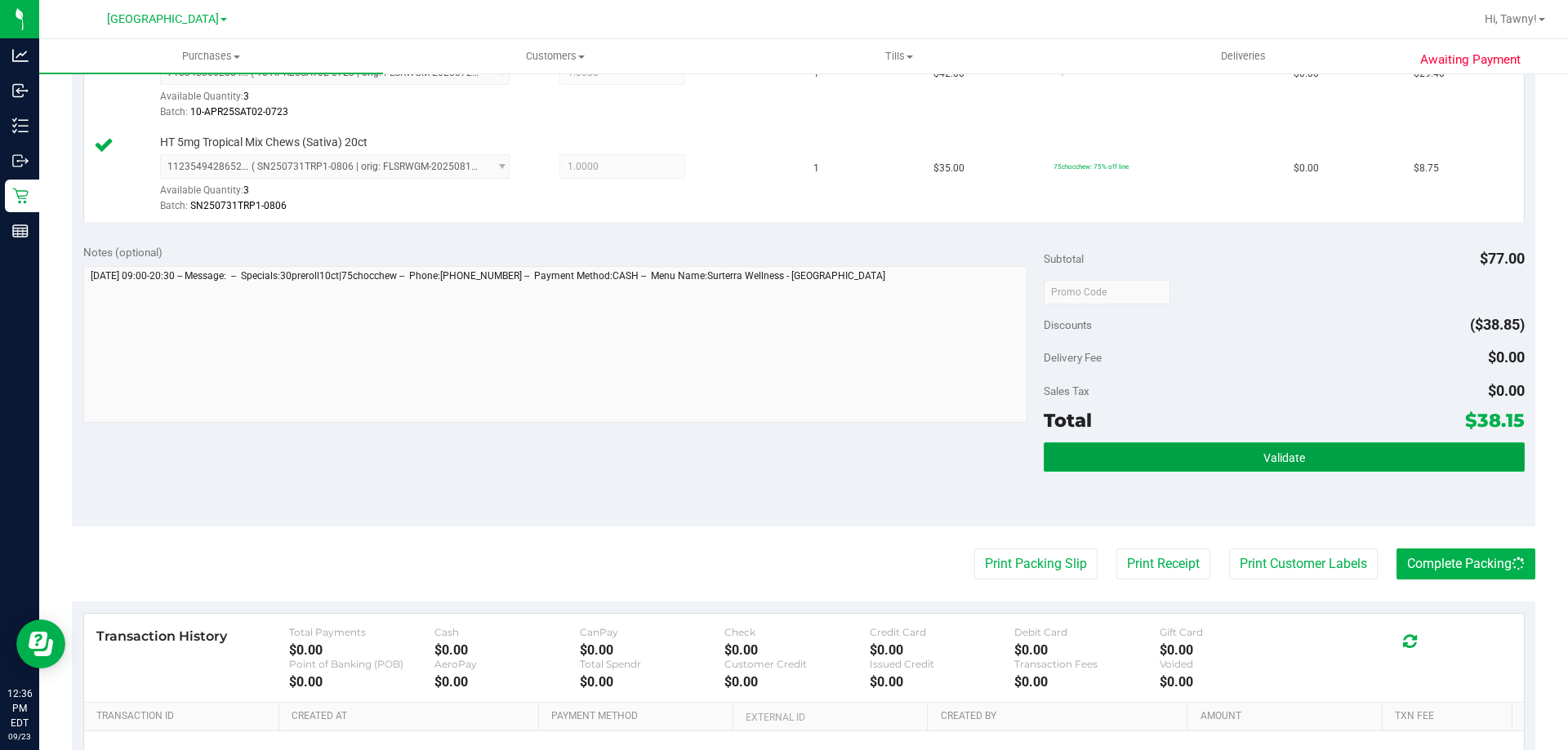
click at [1231, 466] on button "Validate" at bounding box center [1283, 456] width 480 height 29
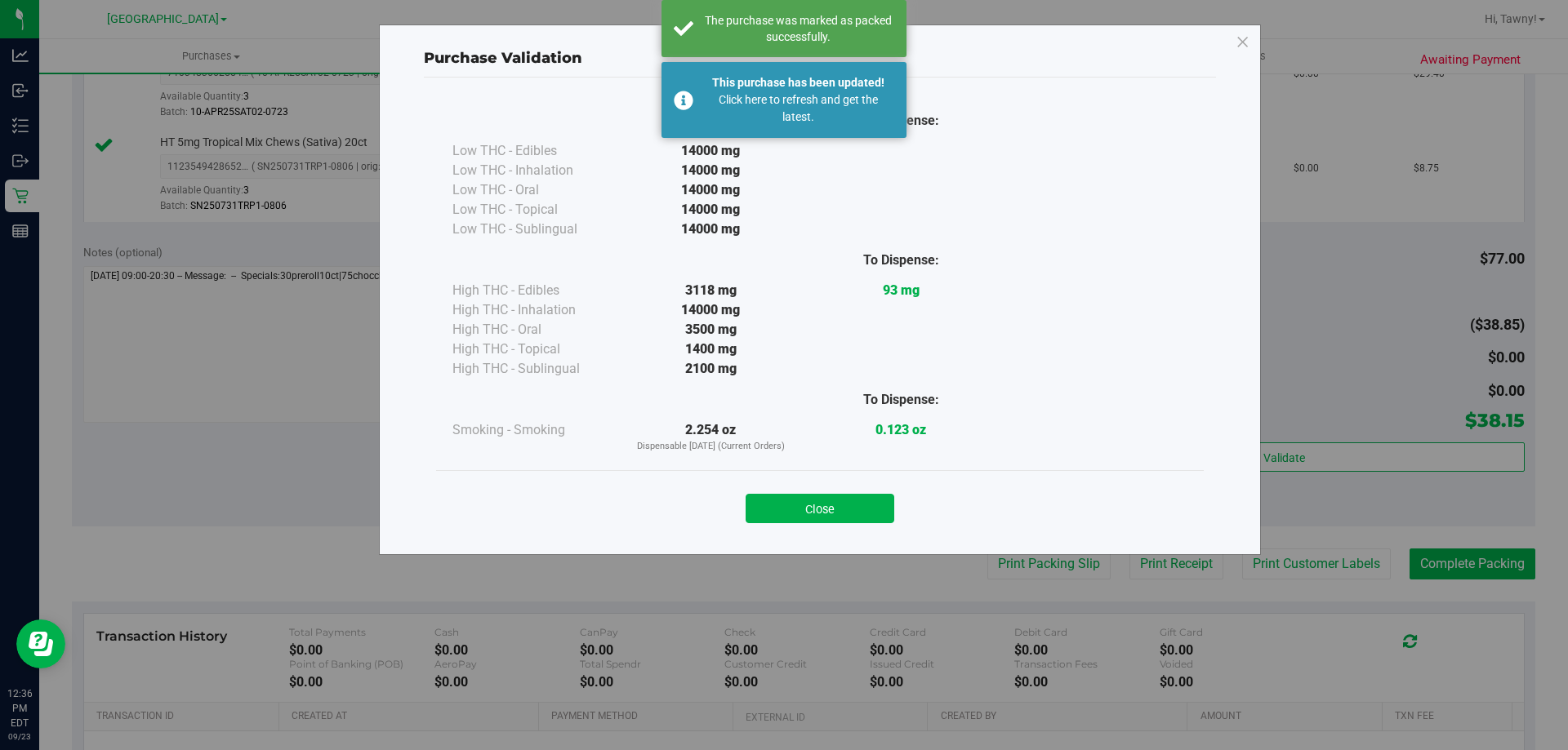
click at [787, 495] on button "Close" at bounding box center [820, 508] width 148 height 29
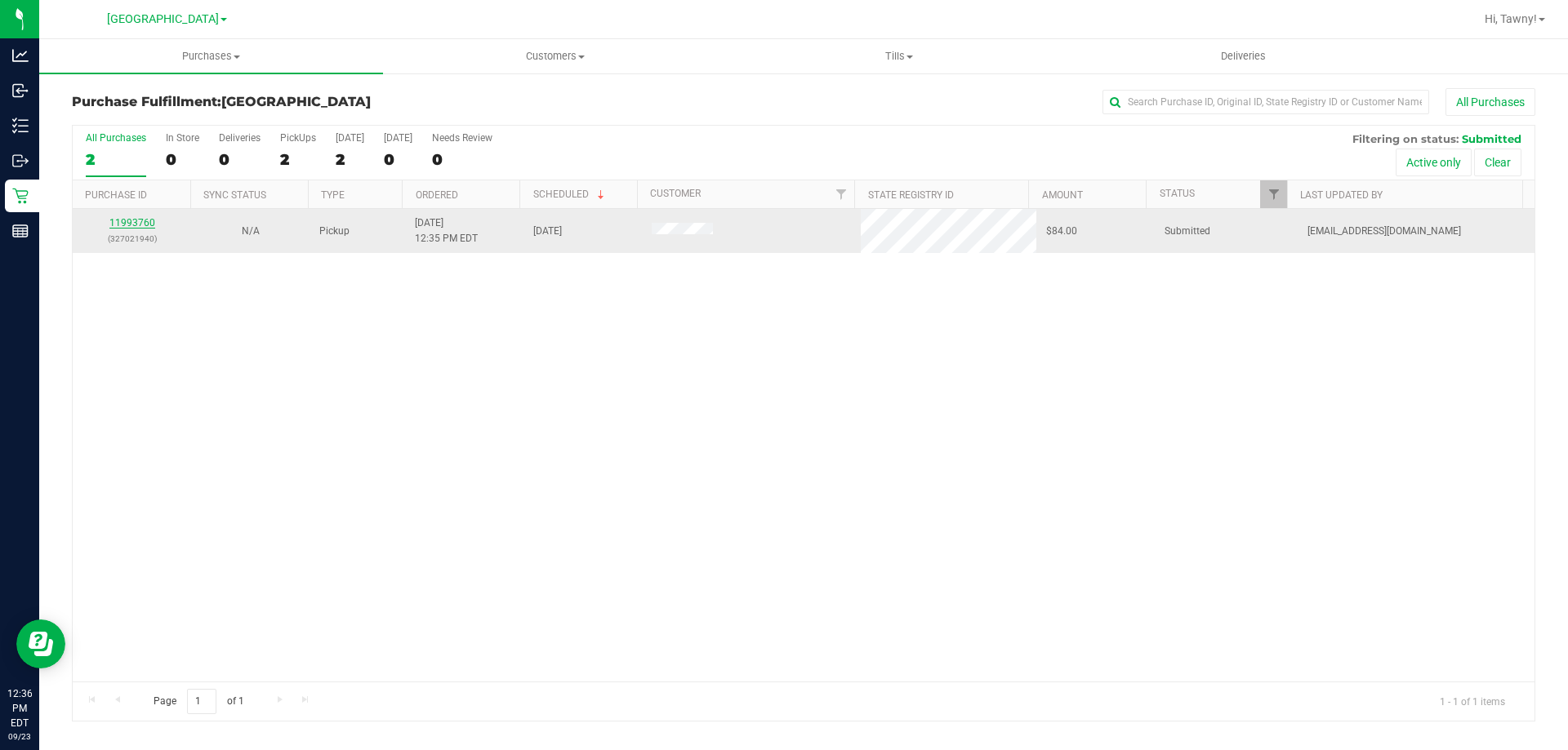
click at [154, 224] on div "11993760 (327021940)" at bounding box center [131, 231] width 99 height 31
click at [147, 224] on link "11993760" at bounding box center [131, 223] width 45 height 12
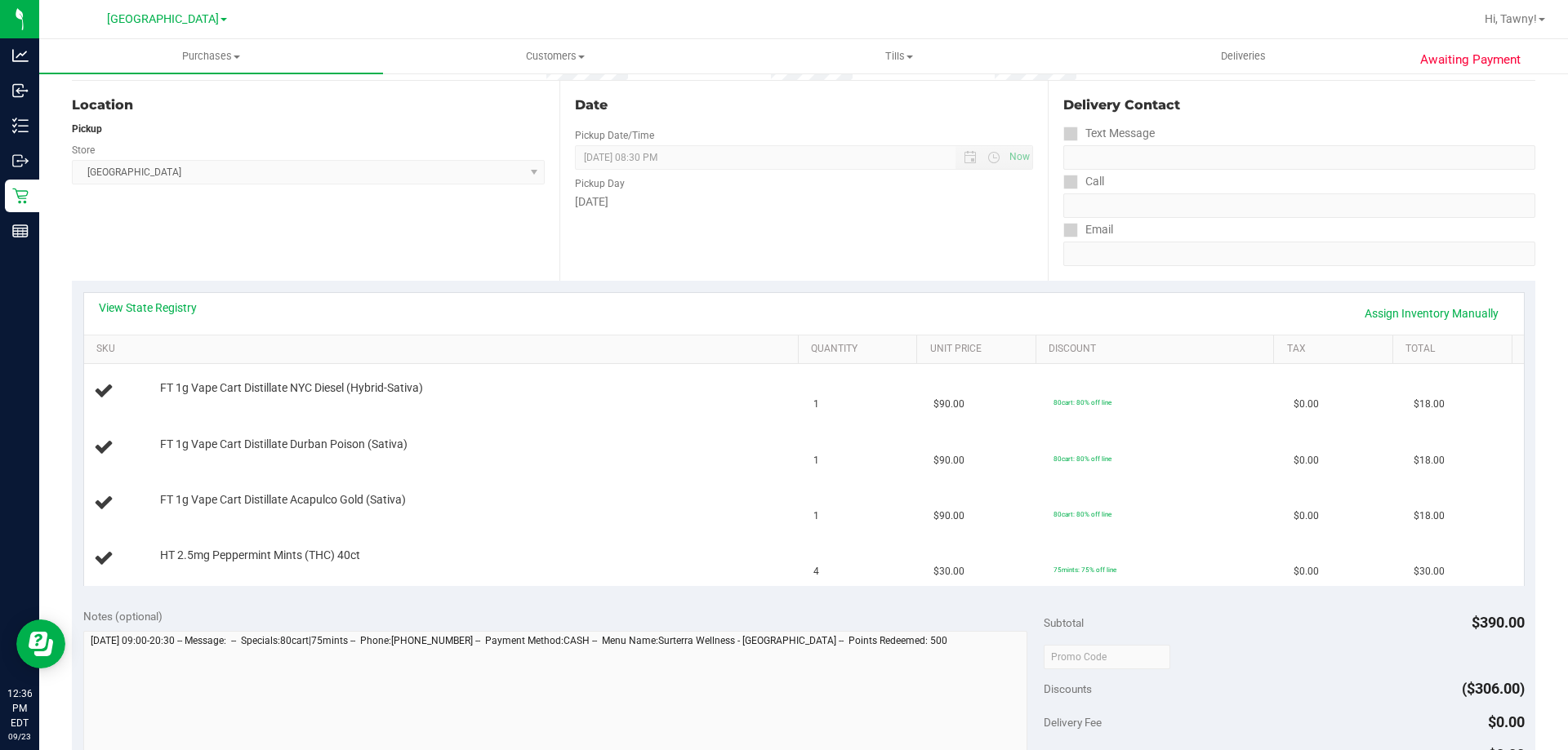
scroll to position [163, 0]
click at [170, 312] on div "View State Registry Assign Inventory Manually" at bounding box center [804, 309] width 1410 height 28
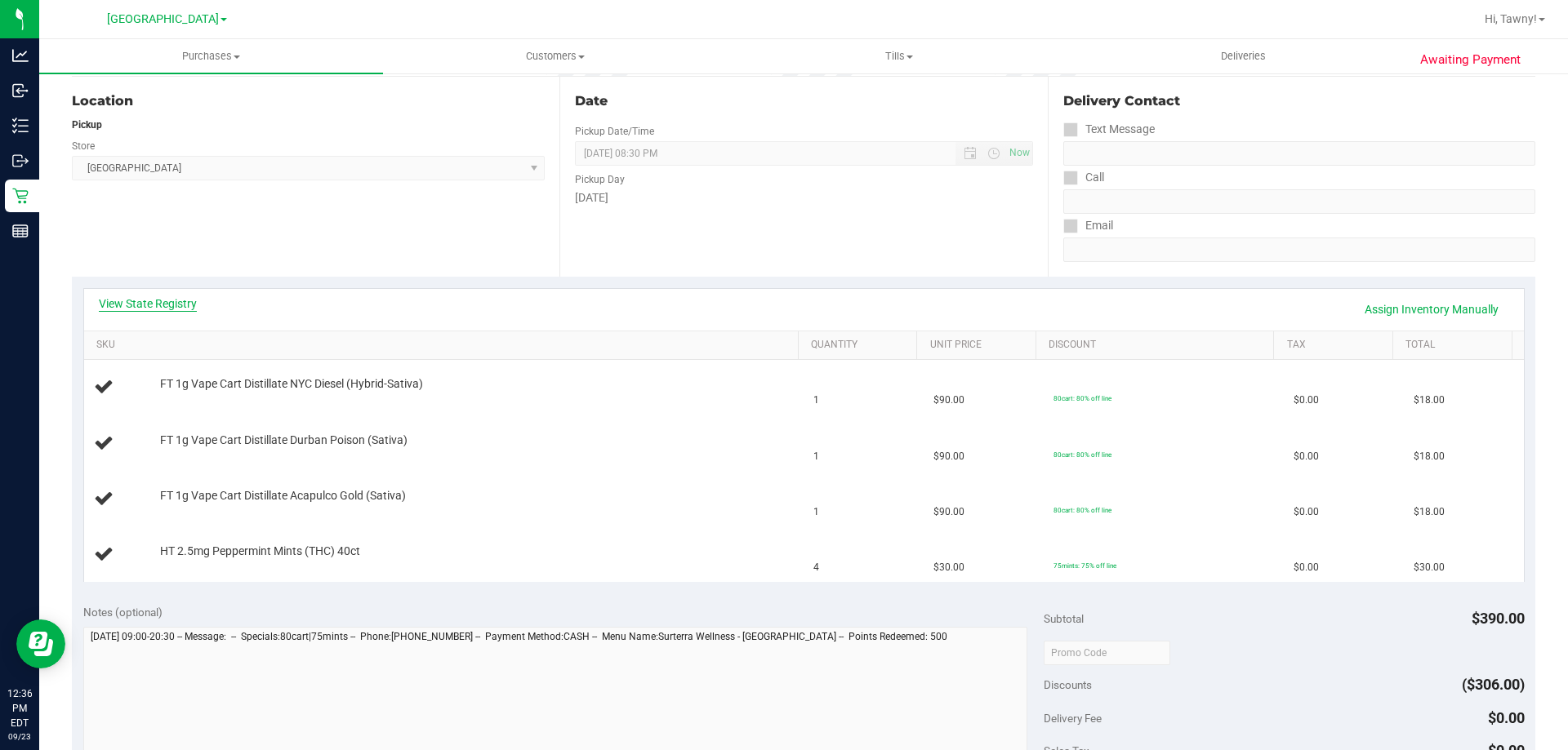
click at [177, 304] on link "View State Registry" at bounding box center [147, 304] width 98 height 16
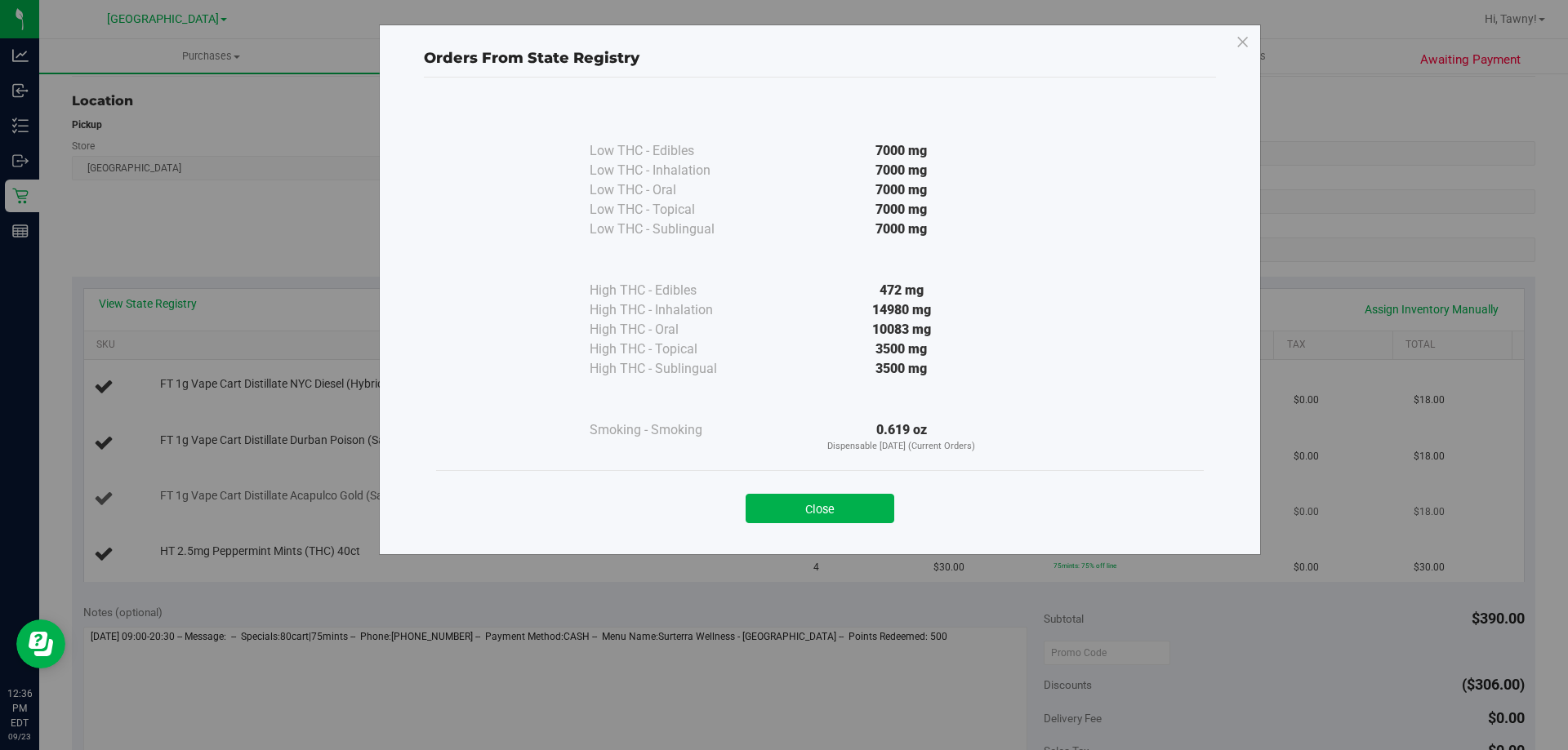
drag, startPoint x: 812, startPoint y: 504, endPoint x: 765, endPoint y: 481, distance: 52.3
click at [814, 509] on button "Close" at bounding box center [820, 508] width 148 height 29
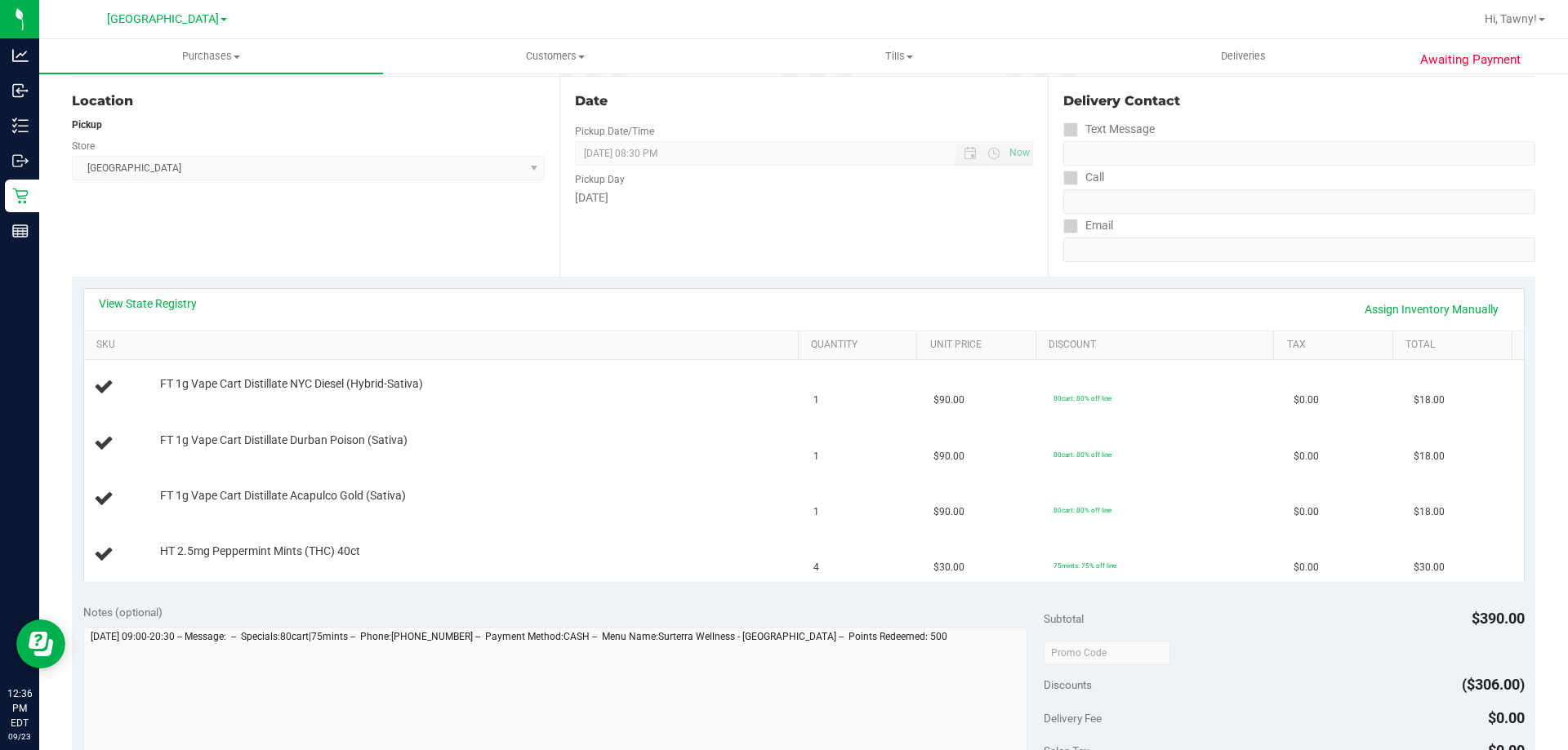
click at [443, 208] on div "Location Pickup Store [GEOGRAPHIC_DATA] WC Select Store [PERSON_NAME][GEOGRAPHI…" at bounding box center [315, 176] width 487 height 200
click at [318, 239] on div "Location Pickup Store [GEOGRAPHIC_DATA] WC Select Store [PERSON_NAME][GEOGRAPHI…" at bounding box center [315, 176] width 487 height 200
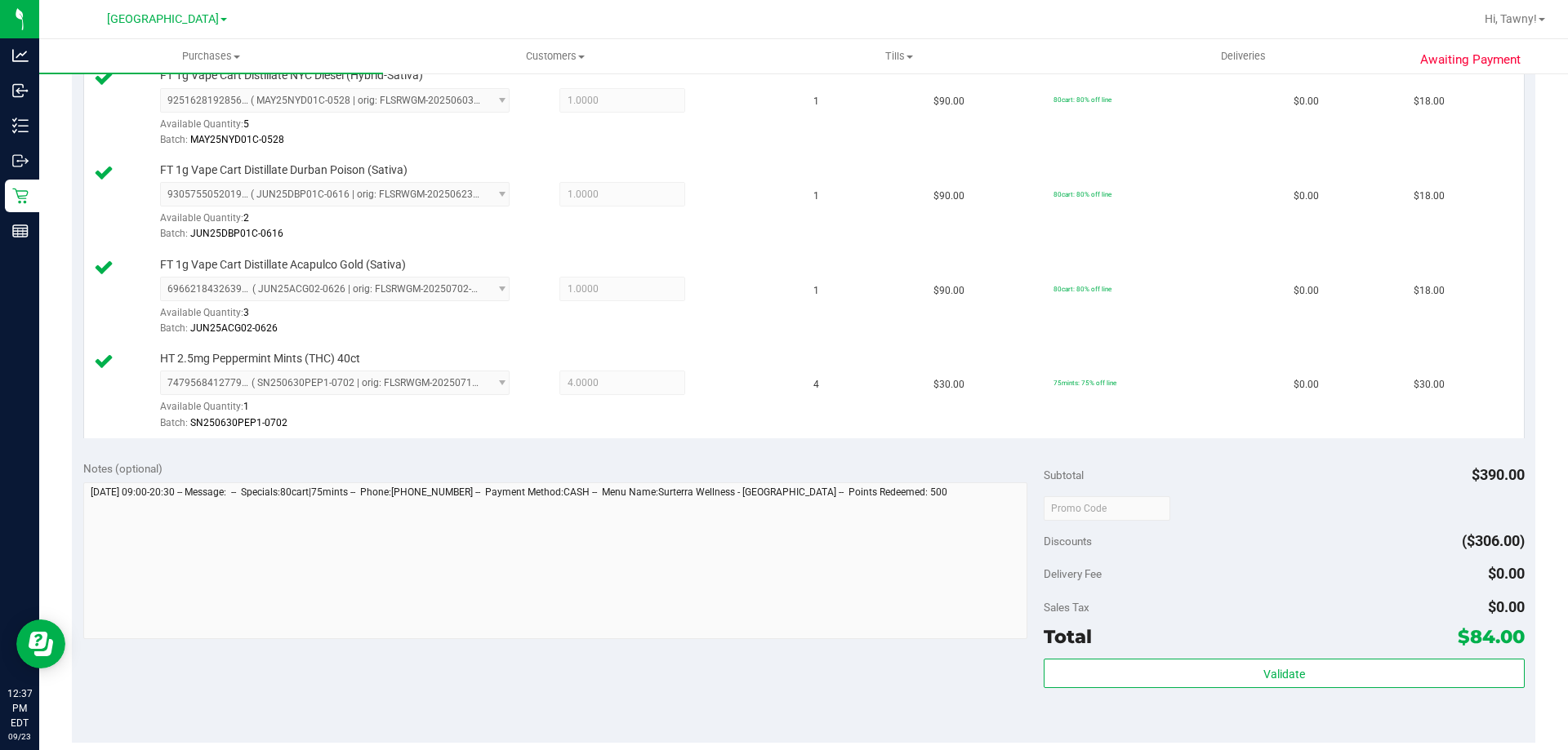
scroll to position [735, 0]
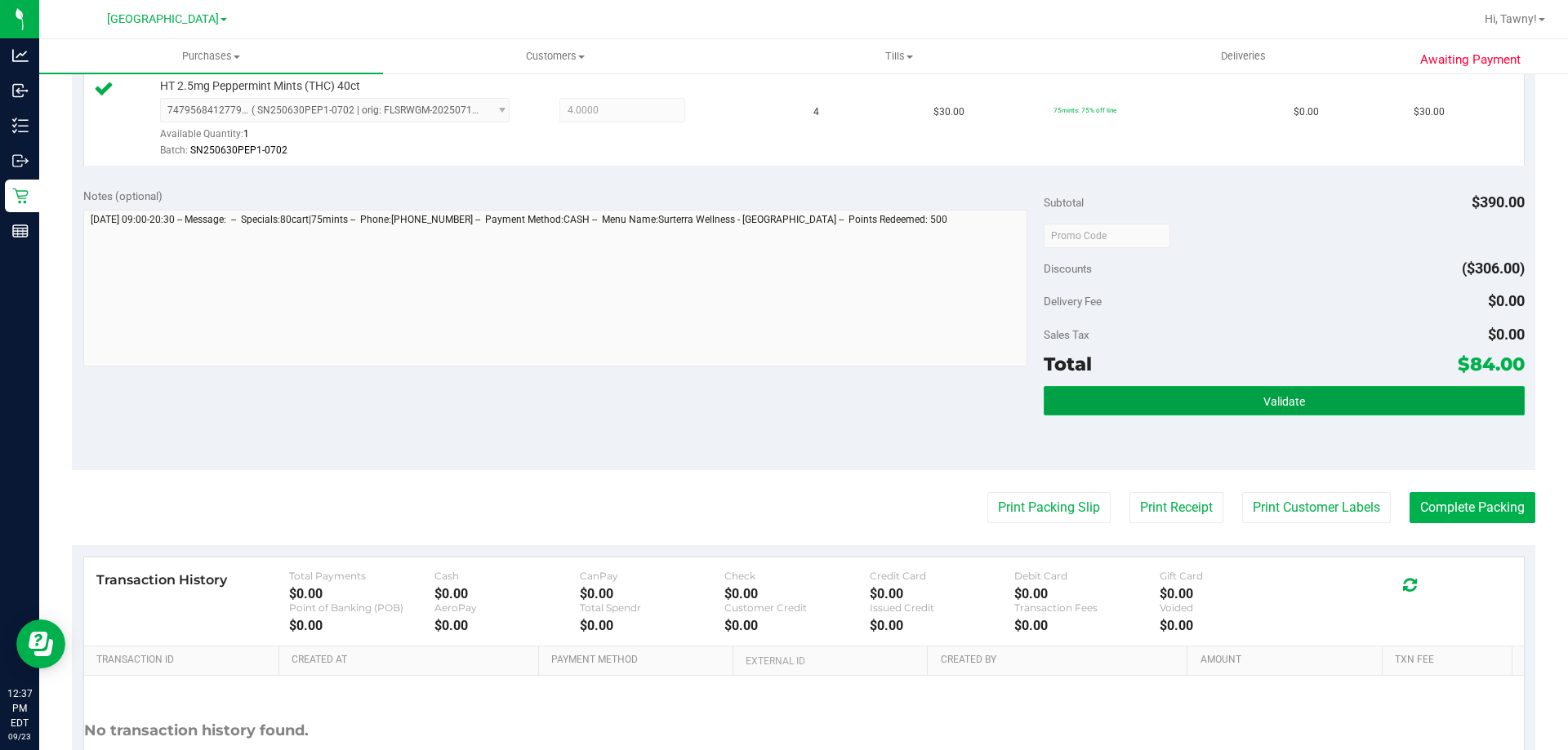
click at [1212, 399] on button "Validate" at bounding box center [1283, 400] width 480 height 29
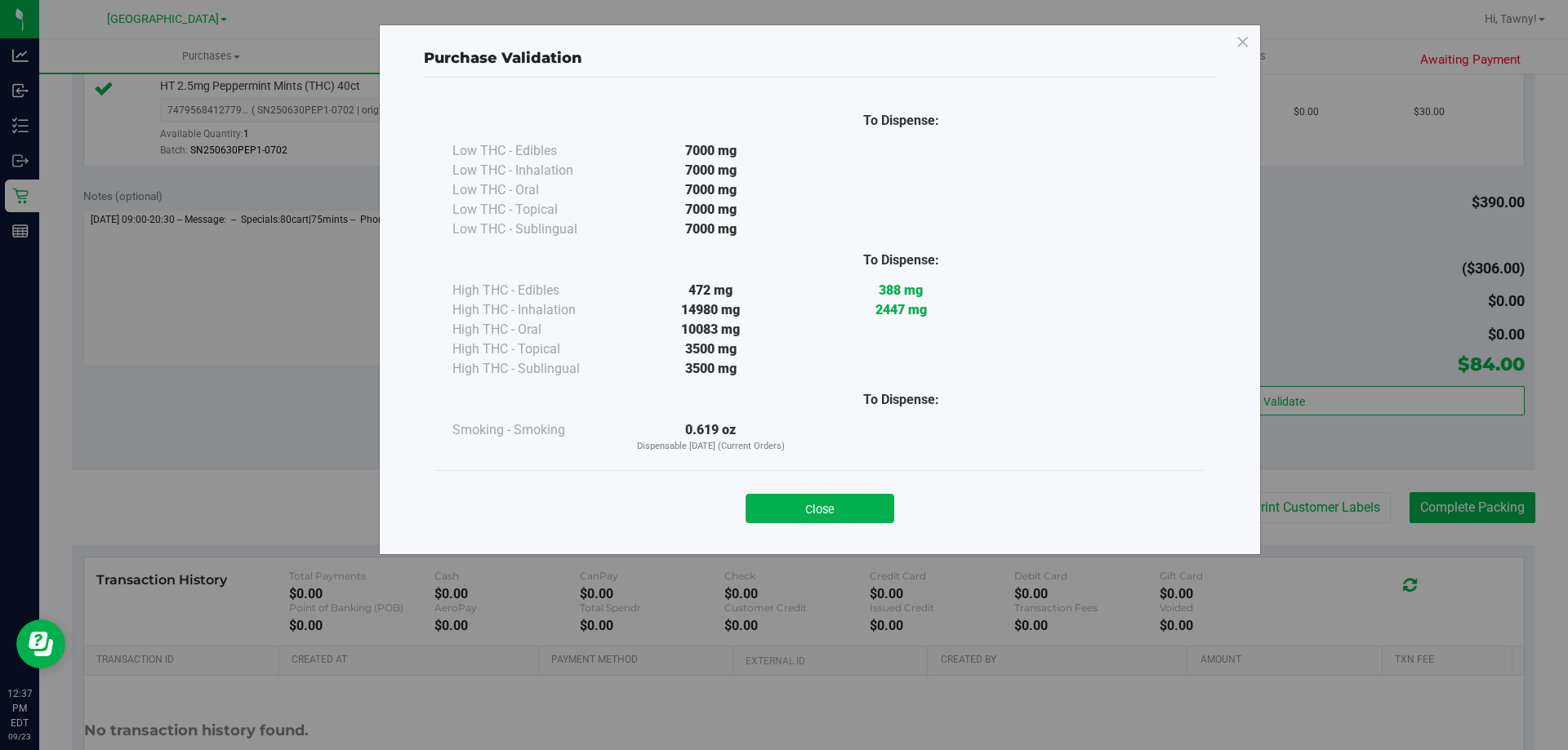
click at [837, 506] on button "Close" at bounding box center [820, 508] width 148 height 29
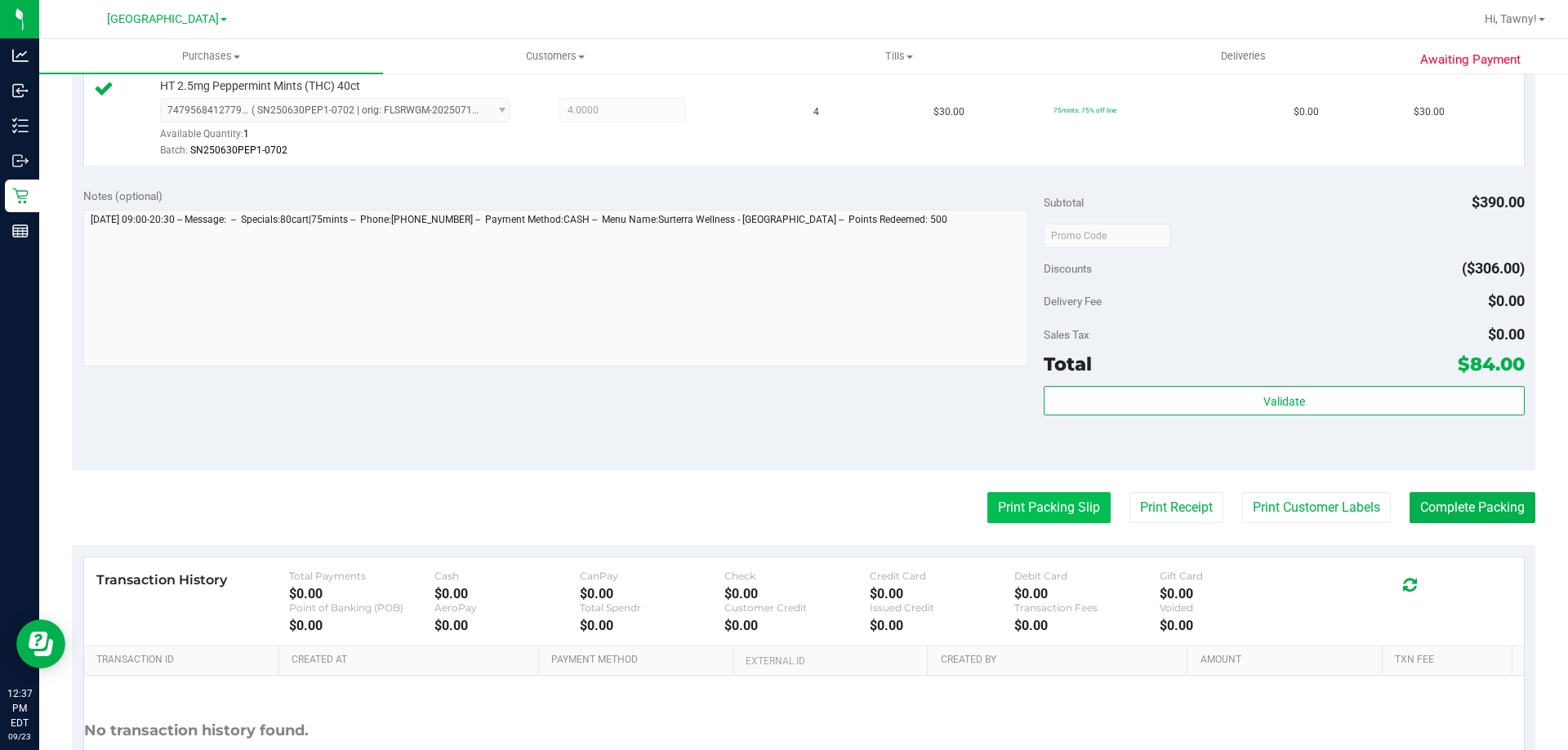
click at [1037, 523] on button "Print Packing Slip" at bounding box center [1049, 508] width 123 height 31
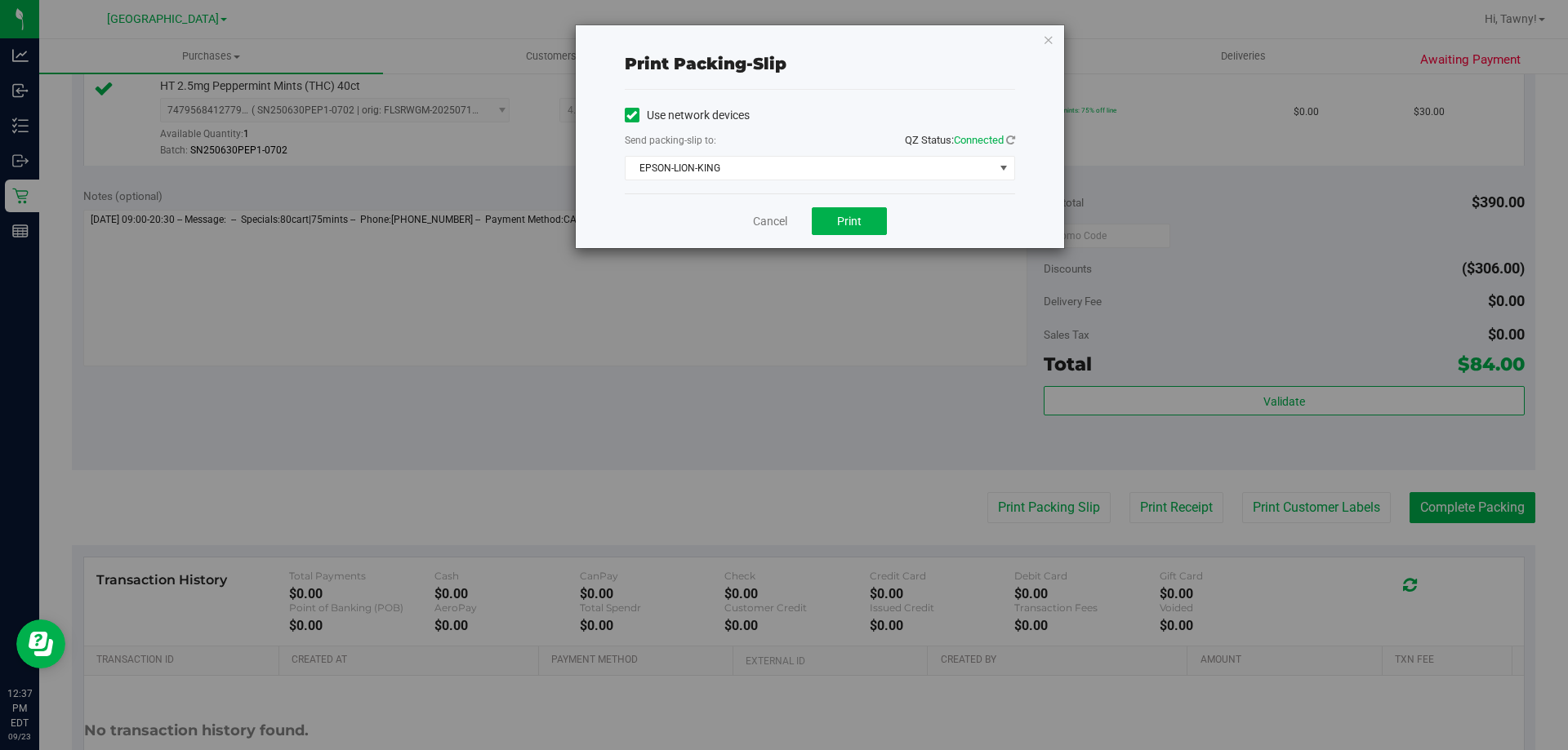
click at [853, 241] on div "Cancel Print" at bounding box center [820, 221] width 391 height 55
click at [838, 224] on span "Print" at bounding box center [850, 221] width 25 height 13
click at [1049, 37] on icon "button" at bounding box center [1048, 39] width 12 height 20
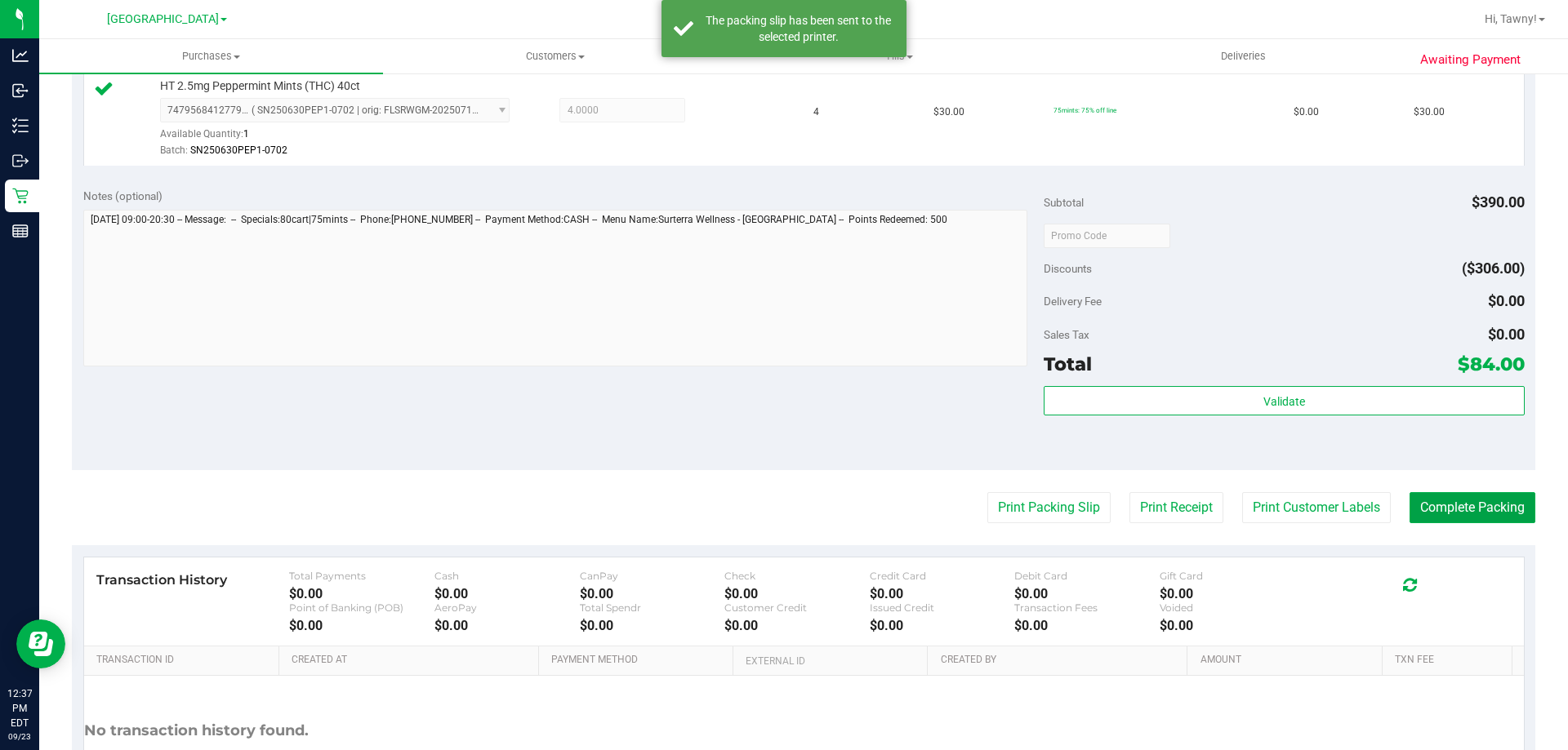
drag, startPoint x: 1462, startPoint y: 512, endPoint x: 1406, endPoint y: 303, distance: 216.4
click at [1462, 511] on button "Complete Packing" at bounding box center [1472, 508] width 126 height 31
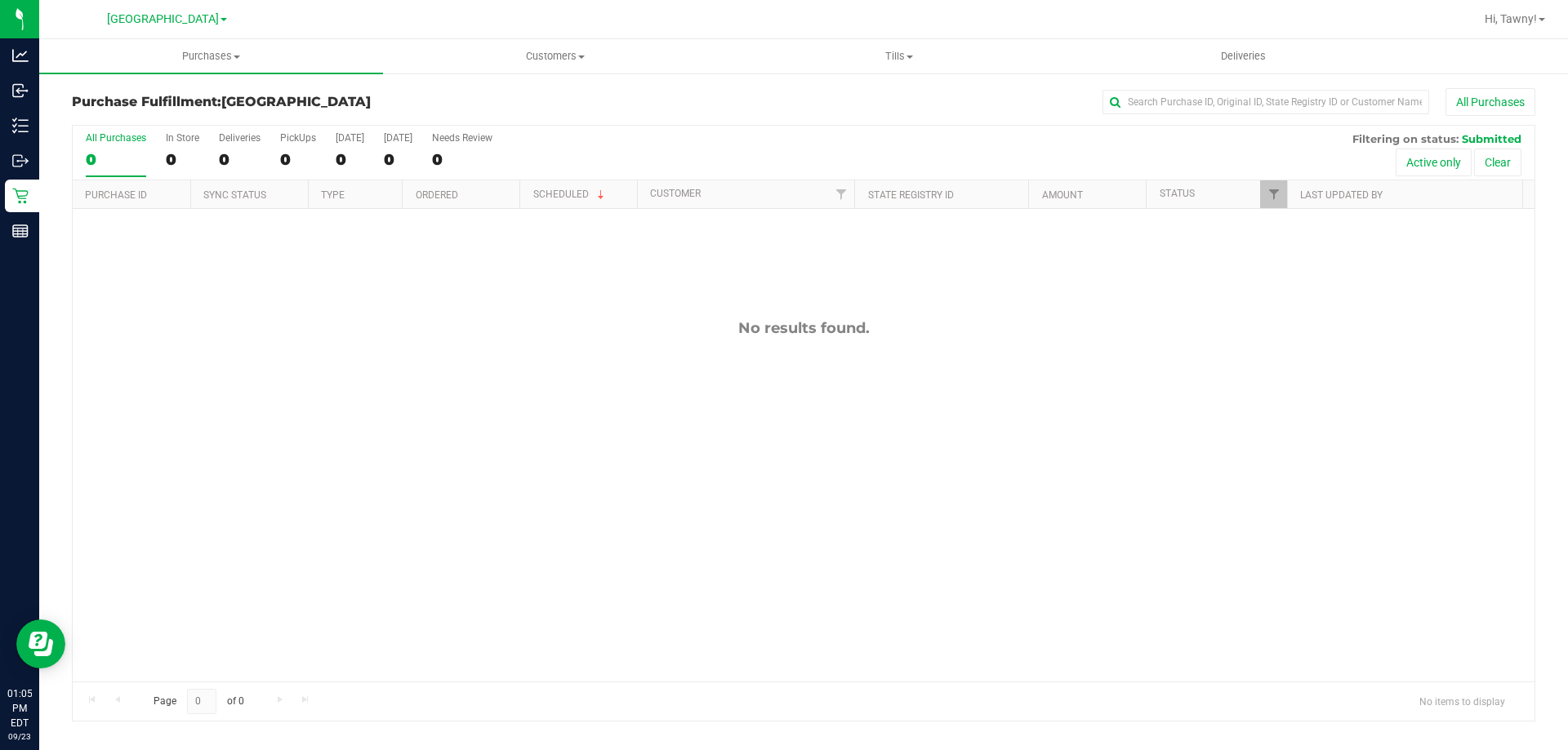
click at [491, 411] on div "No results found." at bounding box center [804, 500] width 1461 height 583
click at [462, 359] on div "No results found." at bounding box center [804, 500] width 1461 height 583
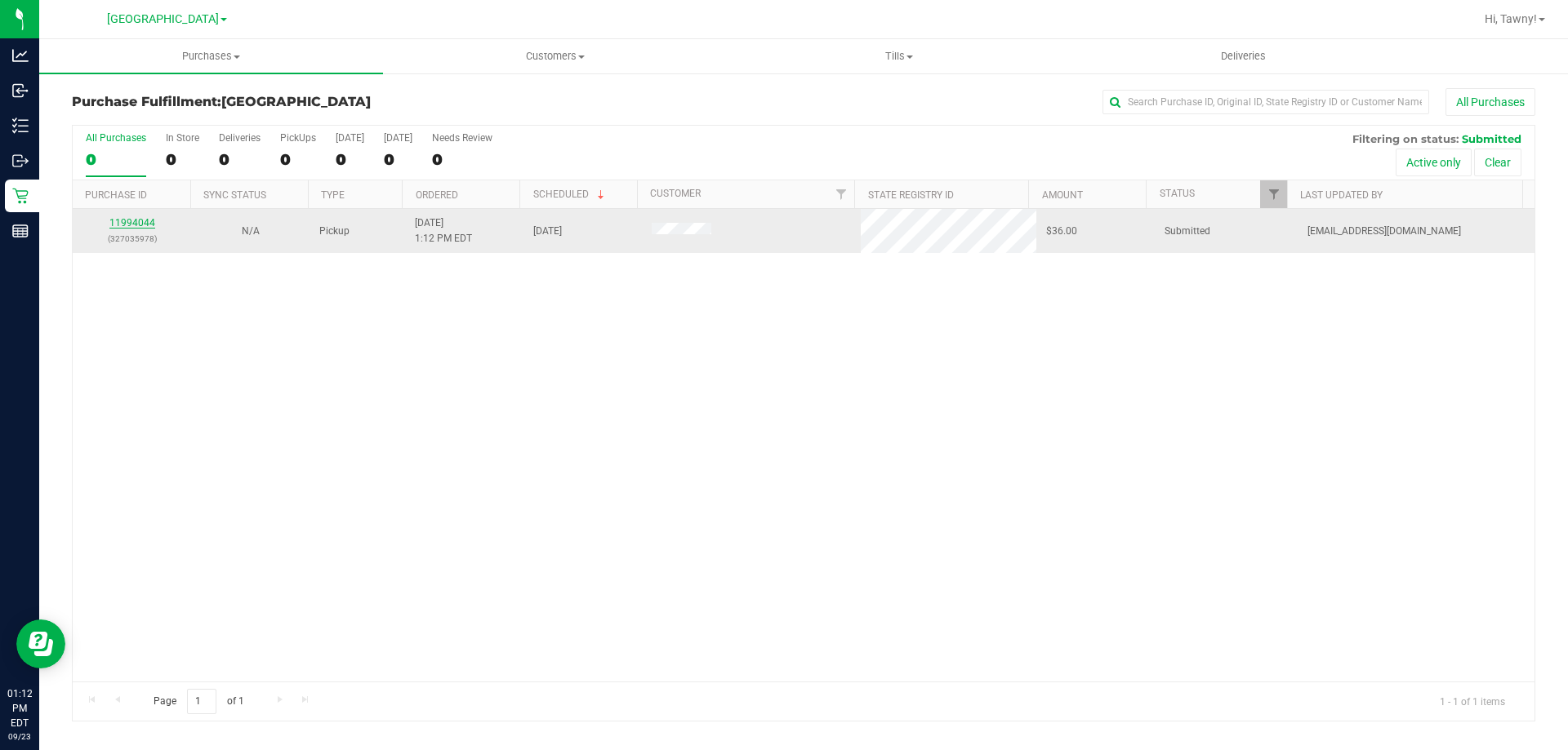
click at [116, 218] on link "11994044" at bounding box center [131, 223] width 45 height 12
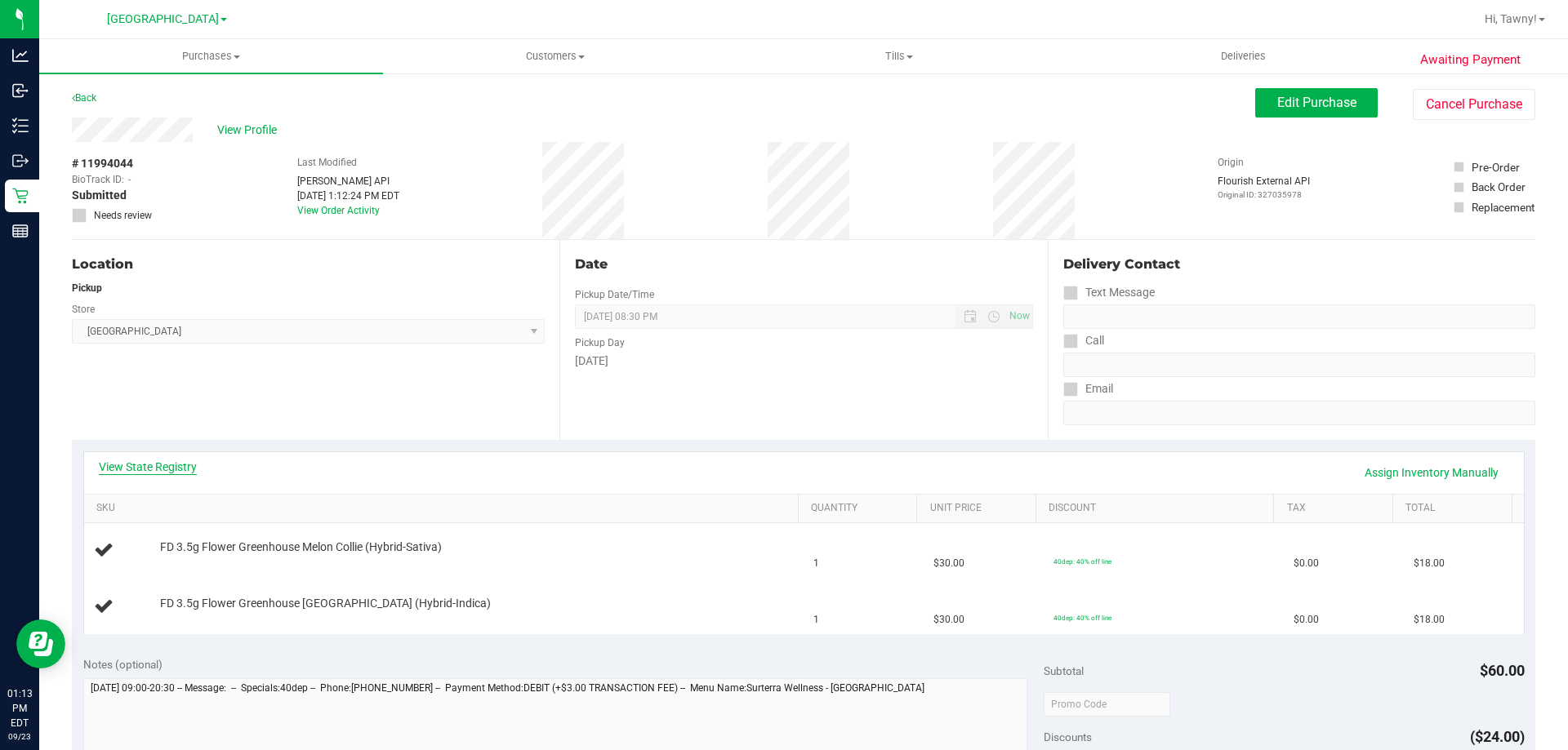
click at [164, 460] on link "View State Registry" at bounding box center [147, 467] width 98 height 16
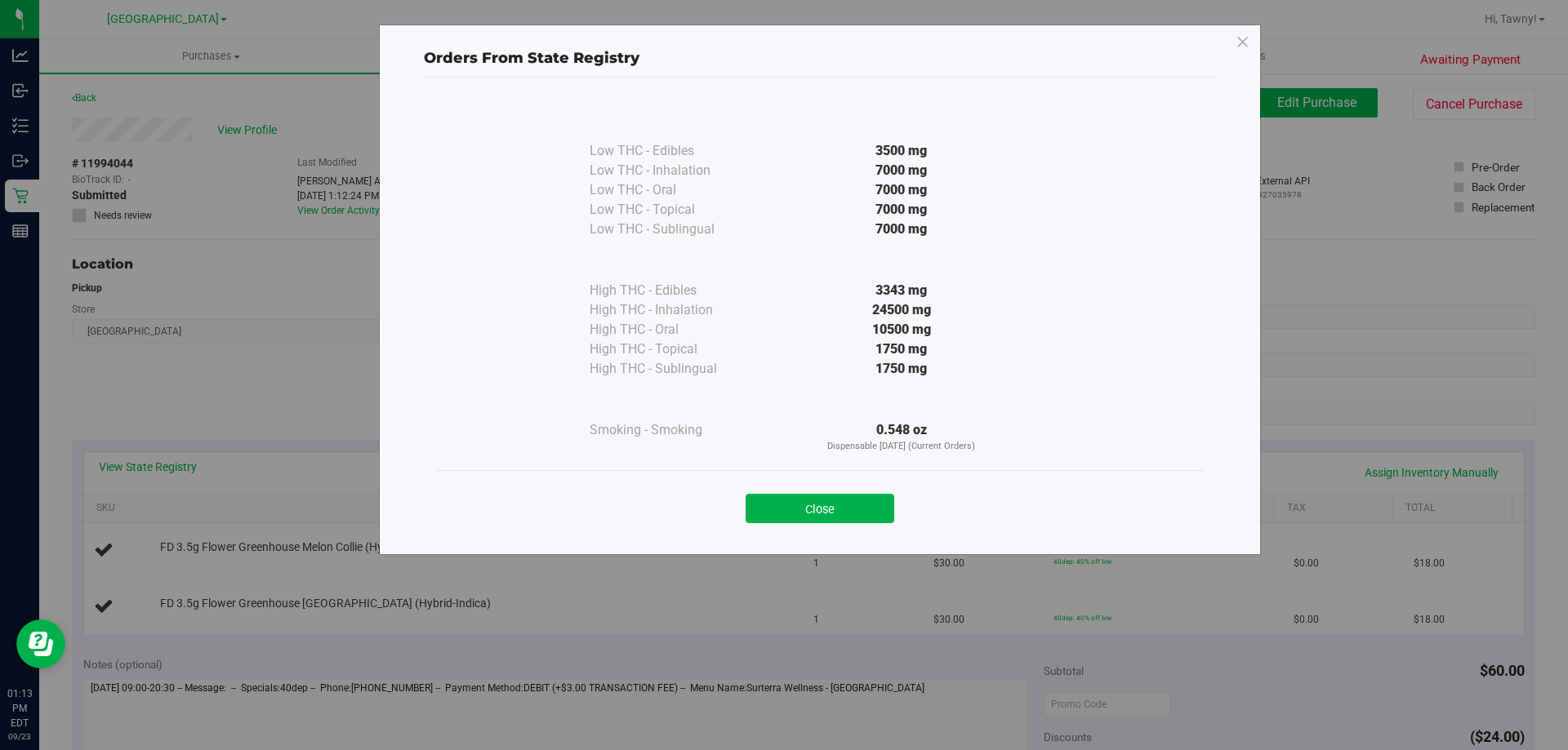
drag, startPoint x: 833, startPoint y: 510, endPoint x: 844, endPoint y: 491, distance: 22.0
click at [832, 510] on button "Close" at bounding box center [820, 508] width 148 height 29
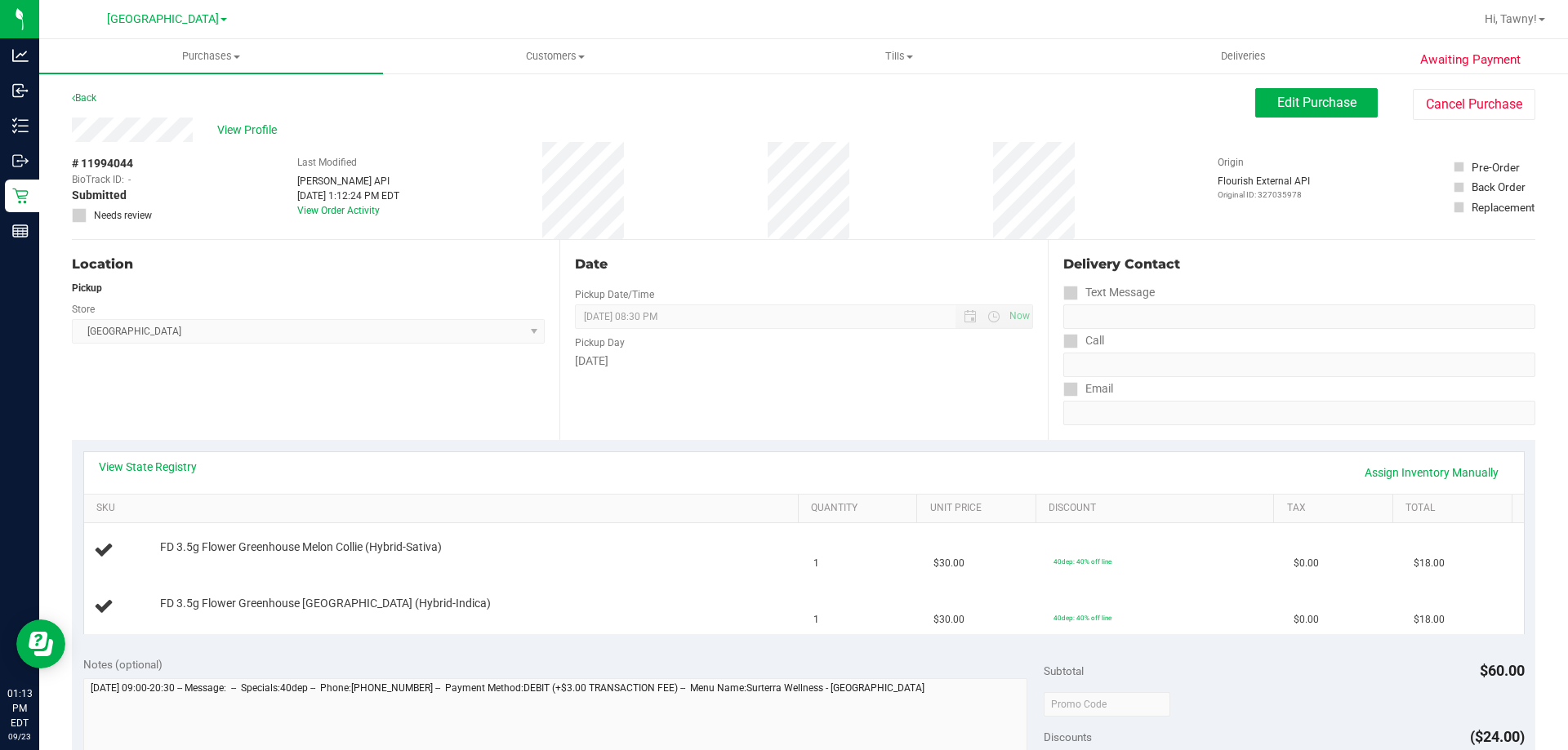
click at [851, 435] on div "Date Pickup Date/Time [DATE] Now [DATE] 08:30 PM Now Pickup Day [DATE]" at bounding box center [803, 339] width 487 height 200
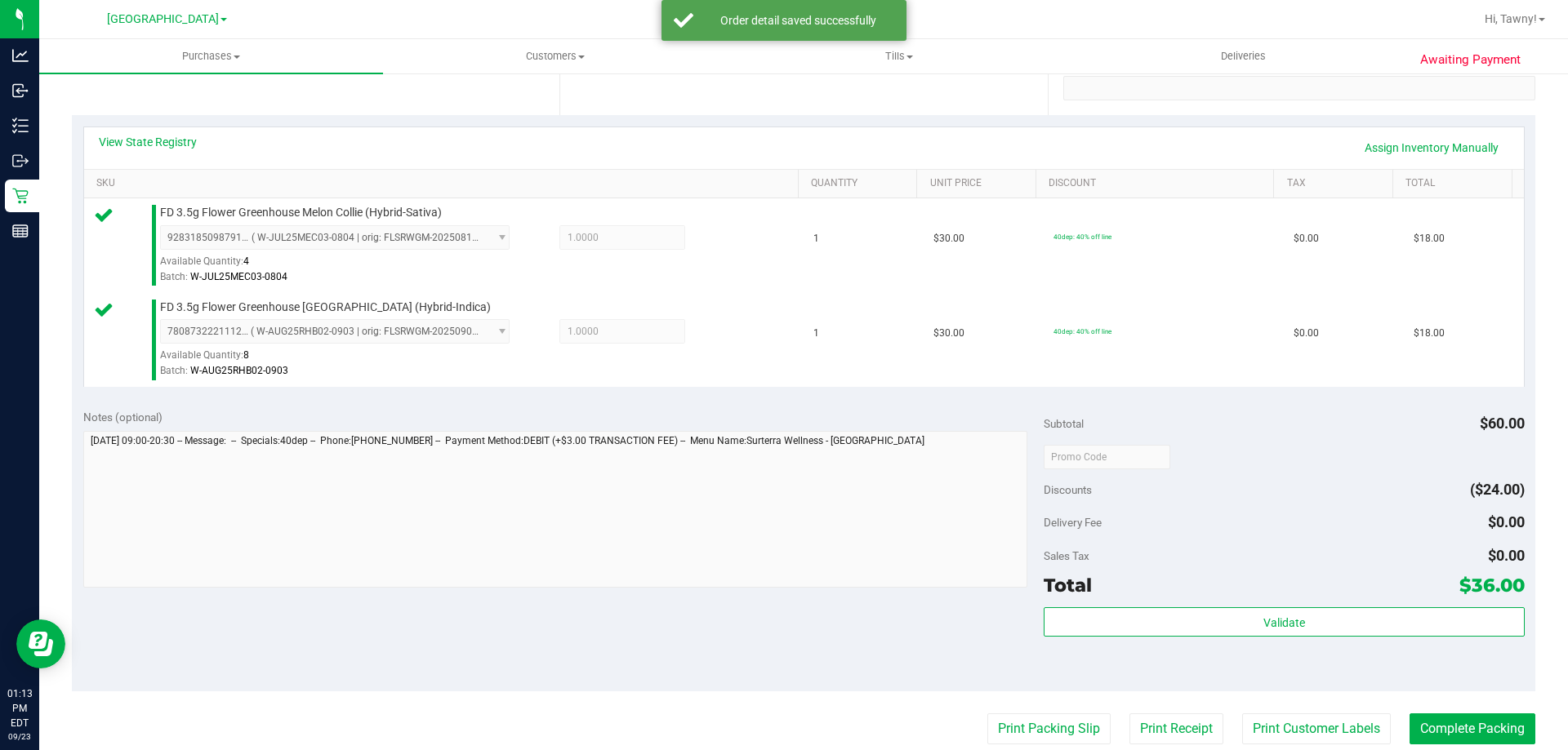
scroll to position [327, 0]
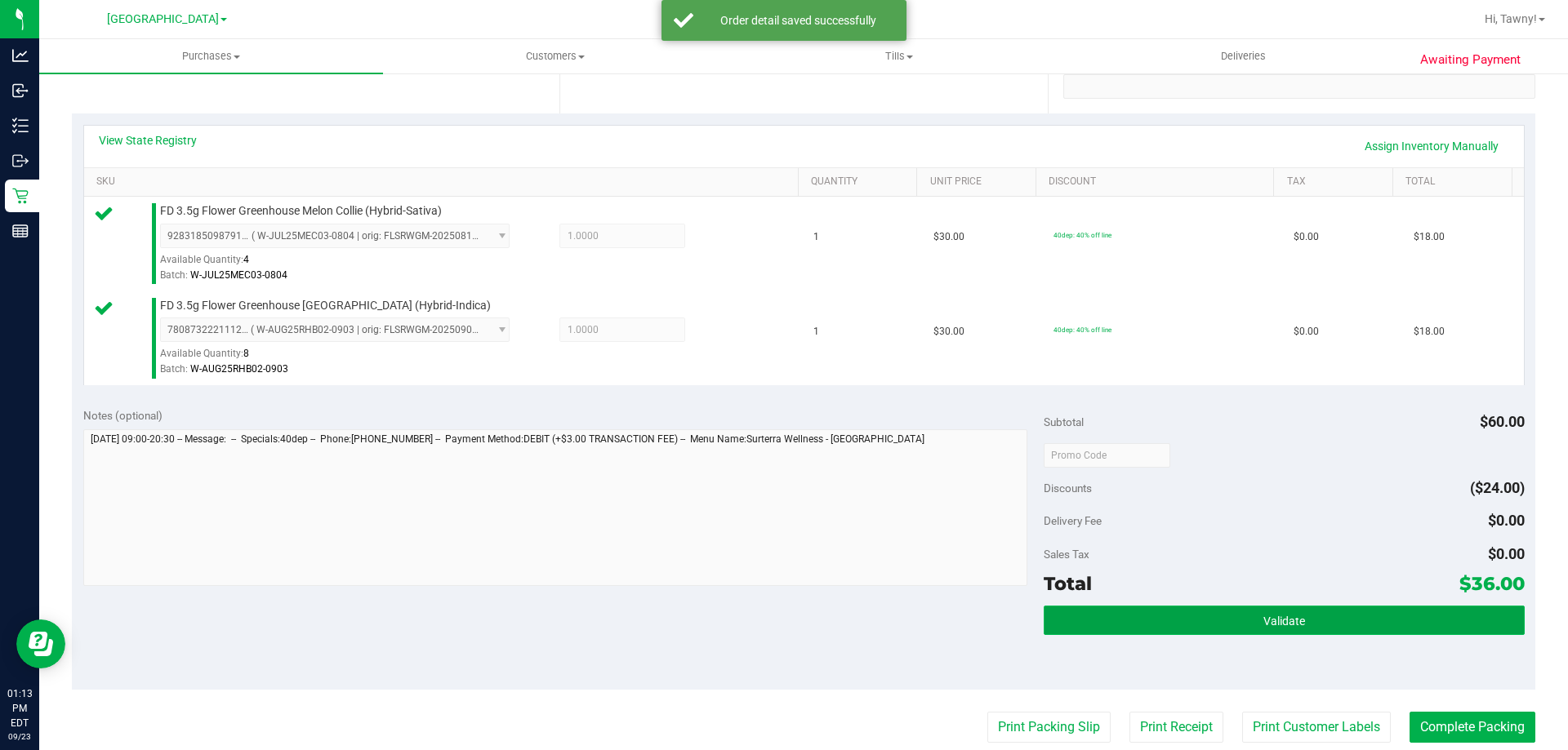
click at [1218, 624] on button "Validate" at bounding box center [1283, 620] width 480 height 29
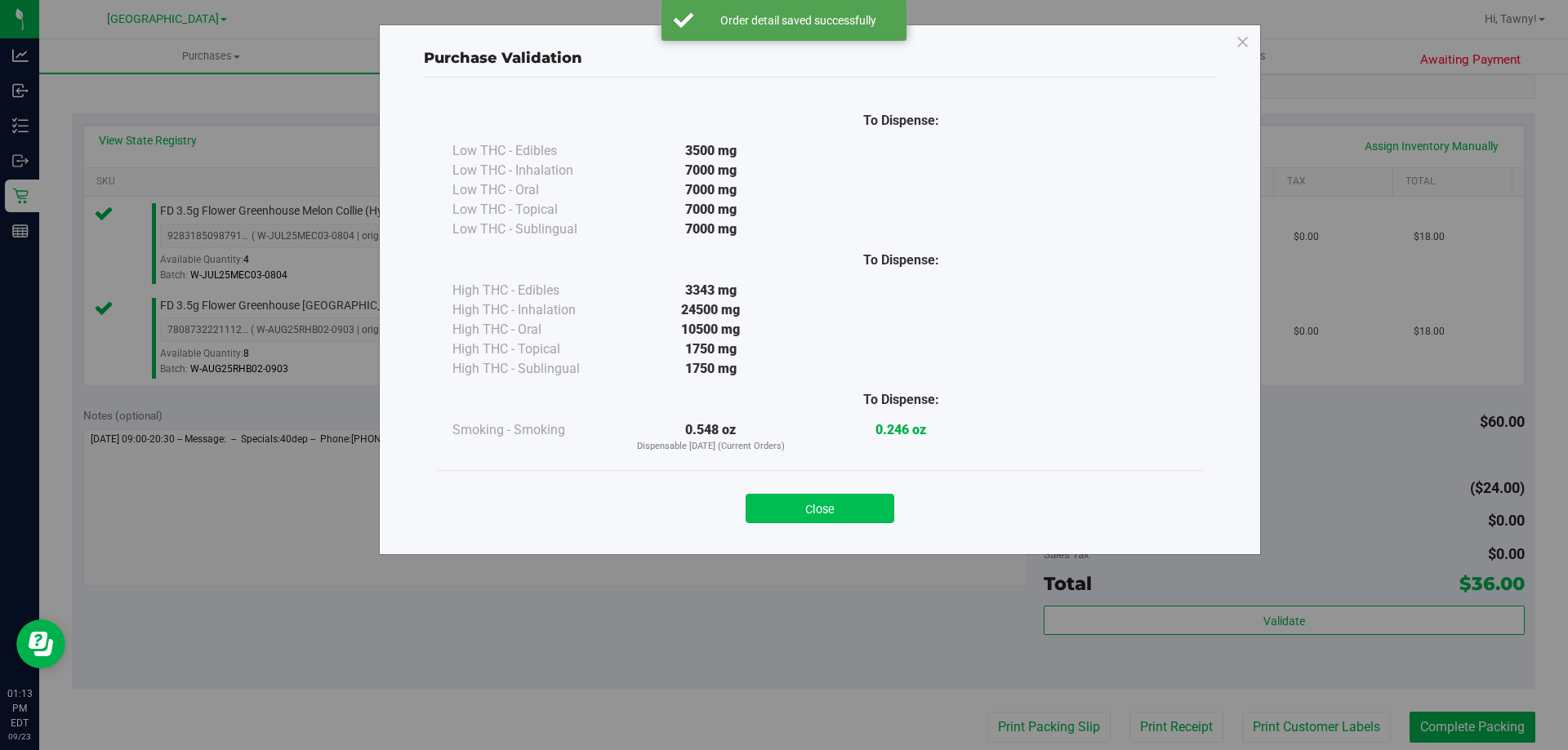
click at [808, 493] on div "Close" at bounding box center [820, 503] width 743 height 41
click at [860, 513] on button "Close" at bounding box center [820, 508] width 148 height 29
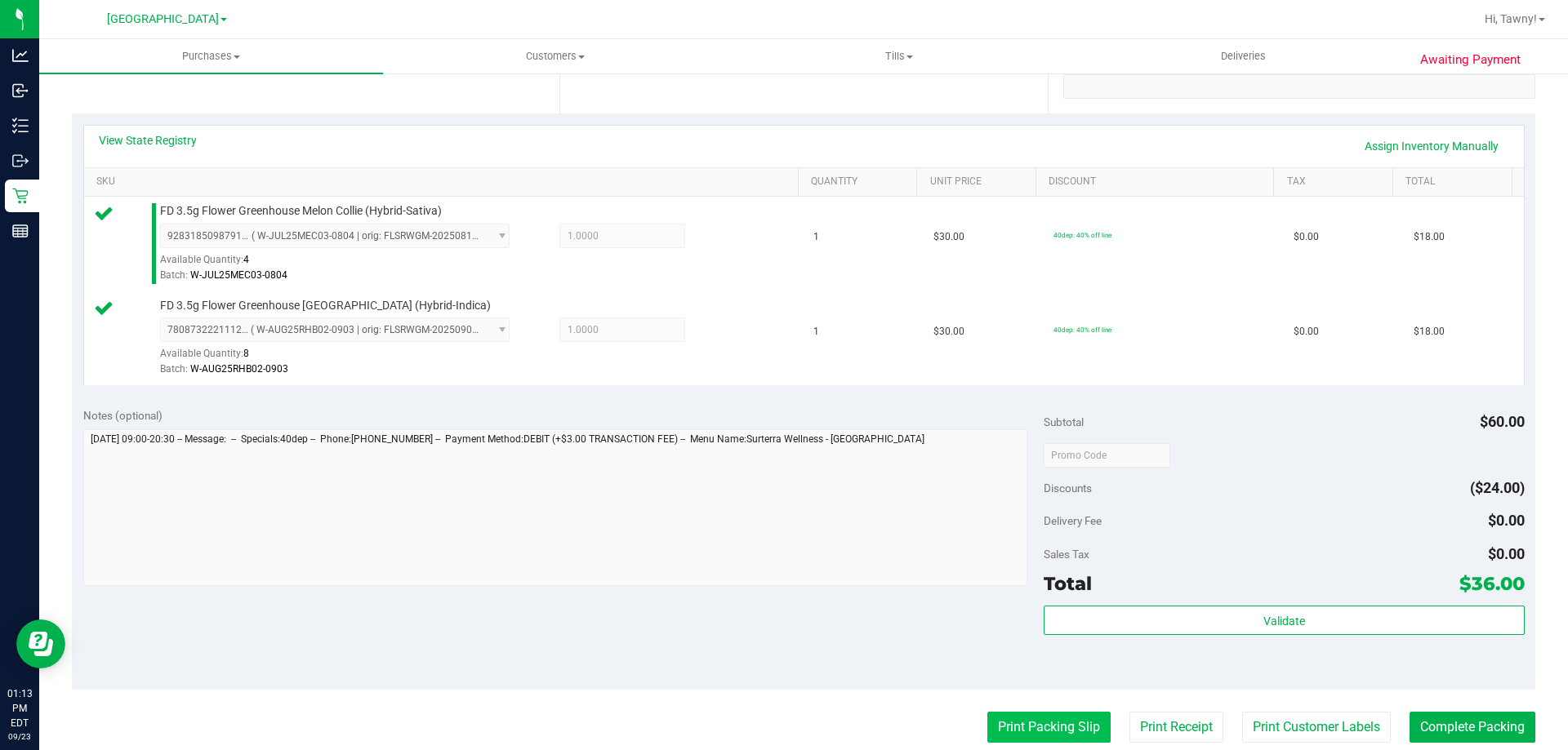
click at [1037, 729] on button "Print Packing Slip" at bounding box center [1049, 727] width 123 height 31
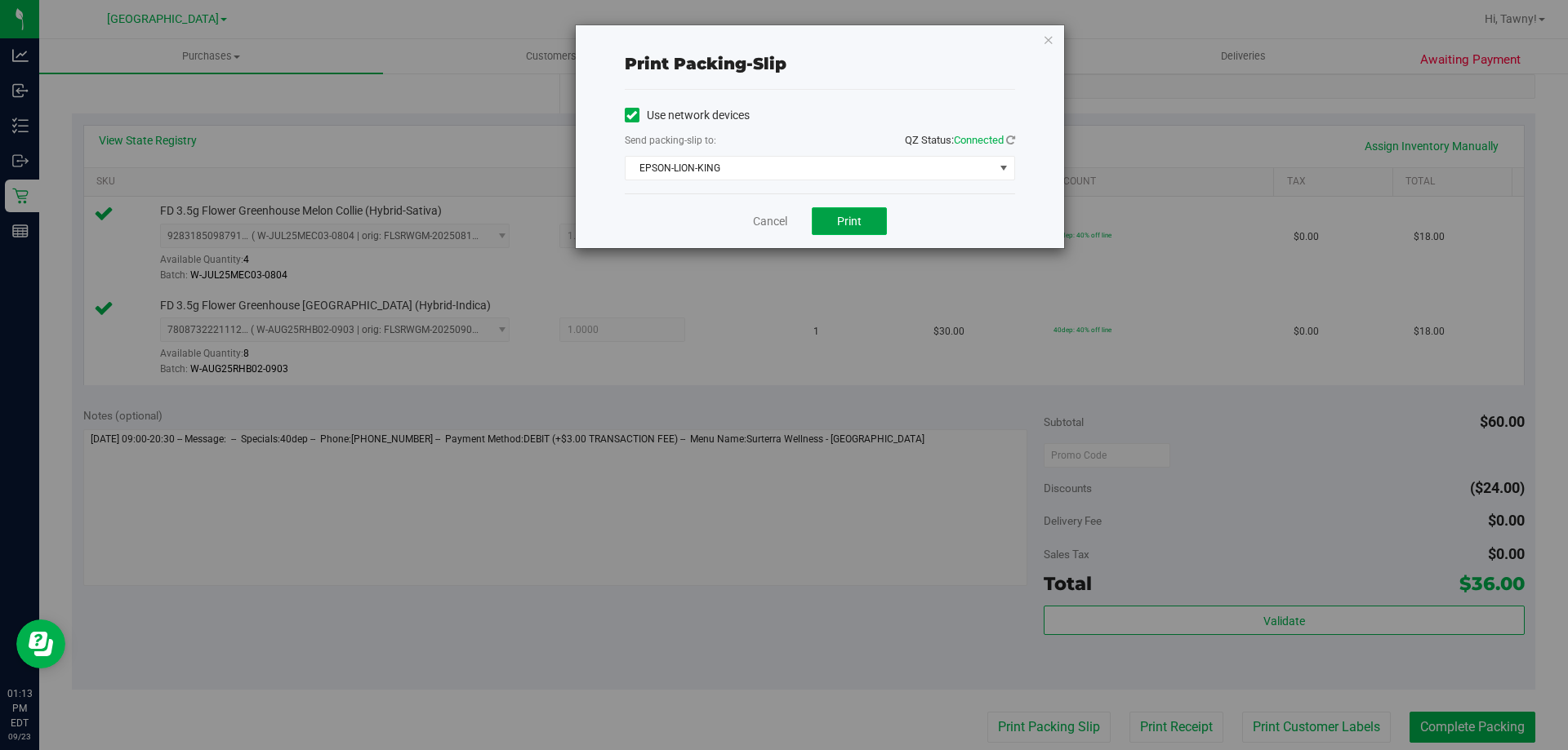
click at [851, 220] on span "Print" at bounding box center [850, 221] width 25 height 13
click at [755, 220] on link "Cancel" at bounding box center [770, 221] width 35 height 17
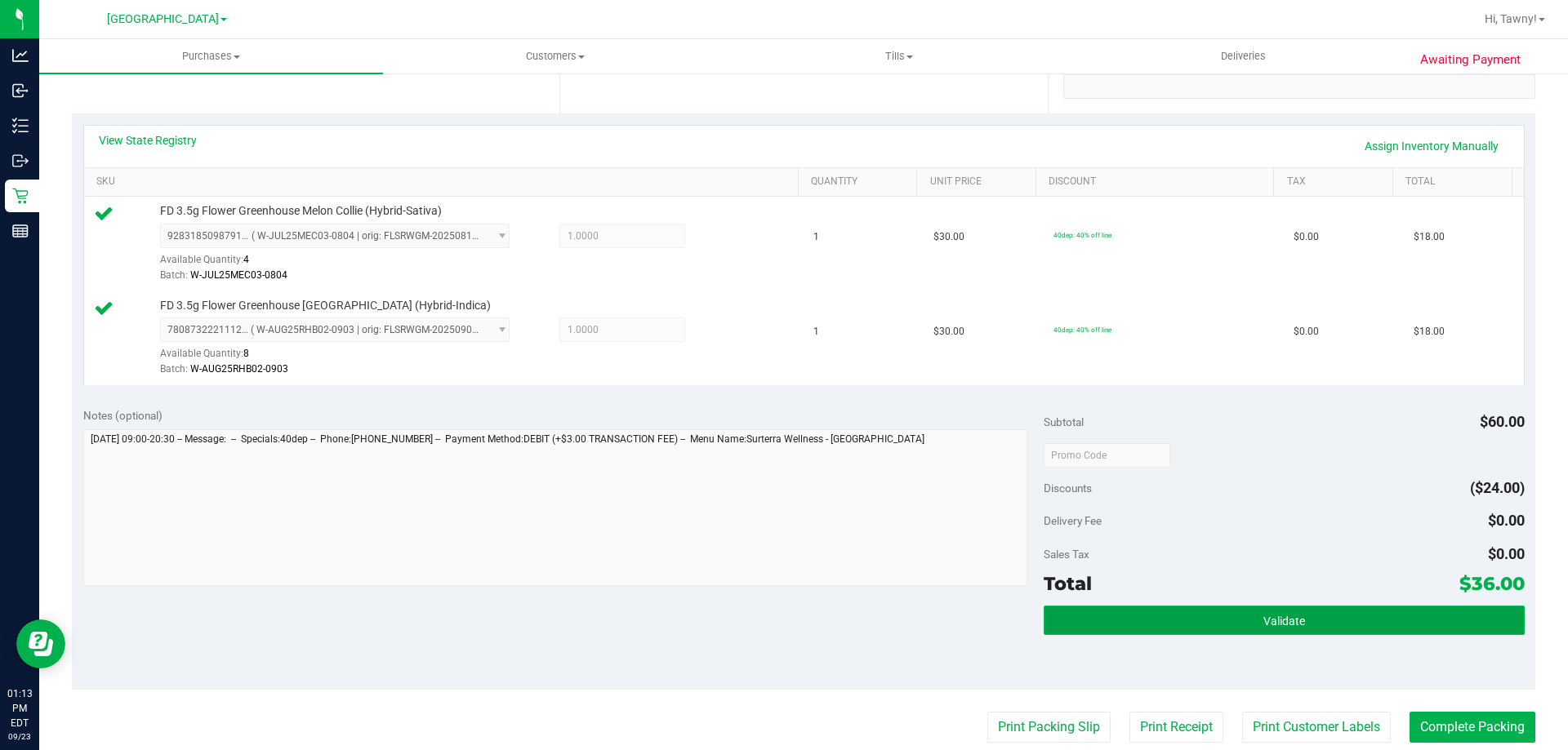
click at [1214, 612] on button "Validate" at bounding box center [1283, 620] width 480 height 29
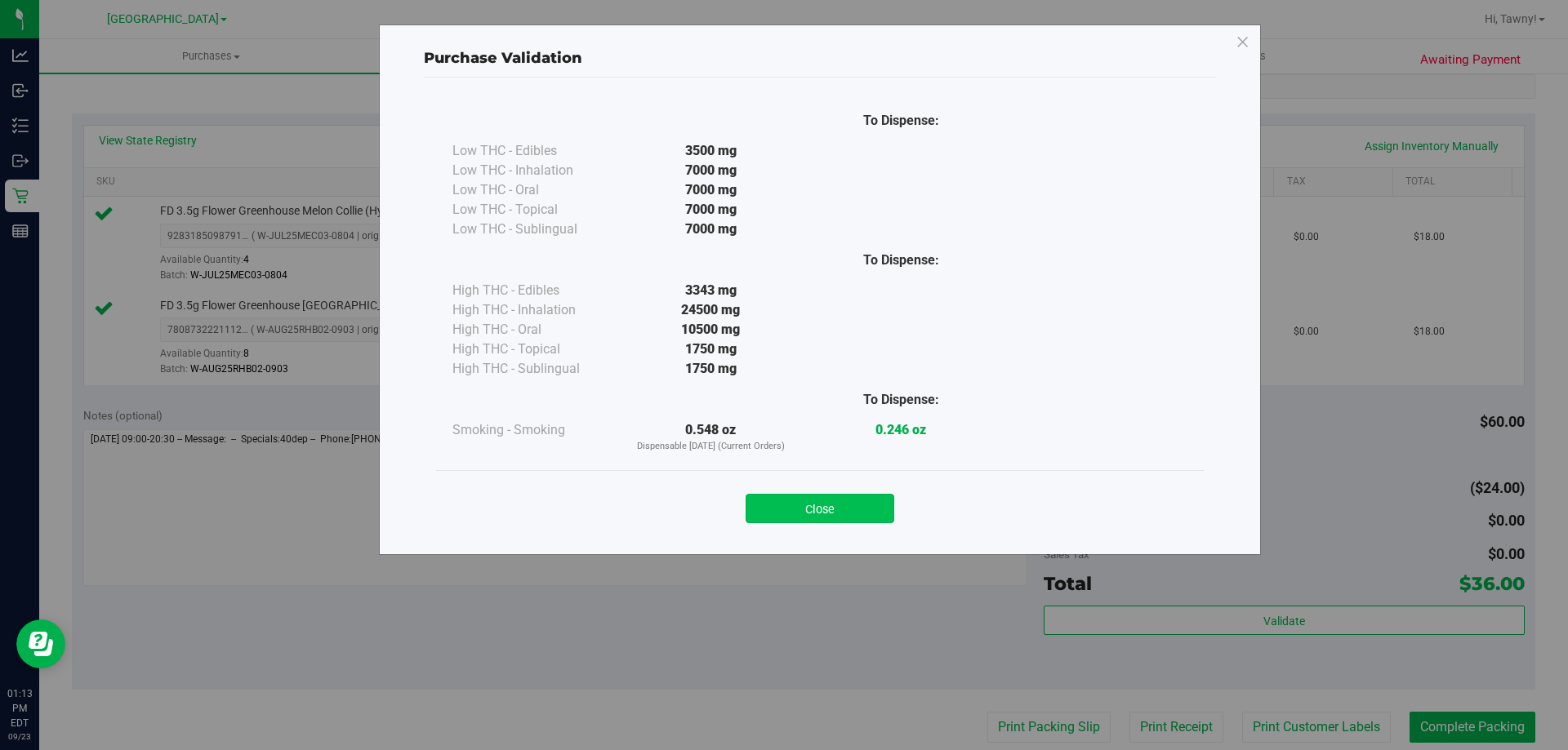
click at [862, 499] on button "Close" at bounding box center [820, 508] width 148 height 29
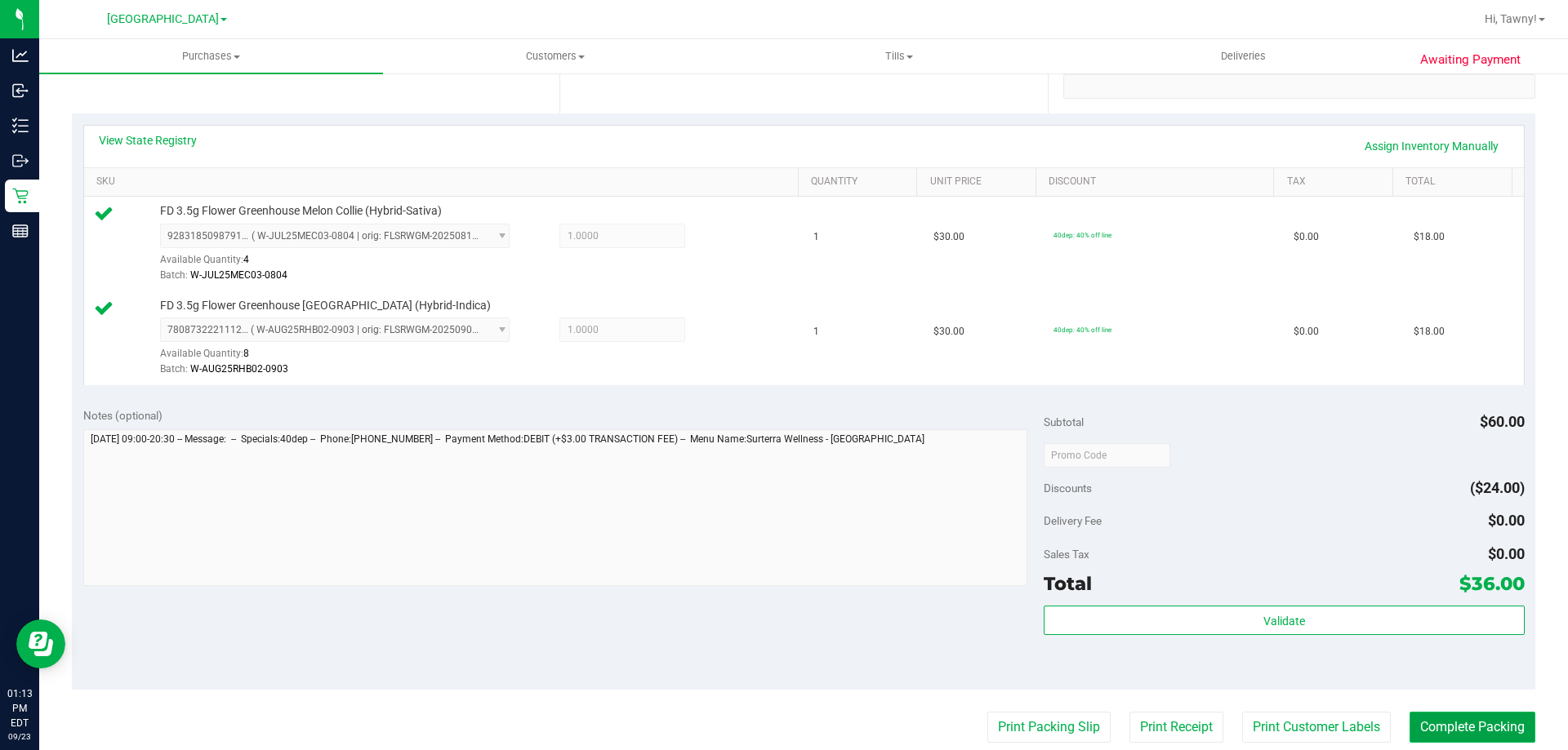
click at [1485, 730] on button "Complete Packing" at bounding box center [1472, 727] width 126 height 31
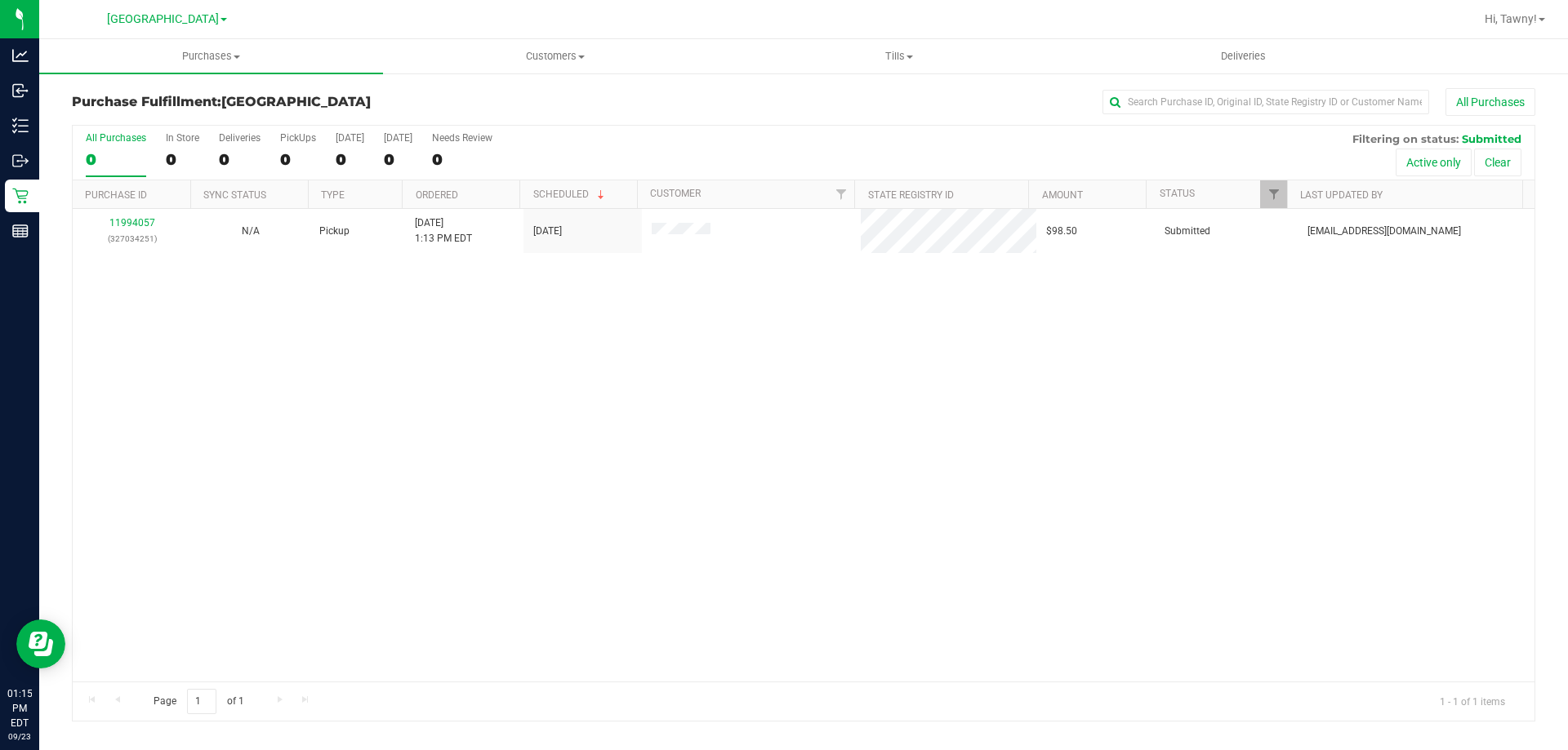
drag, startPoint x: 784, startPoint y: 504, endPoint x: 737, endPoint y: 454, distance: 68.6
click at [759, 467] on div "11994057 (327034251) N/A Pickup [DATE] 1:13 PM EDT 9/23/2025 $98.50 Submitted […" at bounding box center [804, 445] width 1461 height 472
click at [511, 339] on div "11994057 (327034251) N/A Pickup [DATE] 1:13 PM EDT 9/23/2025 $98.50 Submitted […" at bounding box center [804, 445] width 1461 height 472
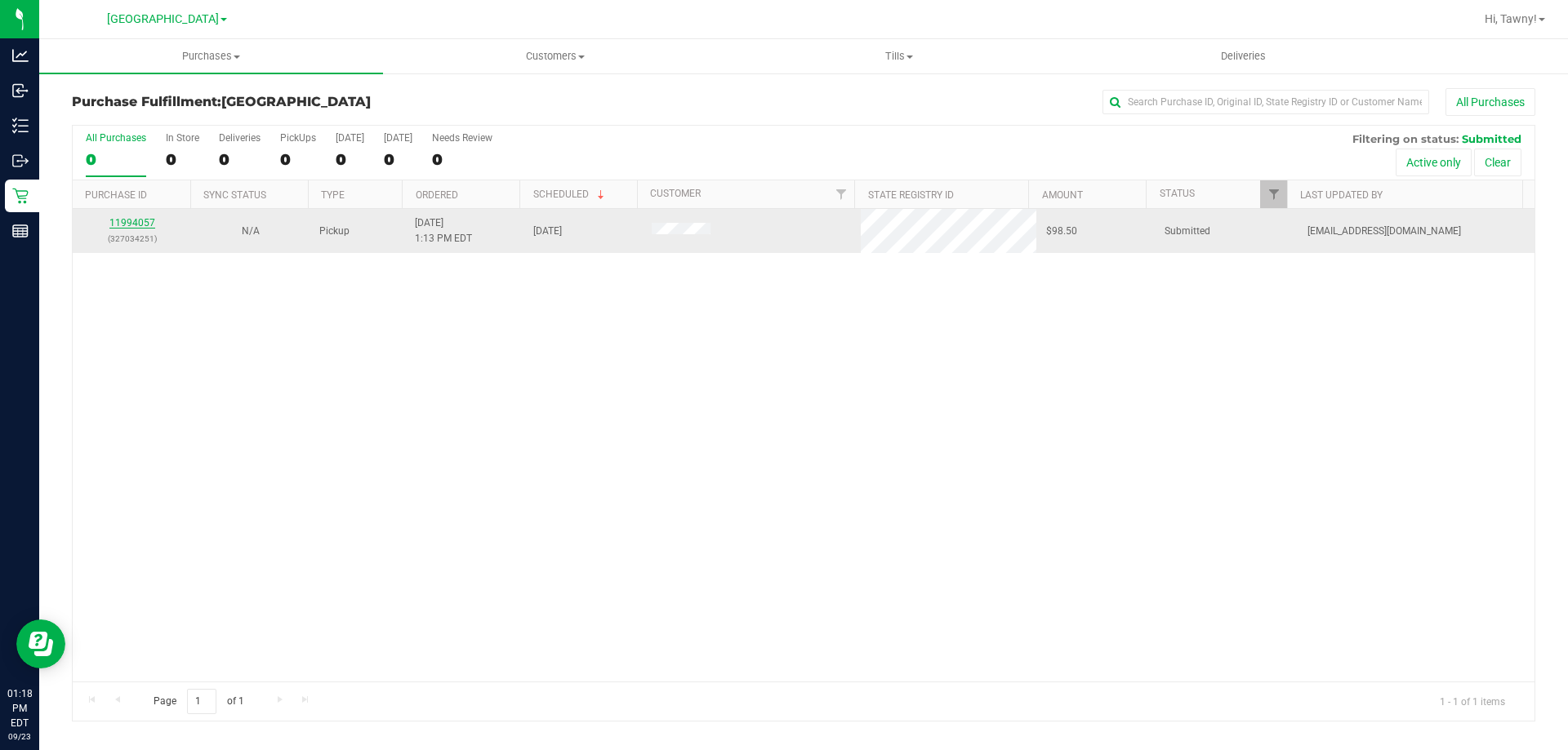
click at [149, 224] on link "11994057" at bounding box center [131, 223] width 45 height 12
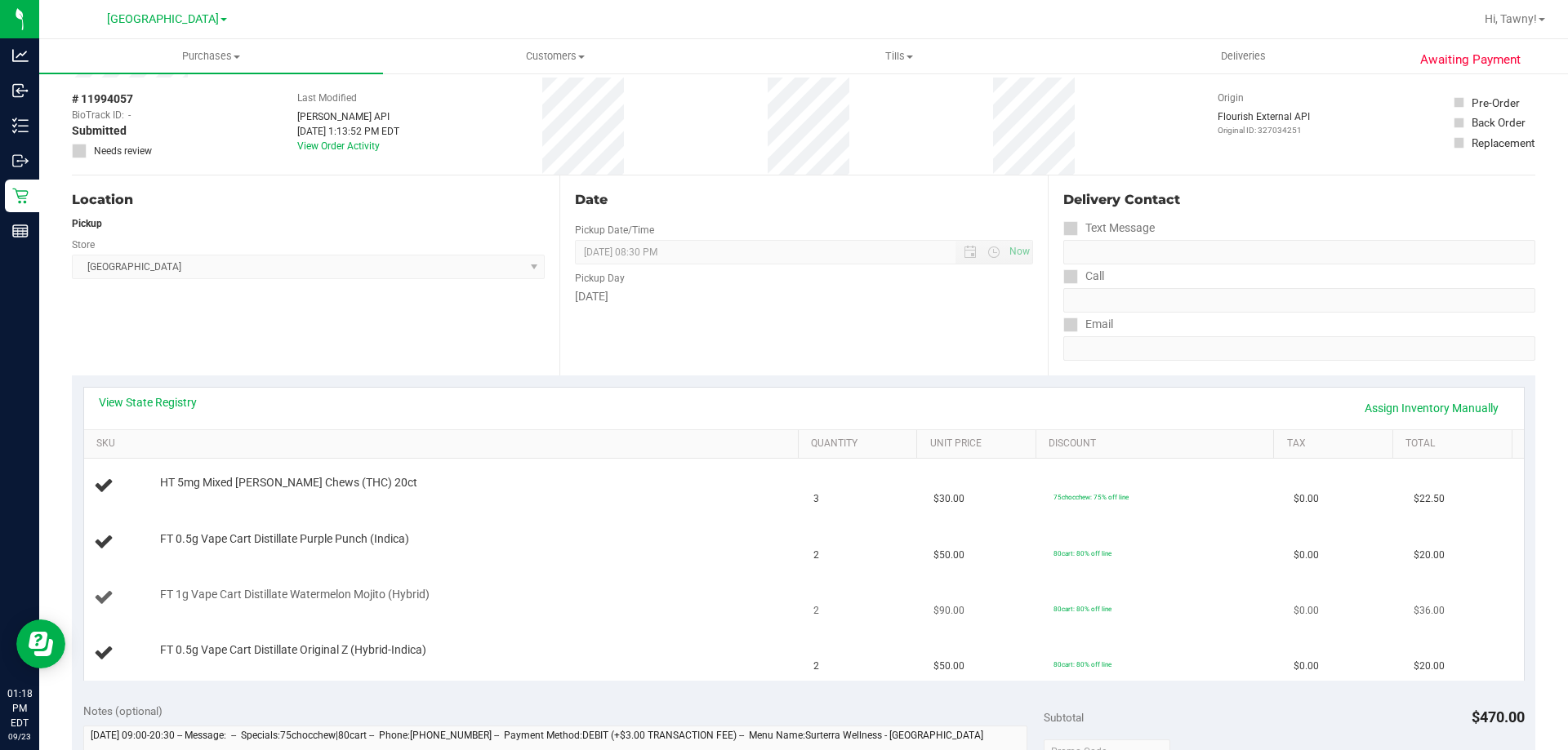
scroll to position [163, 0]
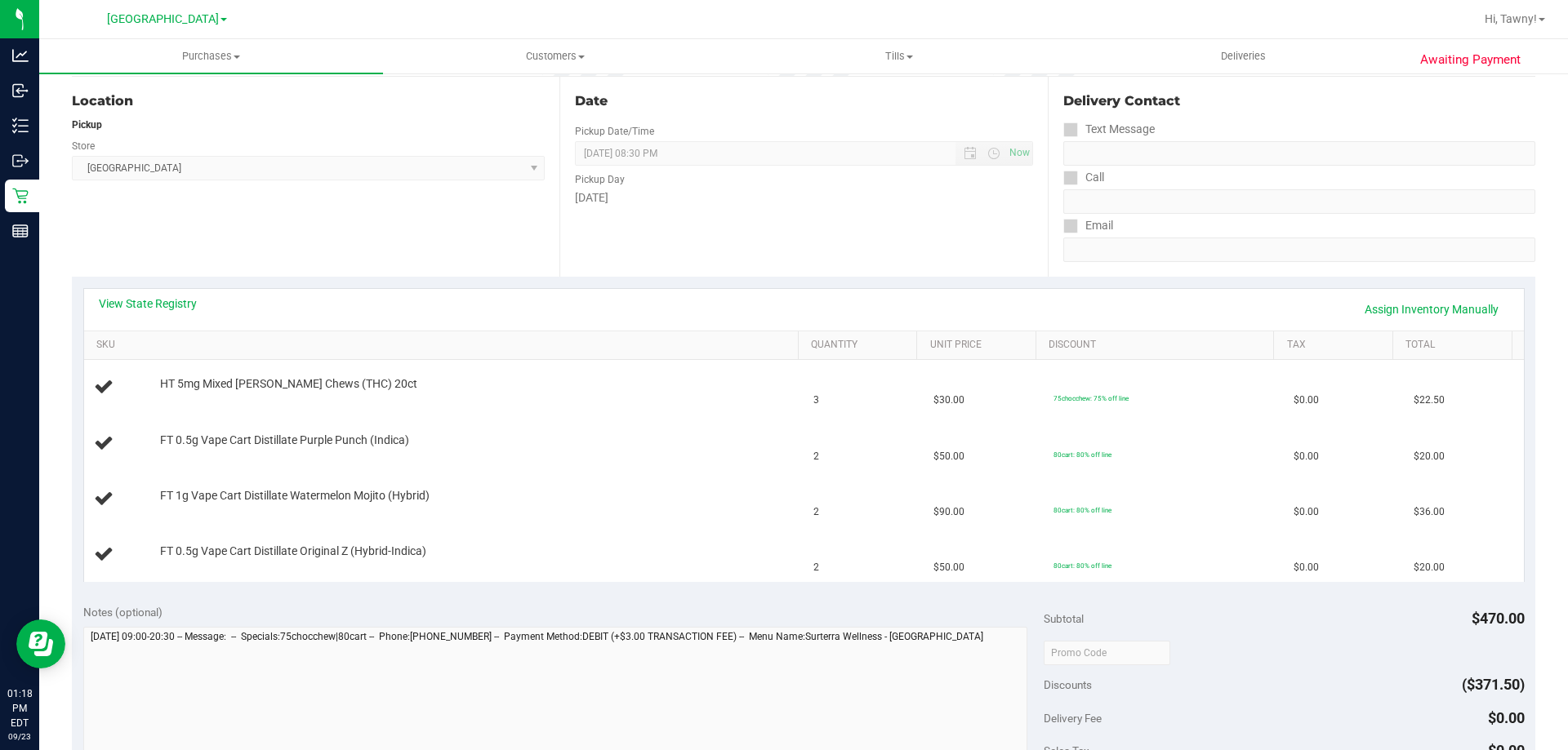
click at [155, 293] on div "View State Registry Assign Inventory Manually" at bounding box center [804, 310] width 1439 height 42
click at [157, 297] on link "View State Registry" at bounding box center [147, 304] width 98 height 16
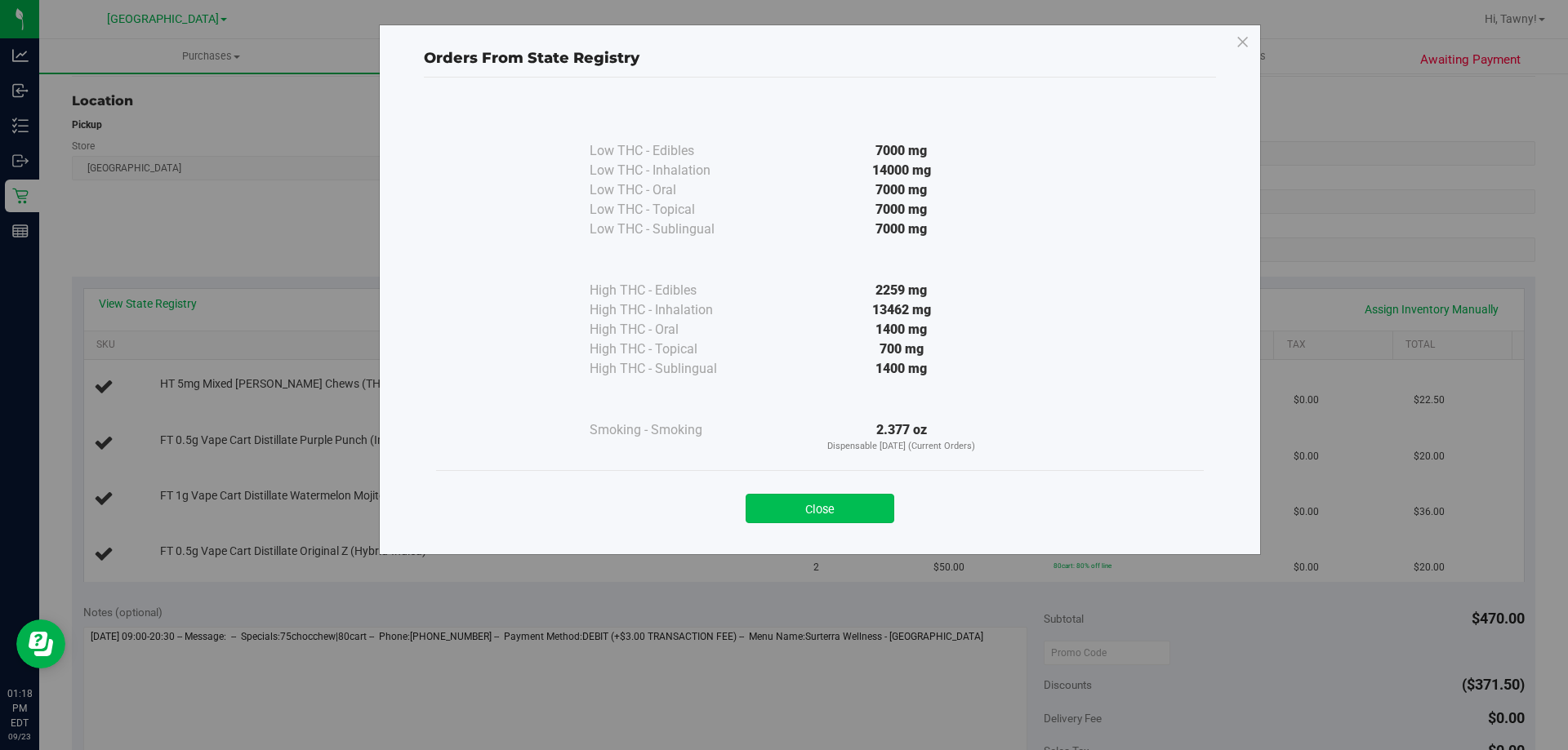
click at [830, 500] on button "Close" at bounding box center [820, 508] width 148 height 29
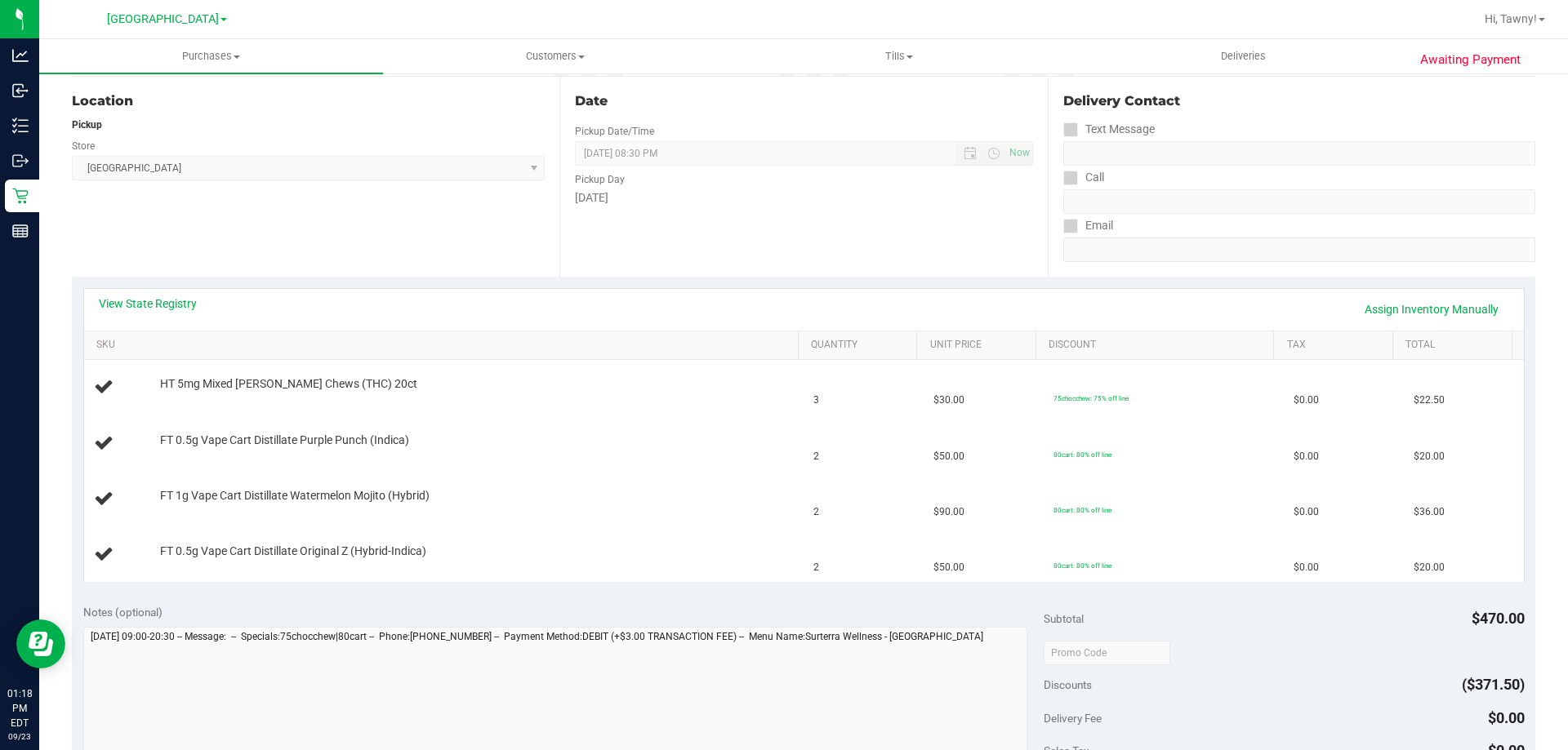
click at [408, 237] on div "Location Pickup Store [GEOGRAPHIC_DATA] WC Select Store [PERSON_NAME][GEOGRAPHI…" at bounding box center [315, 176] width 487 height 200
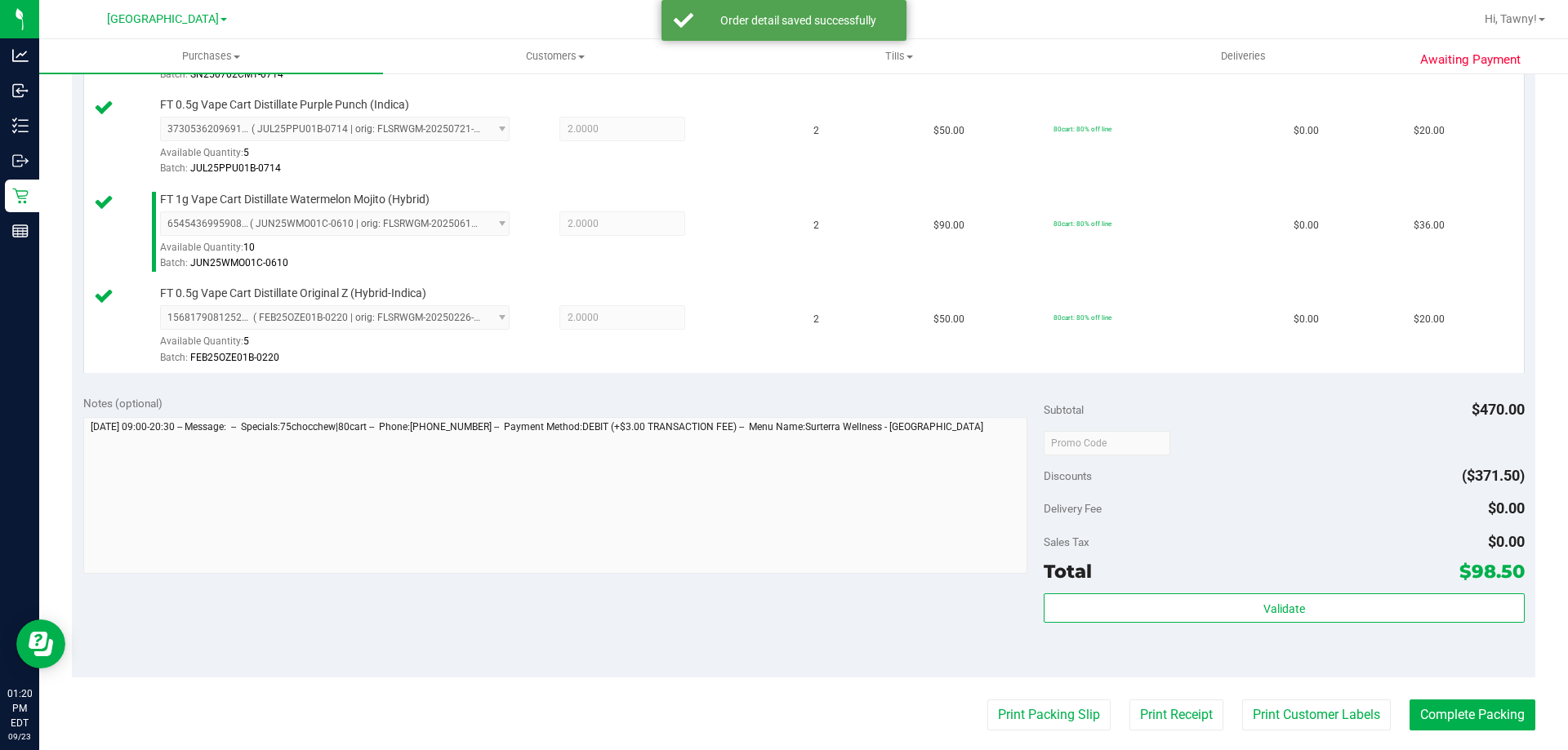
scroll to position [653, 0]
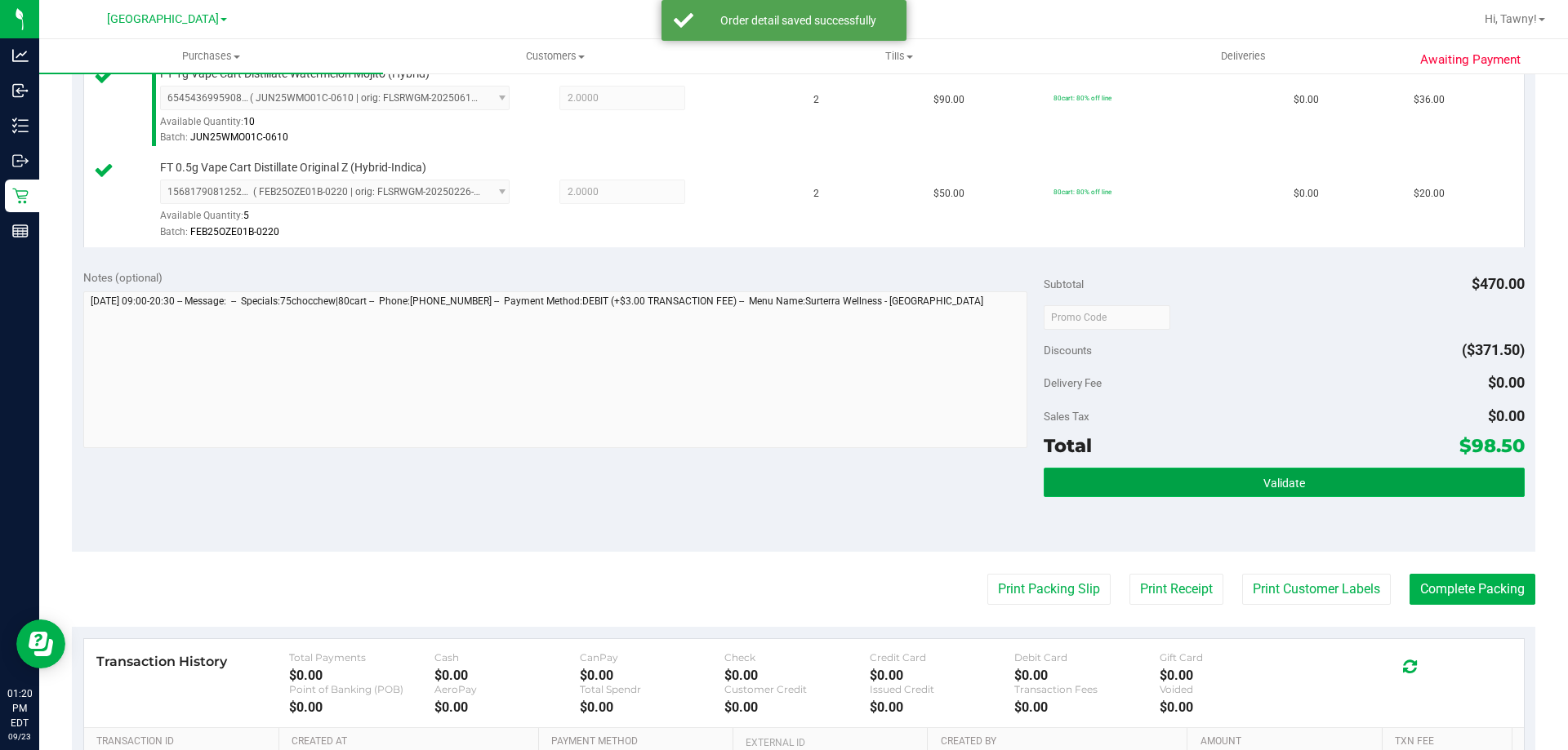
click at [1356, 472] on button "Validate" at bounding box center [1283, 482] width 480 height 29
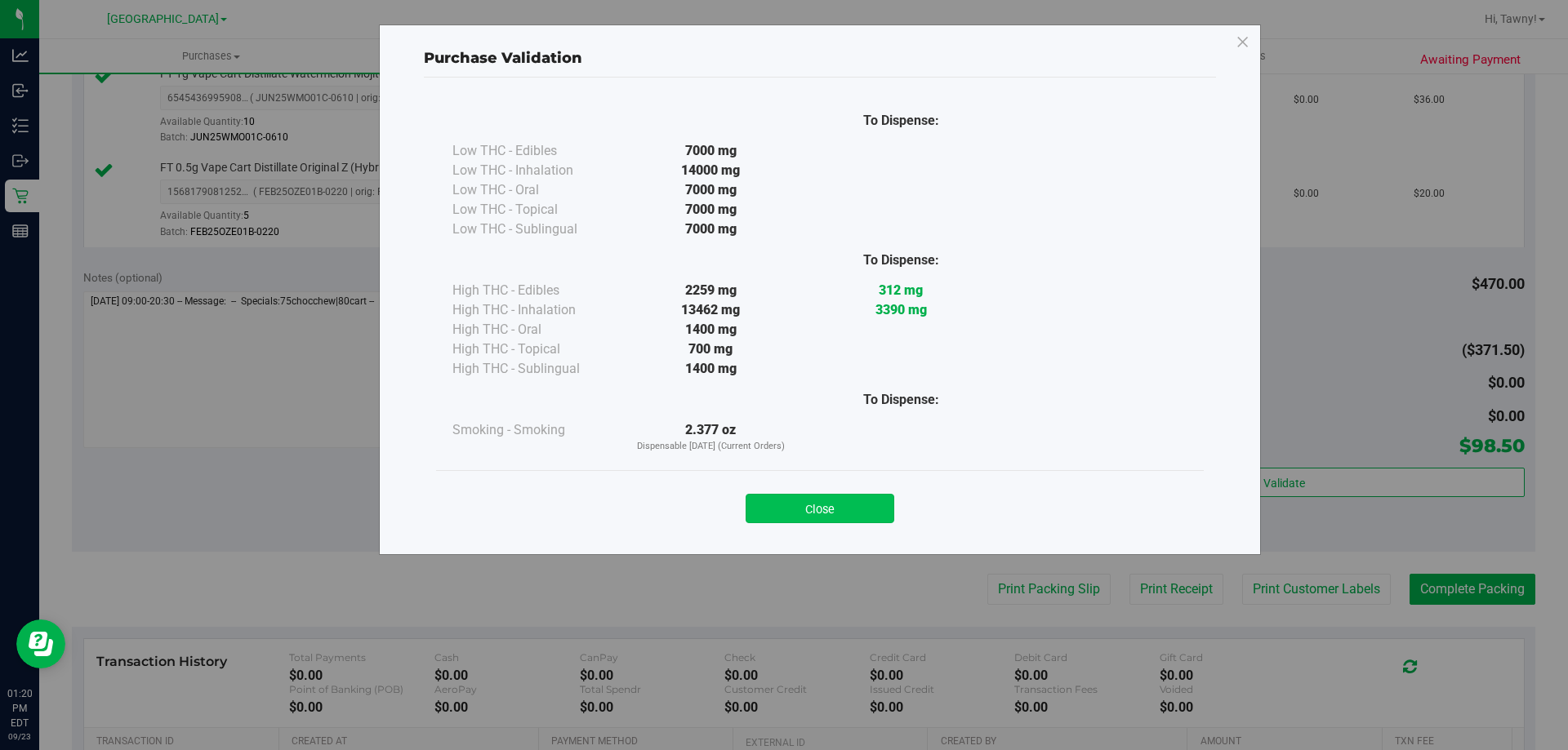
click at [829, 505] on button "Close" at bounding box center [820, 508] width 148 height 29
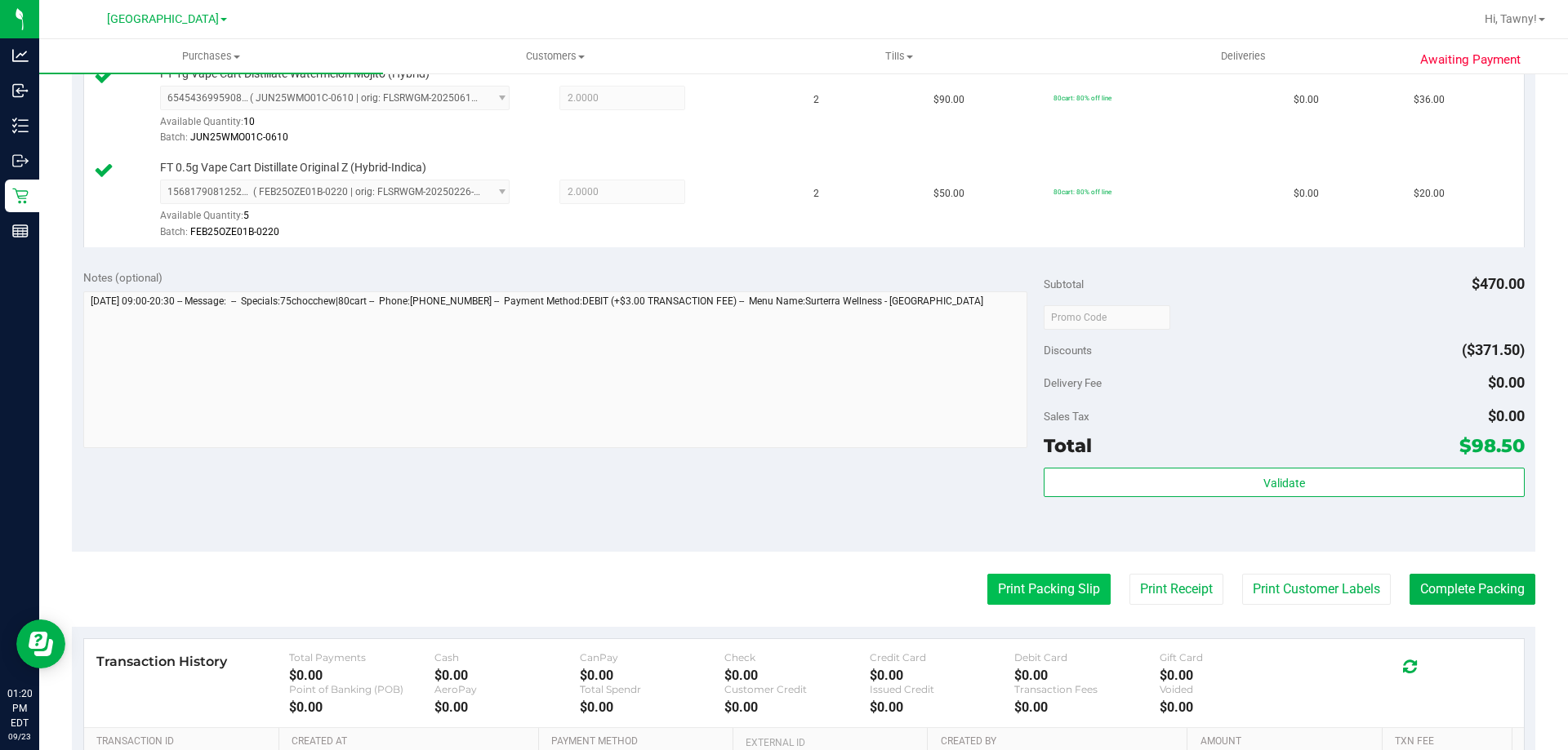
click at [994, 583] on button "Print Packing Slip" at bounding box center [1049, 588] width 123 height 31
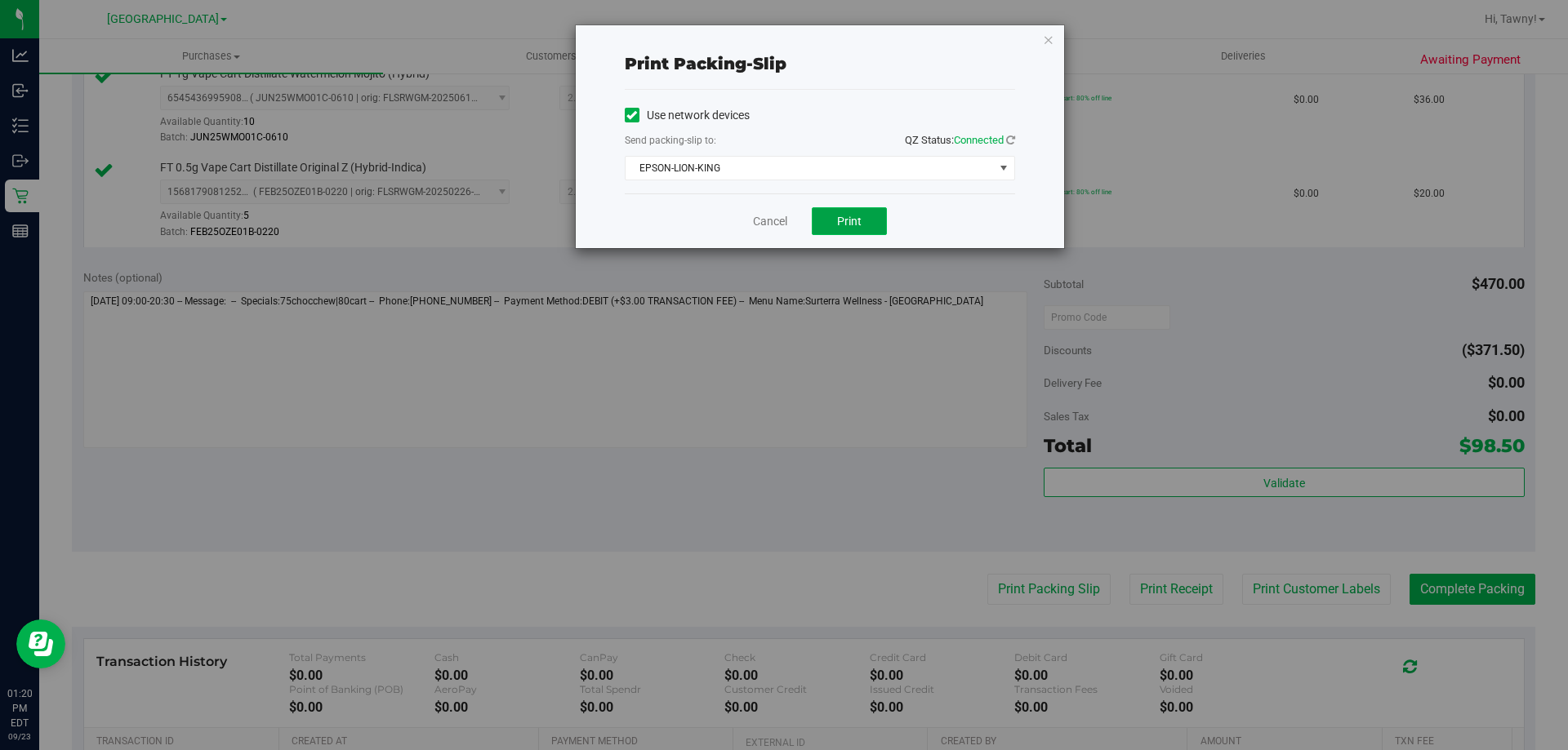
click at [851, 226] on span "Print" at bounding box center [850, 221] width 25 height 13
click at [770, 217] on link "Cancel" at bounding box center [770, 221] width 35 height 17
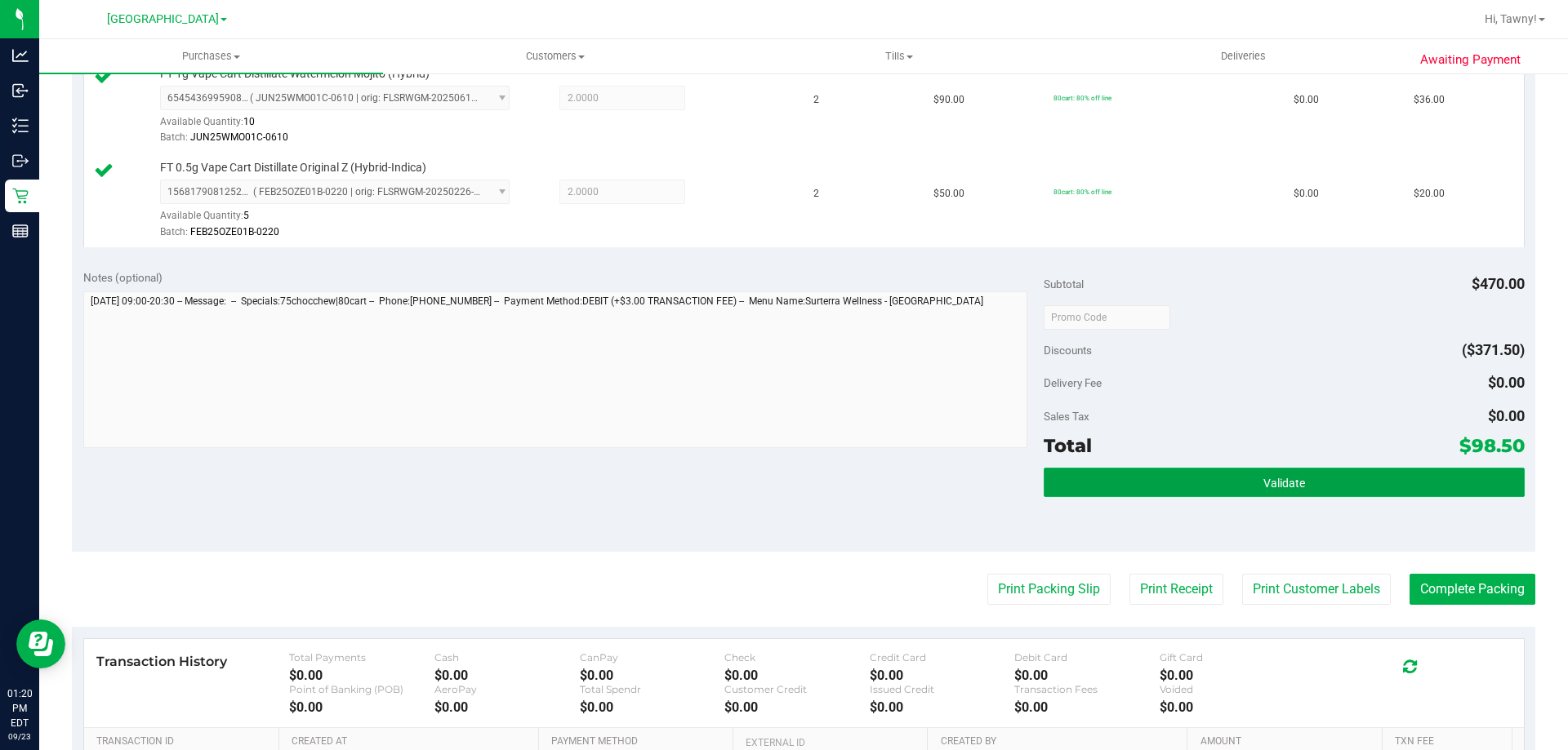
click at [1324, 489] on button "Validate" at bounding box center [1283, 482] width 480 height 29
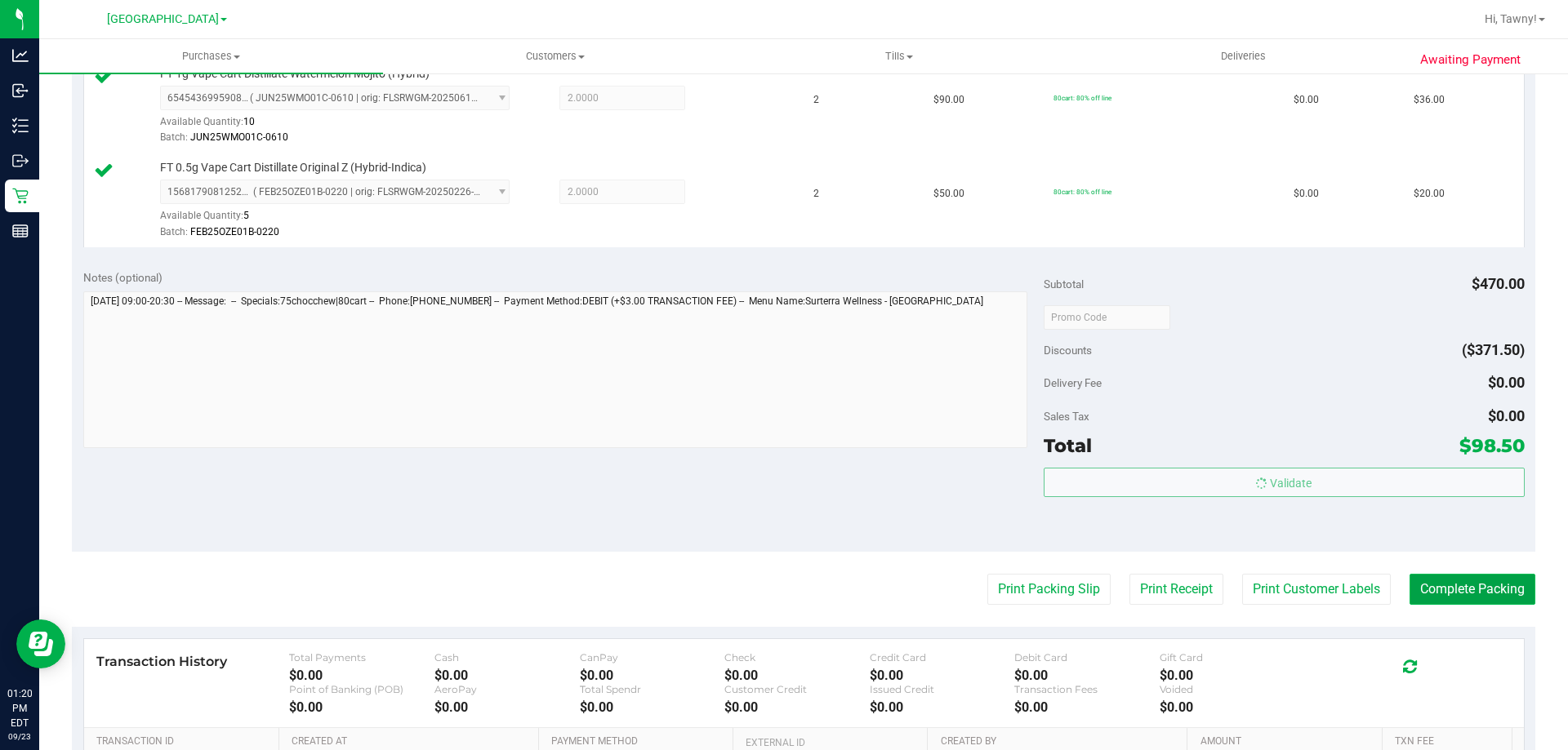
click at [1454, 604] on button "Complete Packing" at bounding box center [1472, 588] width 126 height 31
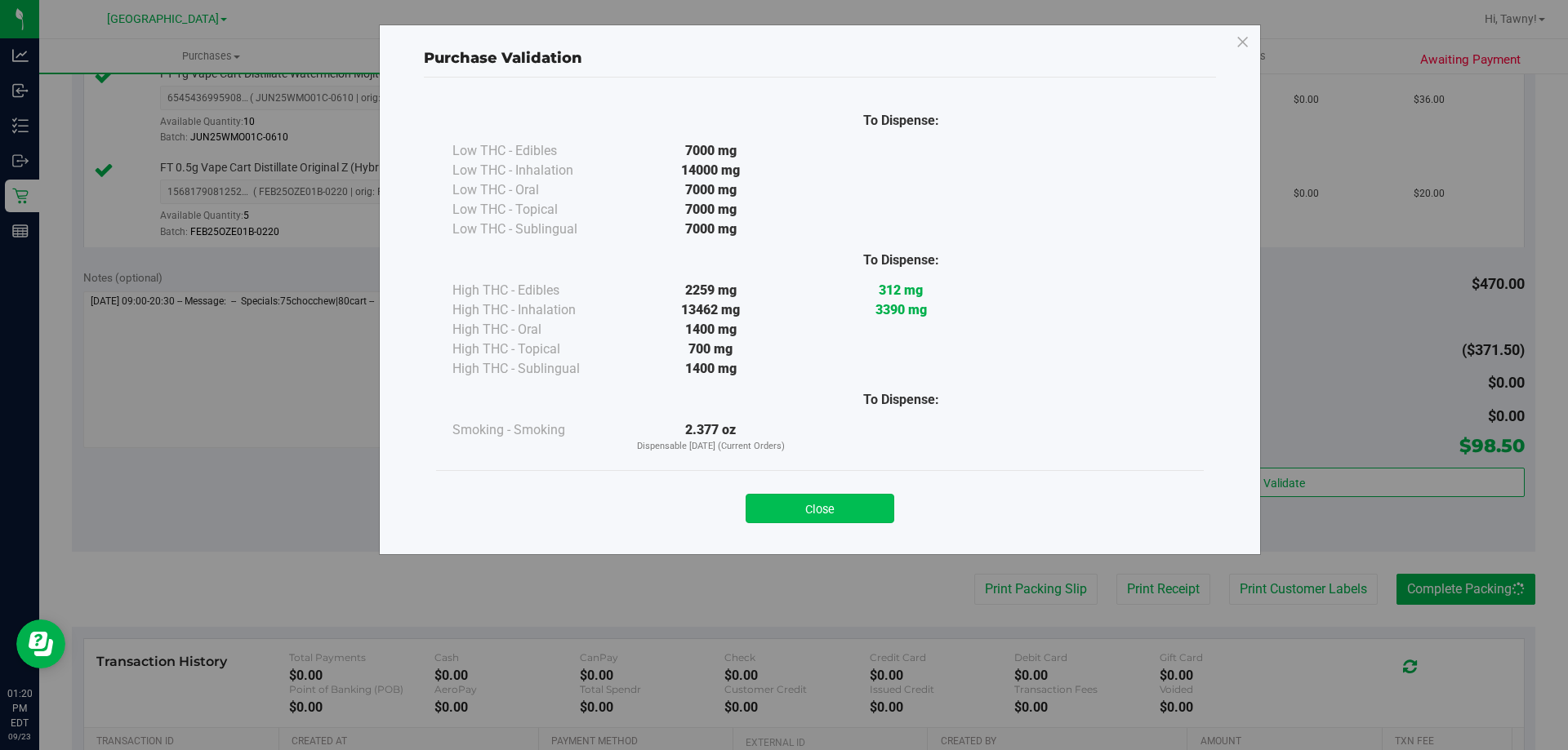
click at [816, 501] on button "Close" at bounding box center [820, 508] width 148 height 29
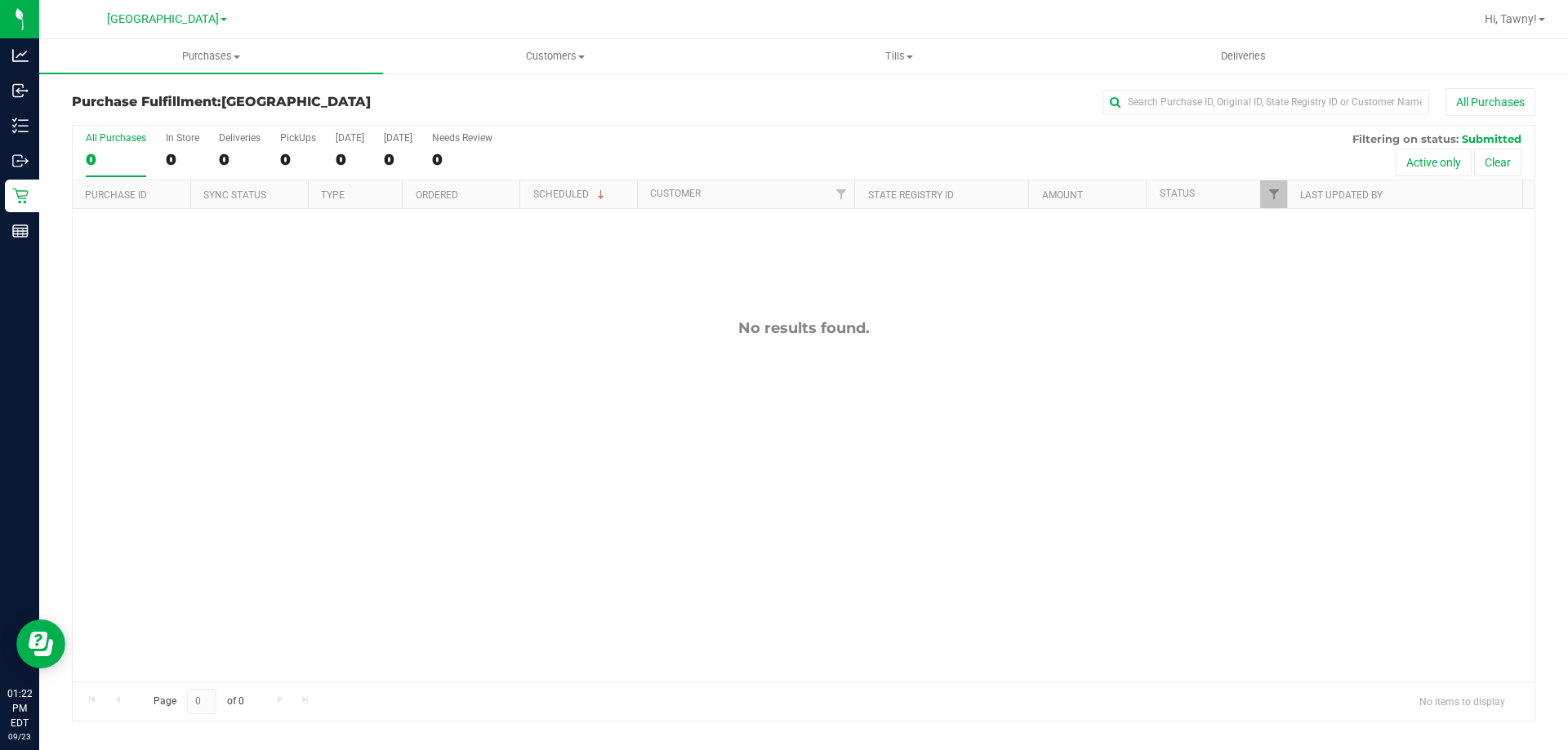
click at [432, 472] on div "No results found." at bounding box center [804, 500] width 1461 height 583
click at [490, 344] on div "No results found." at bounding box center [804, 500] width 1461 height 583
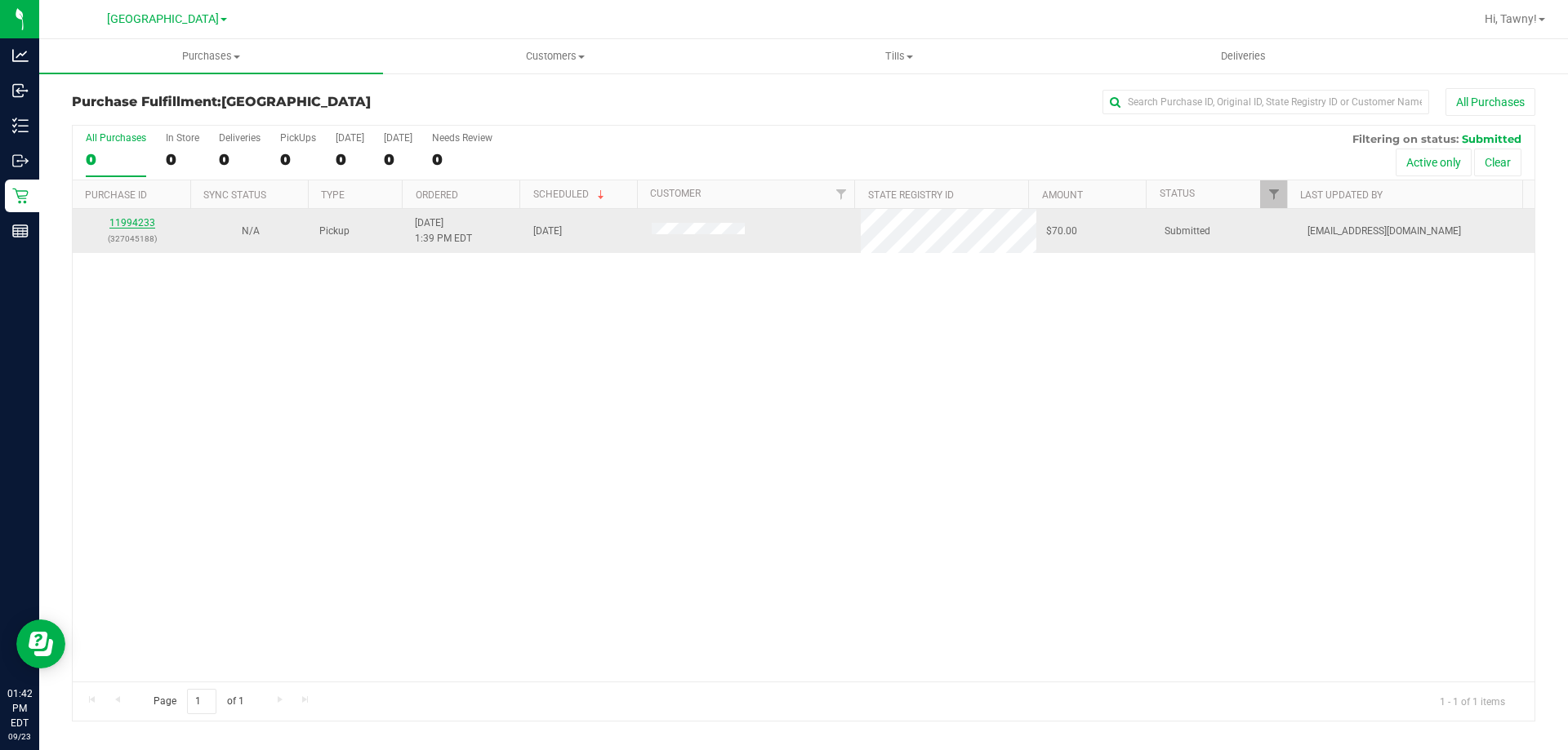
click at [126, 221] on link "11994233" at bounding box center [131, 223] width 45 height 12
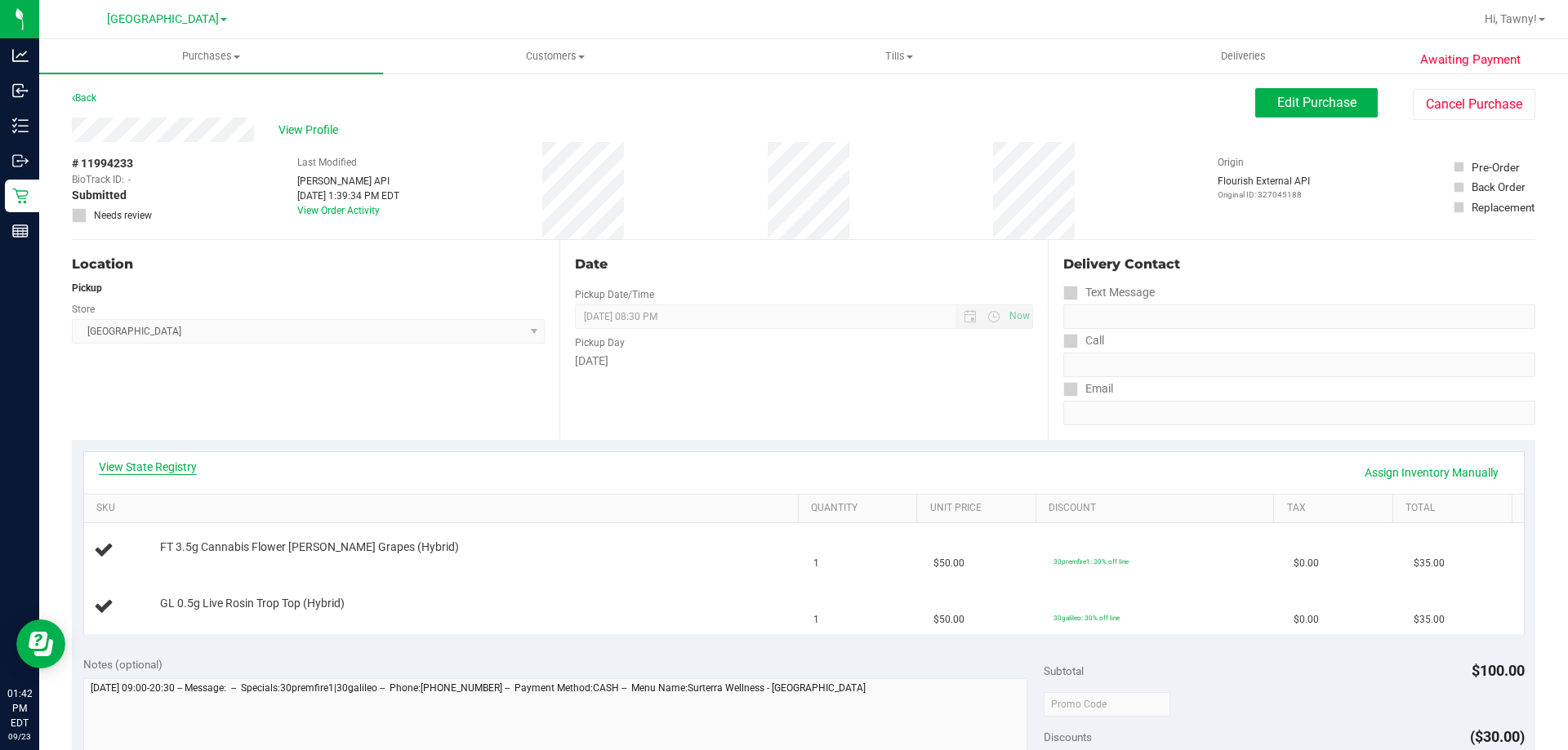
click at [134, 465] on link "View State Registry" at bounding box center [147, 467] width 98 height 16
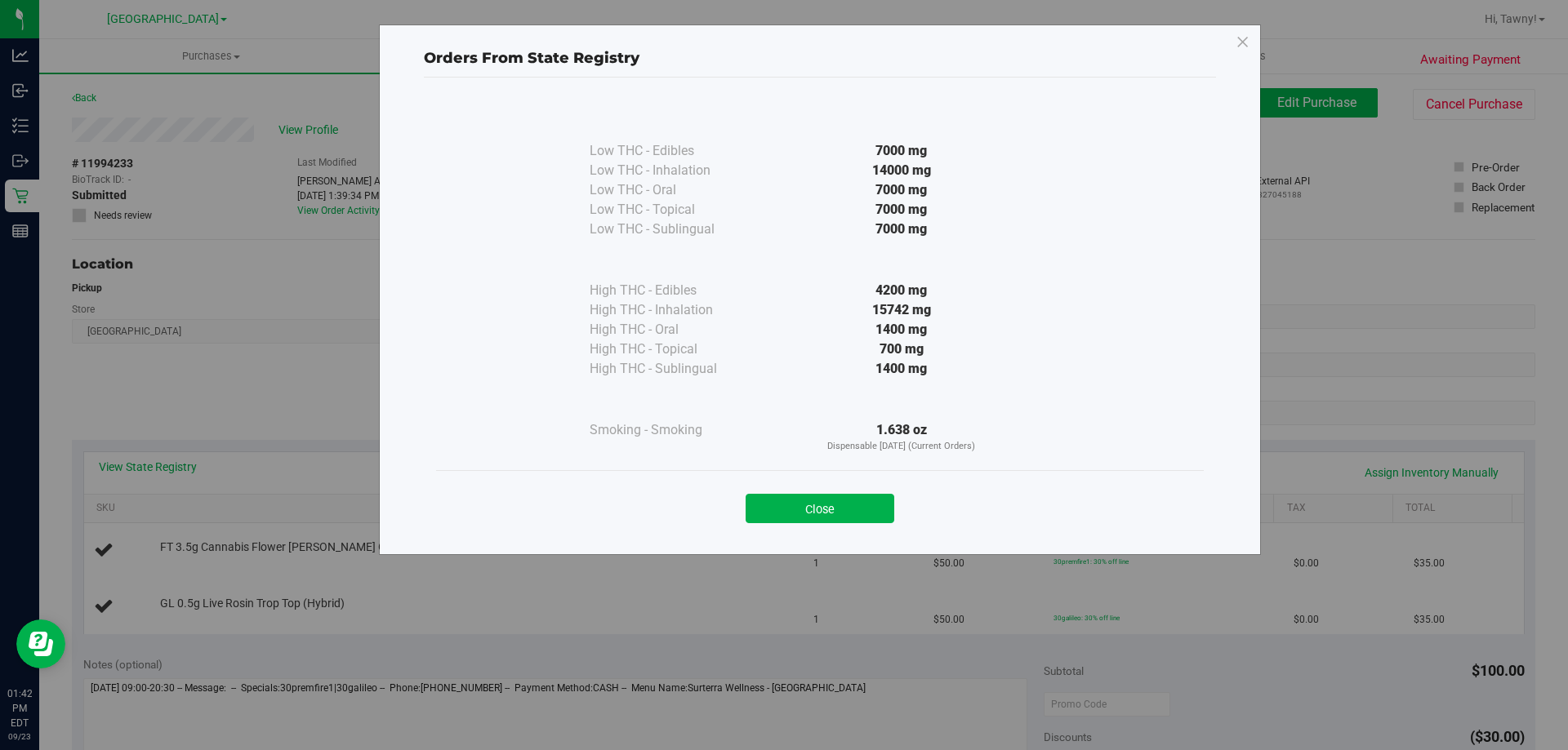
click at [828, 493] on div "Close" at bounding box center [820, 503] width 743 height 41
click at [822, 504] on button "Close" at bounding box center [820, 508] width 148 height 29
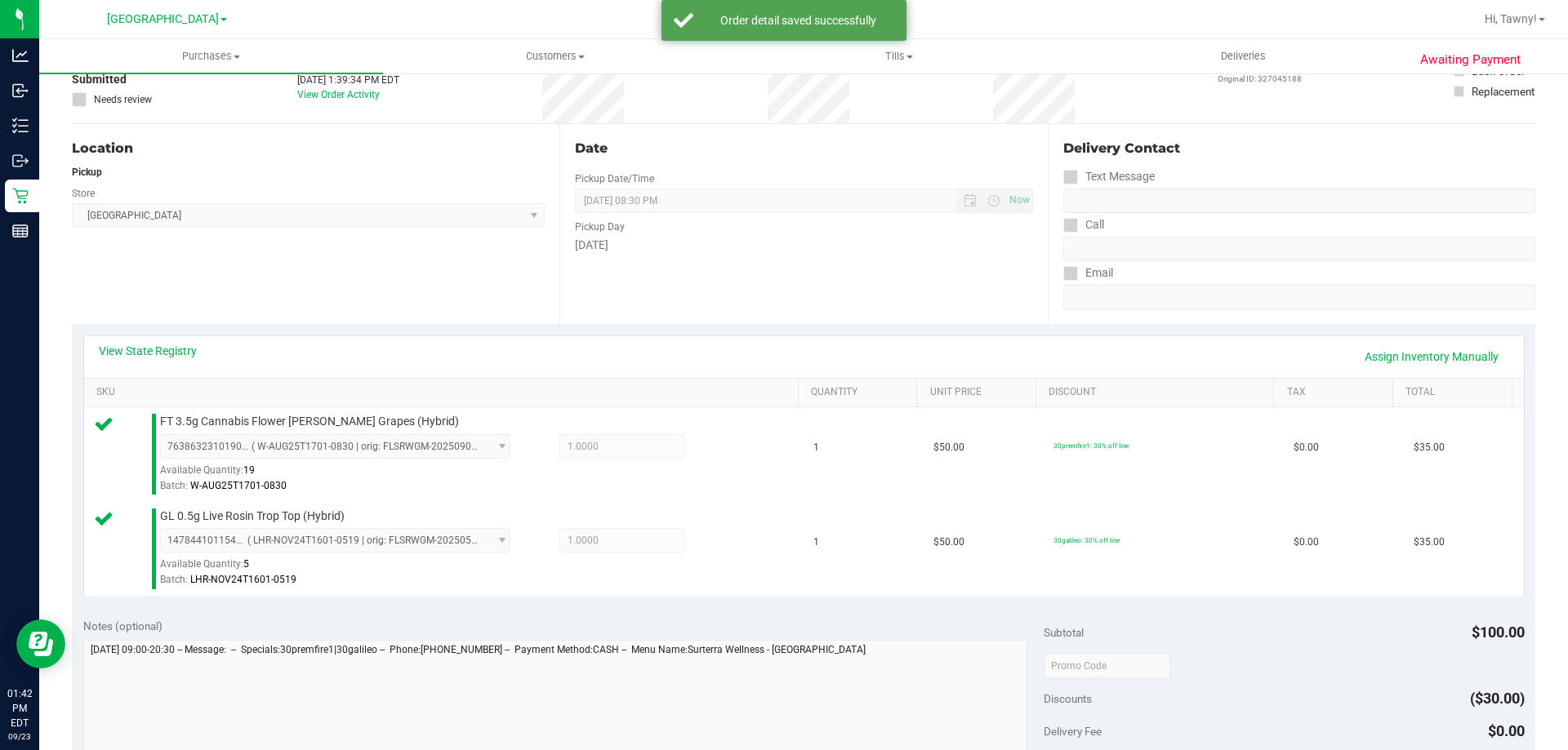
scroll to position [327, 0]
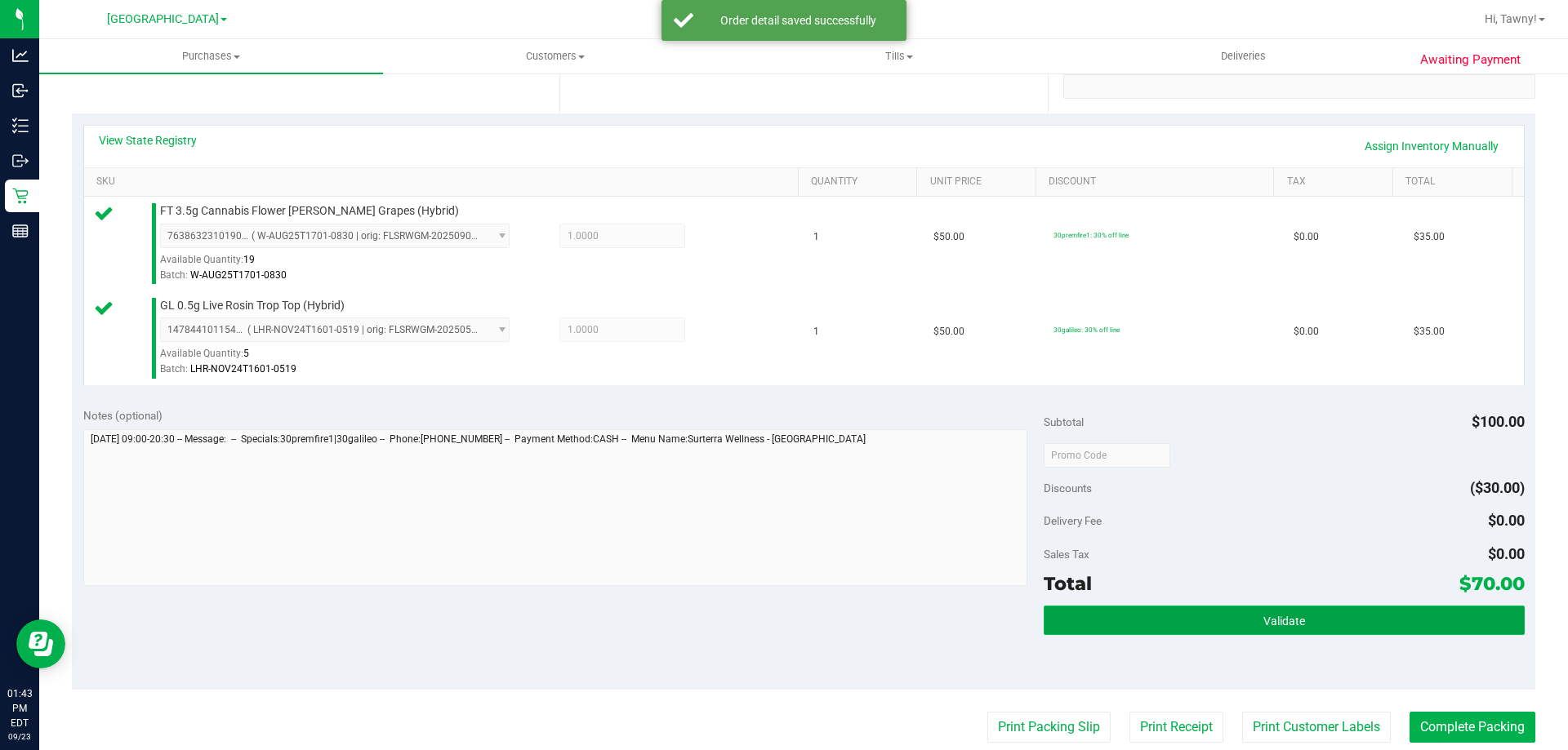
click at [1138, 624] on button "Validate" at bounding box center [1283, 620] width 480 height 29
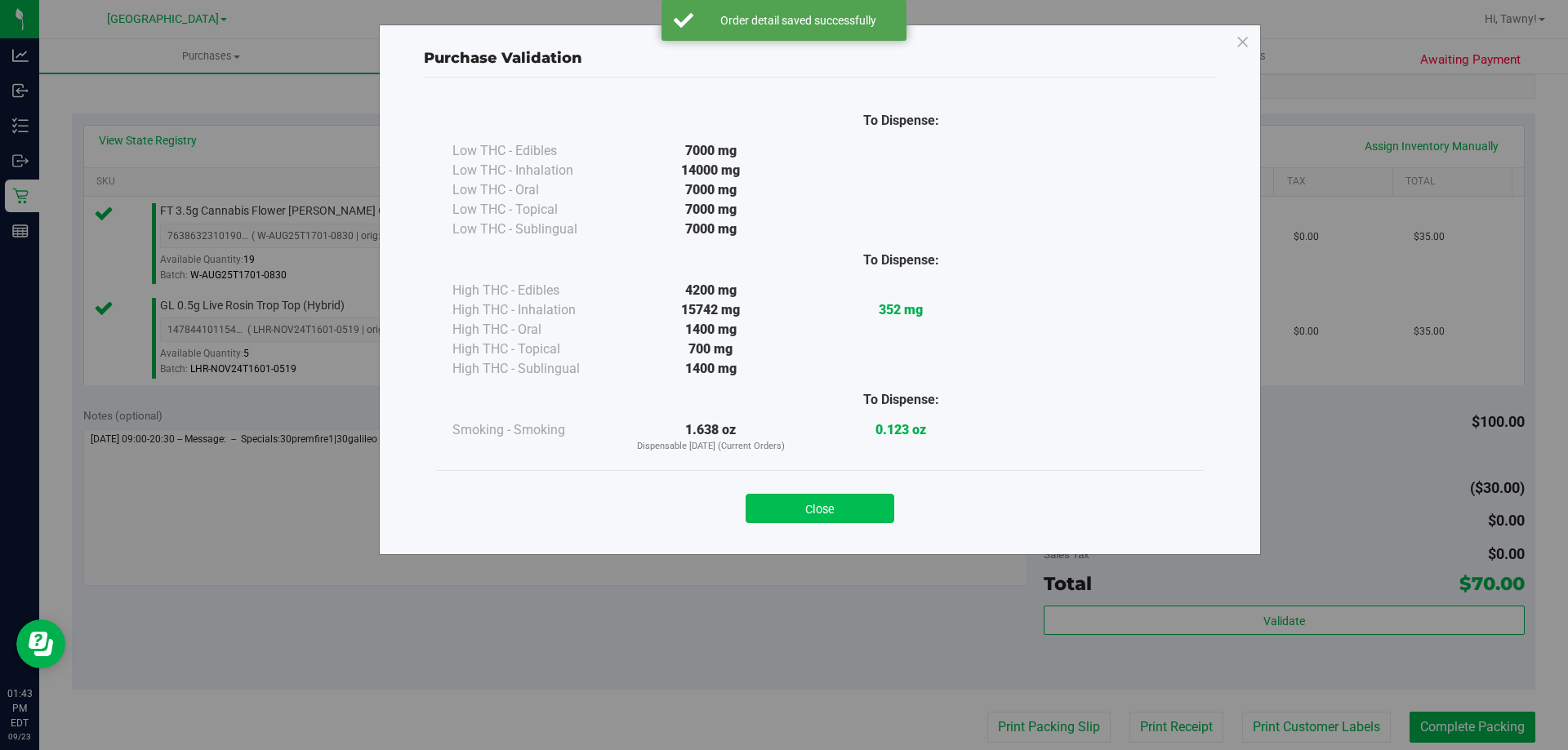
click at [837, 497] on button "Close" at bounding box center [820, 508] width 148 height 29
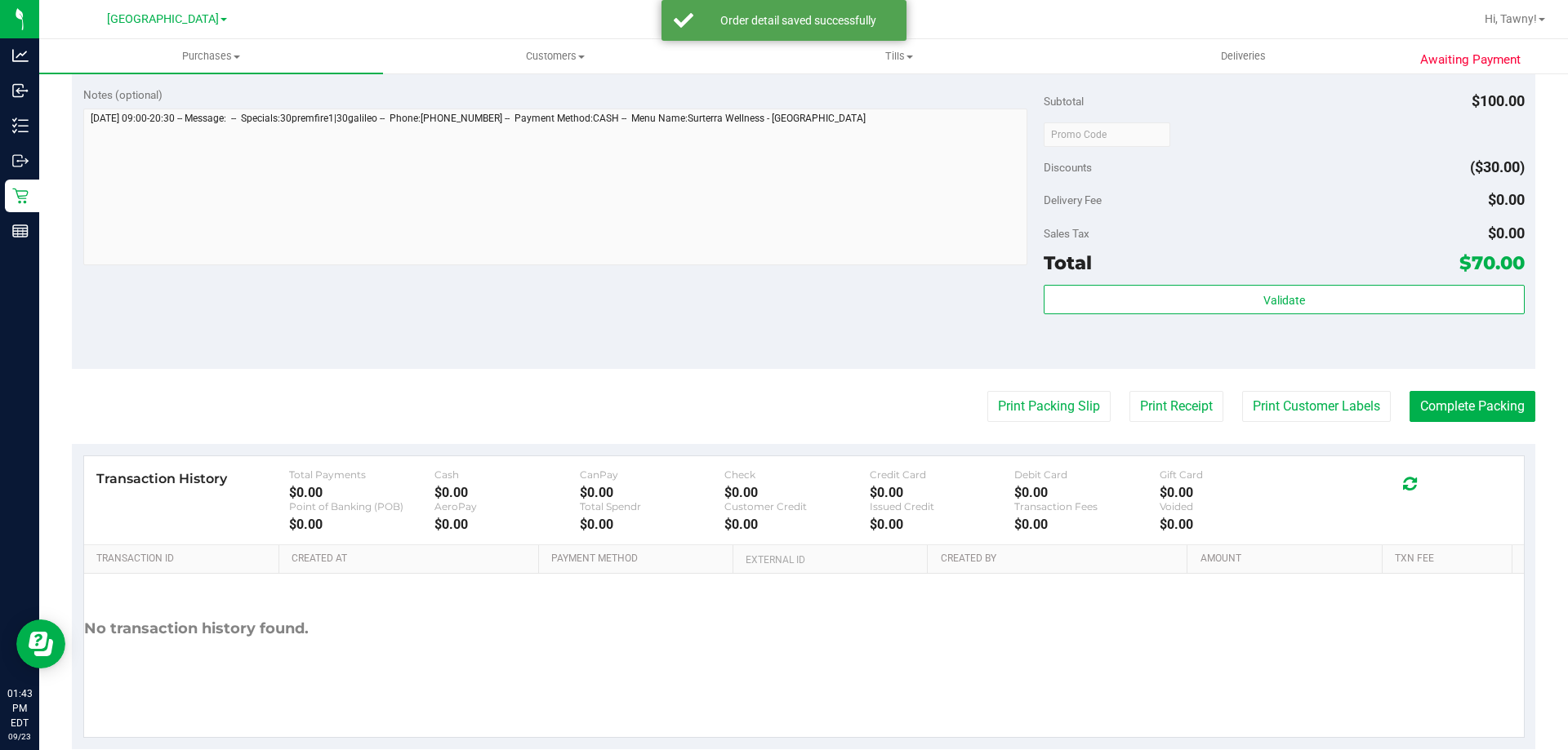
scroll to position [653, 0]
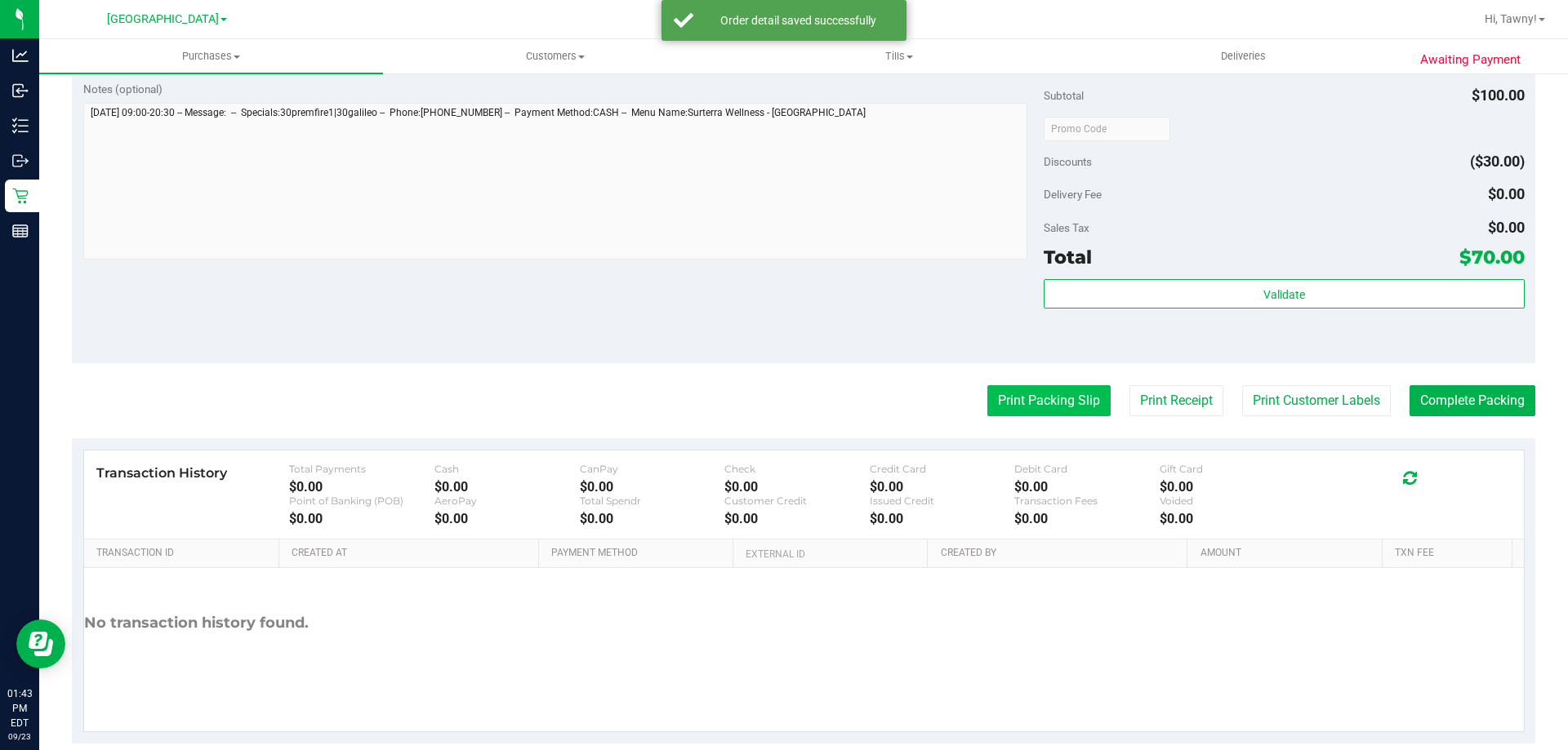
click at [1031, 400] on button "Print Packing Slip" at bounding box center [1049, 400] width 123 height 31
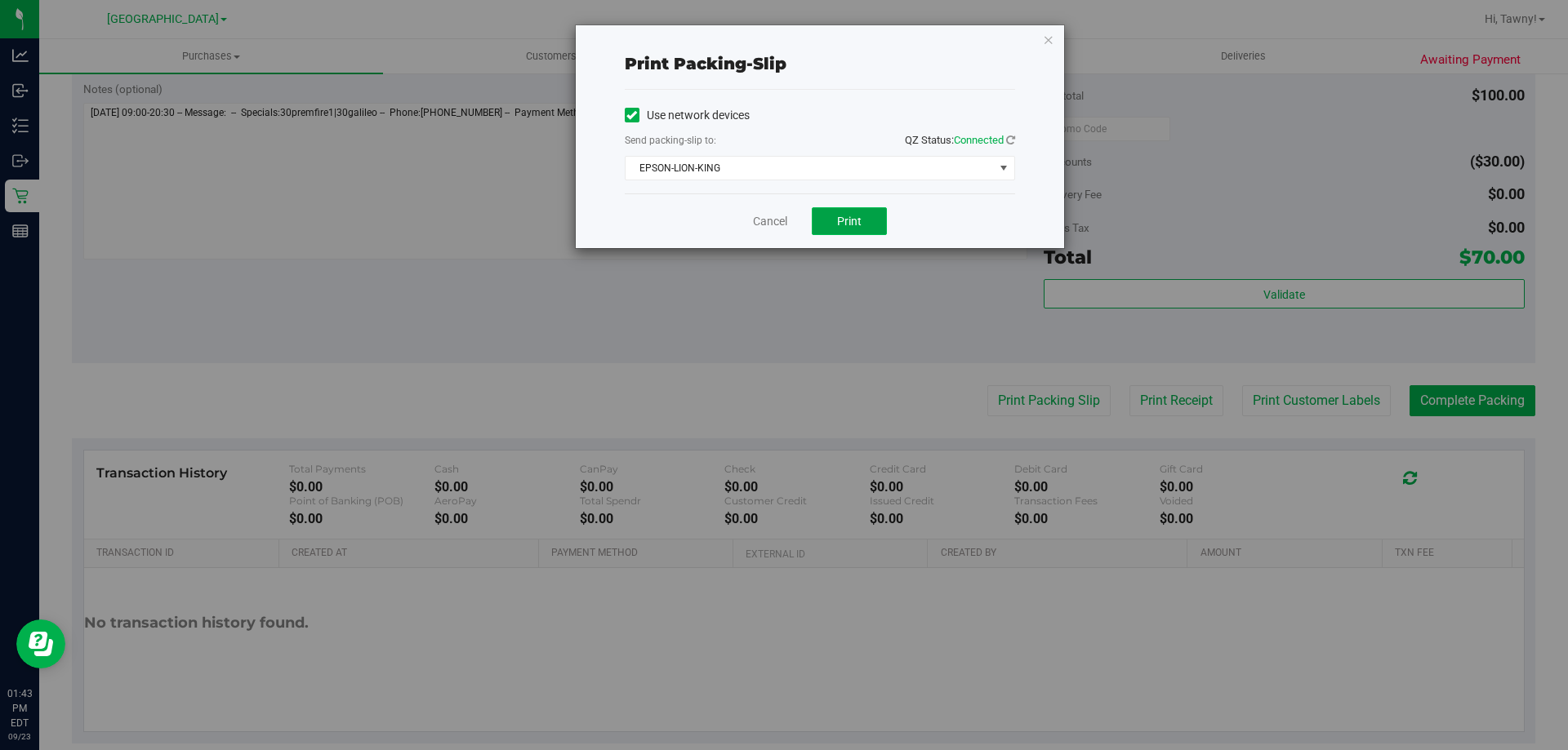
click at [835, 209] on button "Print" at bounding box center [849, 221] width 75 height 28
click at [779, 217] on link "Cancel" at bounding box center [770, 221] width 35 height 17
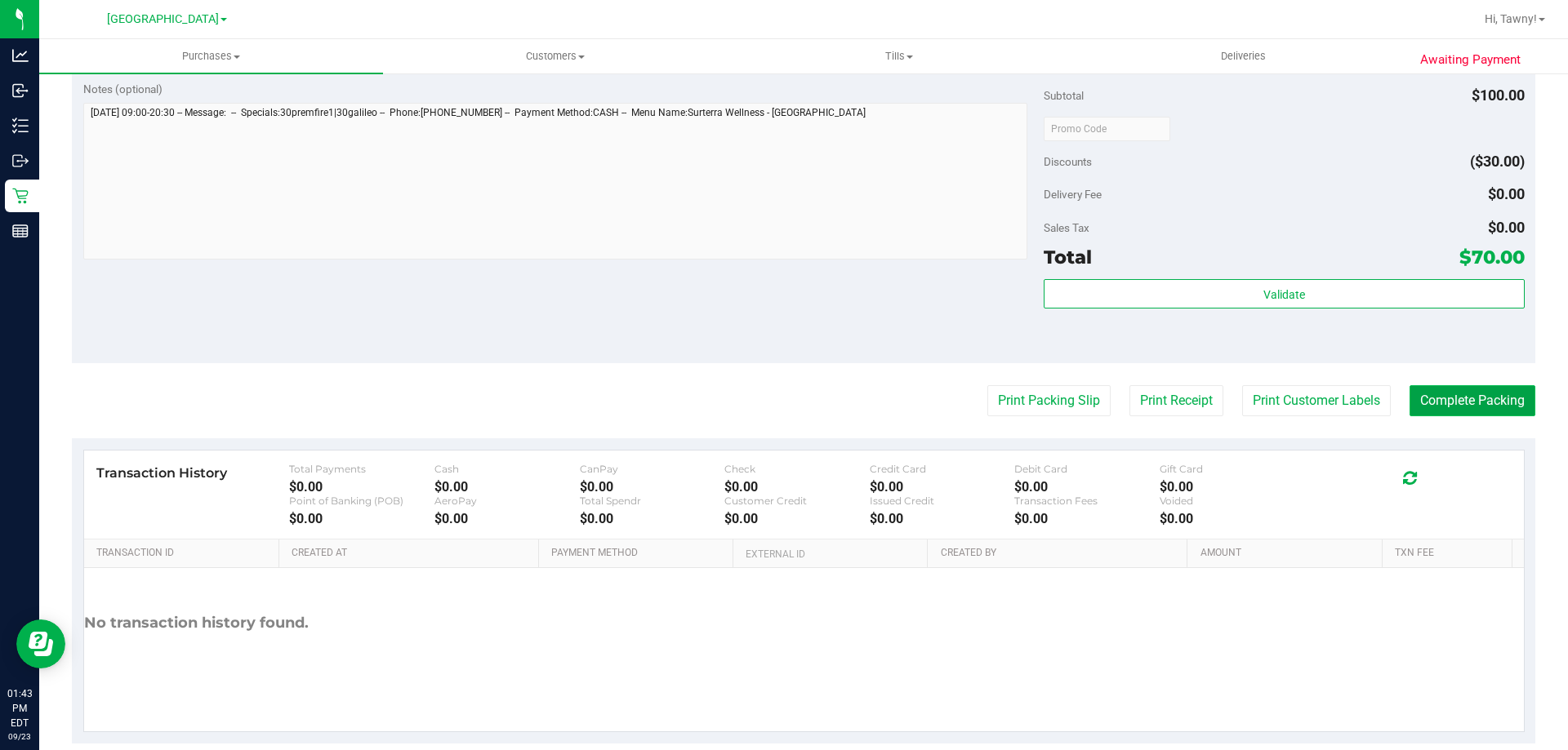
click at [1470, 386] on button "Complete Packing" at bounding box center [1472, 400] width 126 height 31
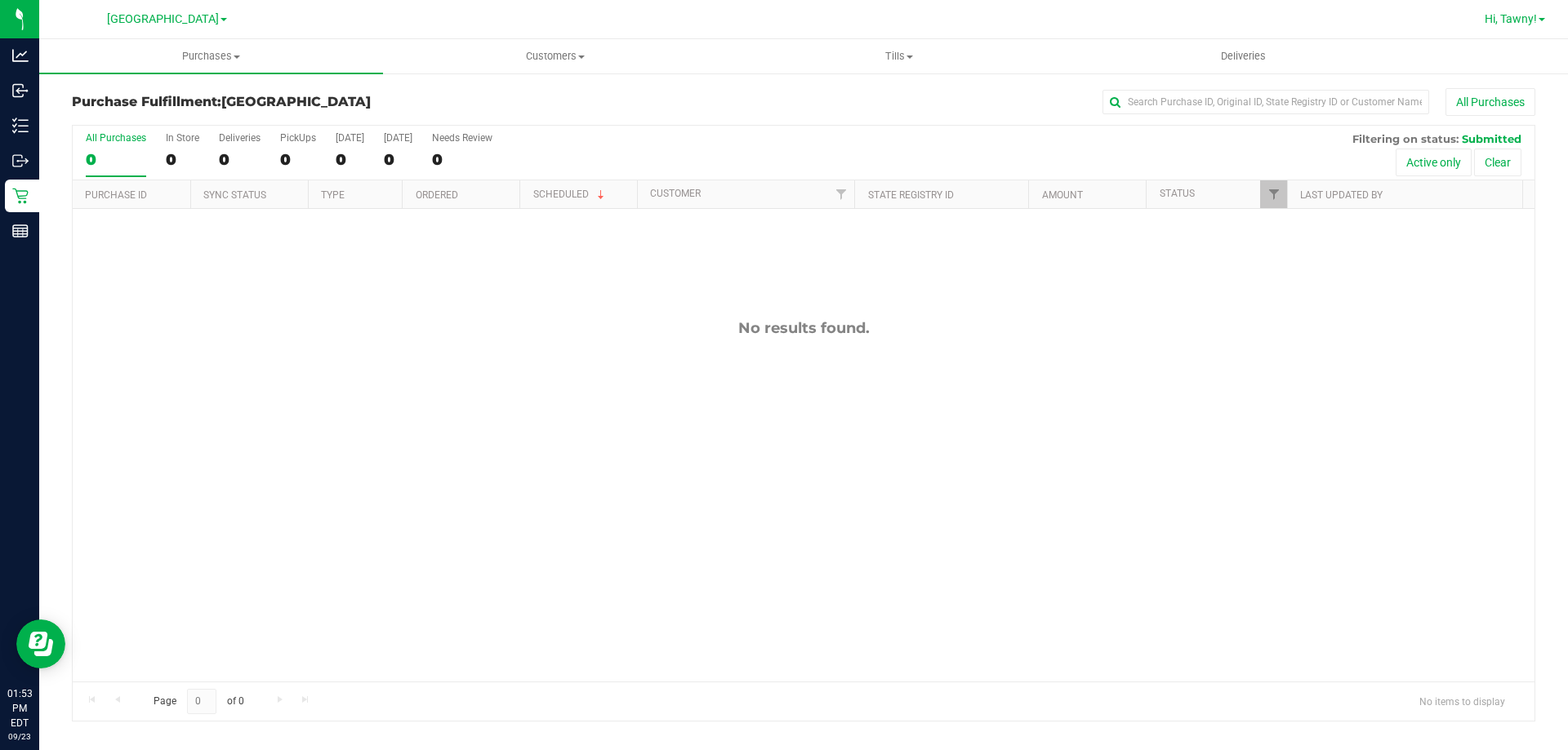
click at [1517, 23] on span "Hi, Tawny!" at bounding box center [1510, 19] width 52 height 13
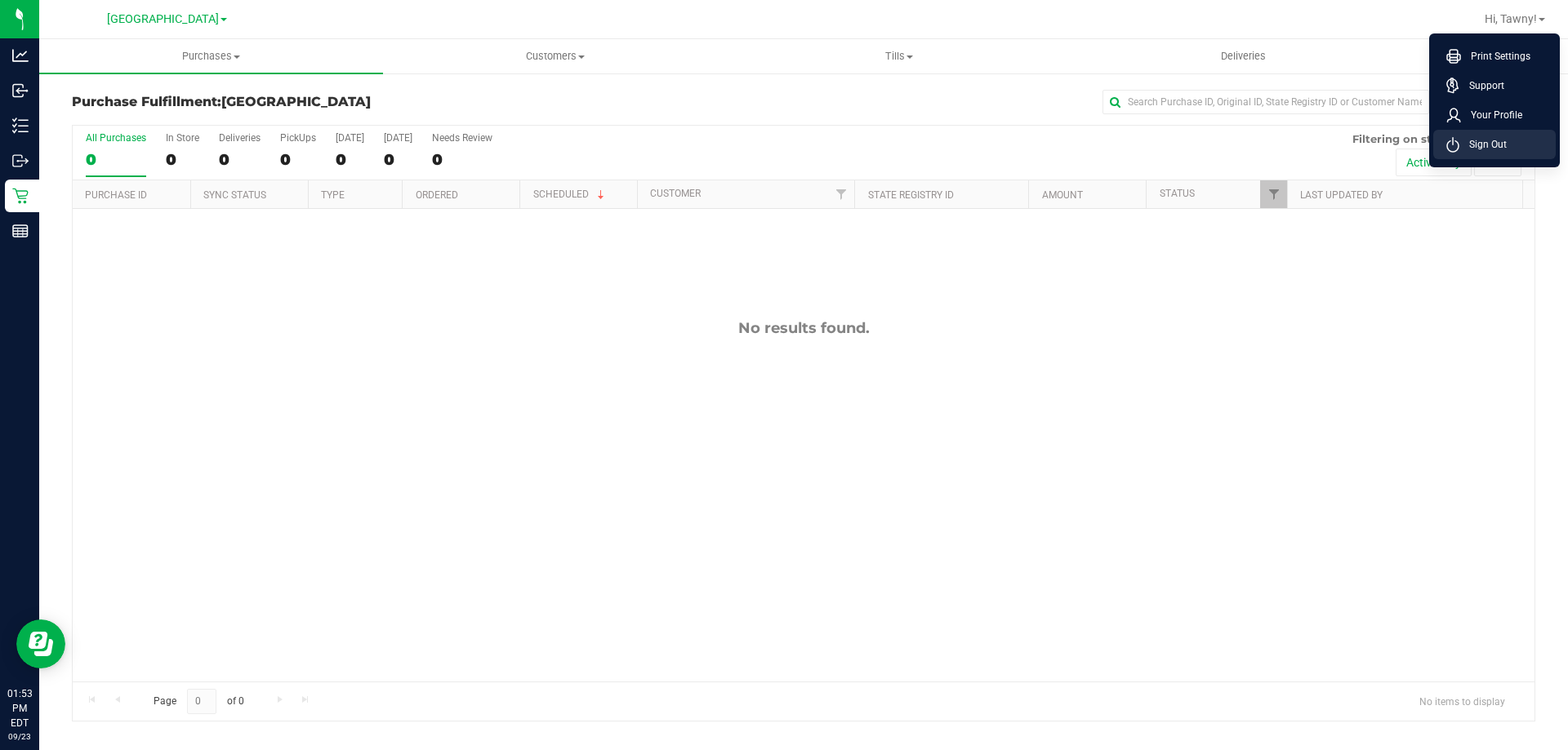
click at [1501, 138] on span "Sign Out" at bounding box center [1482, 145] width 47 height 16
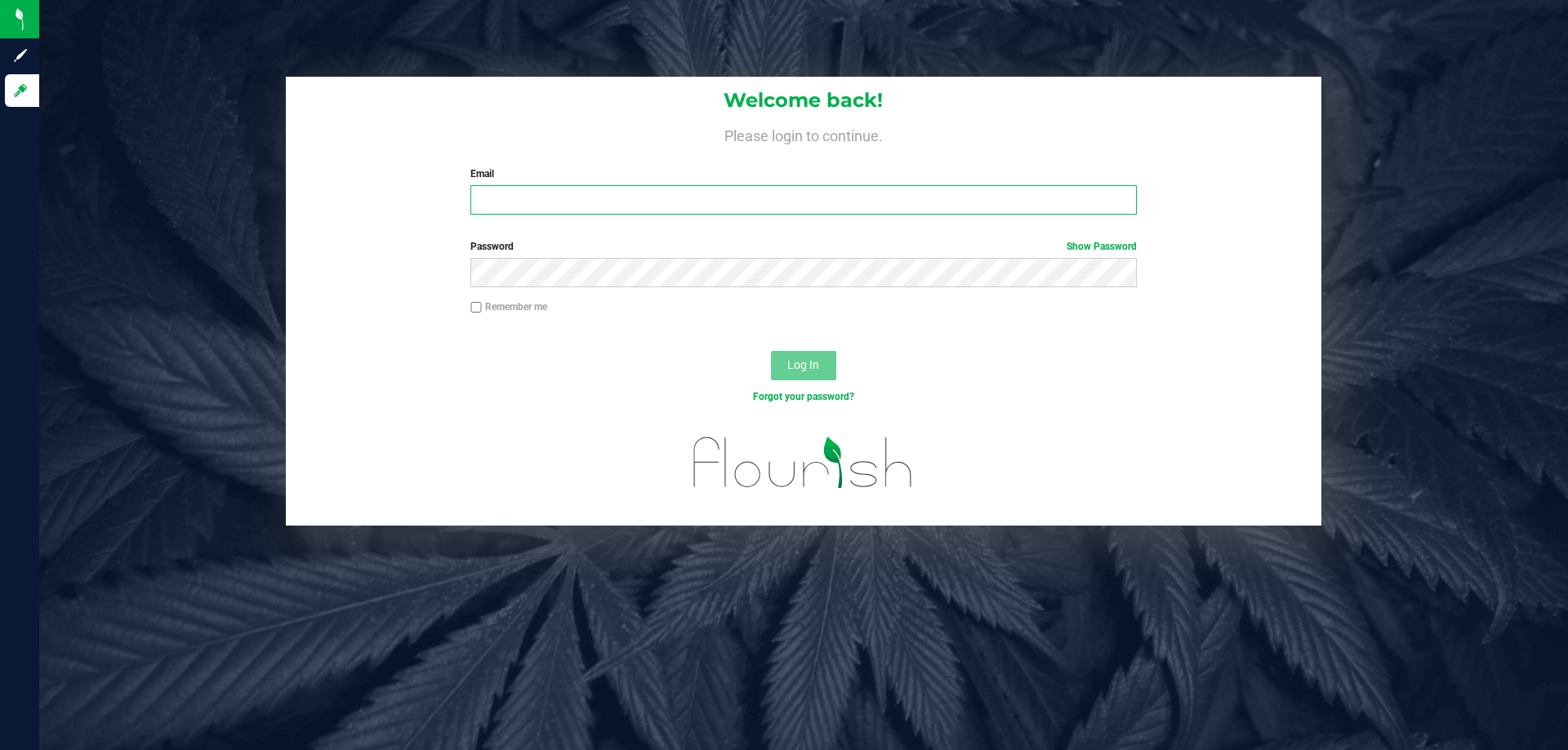
click at [620, 209] on input "Email" at bounding box center [803, 200] width 665 height 29
type input "[EMAIL_ADDRESS][DOMAIN_NAME]"
drag, startPoint x: 666, startPoint y: 188, endPoint x: 475, endPoint y: 217, distance: 193.2
click at [475, 217] on div "Welcome back! Please login to continue. Email [EMAIL_ADDRESS][DOMAIN_NAME] Requ…" at bounding box center [804, 152] width 1035 height 151
click at [1113, 238] on form "Welcome back! Please login to continue. Email [EMAIL_ADDRESS][DOMAIN_NAME] Requ…" at bounding box center [804, 301] width 1010 height 449
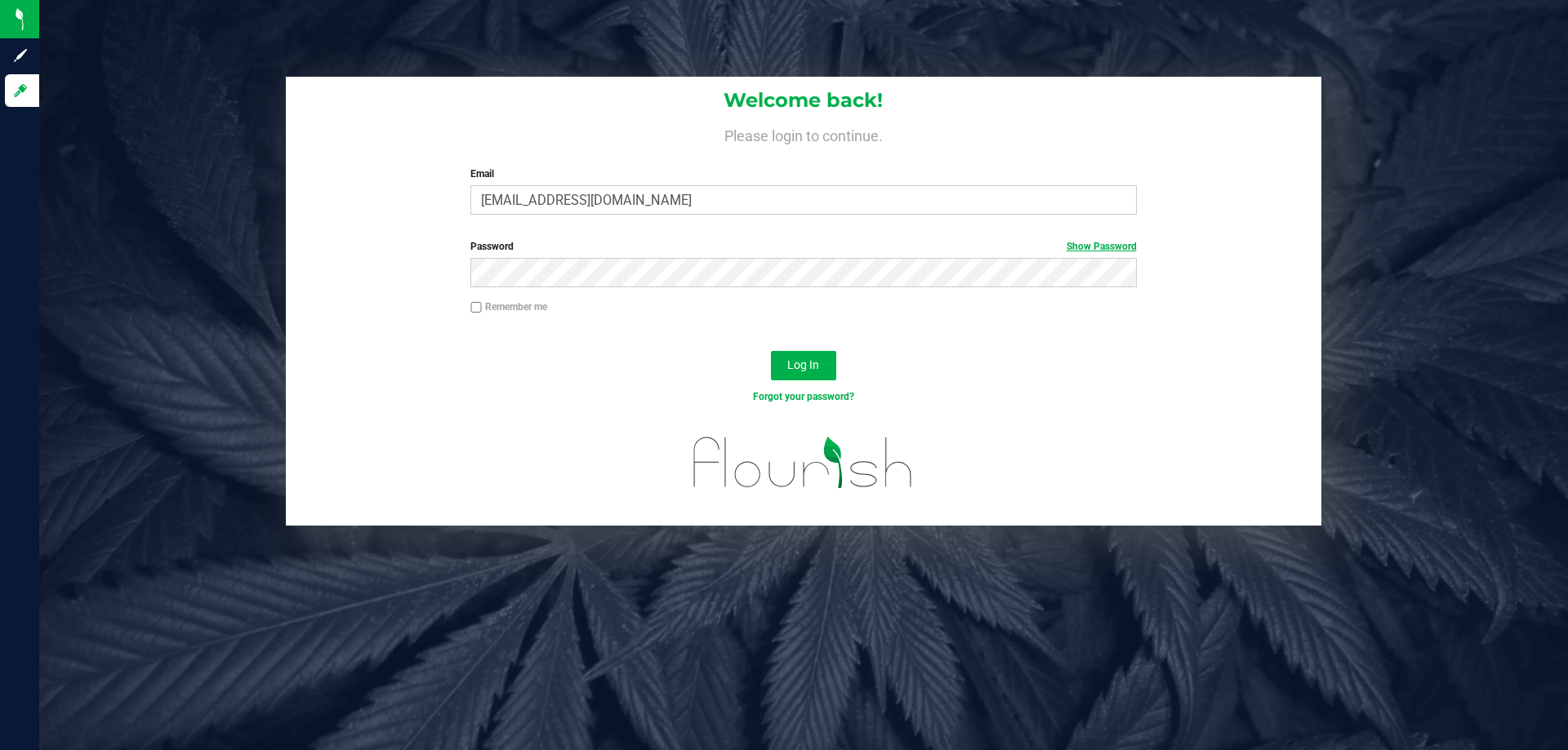
click at [1108, 246] on link "Show Password" at bounding box center [1101, 246] width 70 height 12
click at [434, 271] on div "Password Hide Password" at bounding box center [804, 269] width 1035 height 60
click at [731, 202] on input "[EMAIL_ADDRESS][DOMAIN_NAME]" at bounding box center [803, 200] width 665 height 29
drag, startPoint x: 636, startPoint y: 202, endPoint x: 502, endPoint y: 202, distance: 134.0
click at [502, 202] on input "[EMAIL_ADDRESS][DOMAIN_NAME]" at bounding box center [803, 200] width 665 height 29
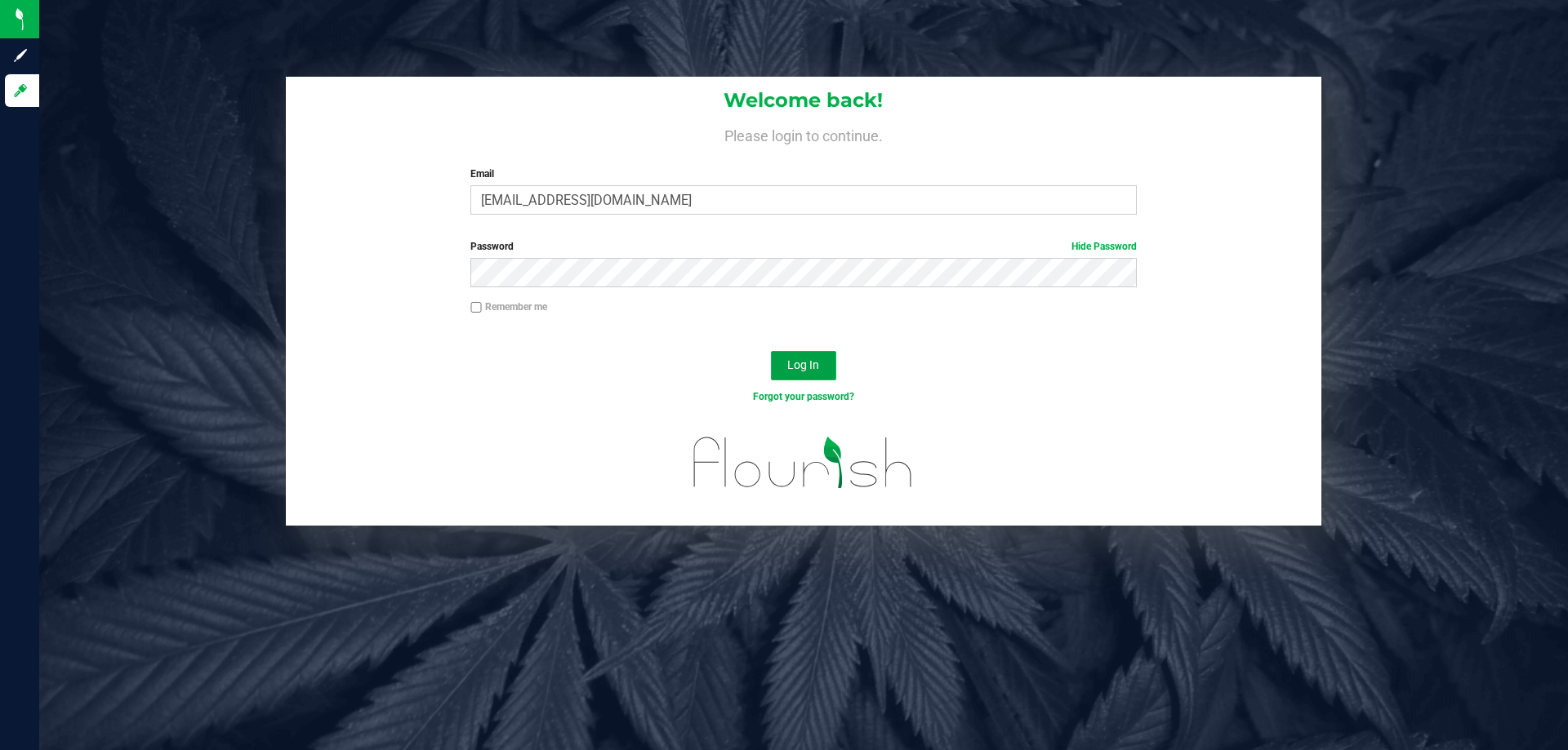
click at [795, 360] on span "Log In" at bounding box center [803, 365] width 32 height 13
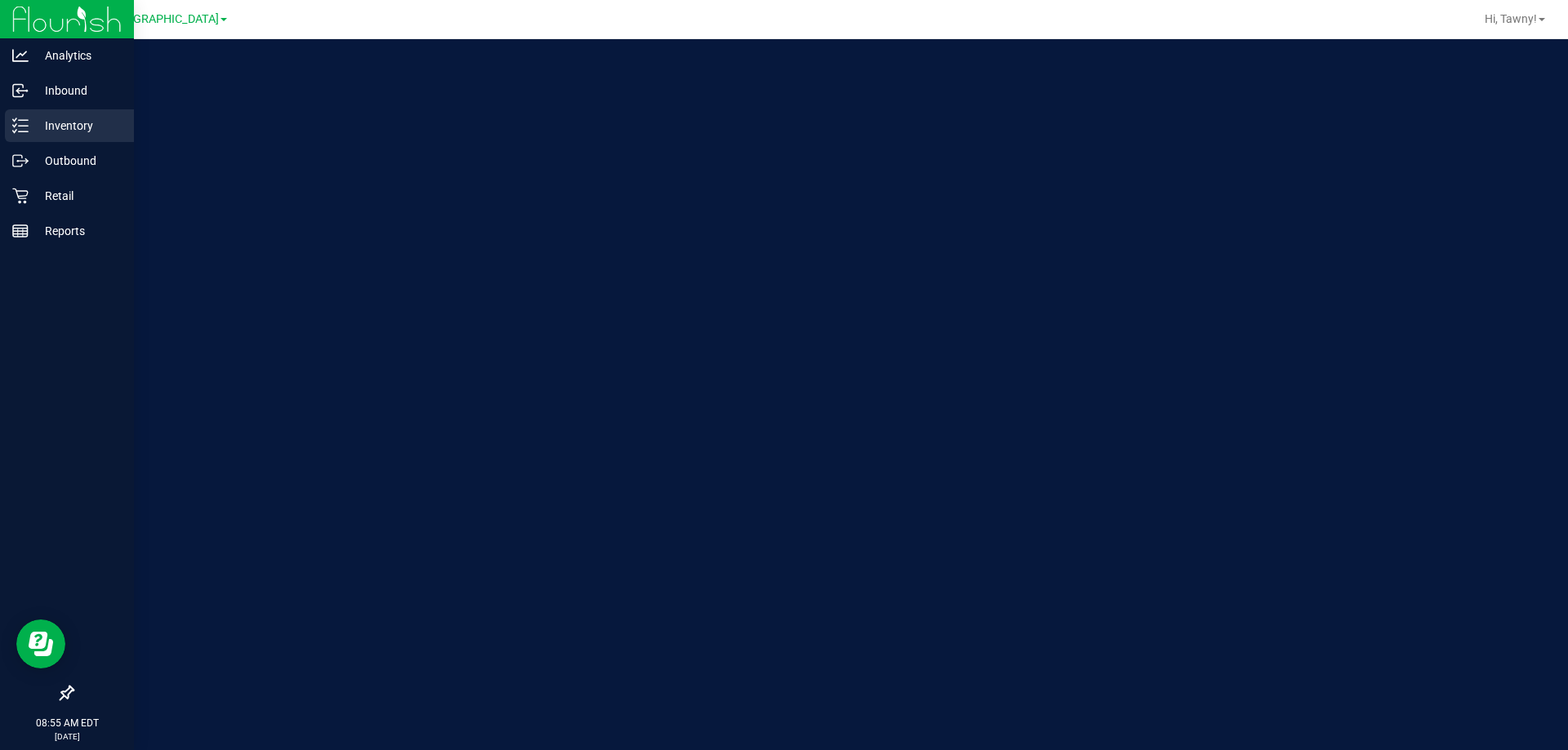
click at [52, 131] on p "Inventory" at bounding box center [77, 126] width 98 height 20
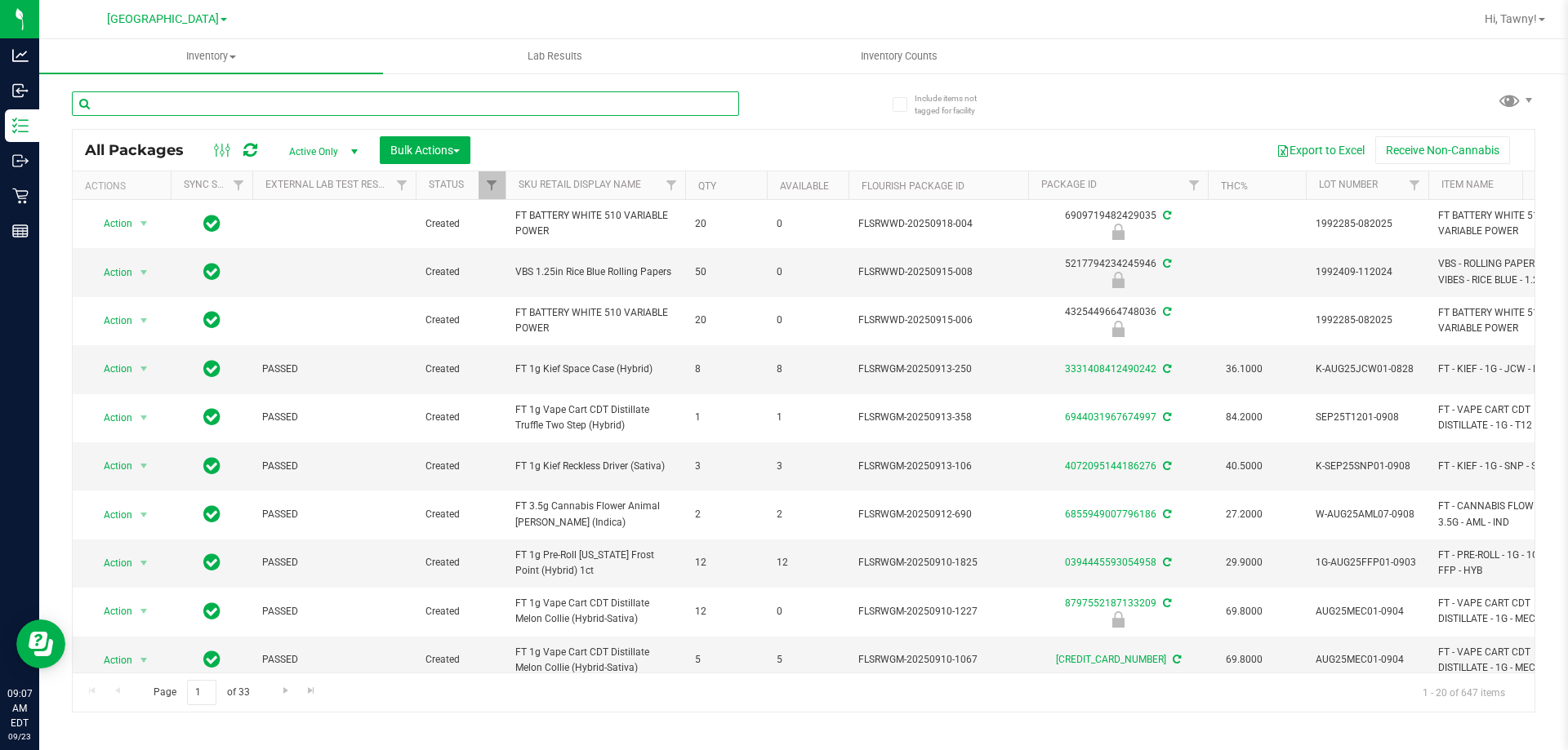
click at [319, 111] on input "text" at bounding box center [405, 104] width 667 height 25
type input "6100062602098636"
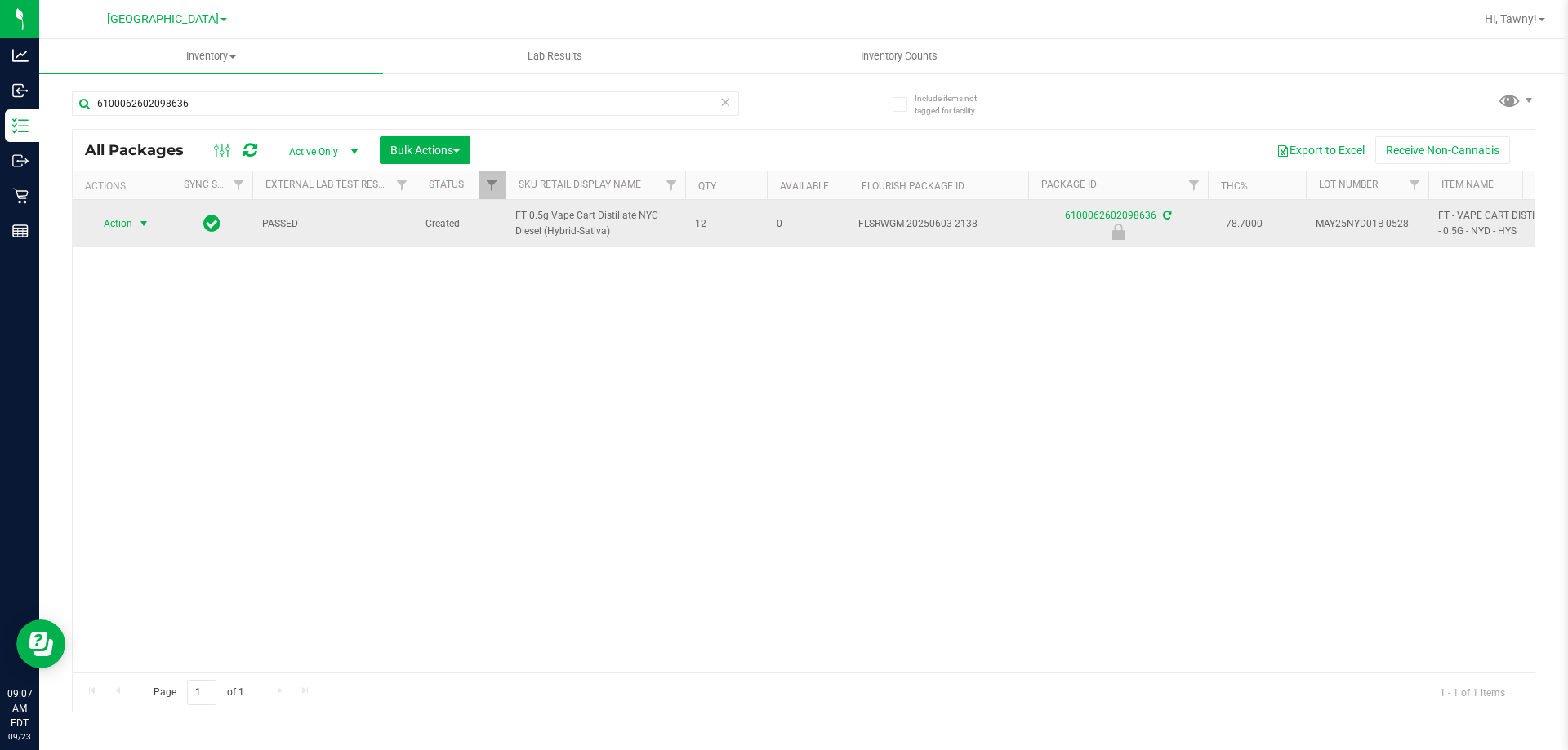
click at [144, 227] on span "select" at bounding box center [143, 224] width 13 height 13
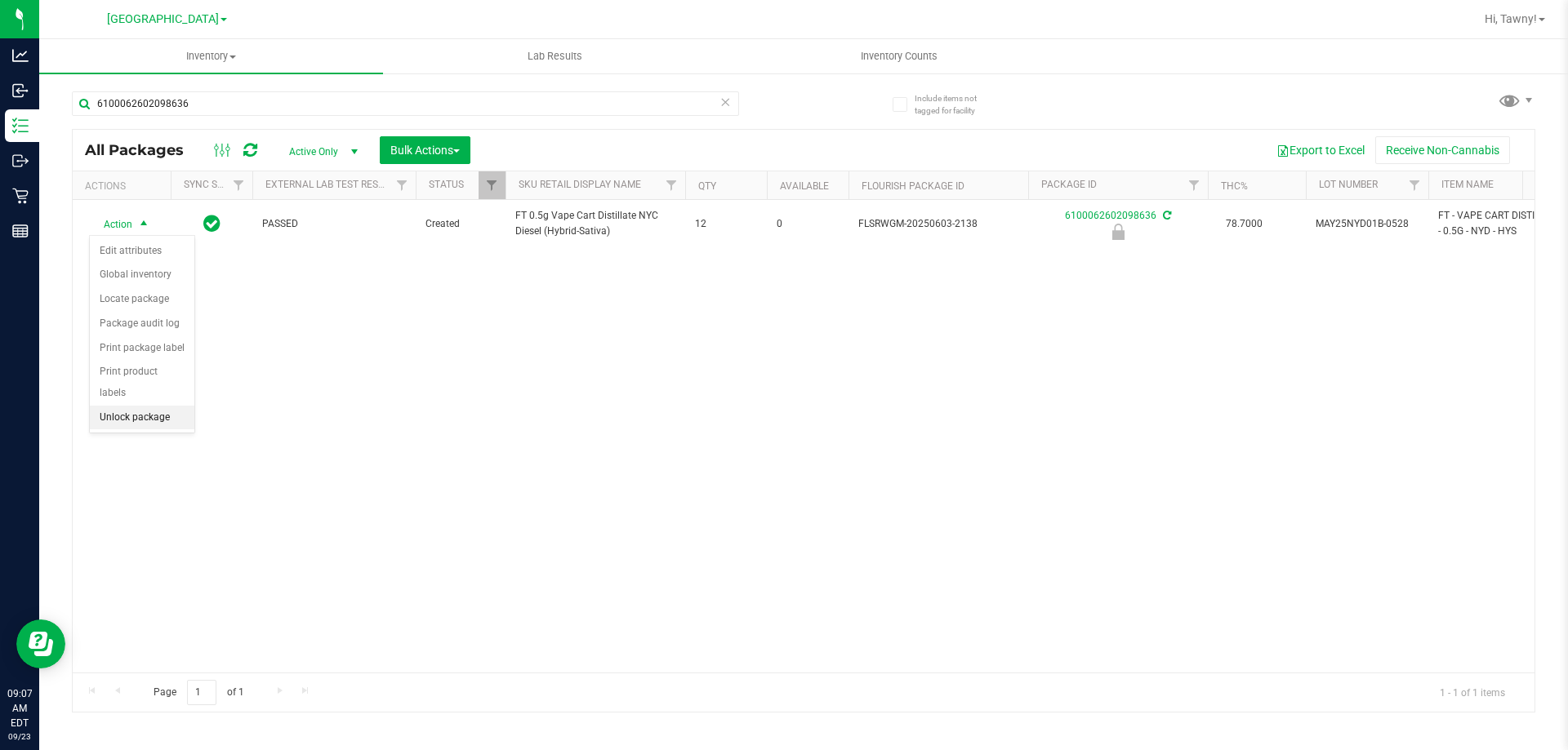
click at [147, 406] on li "Unlock package" at bounding box center [142, 418] width 105 height 25
